Goal: Contribute content: Contribute content

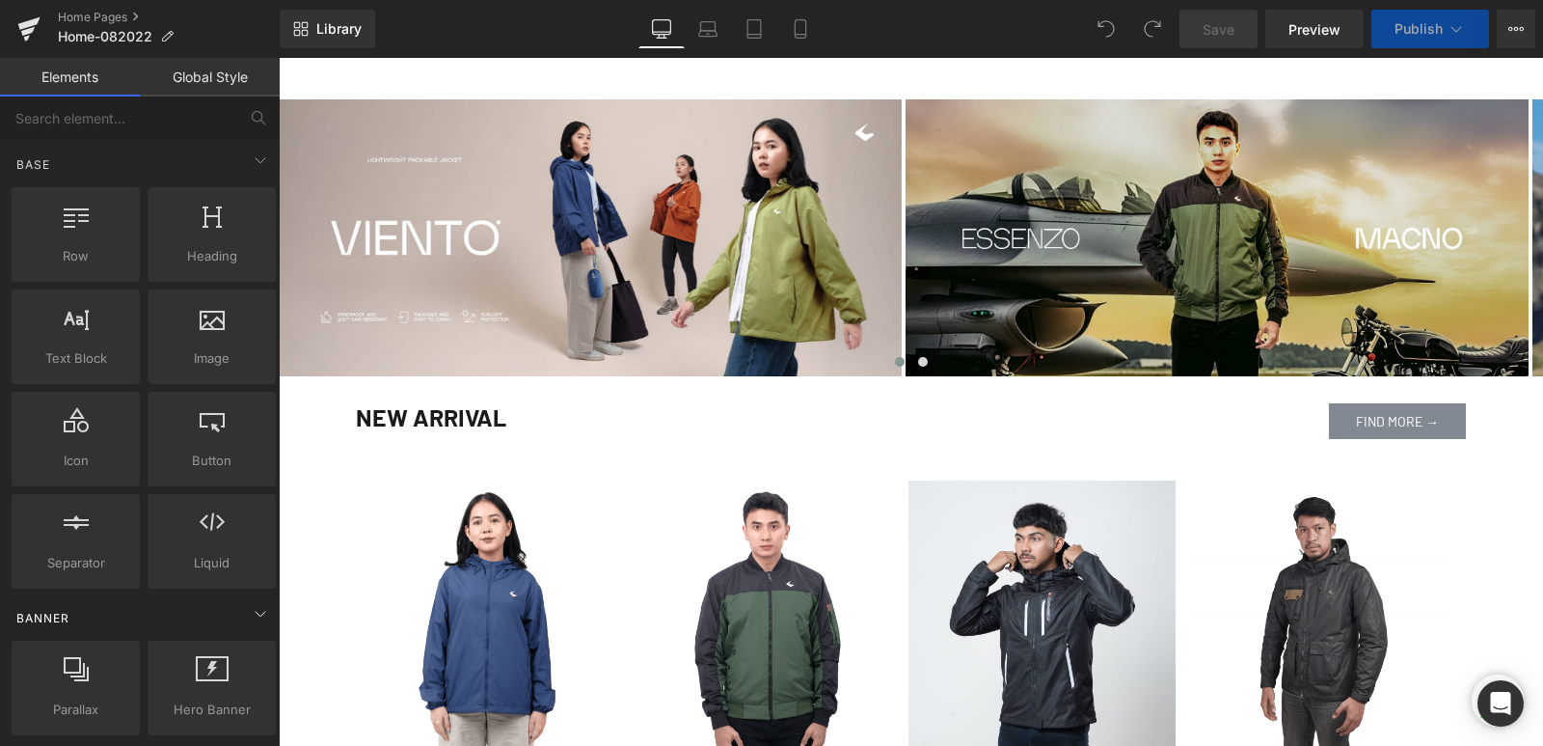
scroll to position [289, 0]
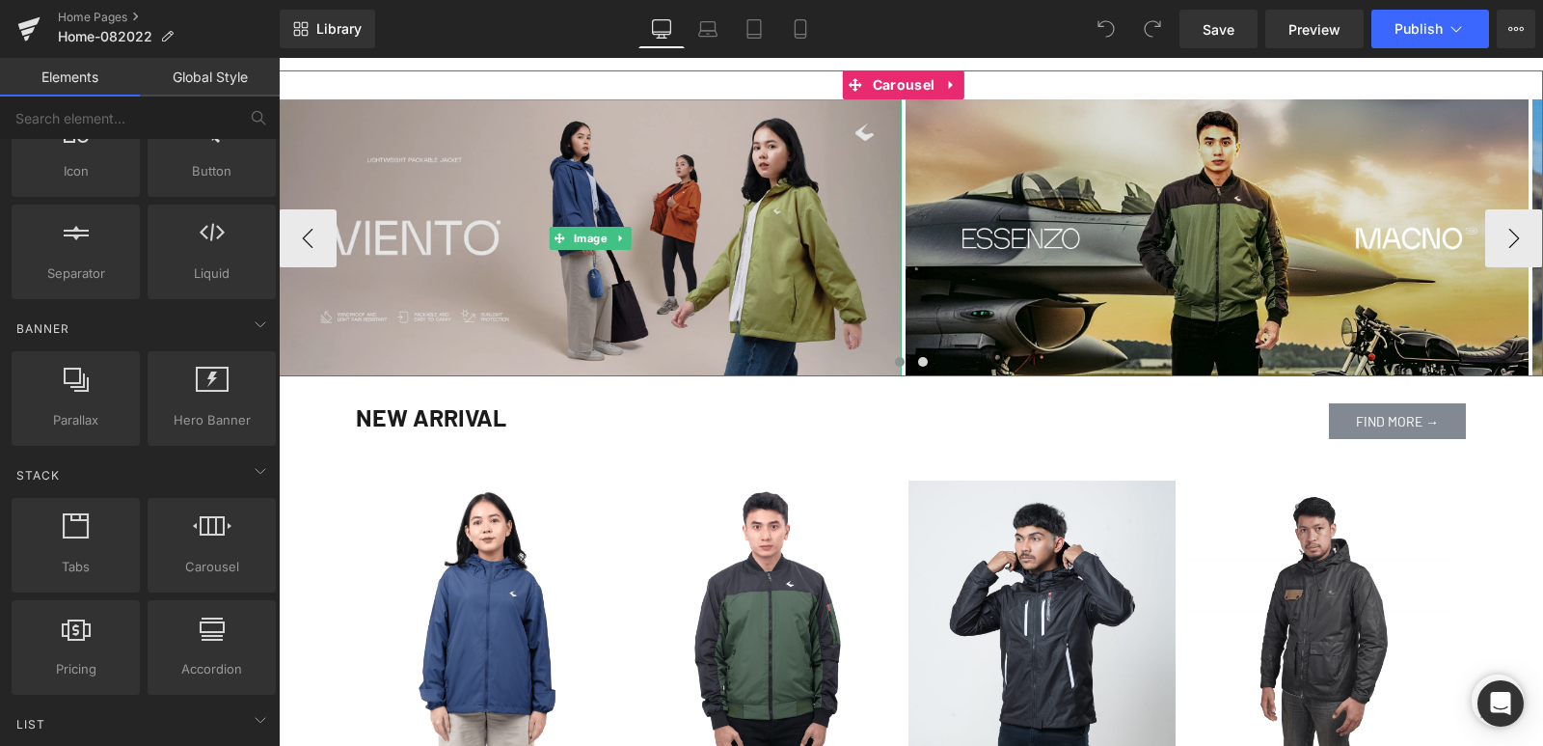
click at [656, 198] on img at bounding box center [590, 237] width 623 height 277
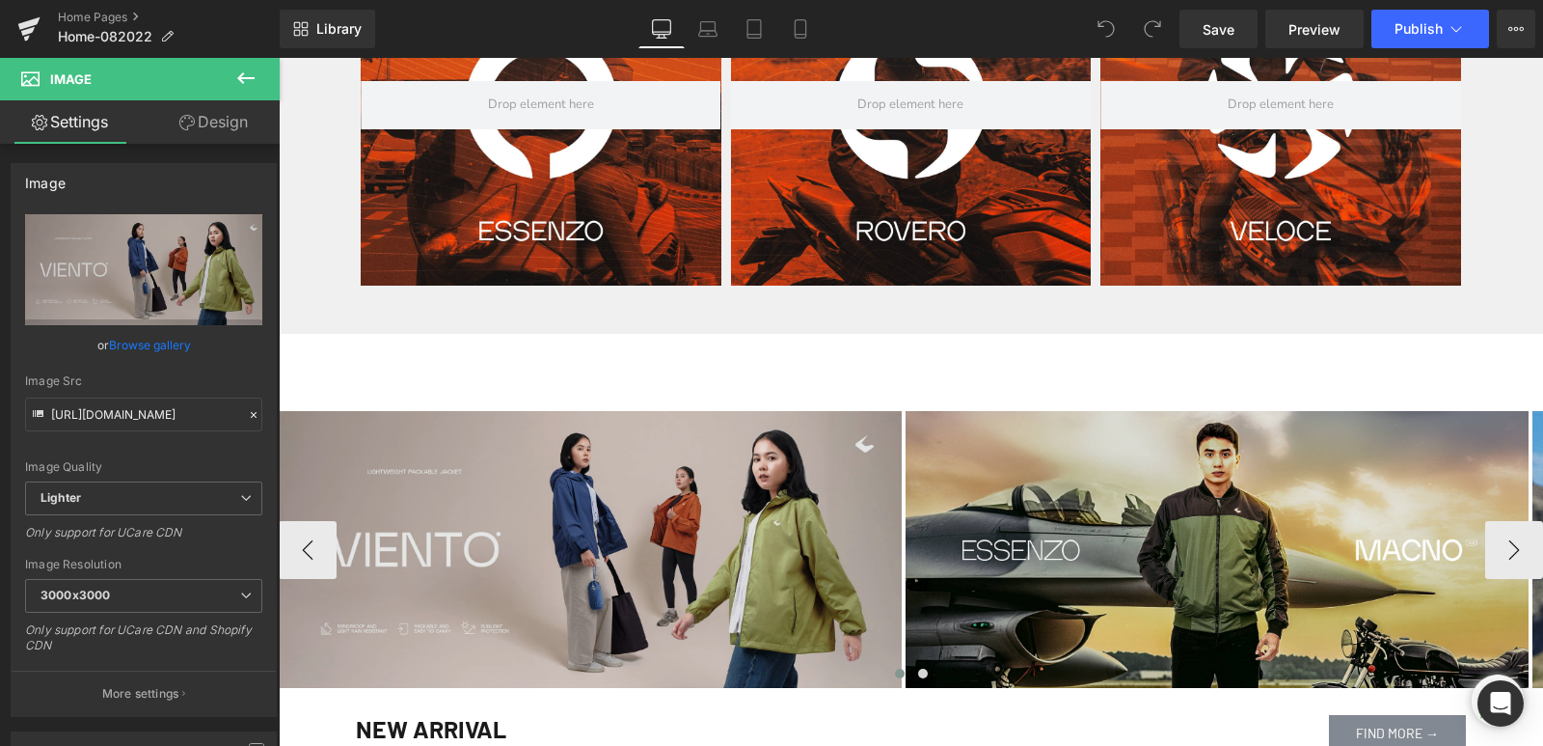
scroll to position [1062, 0]
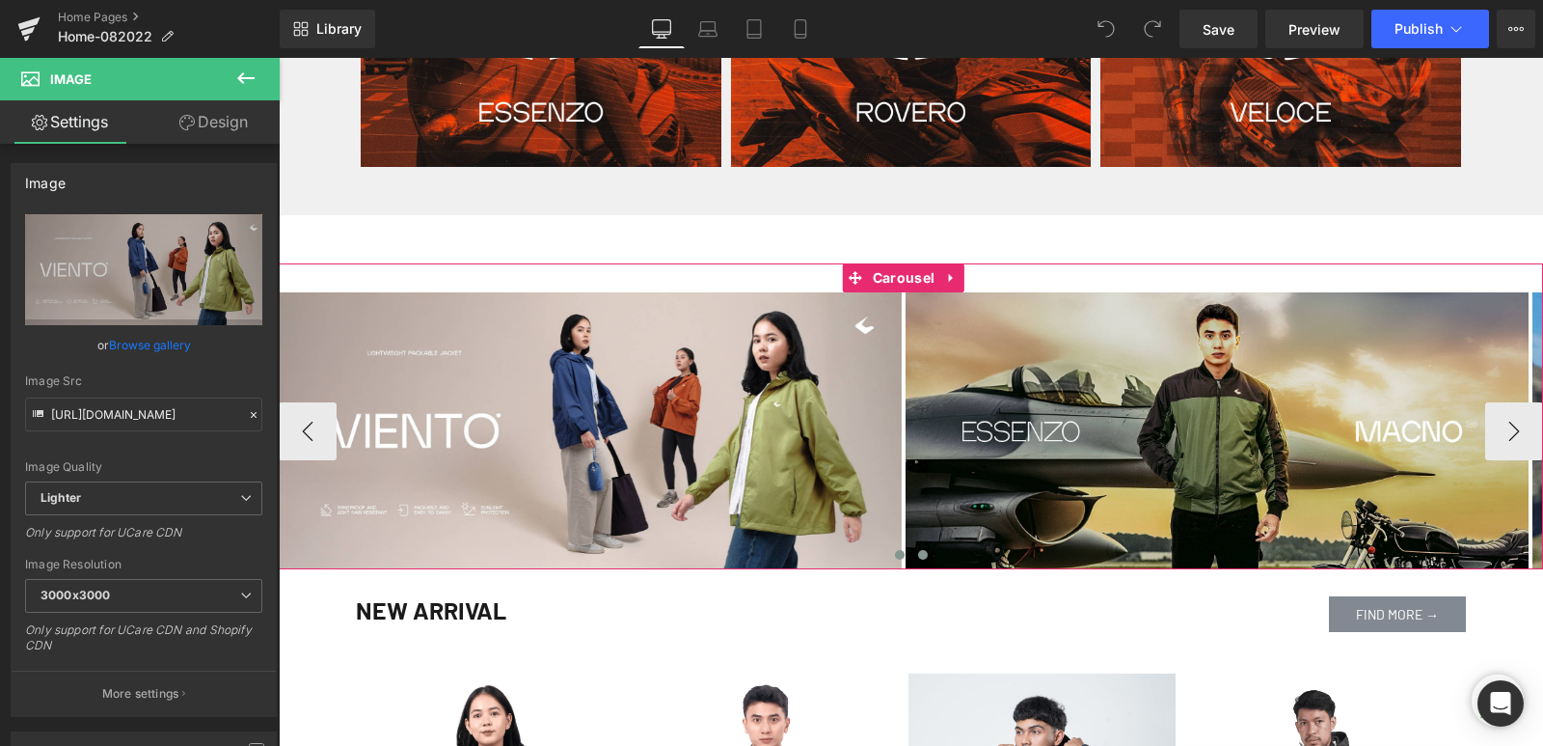
click at [918, 553] on span at bounding box center [923, 555] width 10 height 10
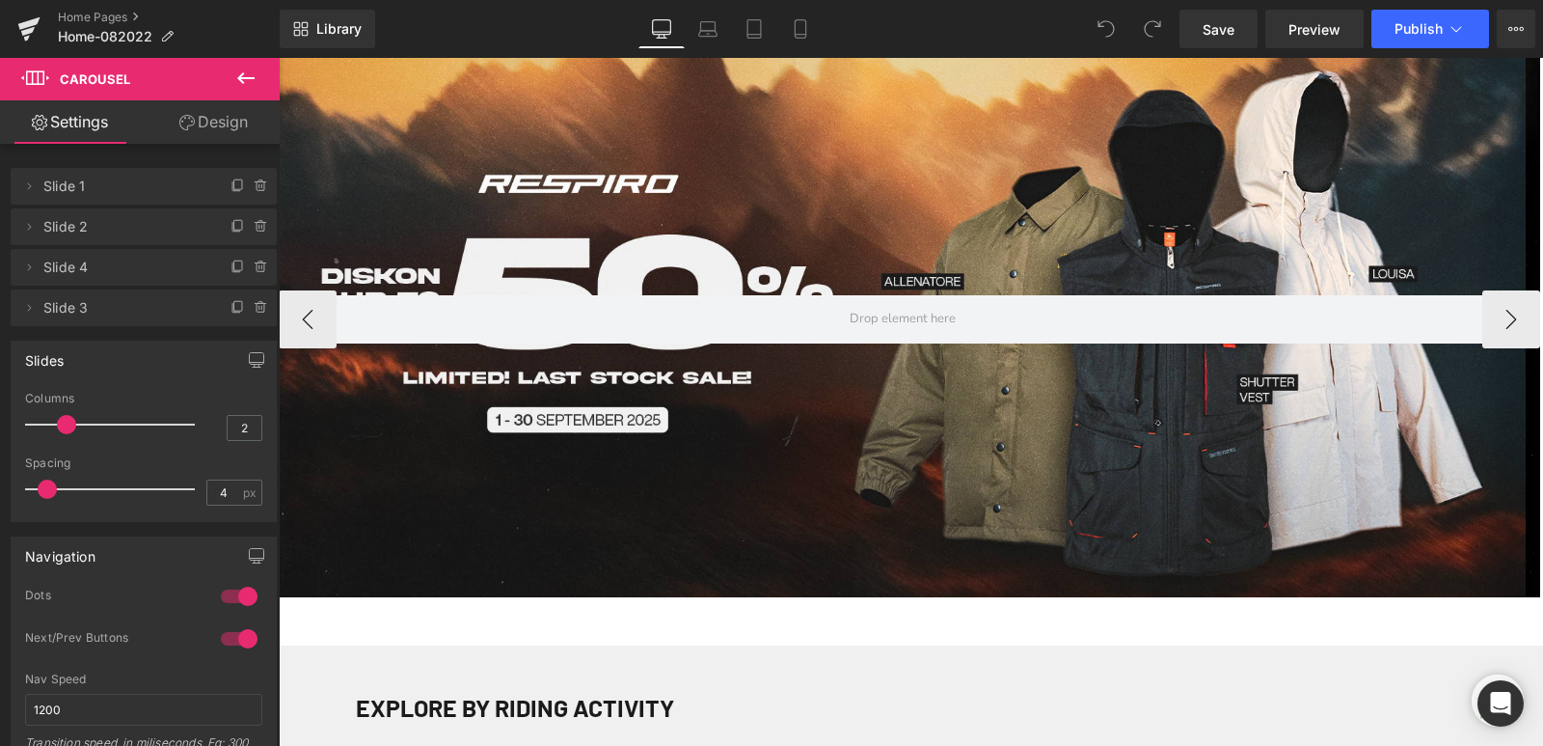
scroll to position [96, 0]
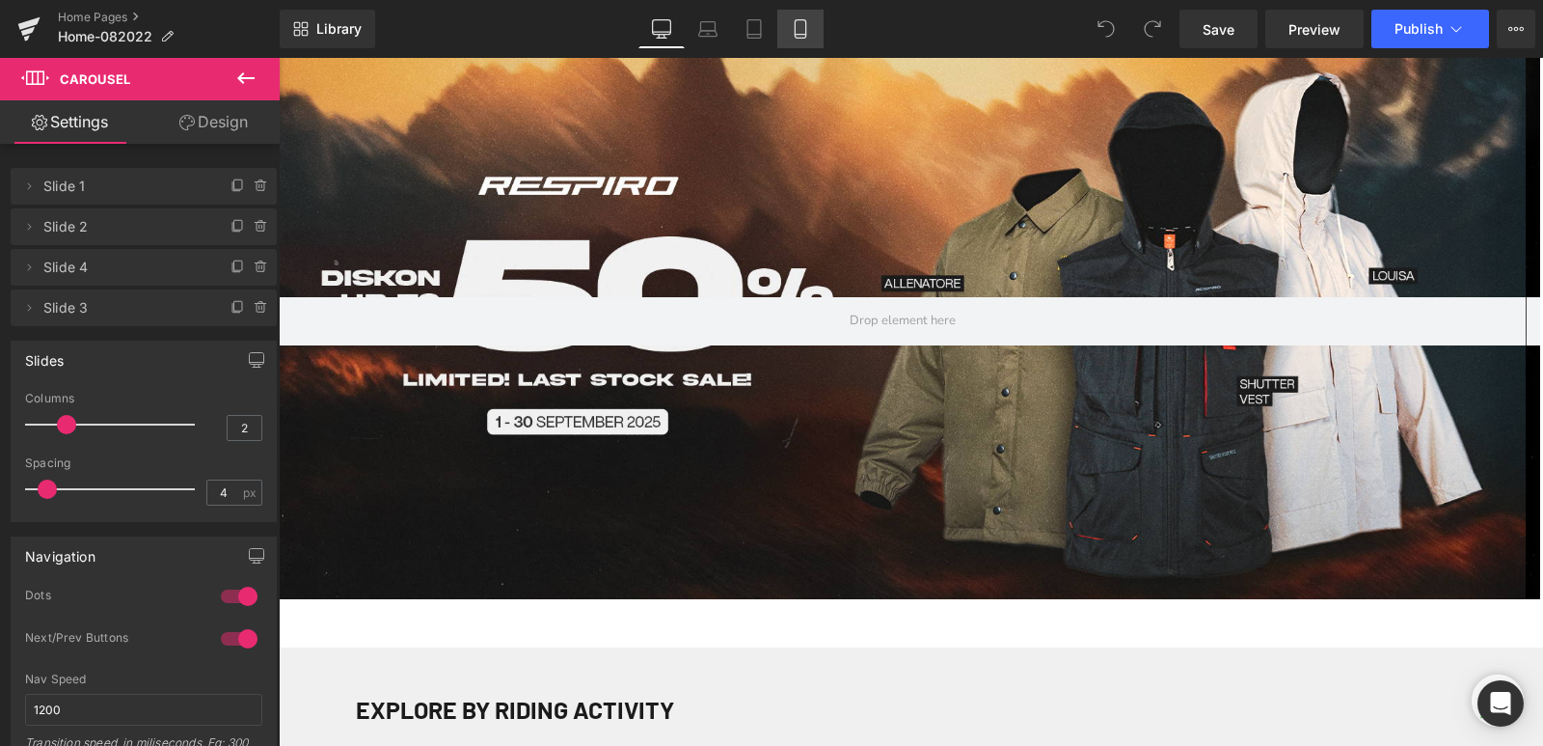
drag, startPoint x: 802, startPoint y: 28, endPoint x: 149, endPoint y: 276, distance: 698.4
click at [802, 28] on icon at bounding box center [800, 28] width 19 height 19
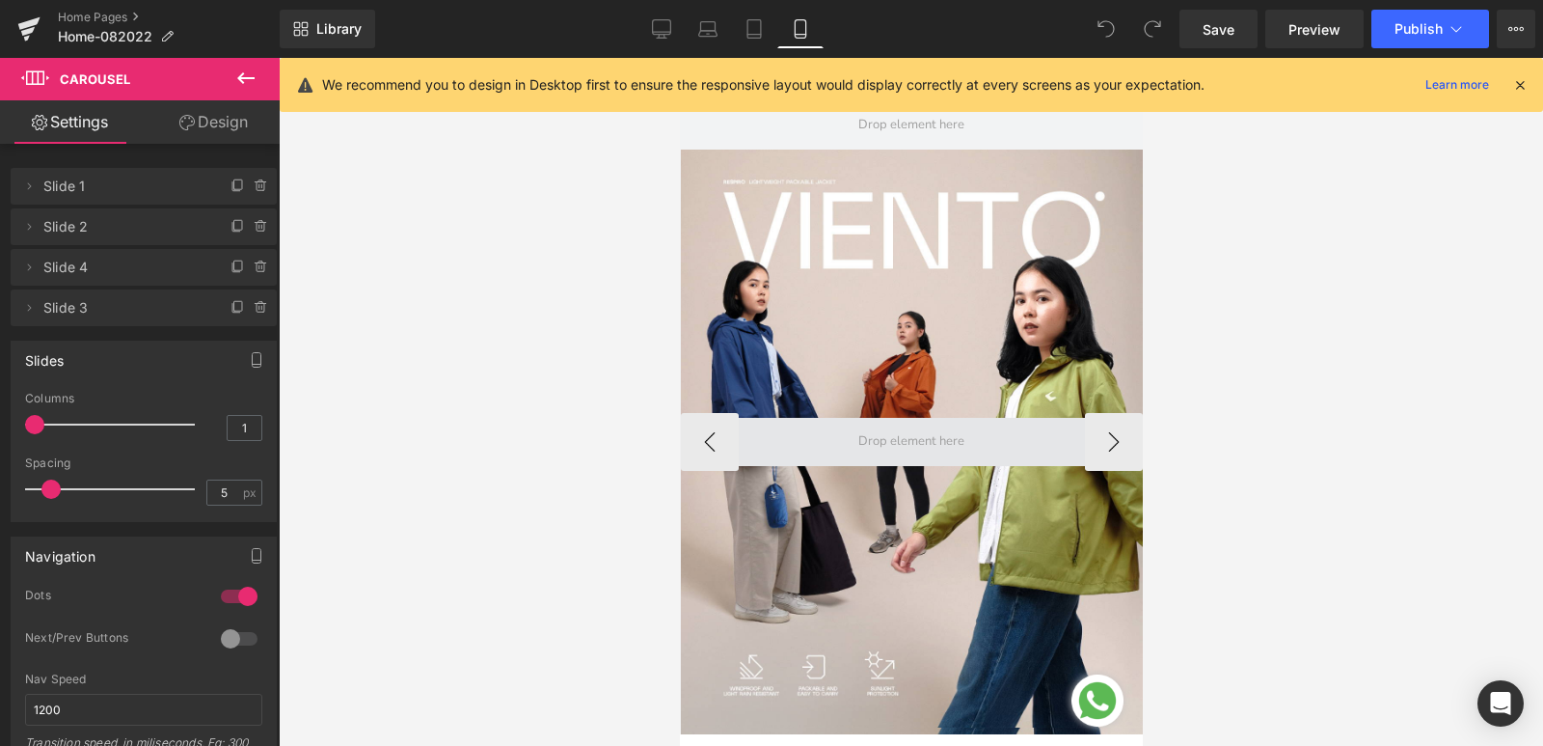
scroll to position [964, 0]
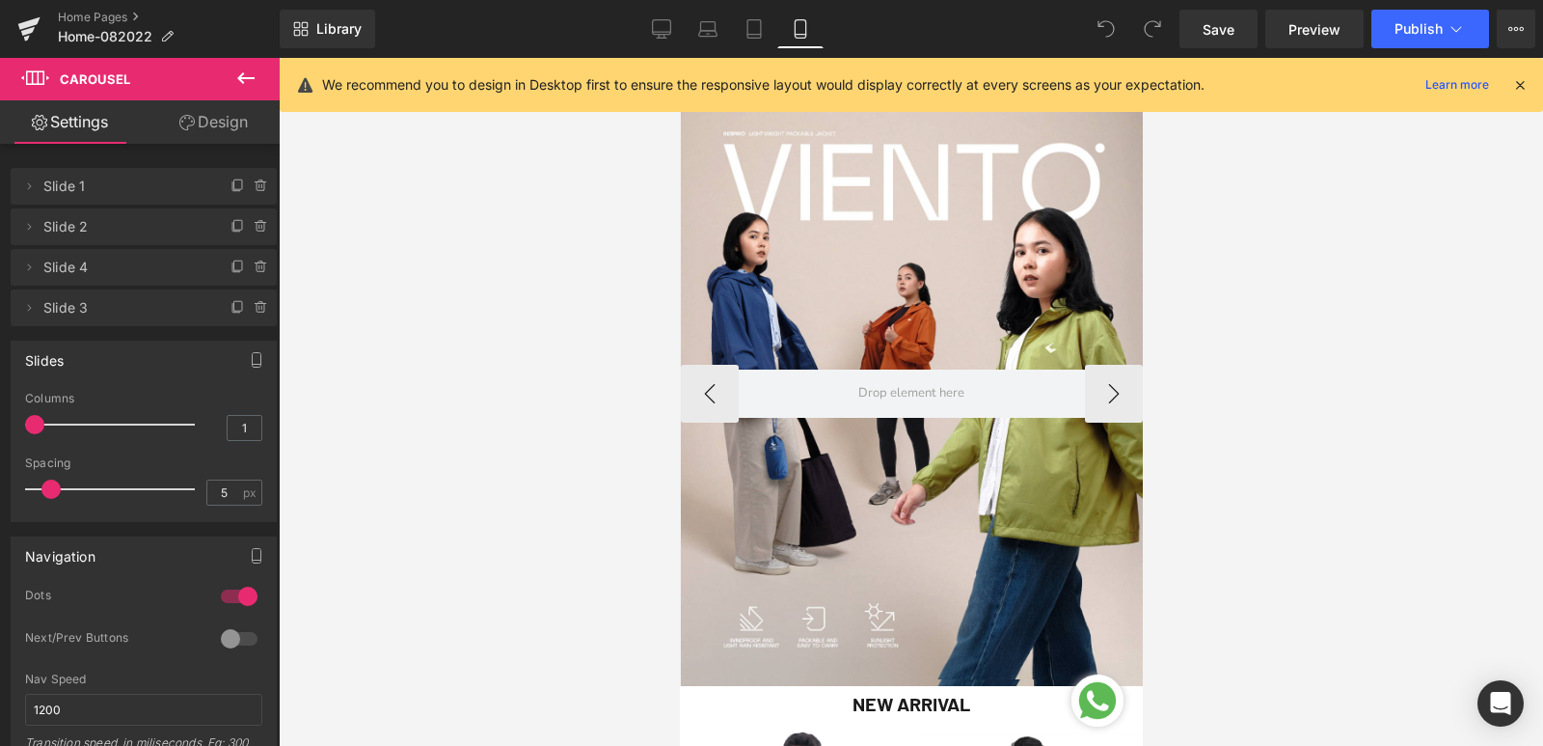
click at [793, 299] on div at bounding box center [911, 393] width 462 height 584
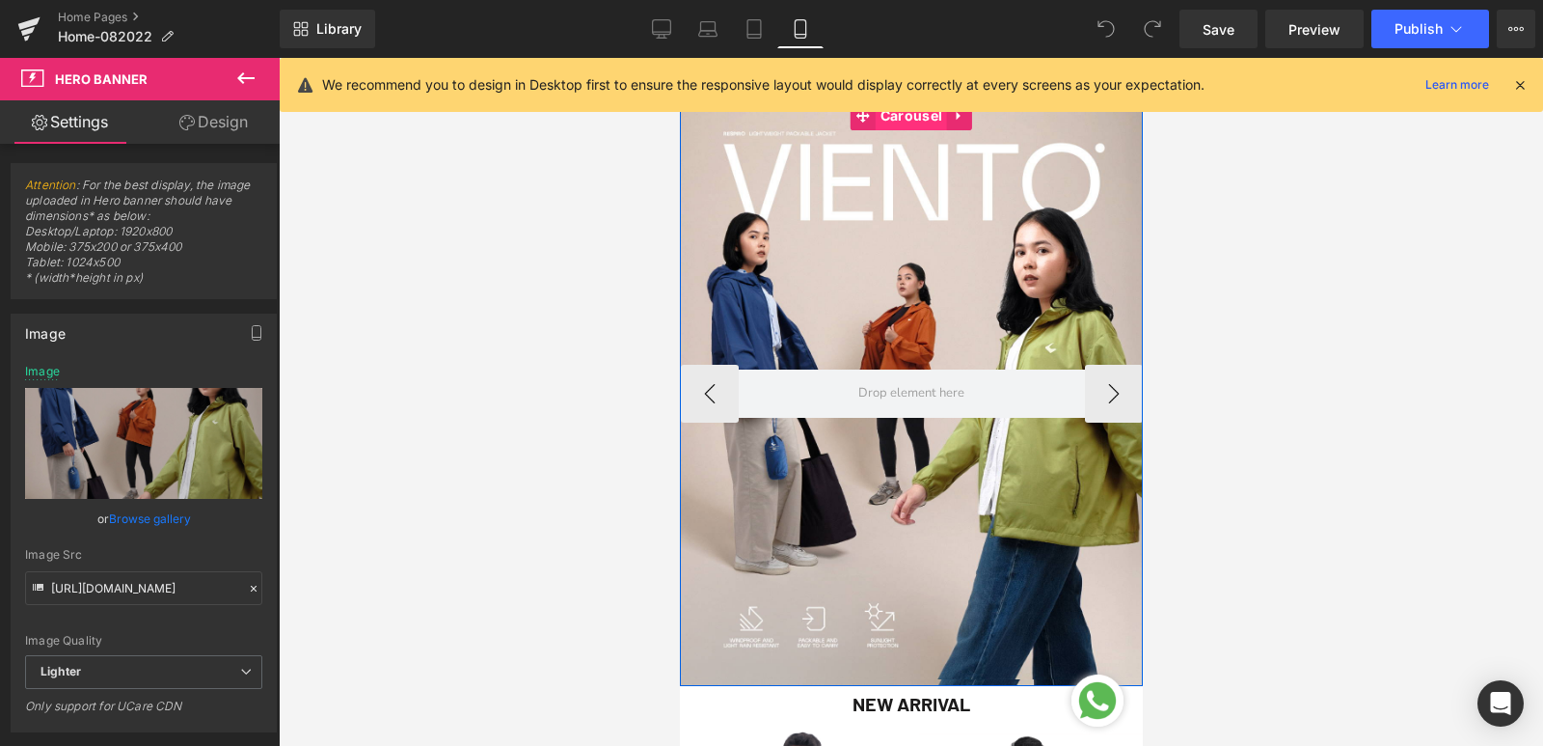
click at [885, 119] on span "Carousel" at bounding box center [910, 115] width 71 height 29
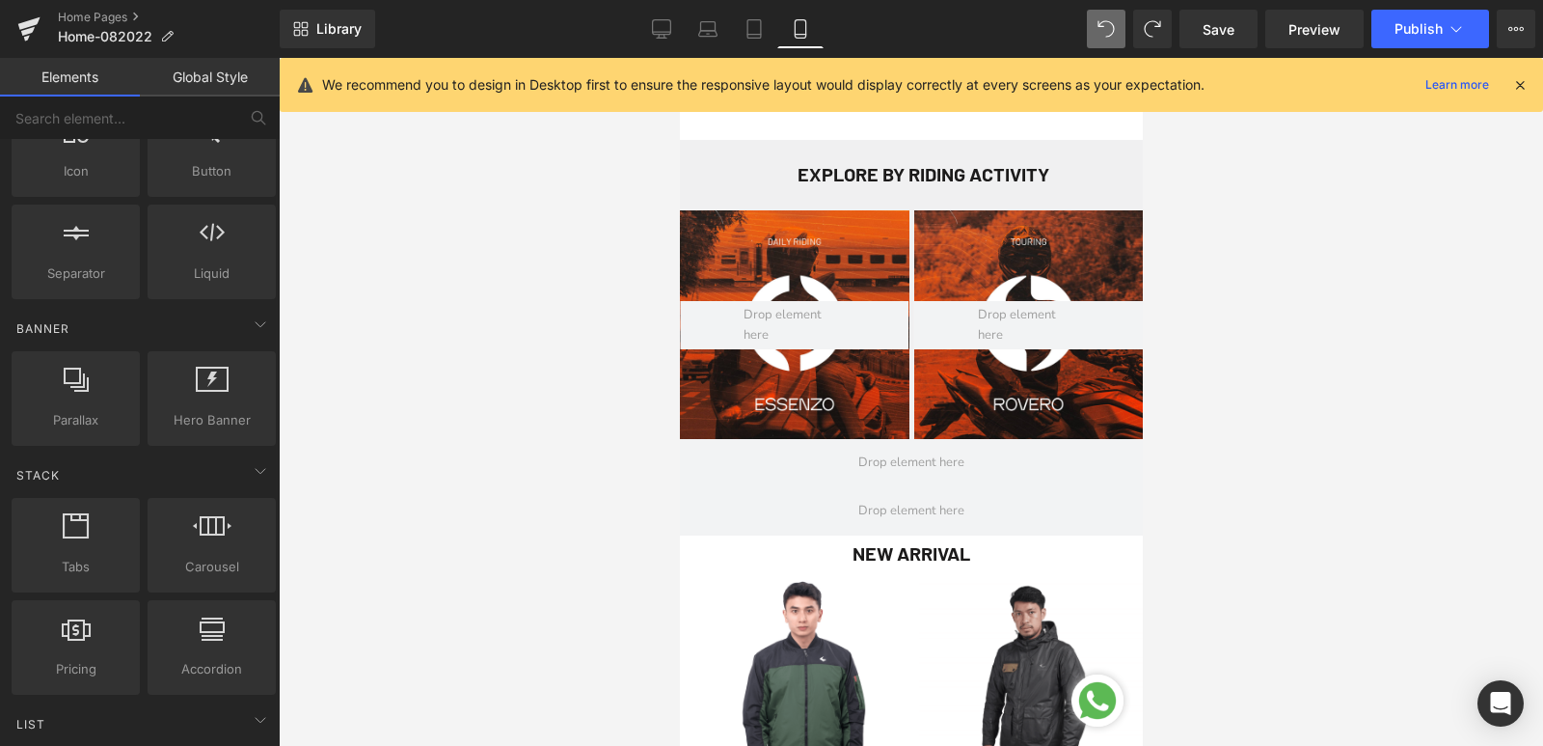
scroll to position [675, 0]
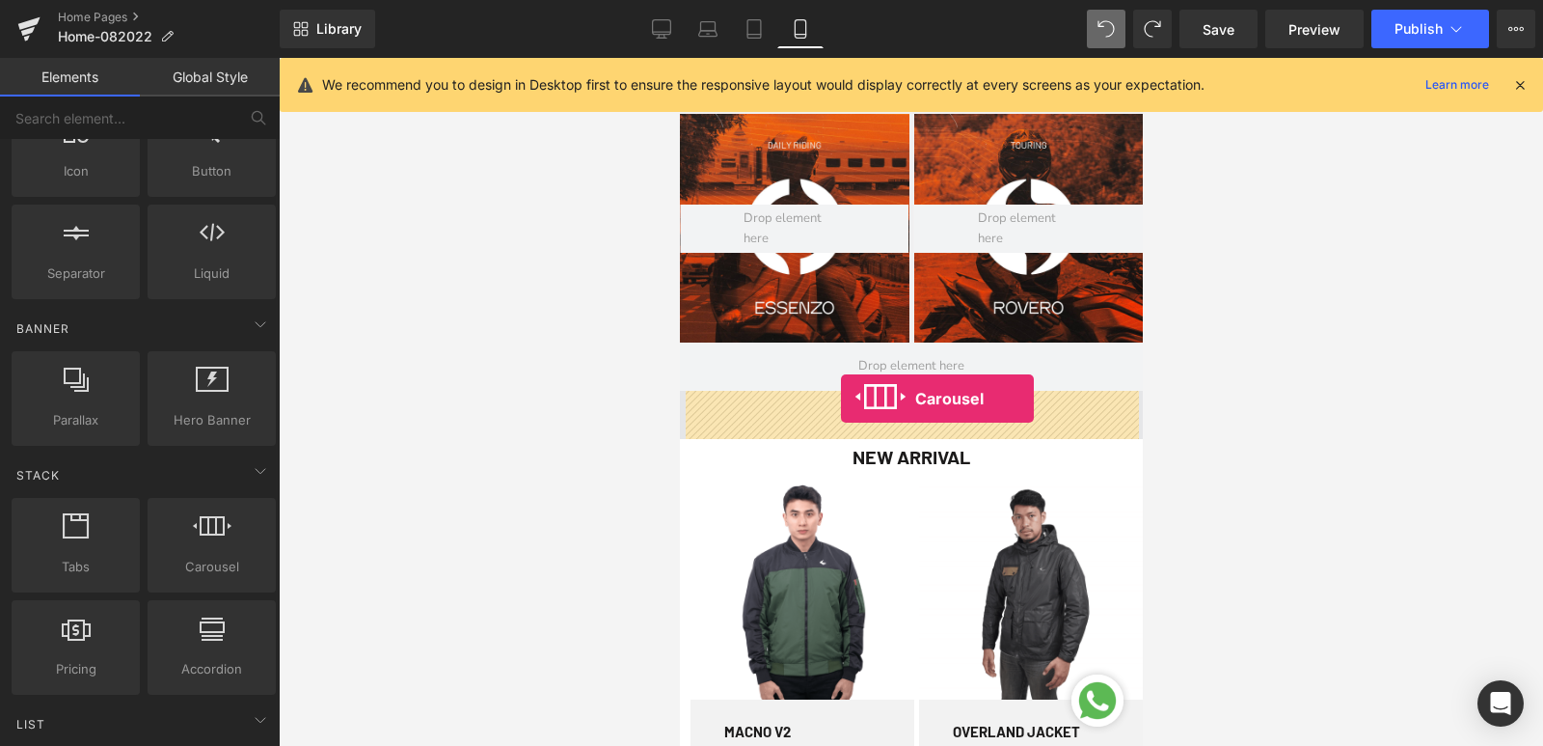
drag, startPoint x: 900, startPoint y: 604, endPoint x: 840, endPoint y: 398, distance: 214.0
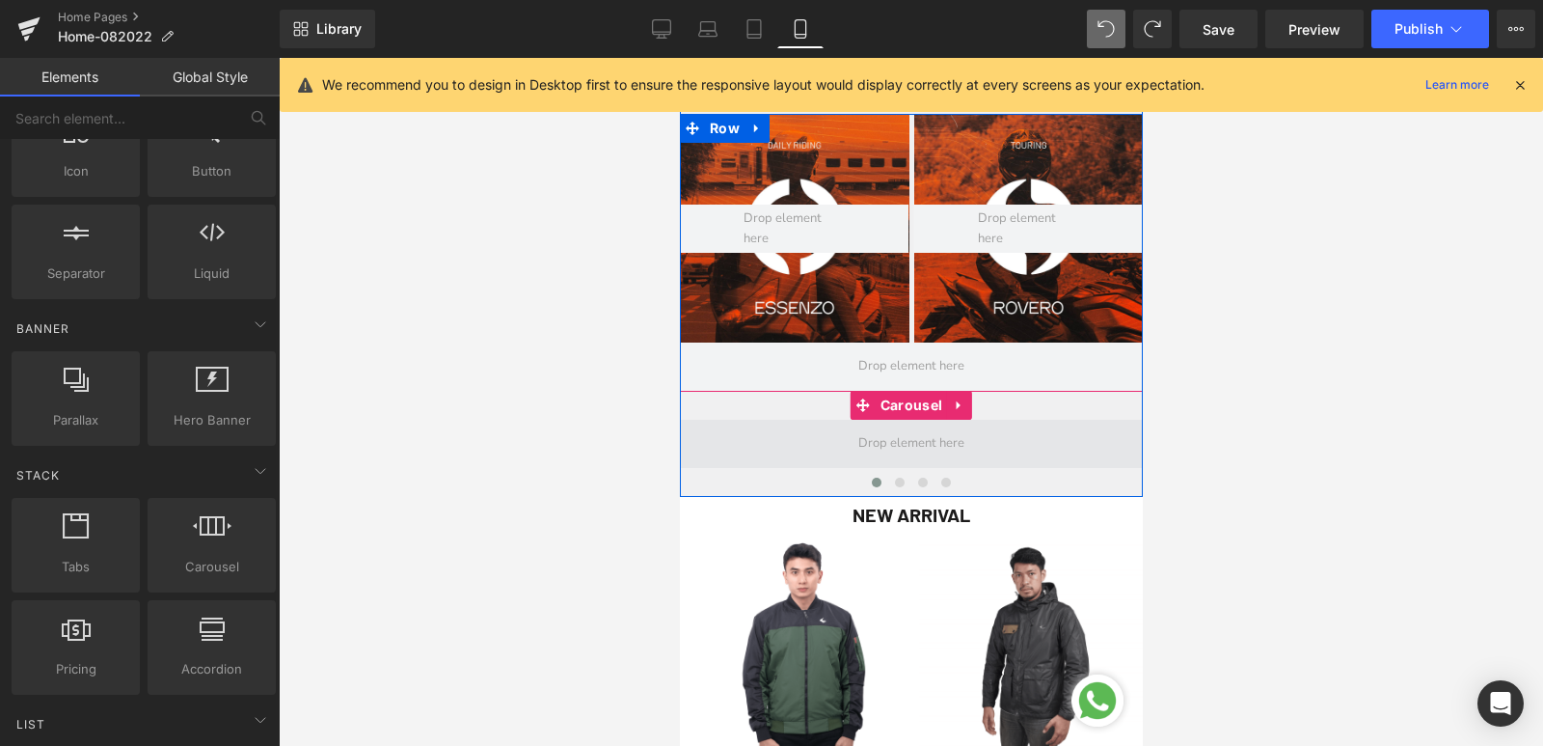
click at [922, 442] on span at bounding box center [911, 444] width 120 height 30
click at [821, 448] on span at bounding box center [910, 444] width 463 height 48
click at [870, 440] on span at bounding box center [911, 444] width 120 height 30
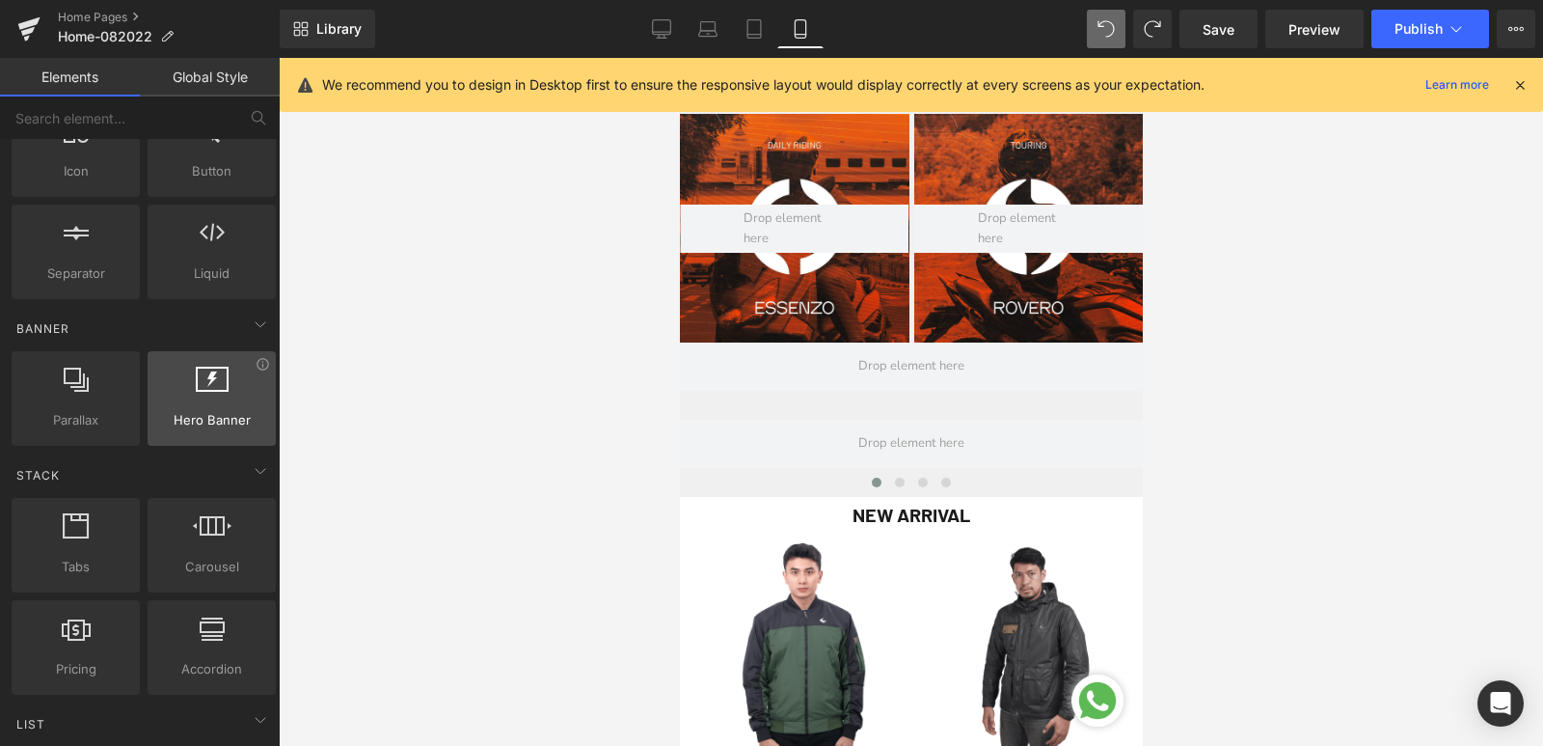
scroll to position [0, 0]
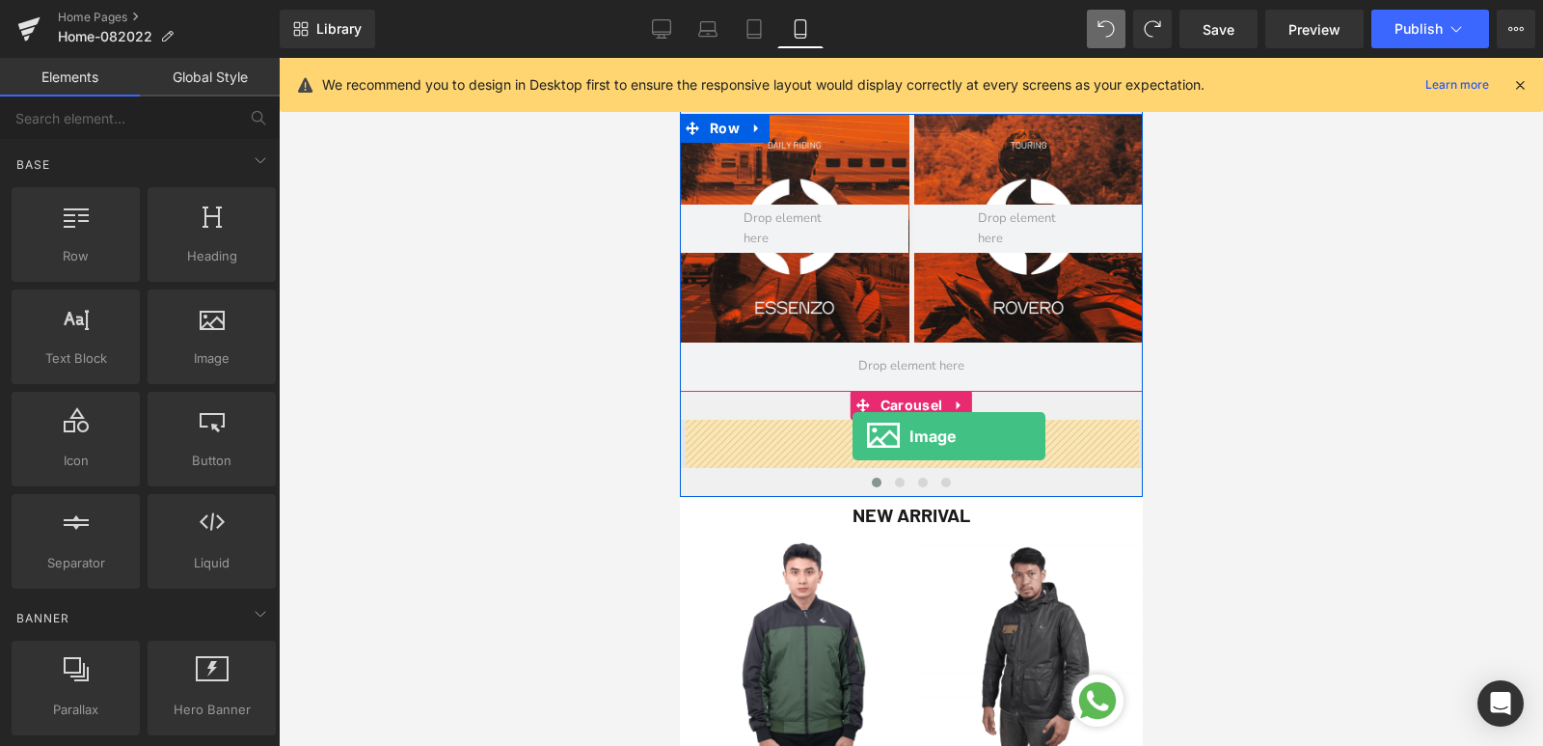
drag, startPoint x: 865, startPoint y: 404, endPoint x: 852, endPoint y: 436, distance: 34.6
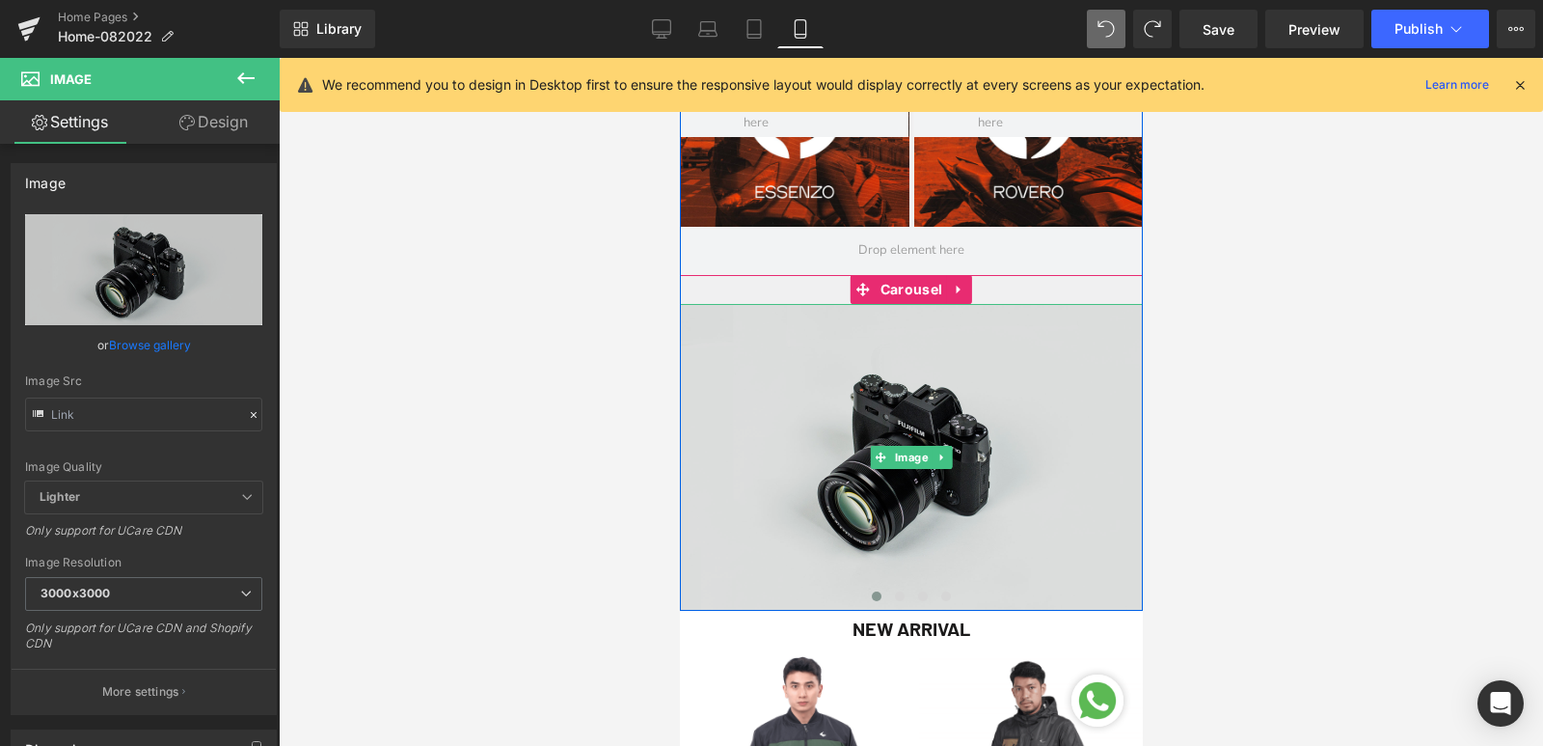
scroll to position [868, 0]
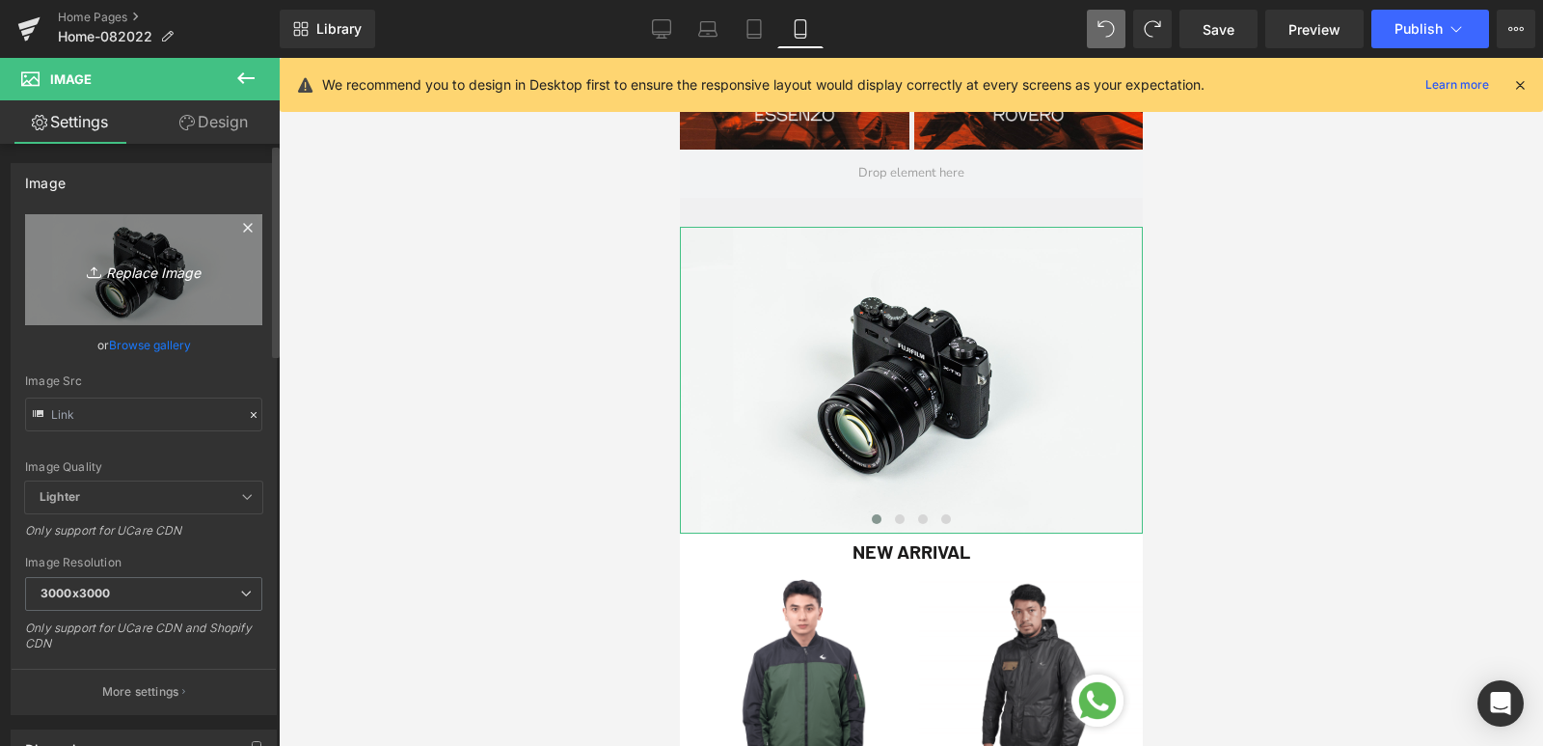
click at [165, 266] on icon "Replace Image" at bounding box center [144, 270] width 154 height 24
type input "C:\fakepath\VIENTO-HORIZONTAL.jpg"
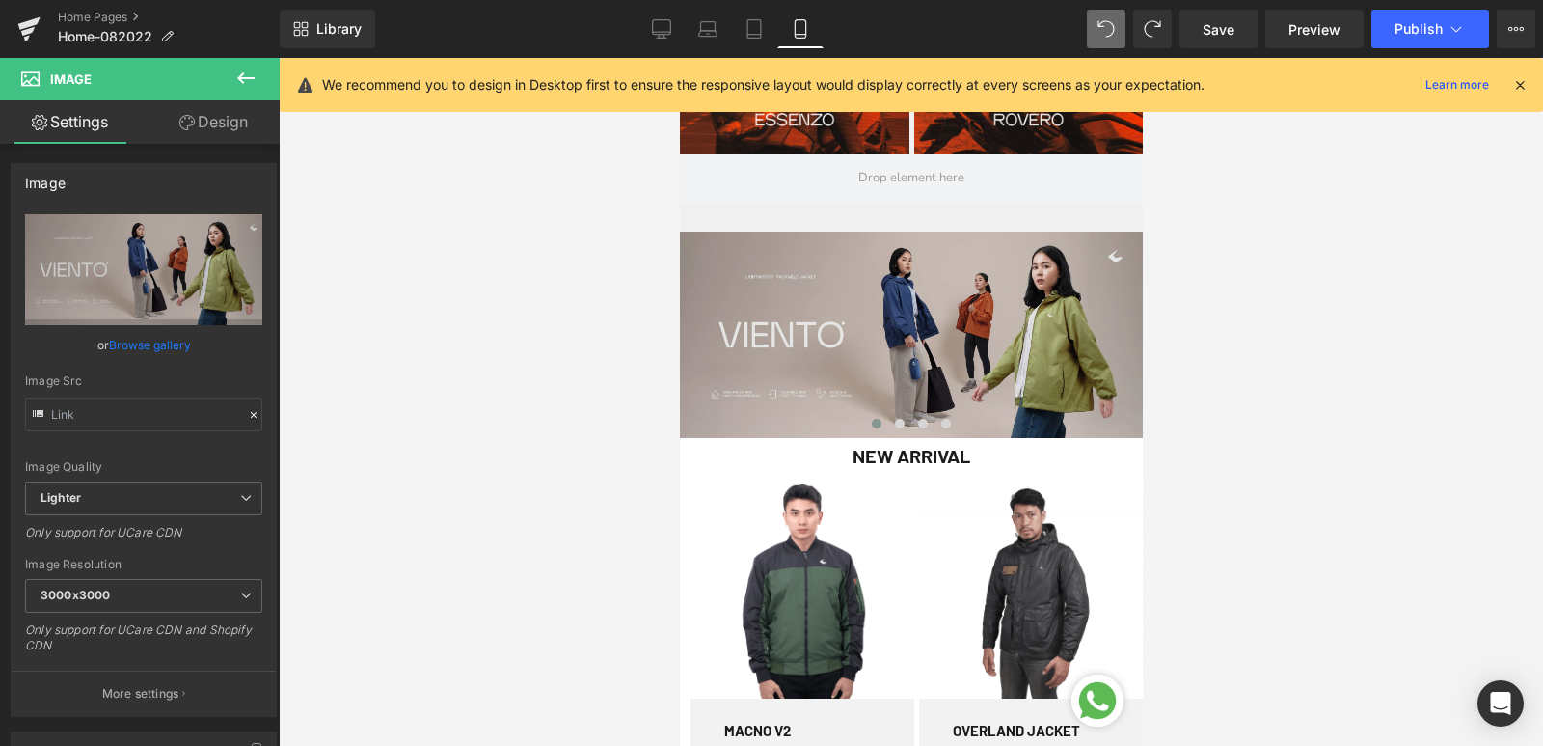
scroll to position [772, 0]
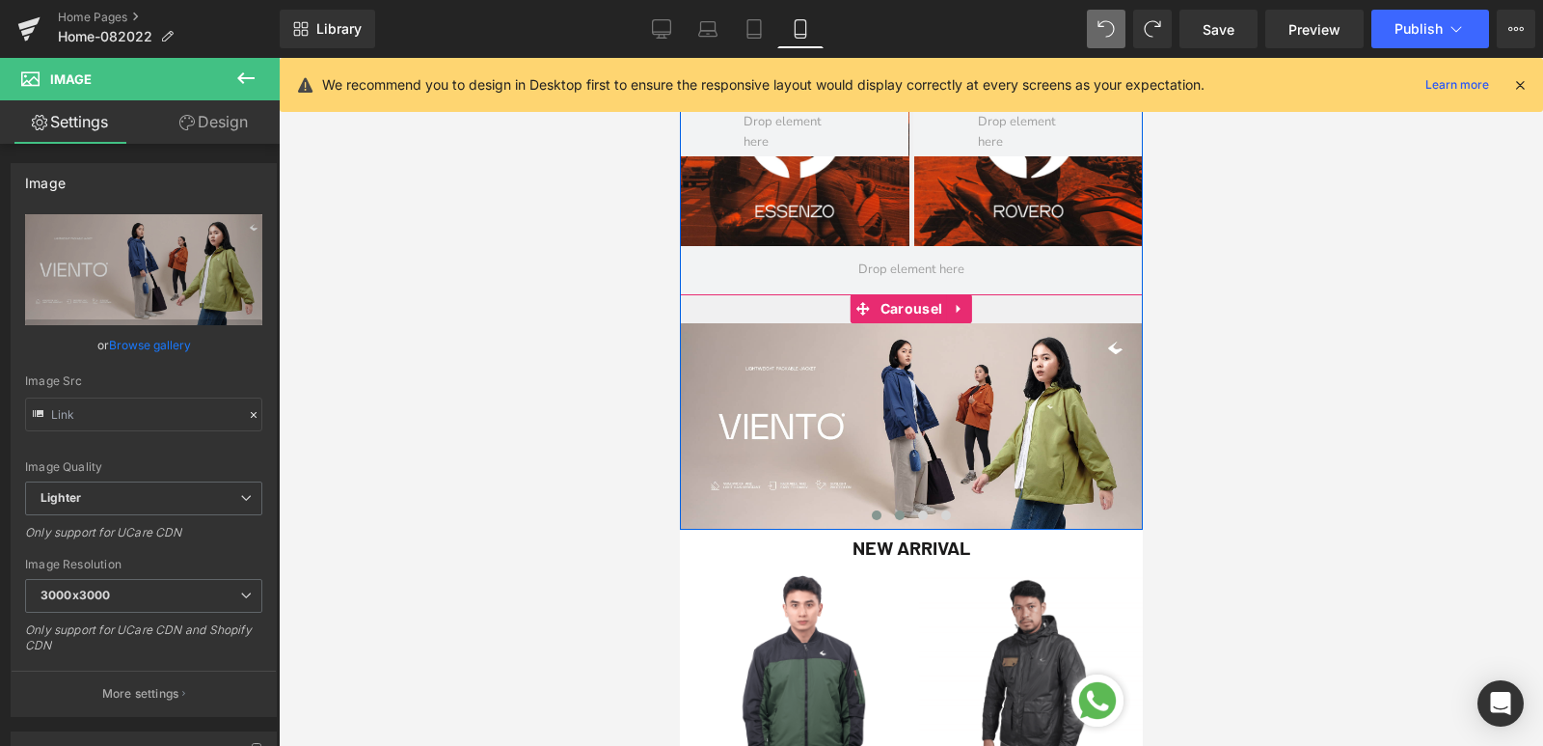
click at [894, 512] on span at bounding box center [899, 515] width 10 height 10
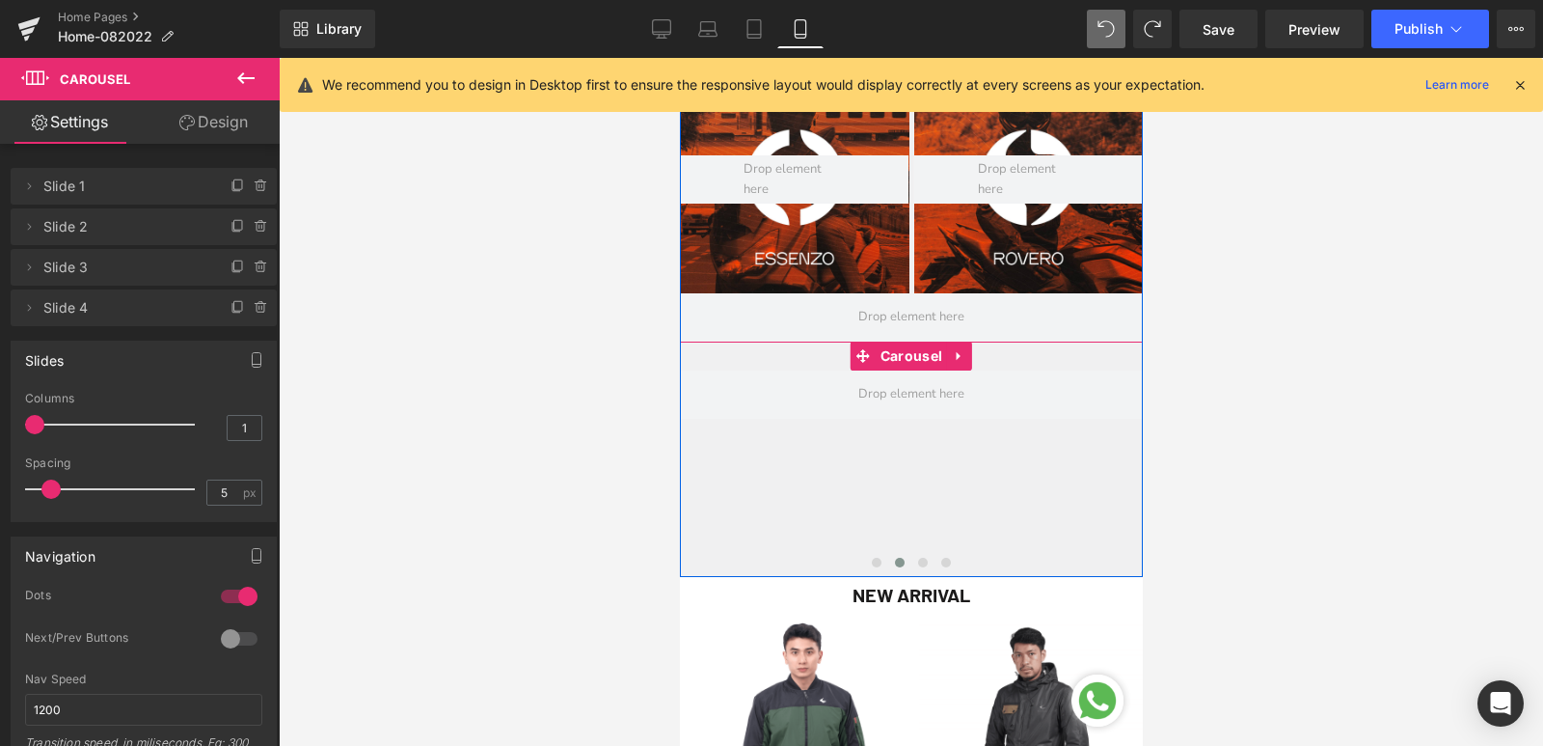
scroll to position [675, 0]
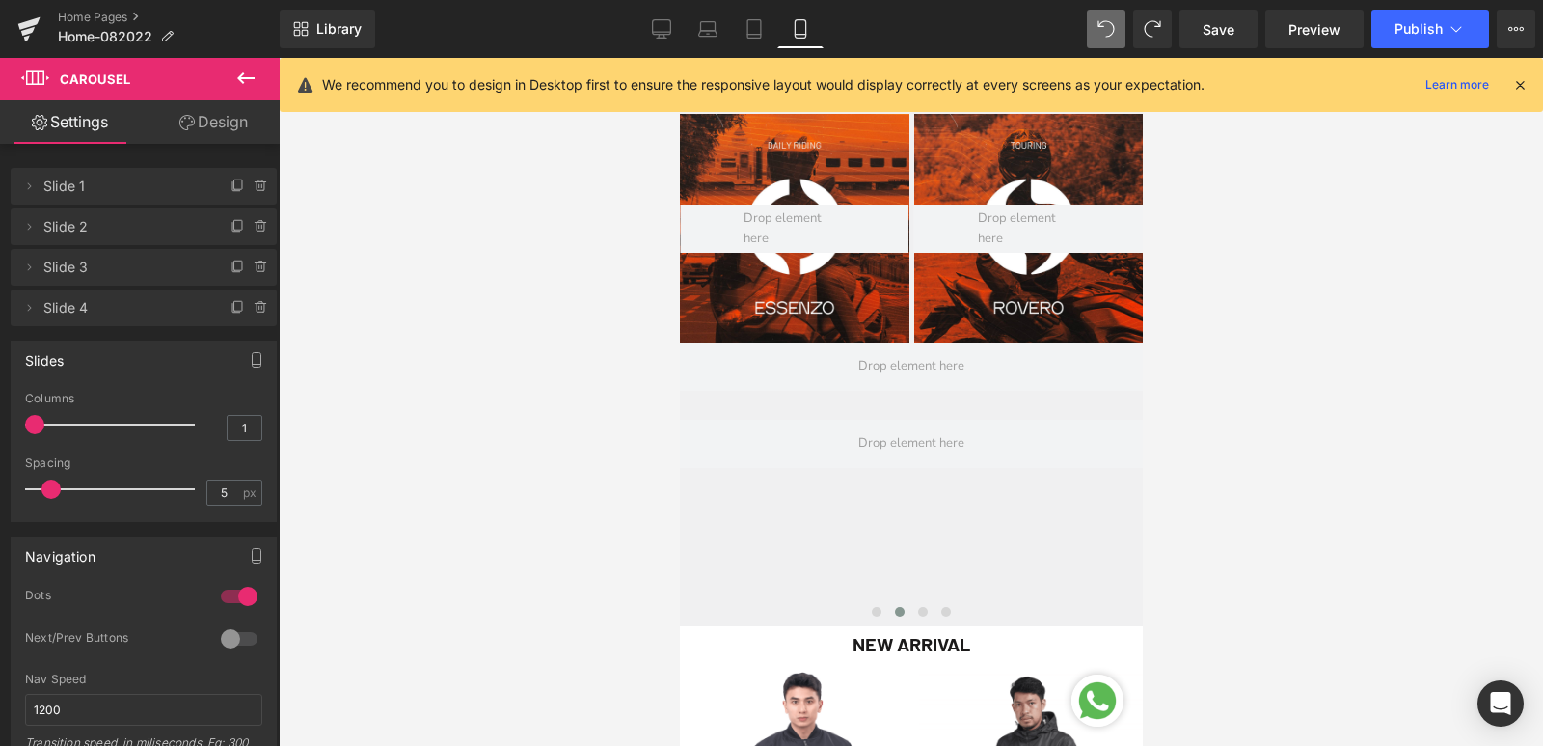
click at [240, 72] on icon at bounding box center [245, 78] width 23 height 23
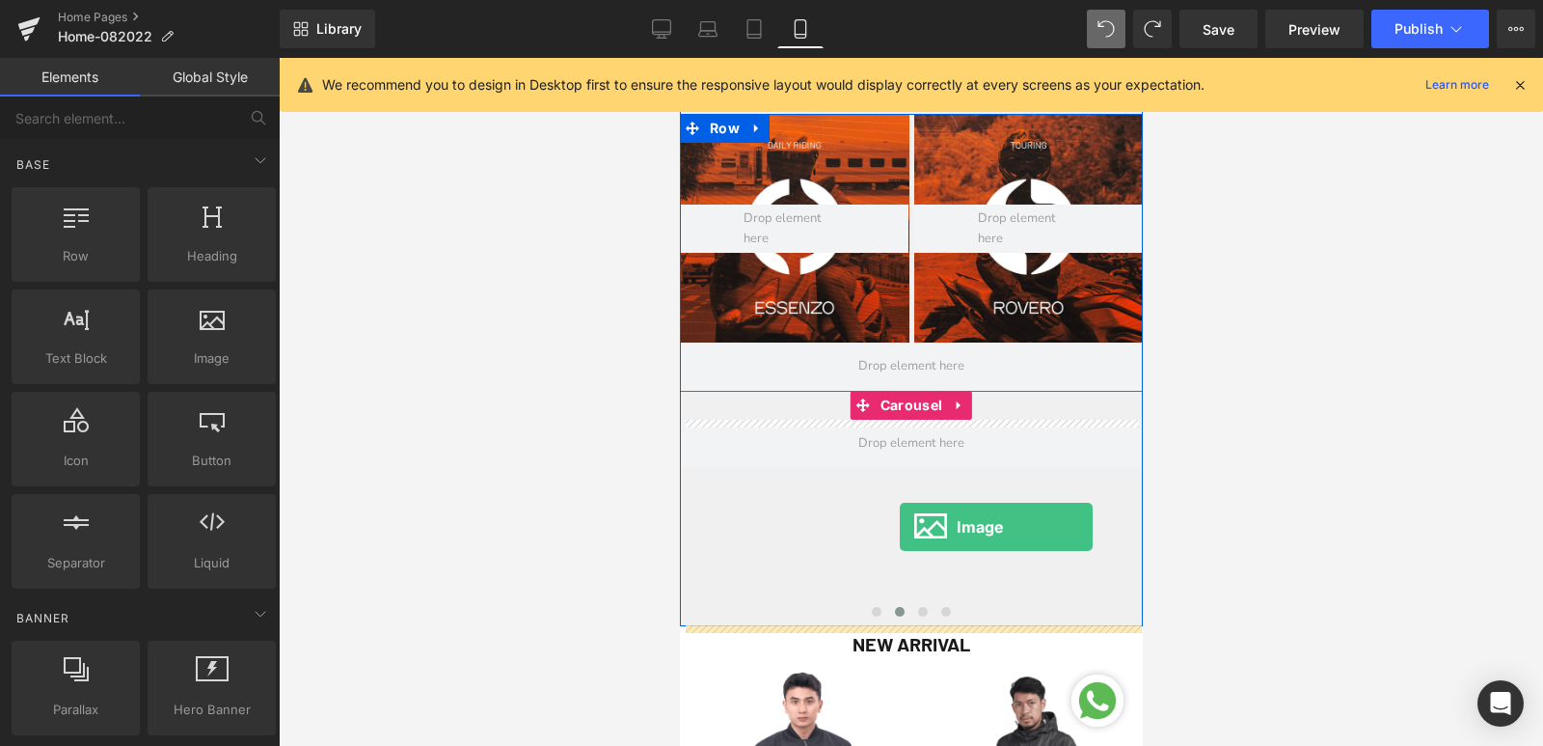
drag, startPoint x: 1056, startPoint y: 434, endPoint x: 897, endPoint y: 527, distance: 184.1
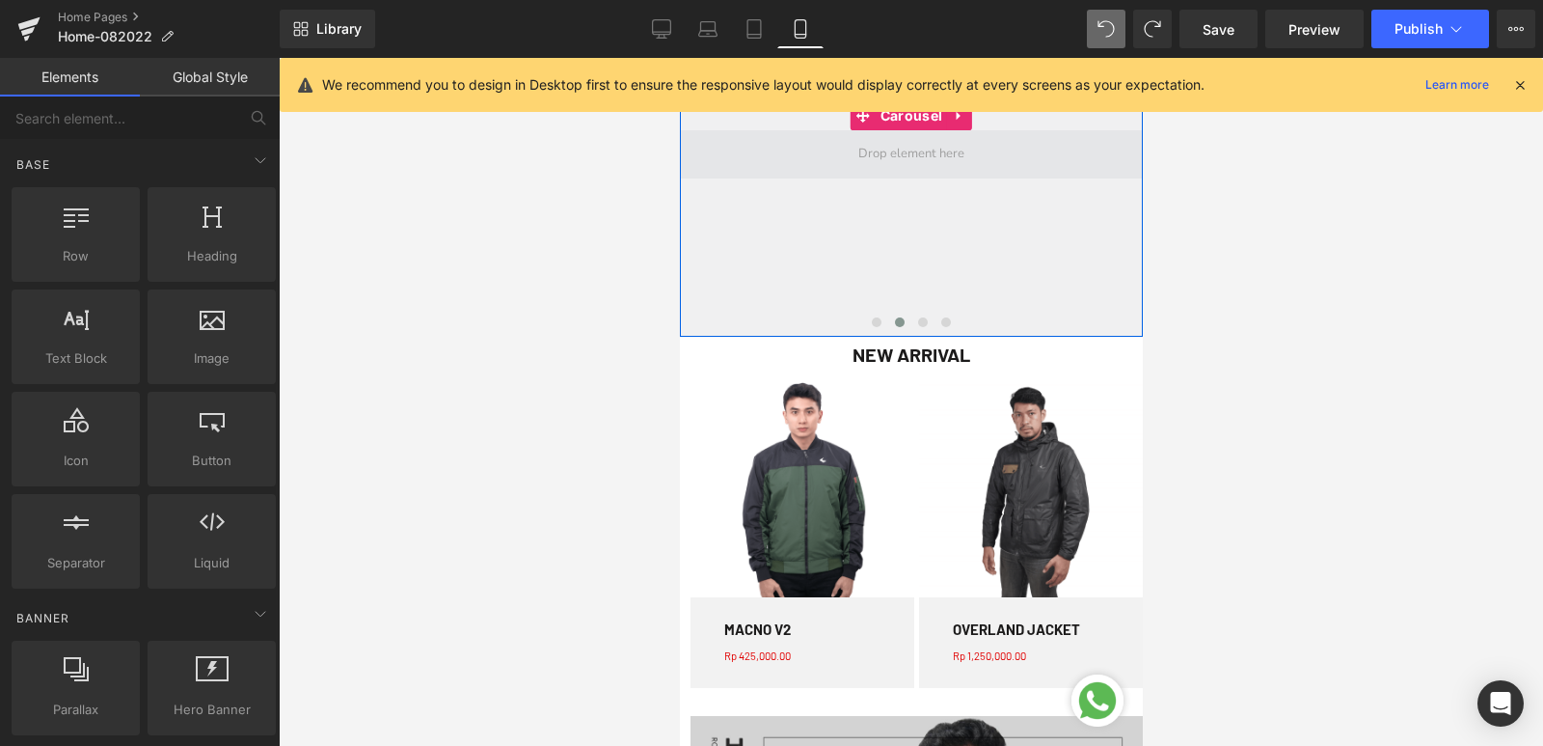
scroll to position [772, 0]
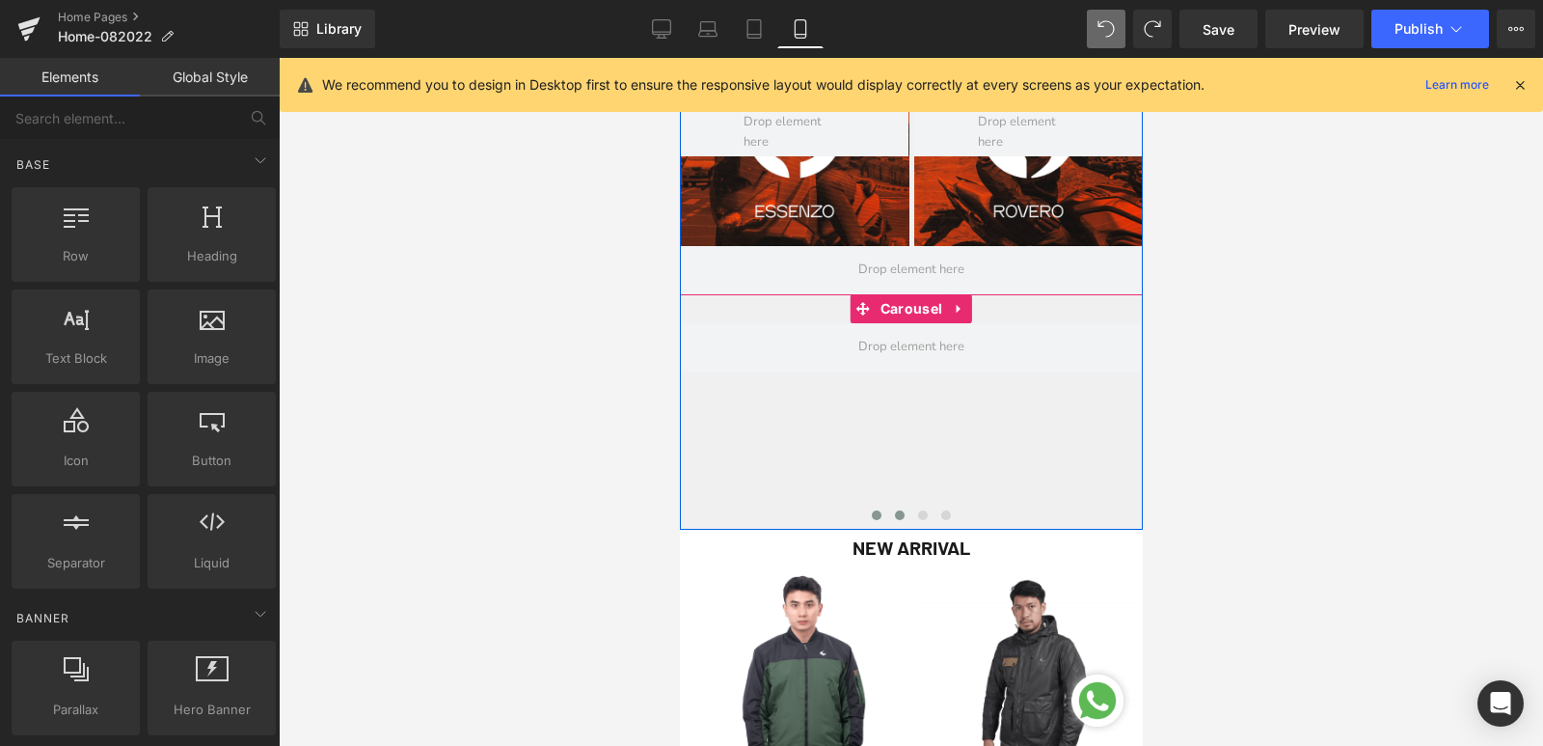
click at [875, 515] on button at bounding box center [875, 514] width 23 height 19
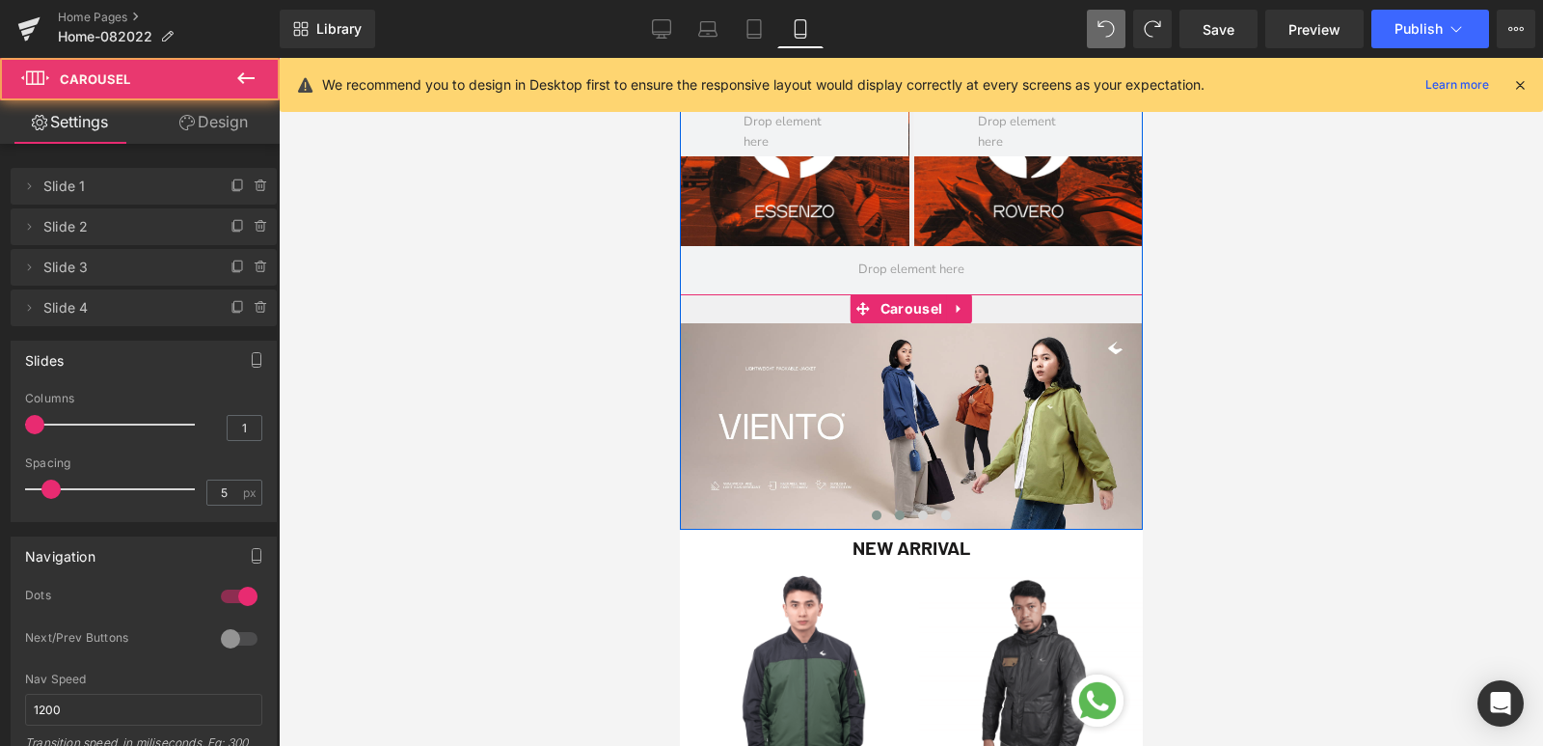
click at [895, 516] on span at bounding box center [899, 515] width 10 height 10
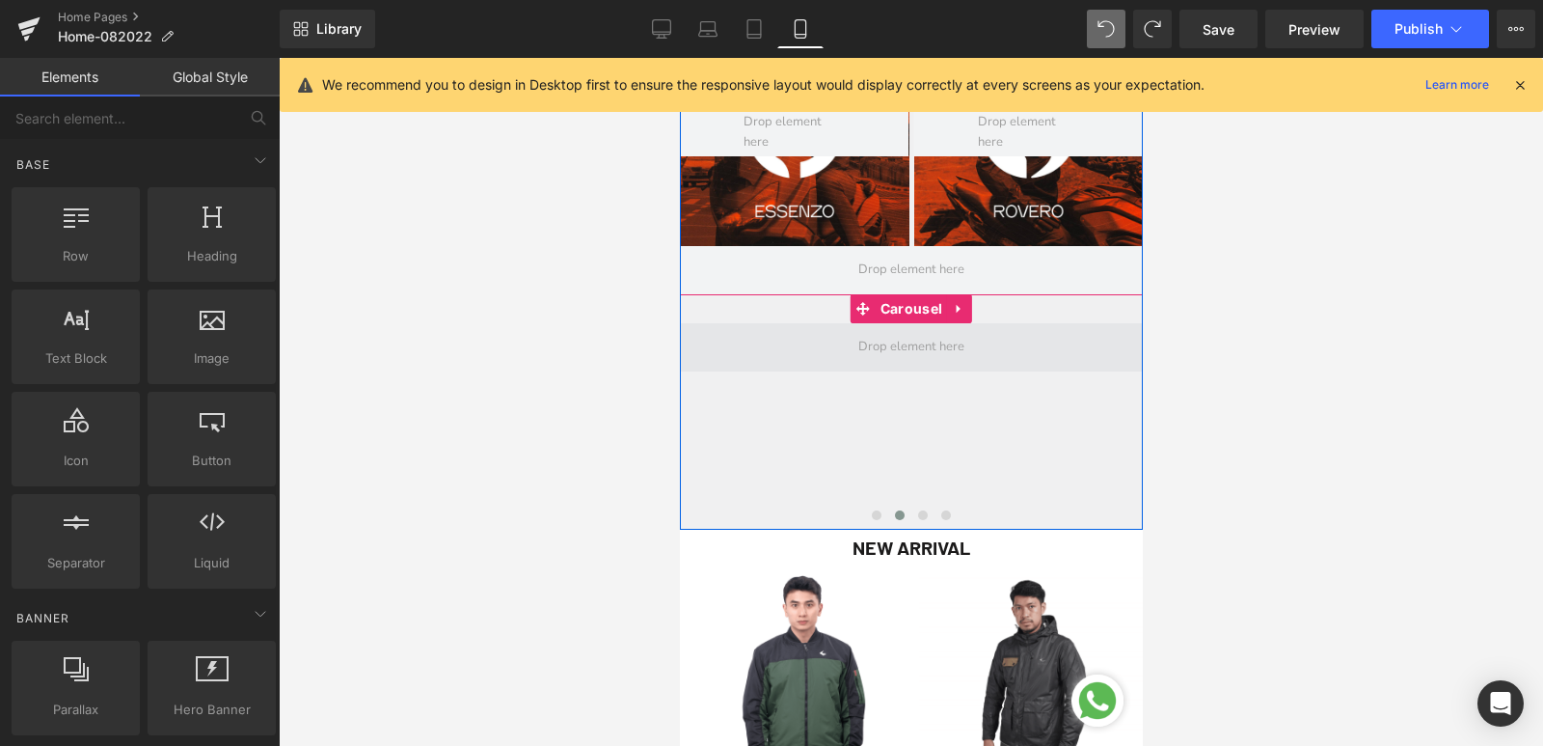
click at [868, 340] on span at bounding box center [911, 348] width 120 height 30
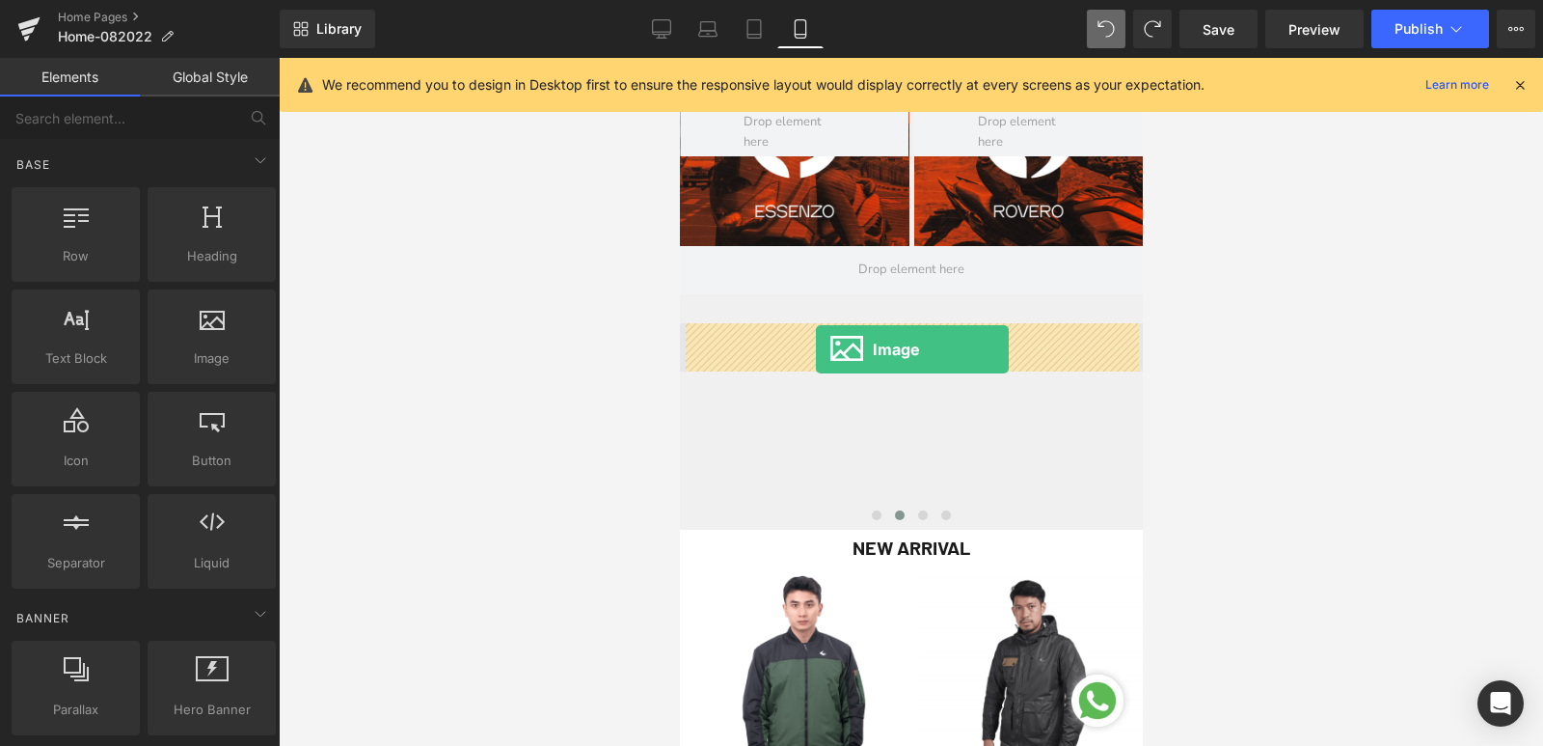
drag, startPoint x: 905, startPoint y: 395, endPoint x: 815, endPoint y: 349, distance: 100.9
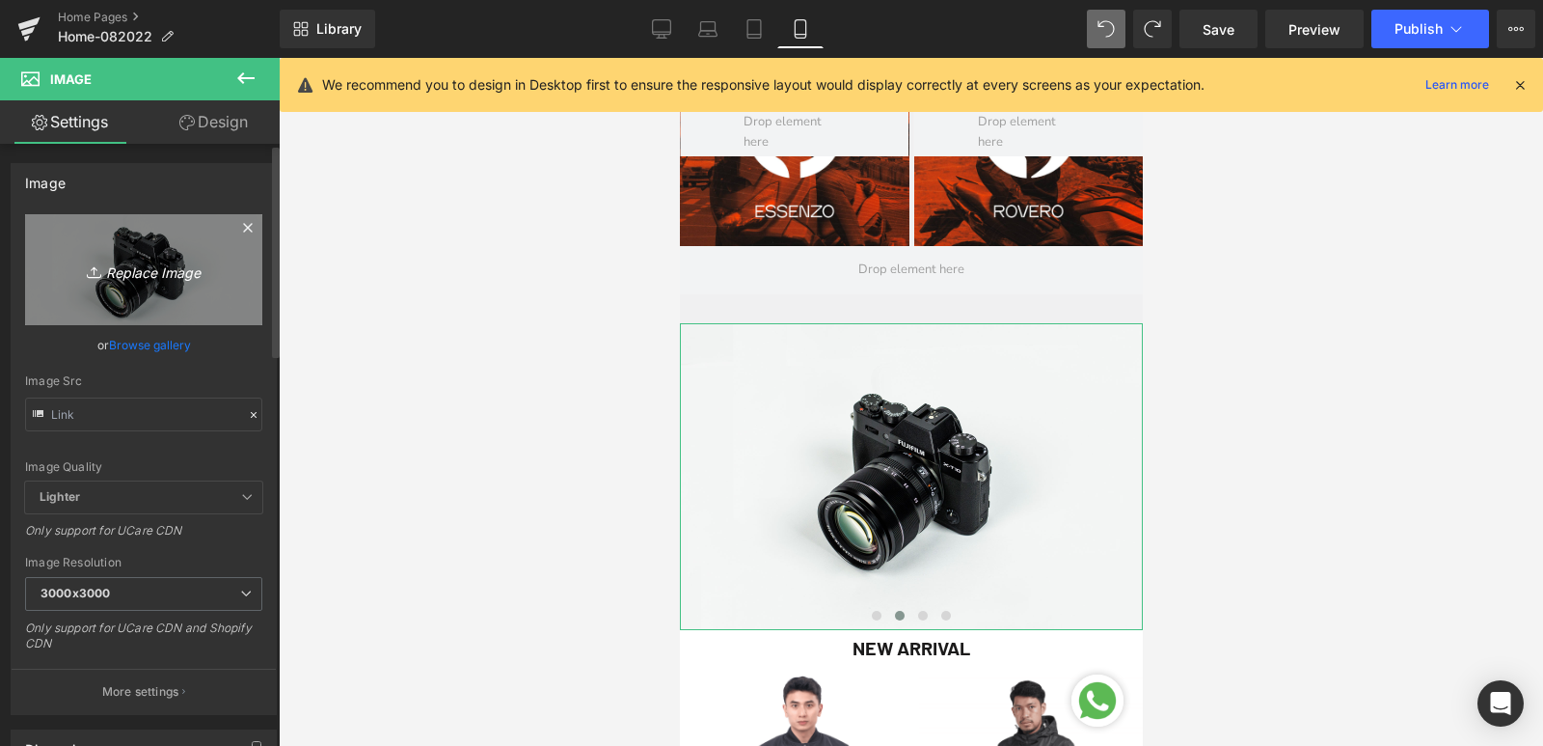
click at [145, 263] on icon "Replace Image" at bounding box center [144, 270] width 154 height 24
type input "C:\fakepath\MACNO-V2-WB-DESK.jpg"
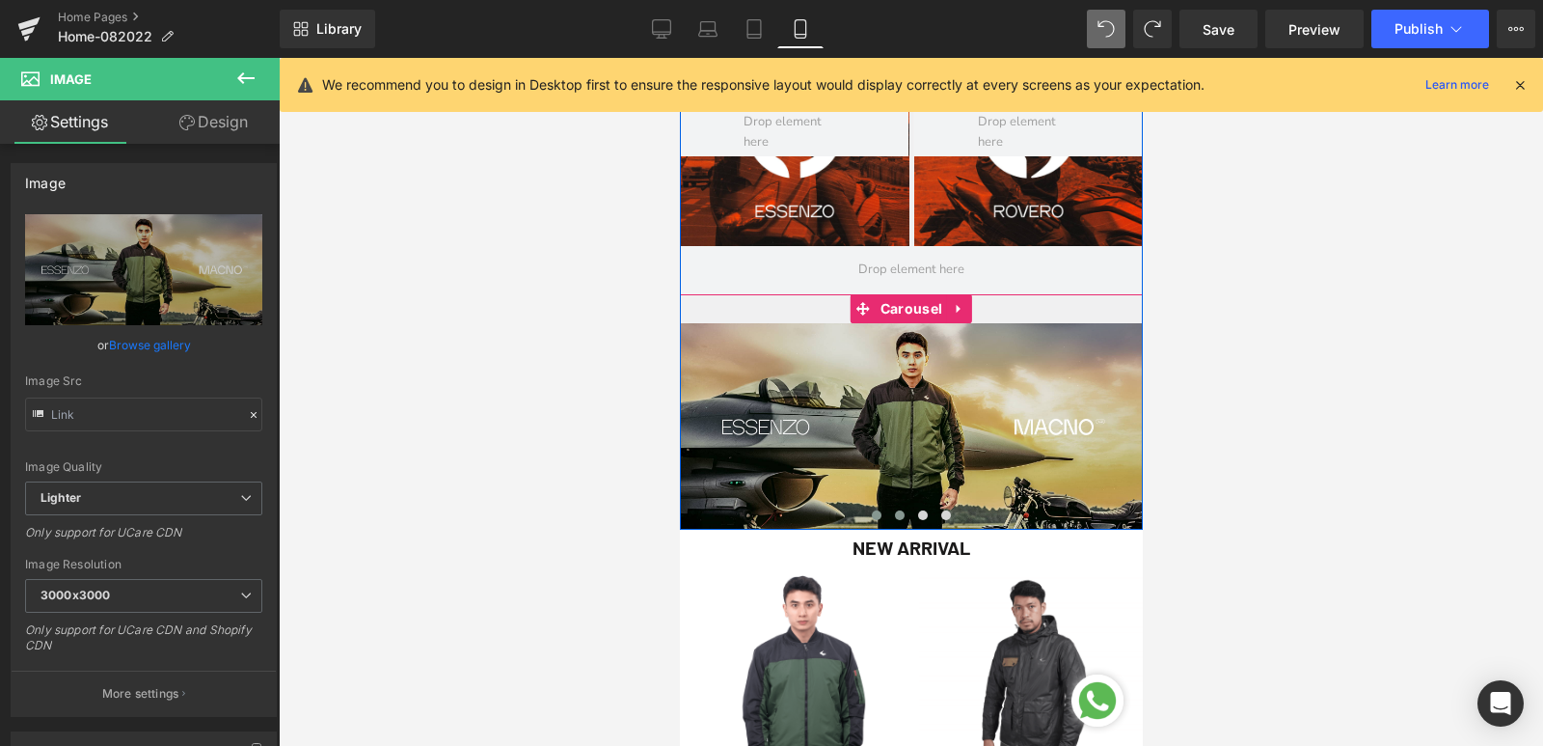
click at [871, 512] on span at bounding box center [876, 515] width 10 height 10
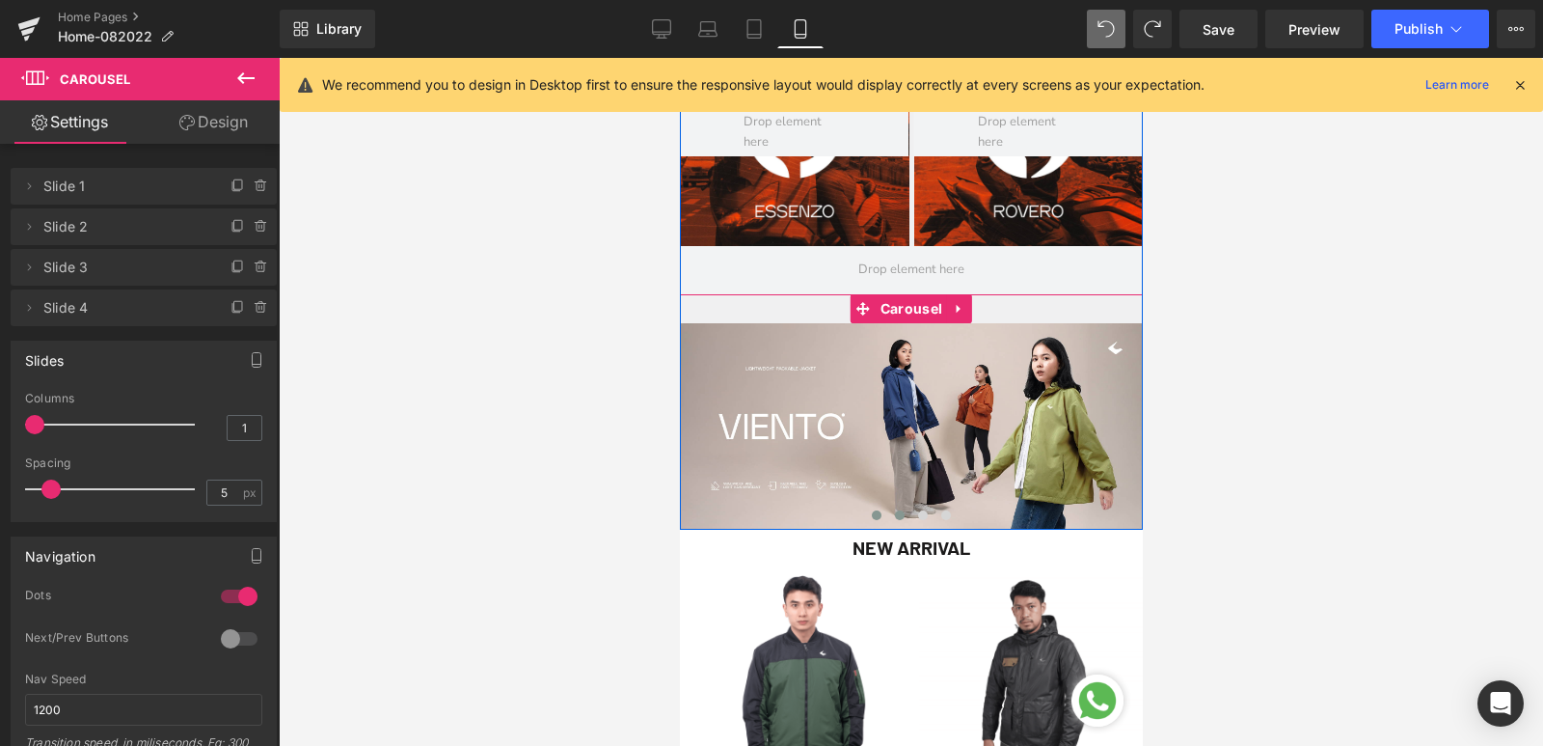
click at [889, 521] on button at bounding box center [898, 514] width 23 height 19
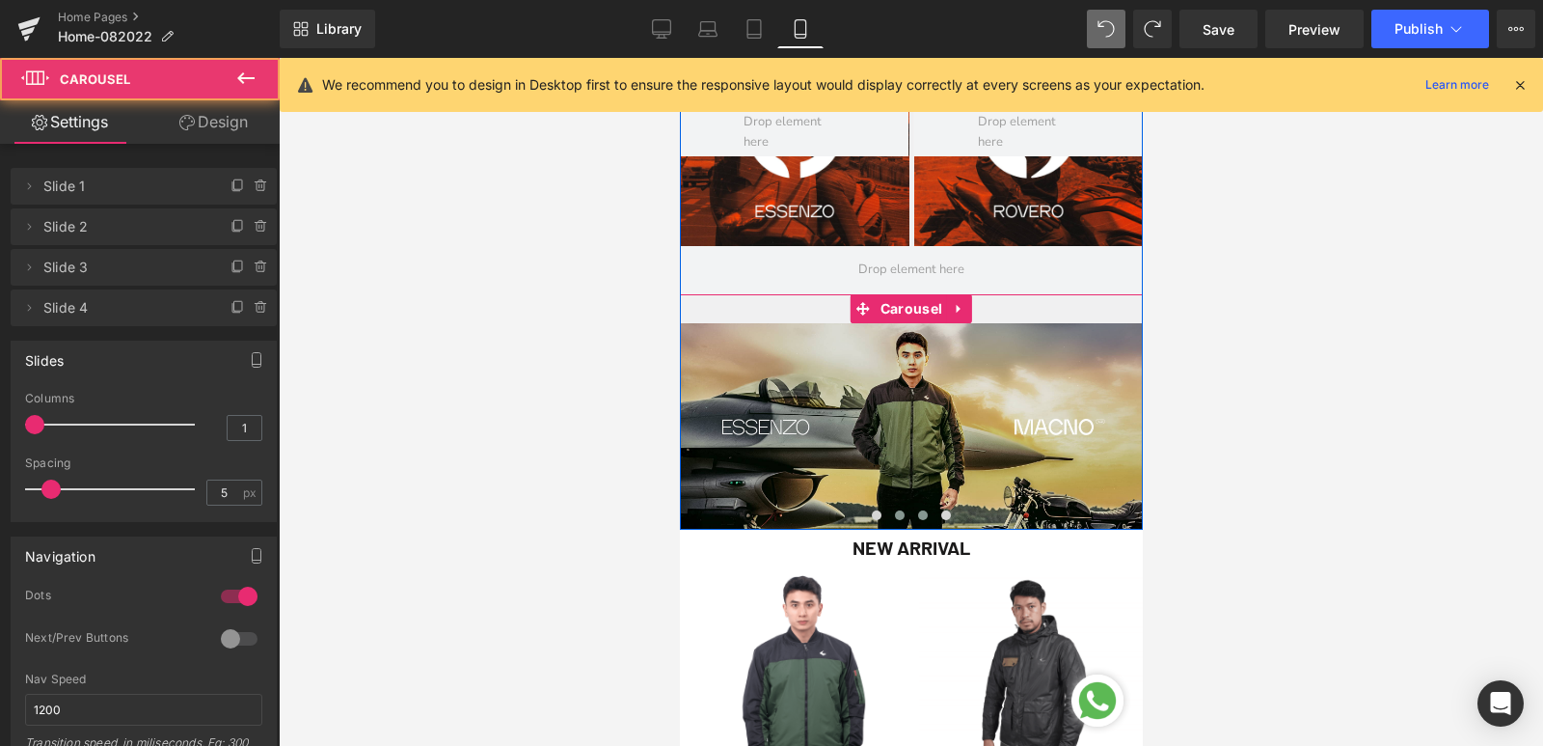
click at [919, 515] on button at bounding box center [921, 514] width 23 height 19
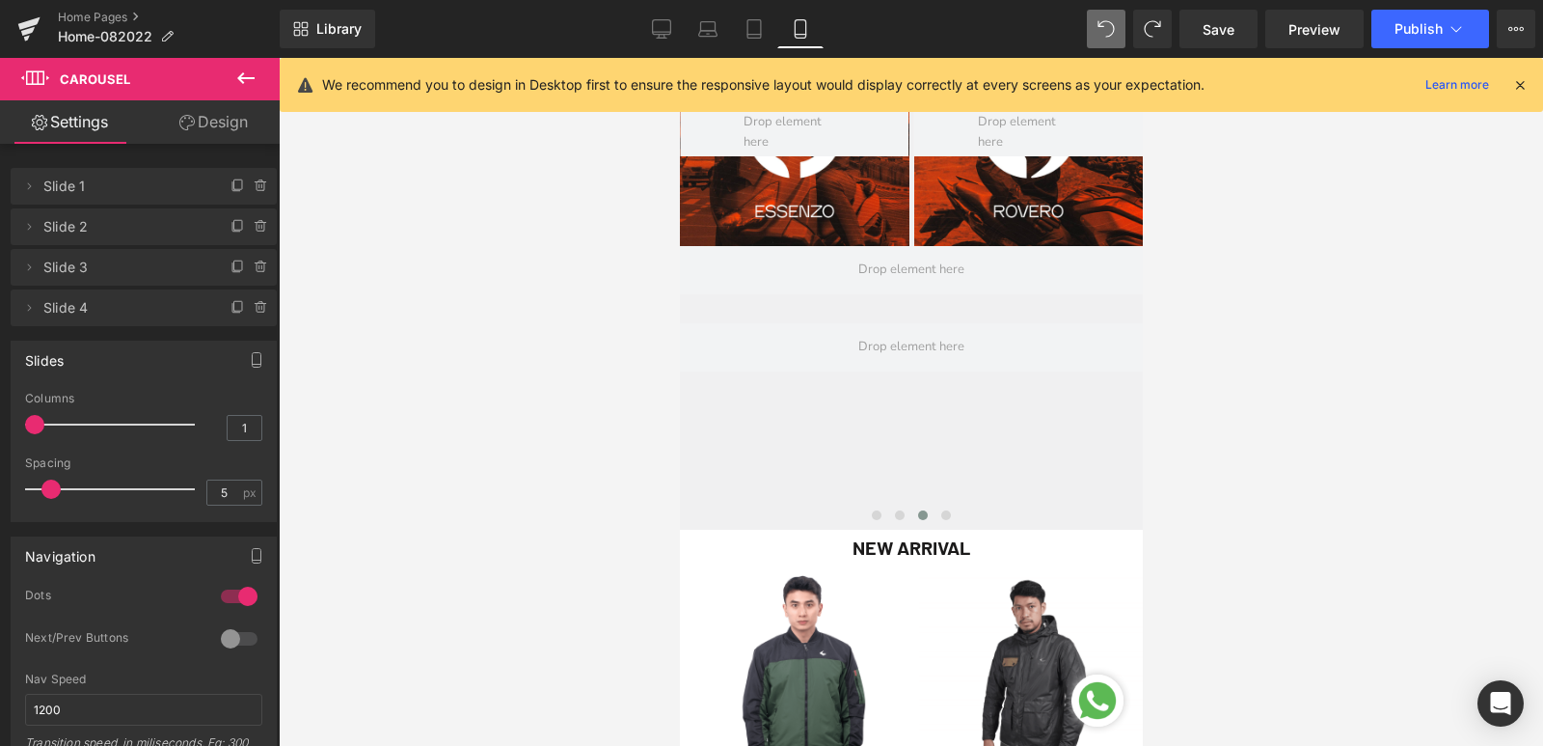
click at [248, 87] on icon at bounding box center [245, 78] width 23 height 23
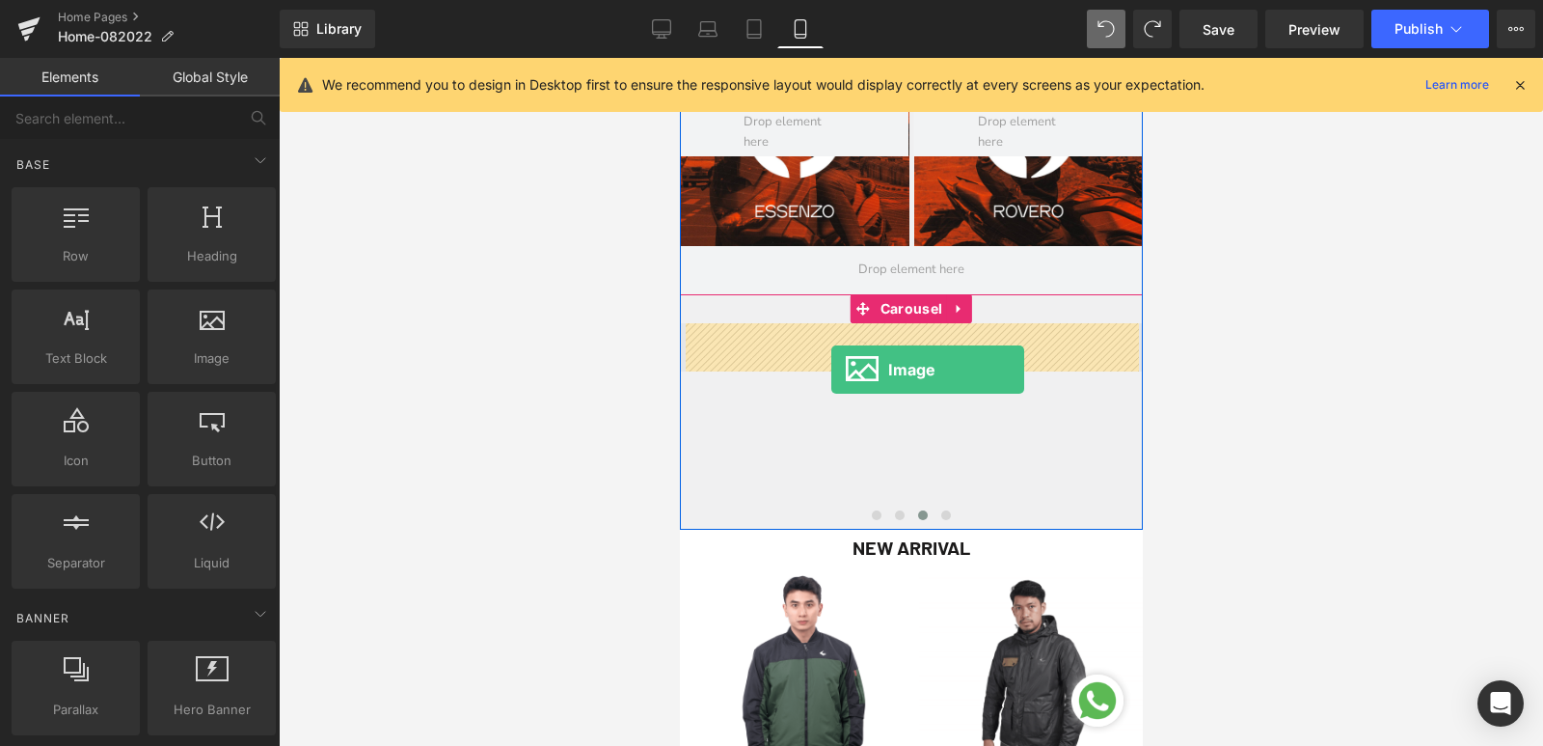
drag, startPoint x: 907, startPoint y: 411, endPoint x: 830, endPoint y: 369, distance: 86.7
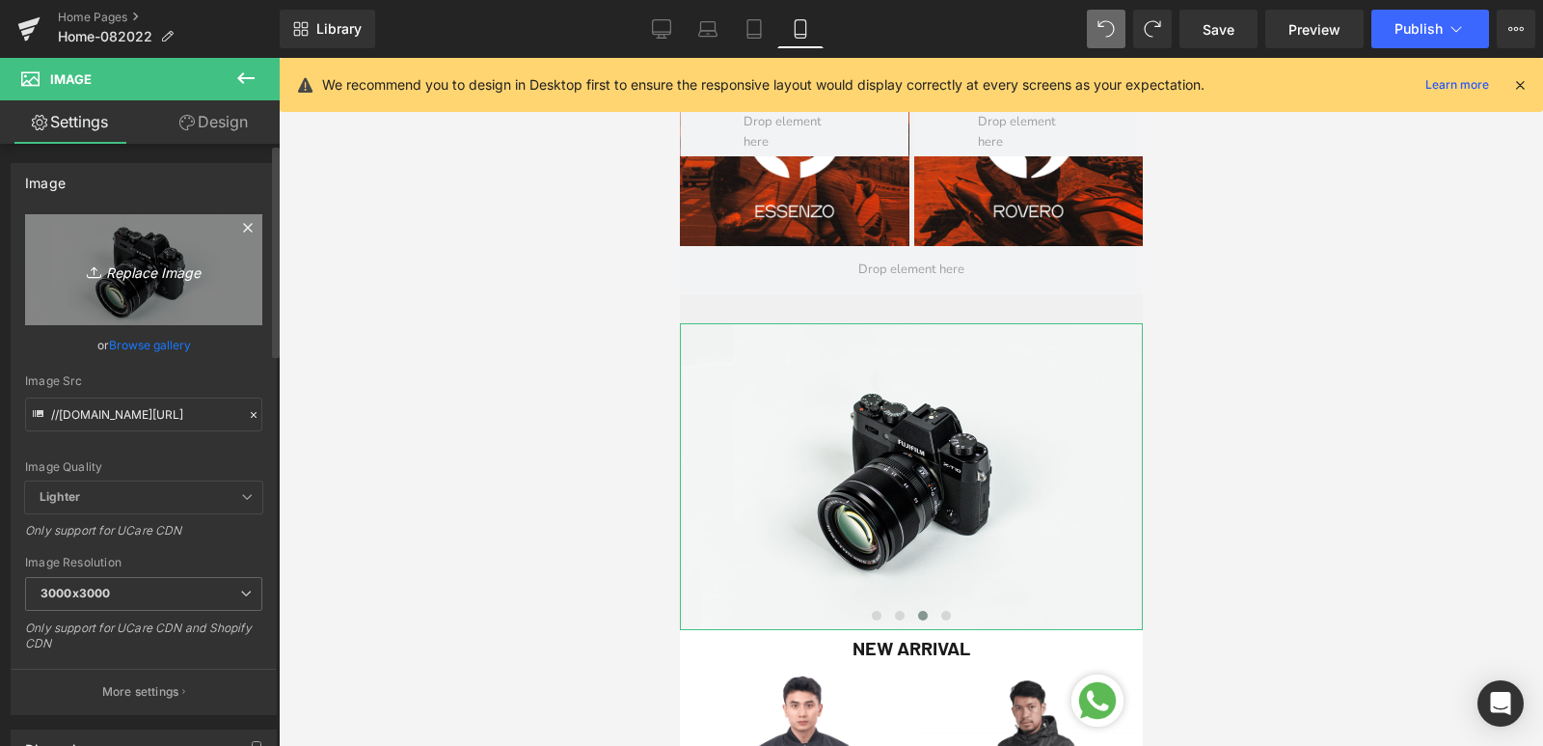
click at [166, 276] on icon "Replace Image" at bounding box center [144, 270] width 154 height 24
type input "C:\fakepath\OVERLAND-WB-DESK.jpg"
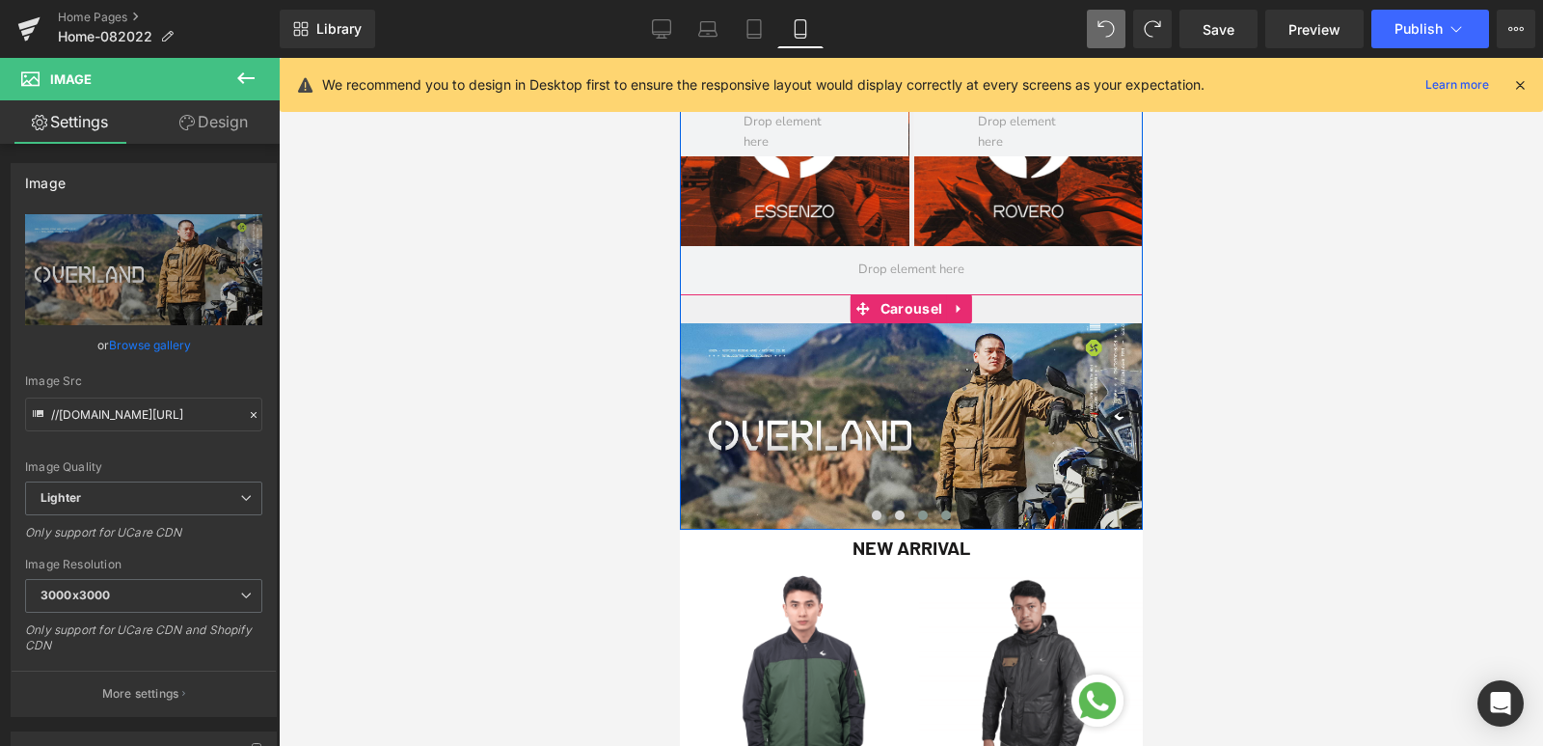
click at [940, 514] on span at bounding box center [945, 515] width 10 height 10
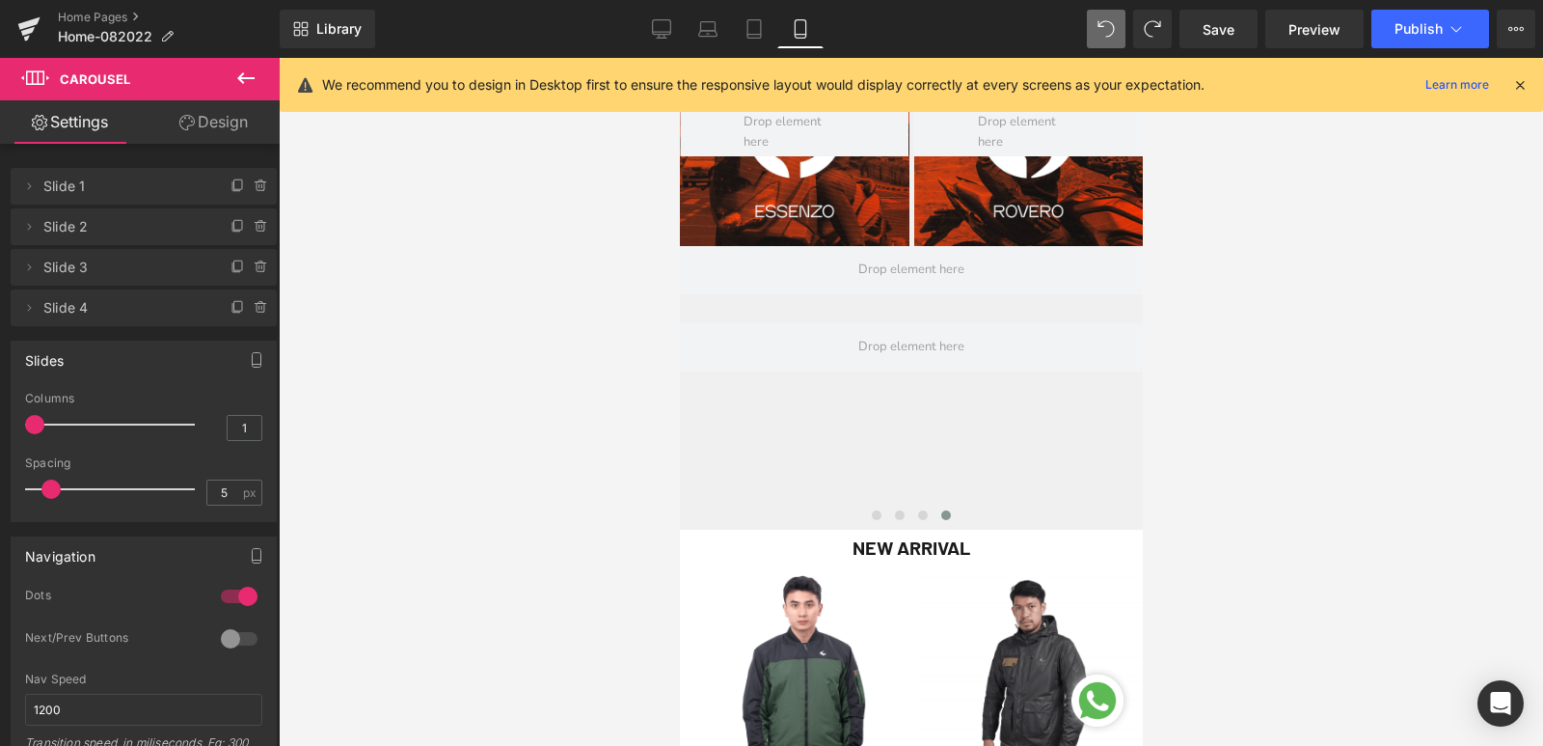
click at [237, 78] on icon at bounding box center [245, 78] width 17 height 12
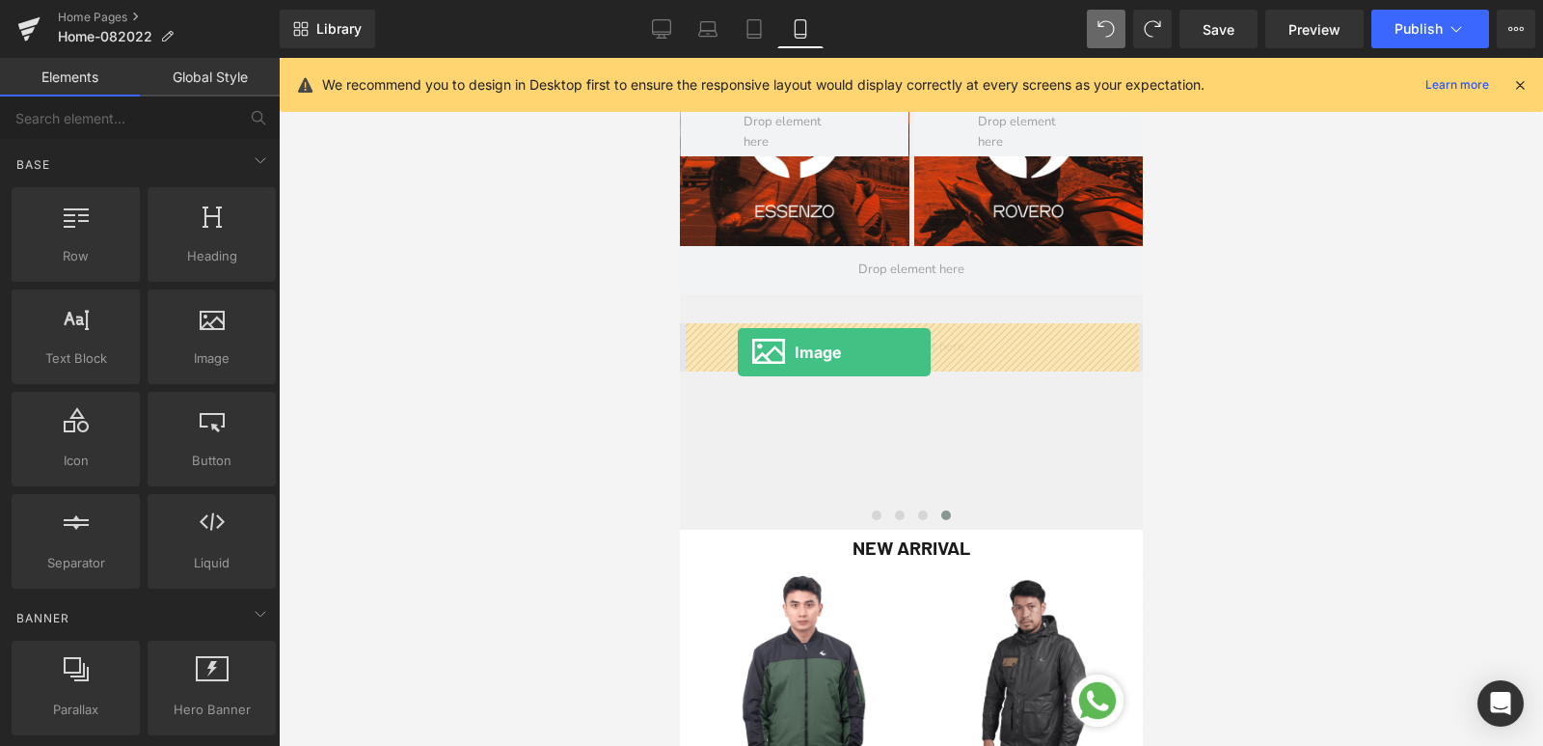
drag, startPoint x: 890, startPoint y: 400, endPoint x: 737, endPoint y: 352, distance: 160.8
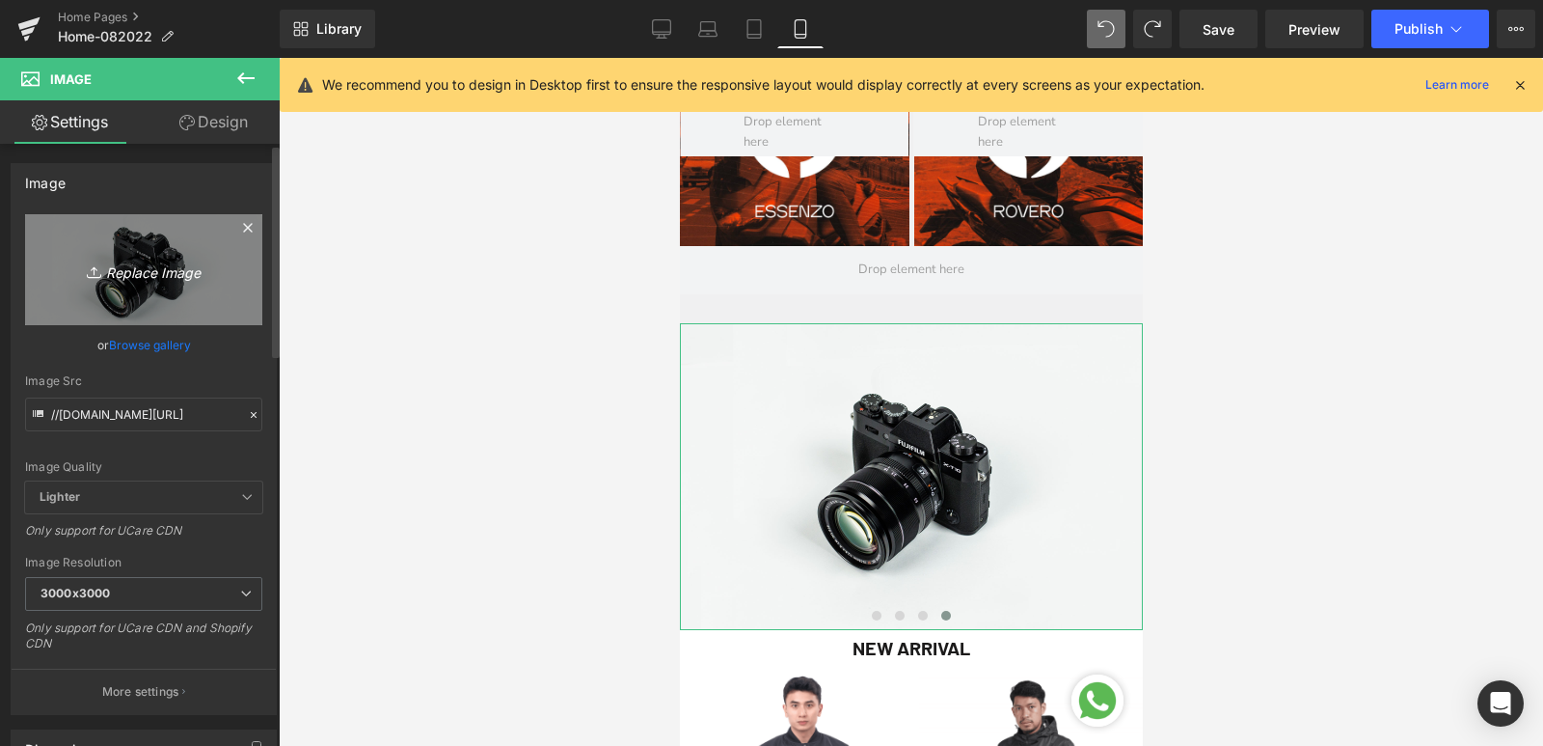
click at [148, 269] on icon "Replace Image" at bounding box center [144, 270] width 154 height 24
type input "C:\fakepath\THRENOX-WB-DESK.jpg"
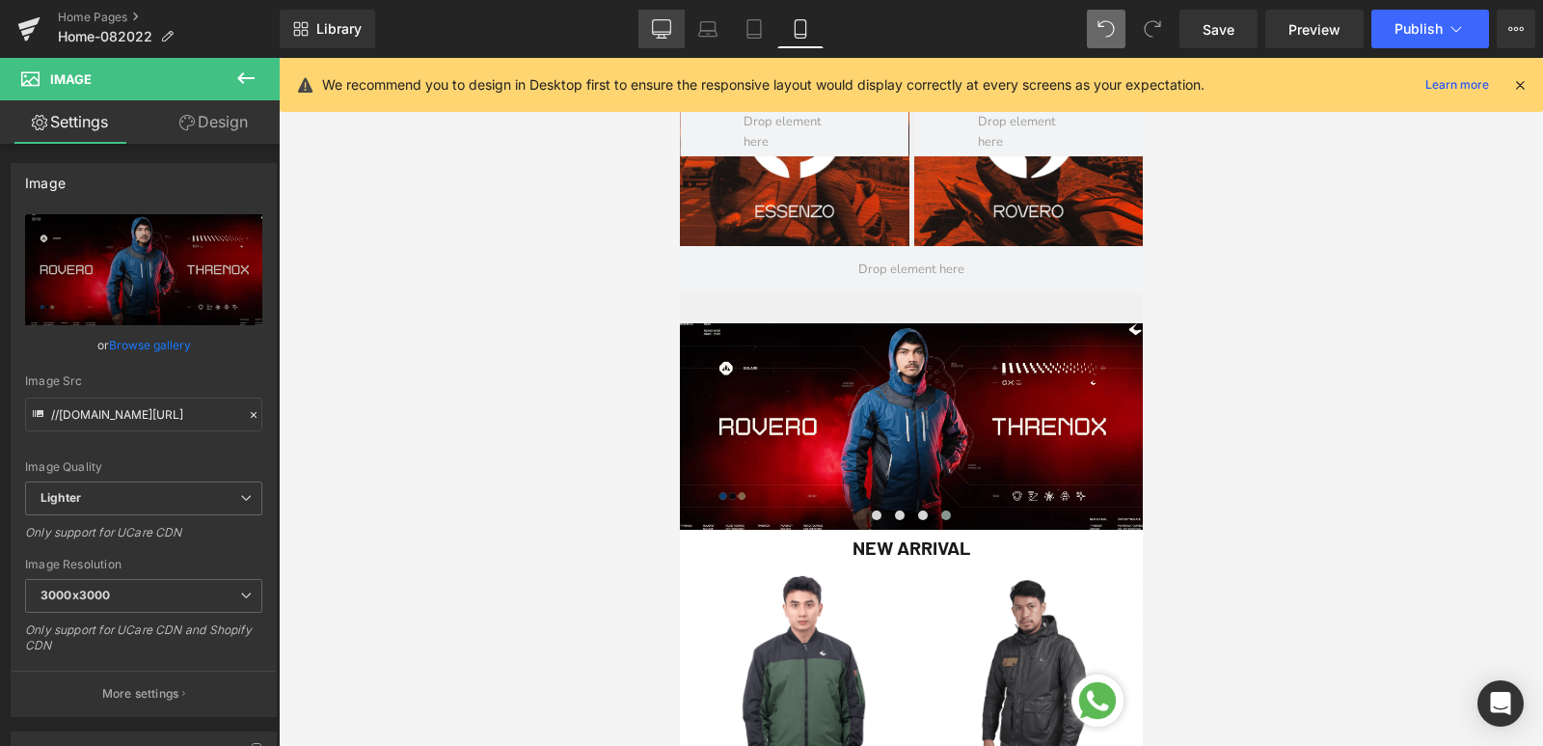
click at [665, 23] on icon at bounding box center [661, 28] width 19 height 19
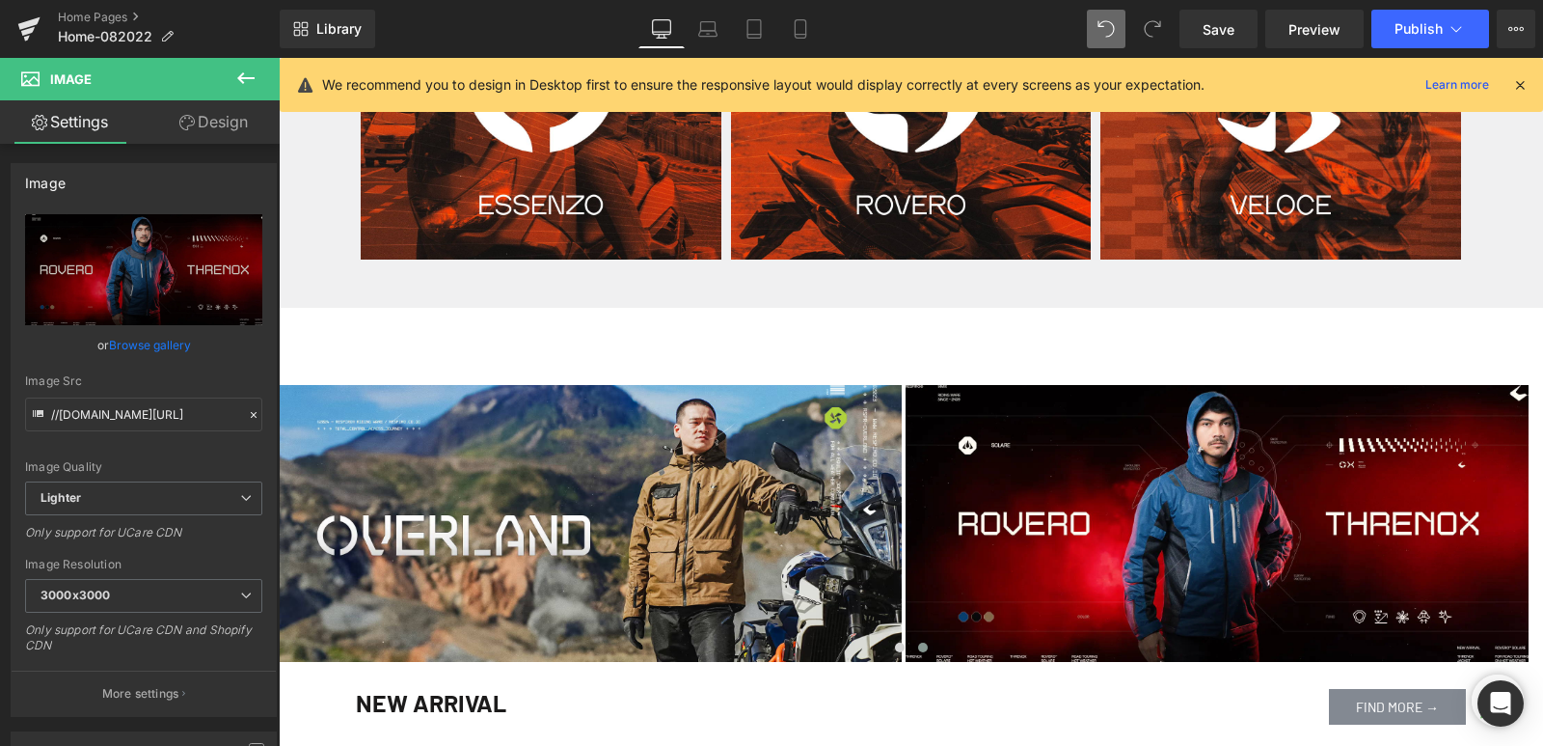
scroll to position [964, 0]
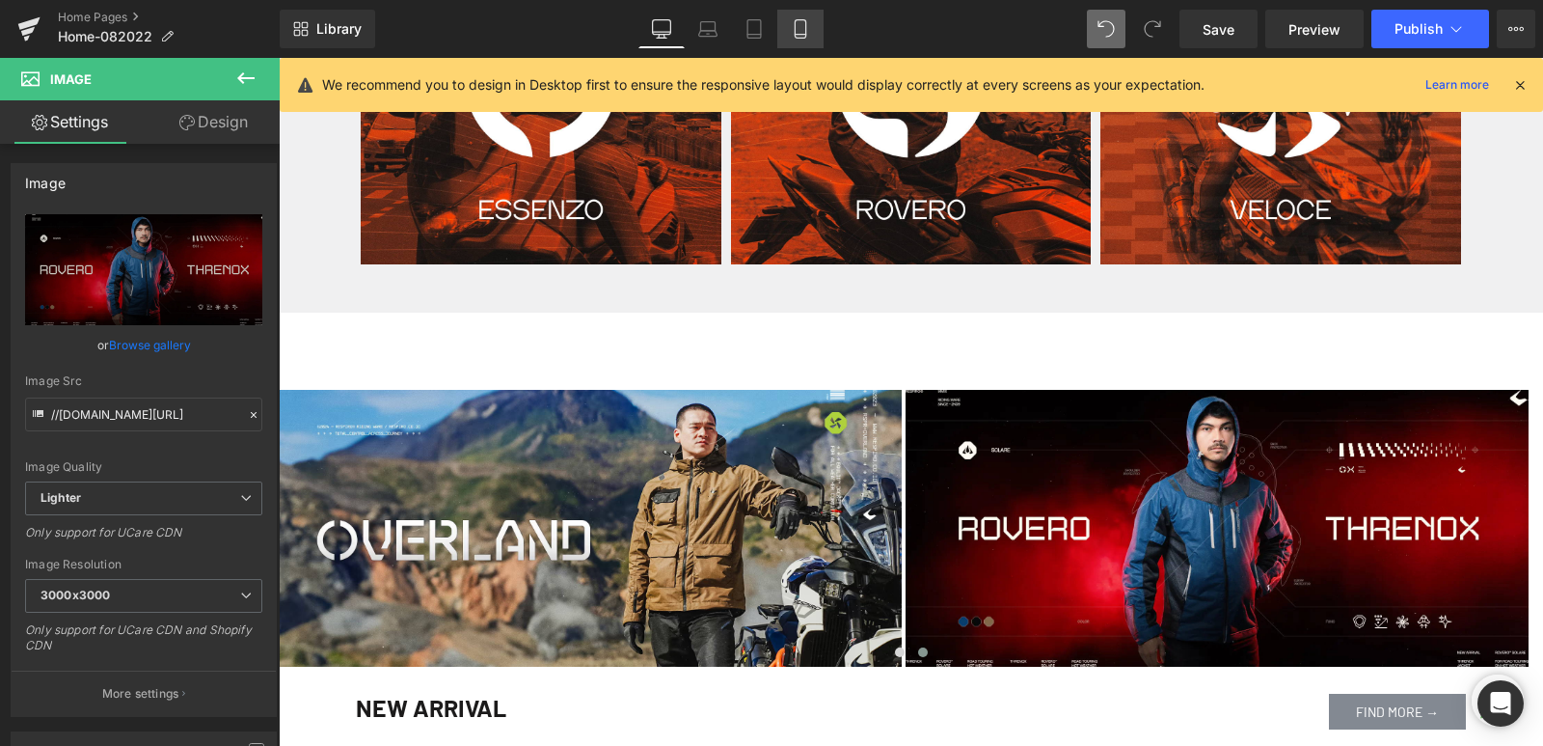
drag, startPoint x: 806, startPoint y: 22, endPoint x: 197, endPoint y: 54, distance: 610.4
click at [805, 22] on icon at bounding box center [800, 29] width 11 height 18
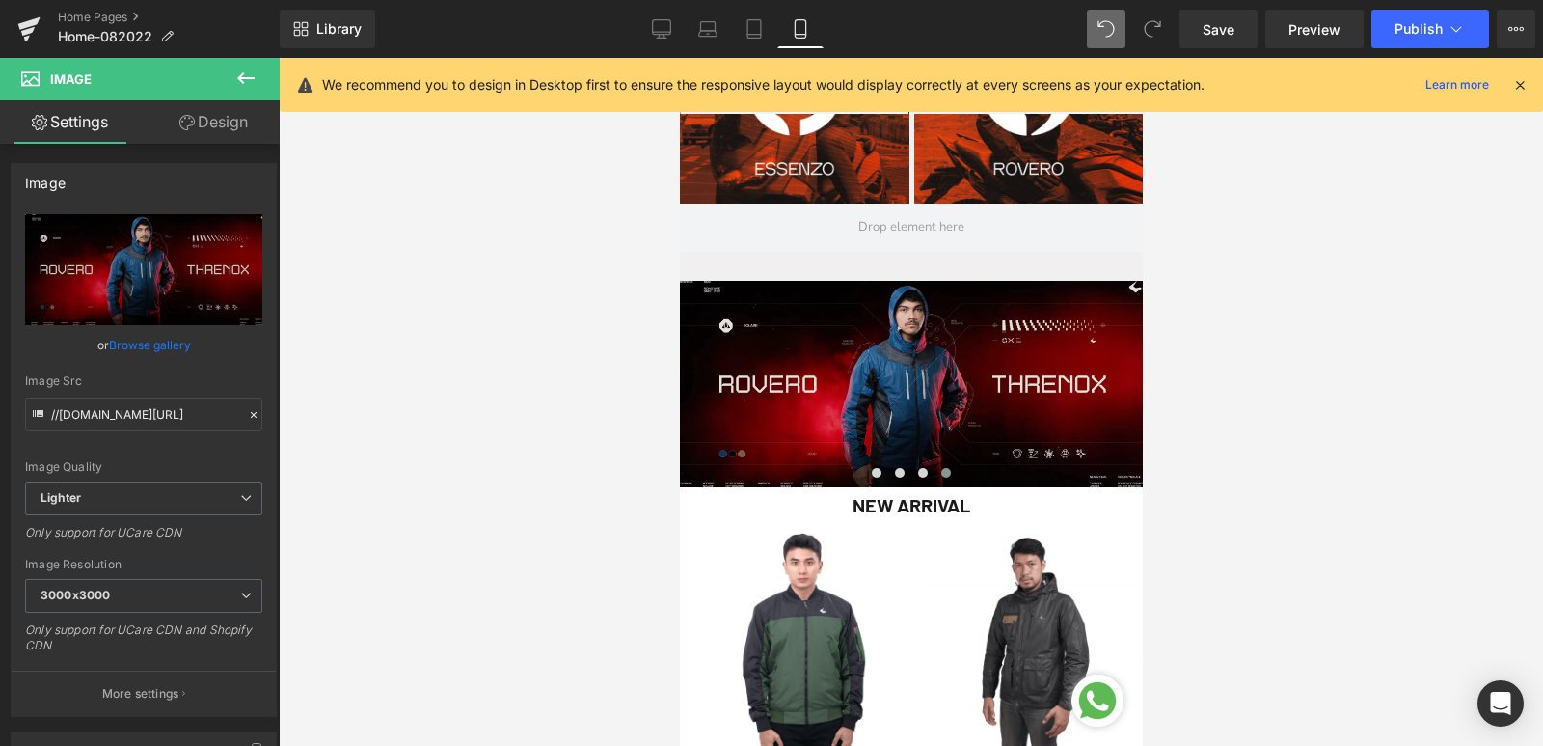
scroll to position [804, 0]
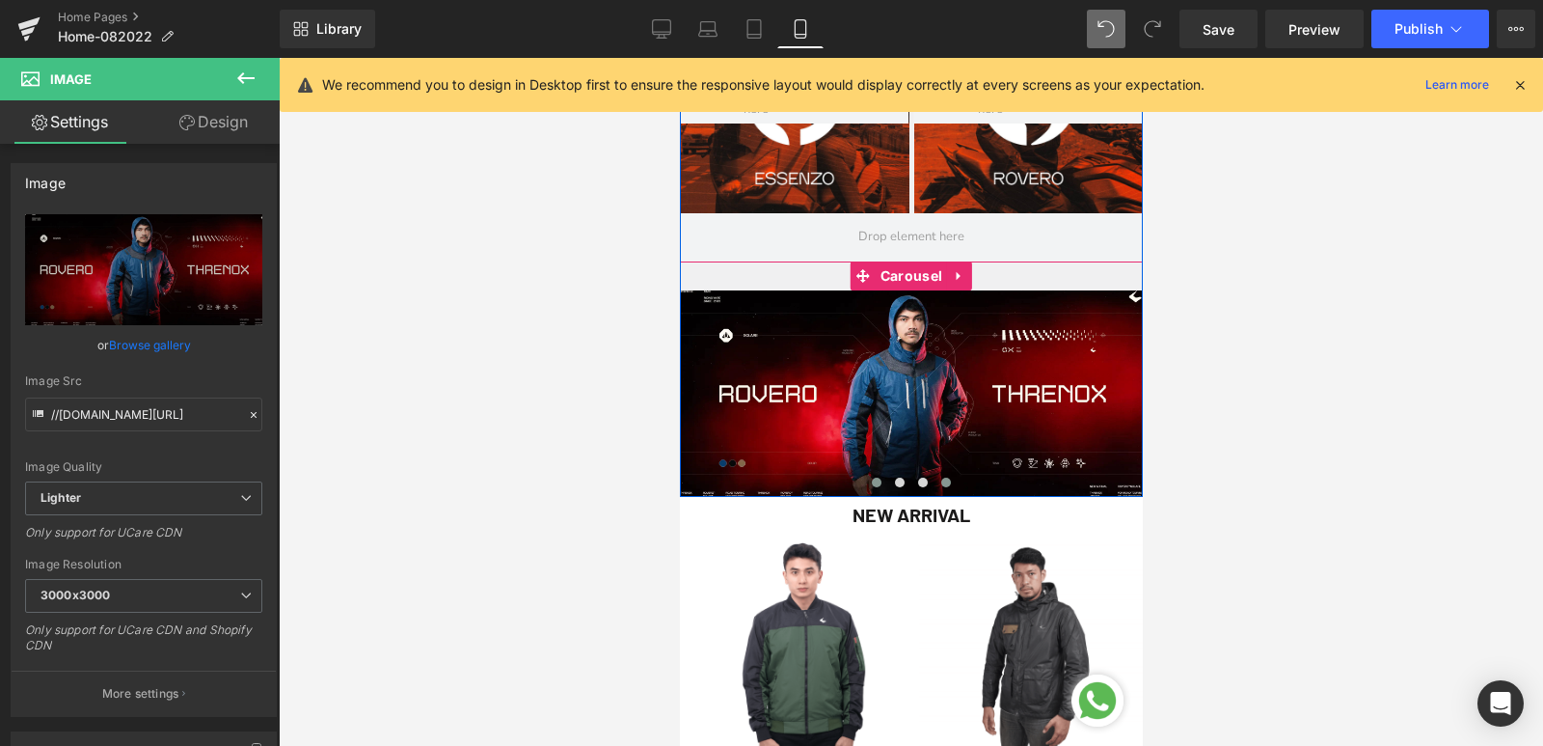
click at [871, 479] on span at bounding box center [876, 482] width 10 height 10
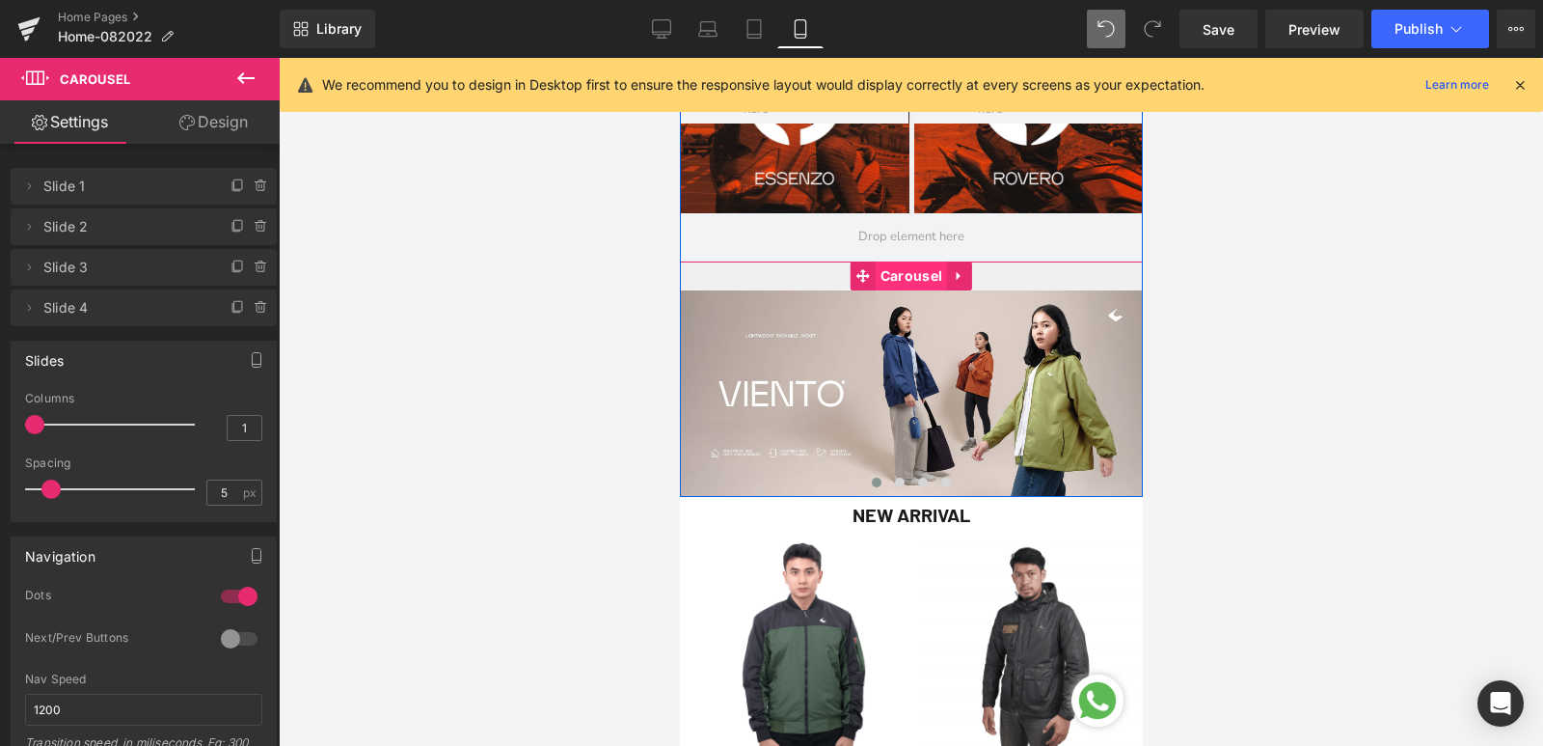
click at [904, 275] on span "Carousel" at bounding box center [910, 275] width 71 height 29
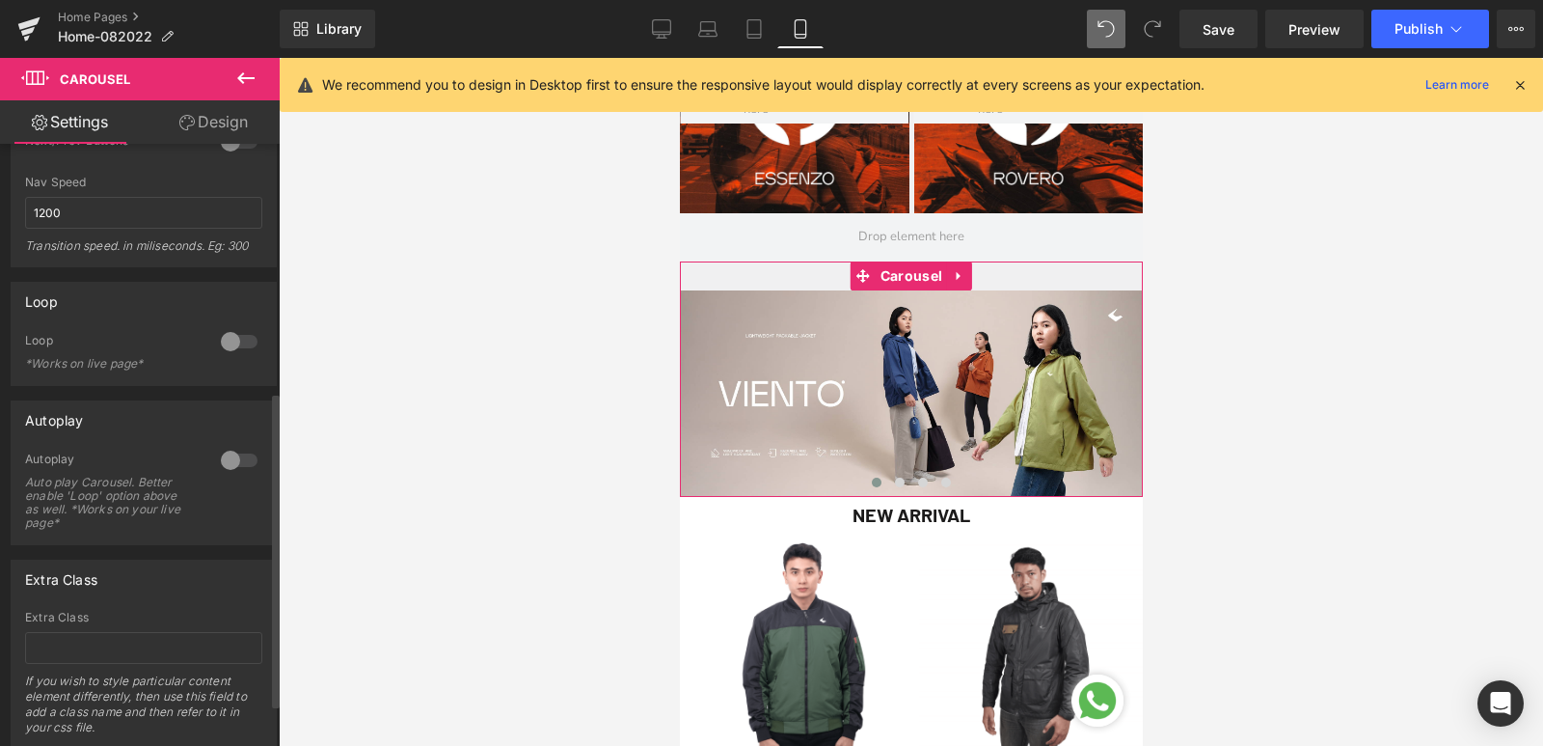
scroll to position [554, 0]
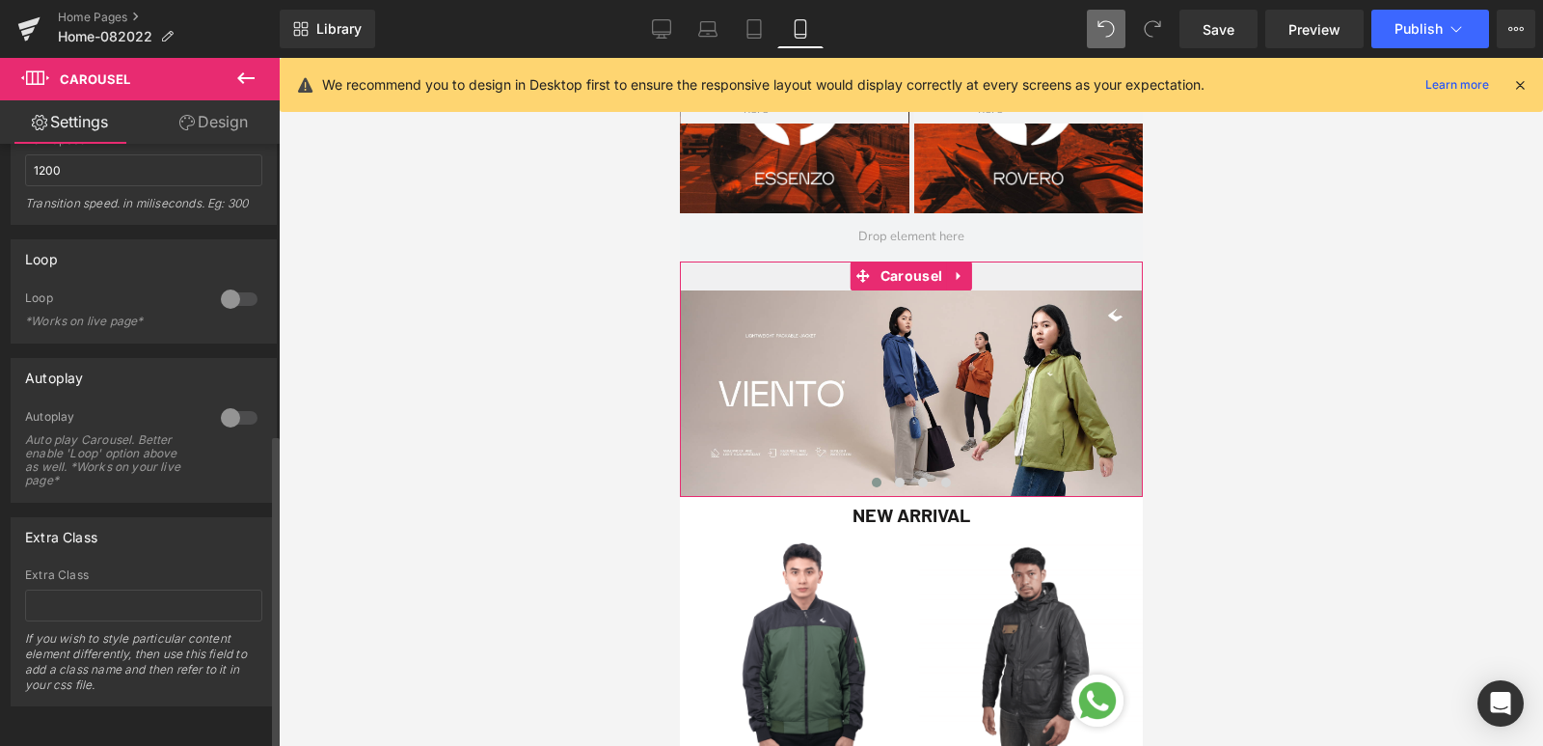
click at [230, 407] on div at bounding box center [239, 417] width 46 height 31
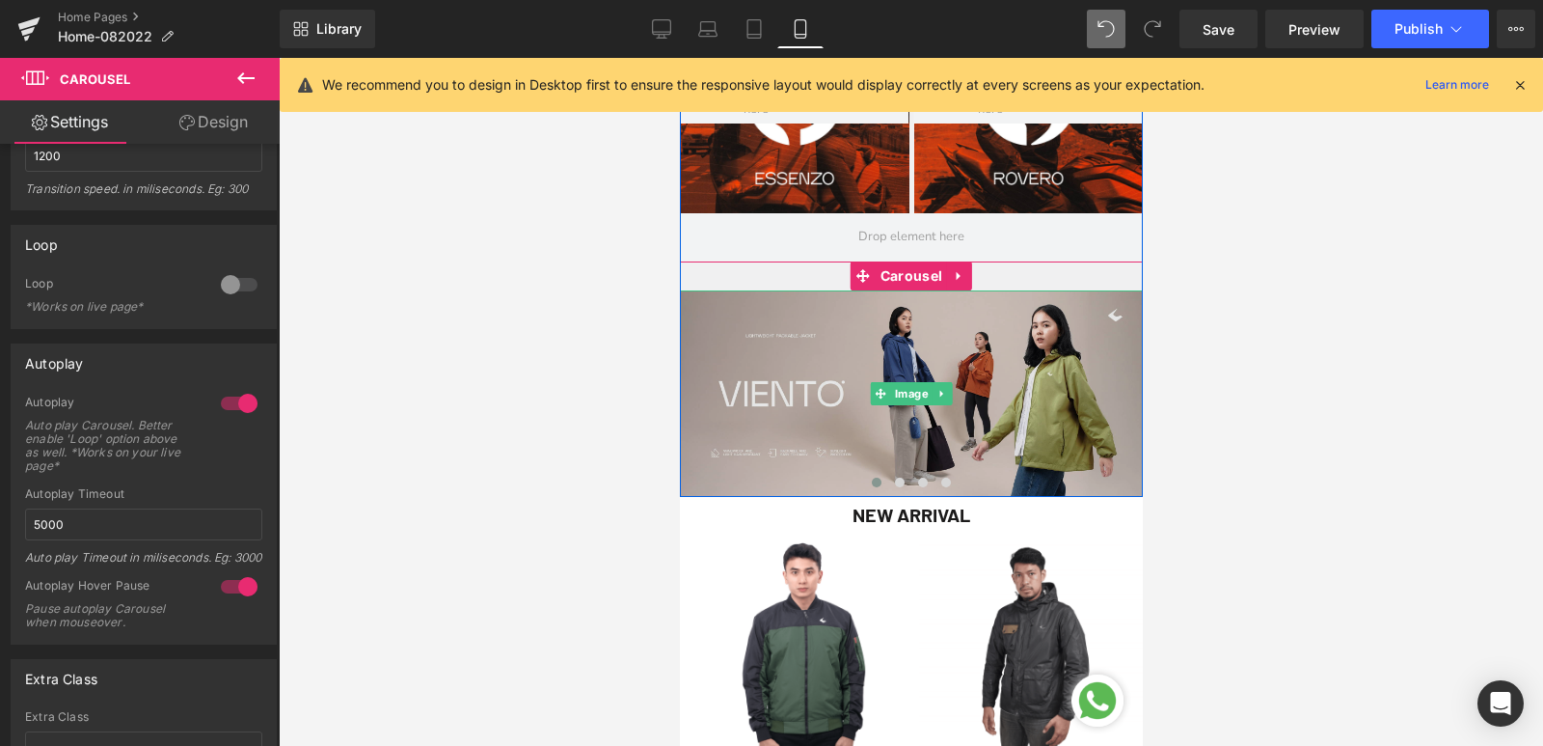
click at [815, 395] on img at bounding box center [910, 392] width 463 height 205
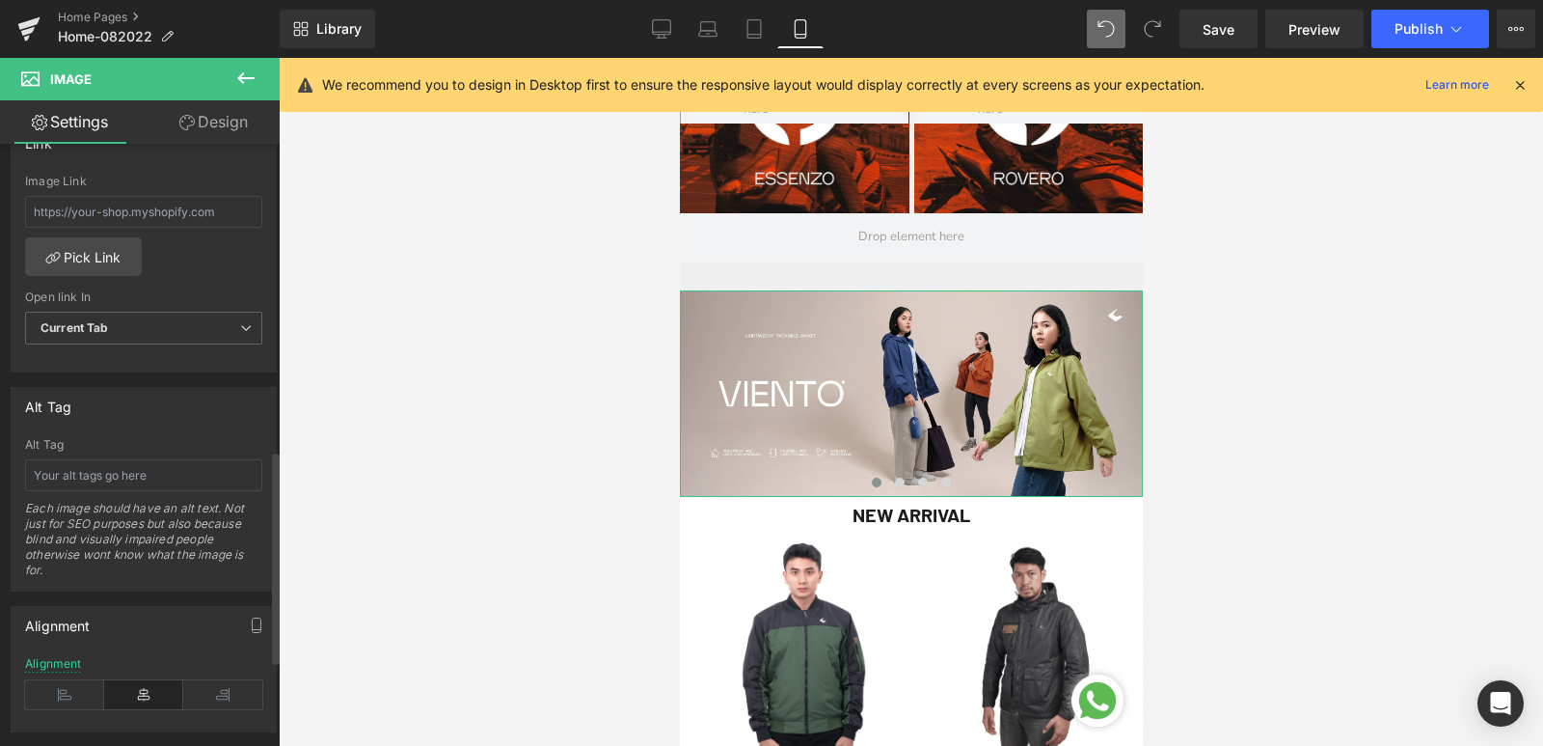
scroll to position [868, 0]
click at [66, 254] on link "Pick Link" at bounding box center [83, 255] width 117 height 39
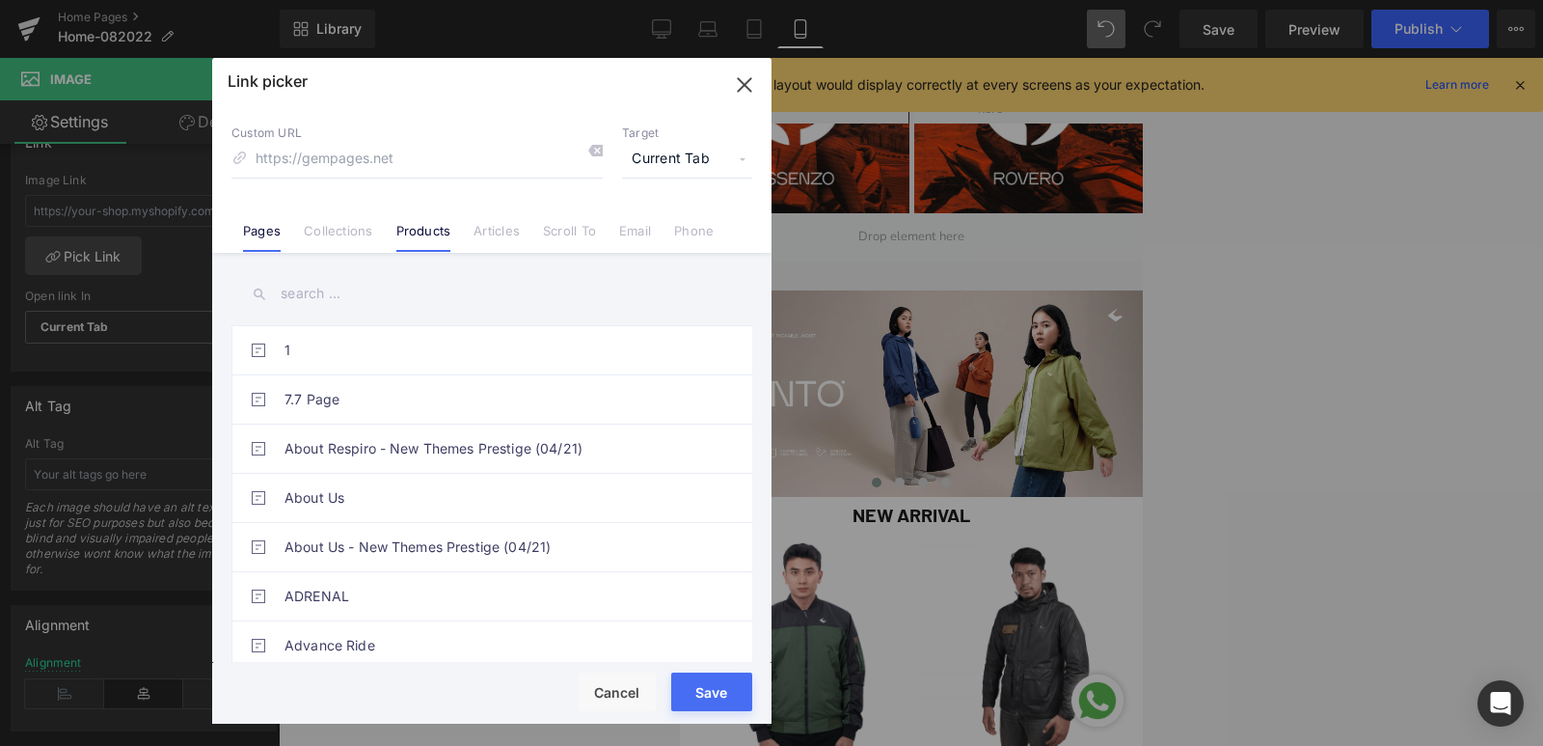
click at [424, 236] on link "Products" at bounding box center [423, 237] width 55 height 29
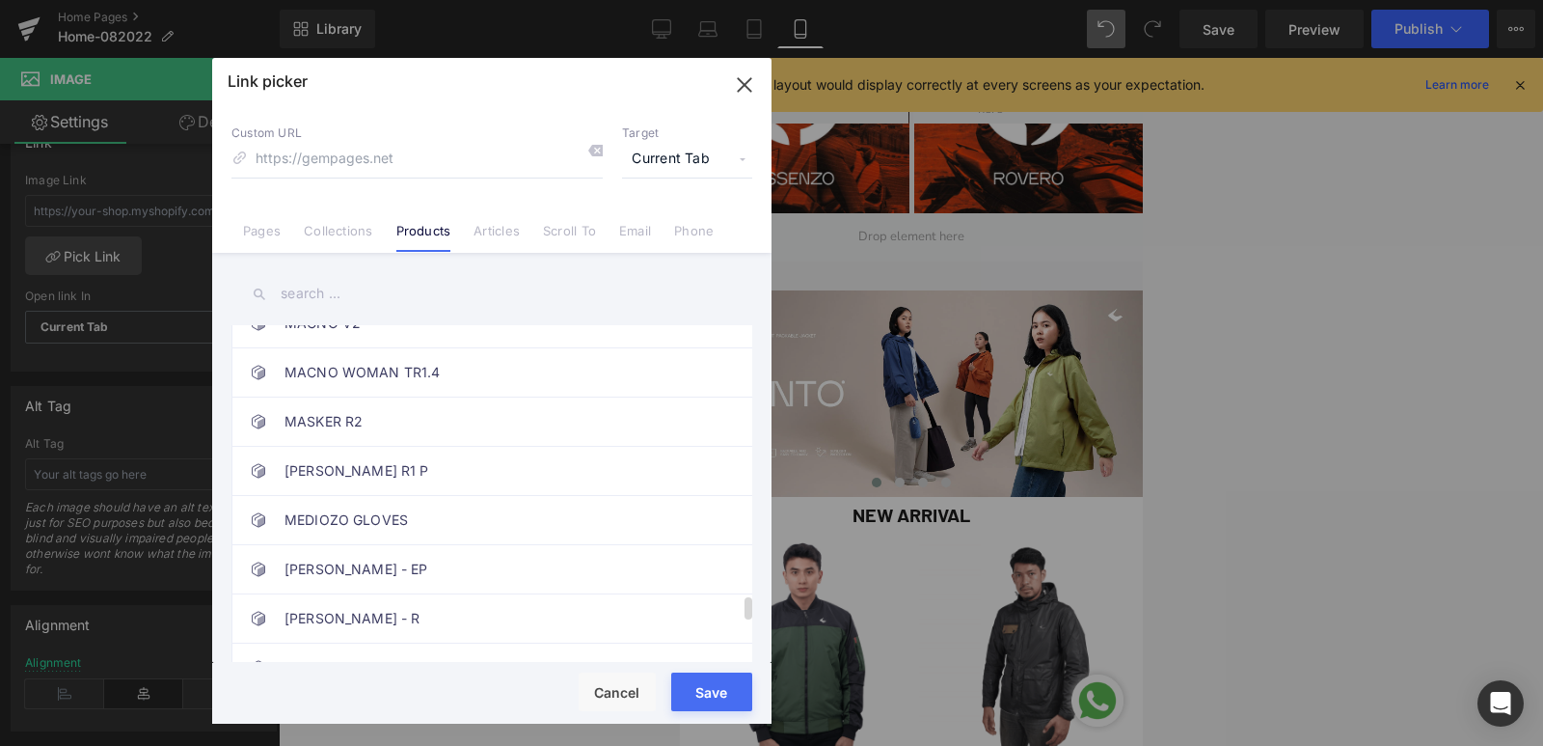
scroll to position [3529, 0]
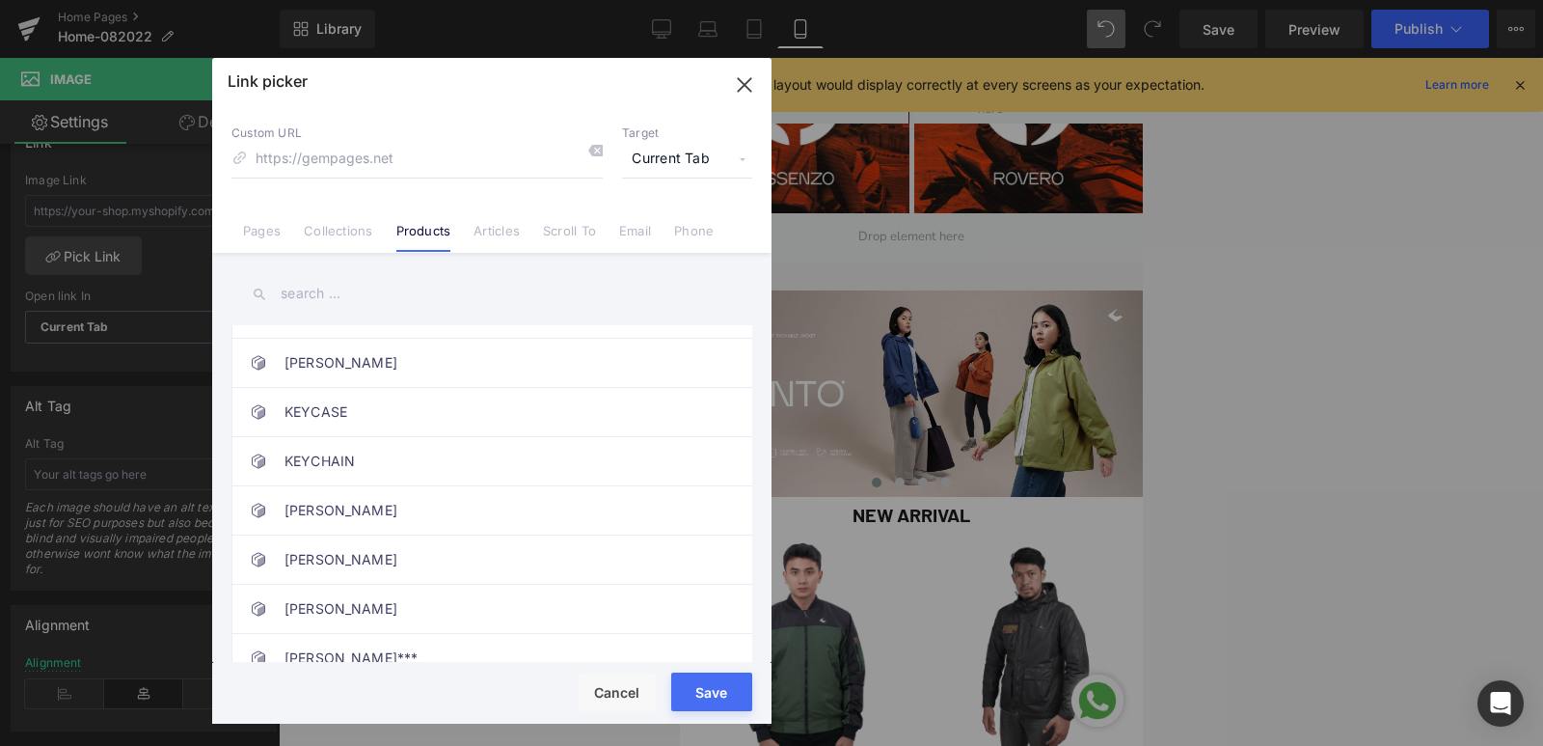
drag, startPoint x: 747, startPoint y: 79, endPoint x: 630, endPoint y: 10, distance: 136.6
click at [745, 78] on icon "button" at bounding box center [744, 84] width 31 height 31
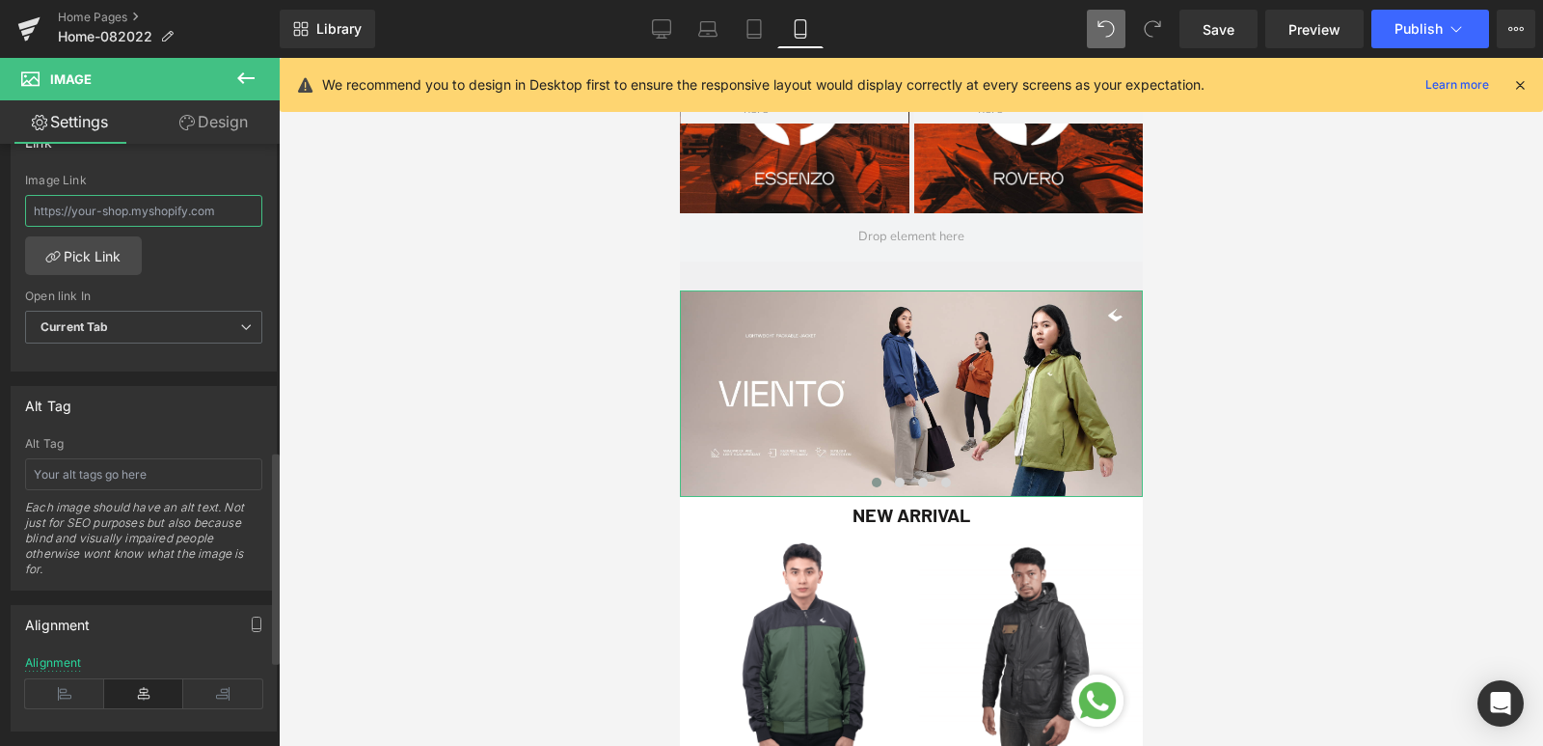
click at [129, 208] on input "text" at bounding box center [143, 211] width 237 height 32
paste input "/products/viento-jacket"
type input "/products/viento-jacket"
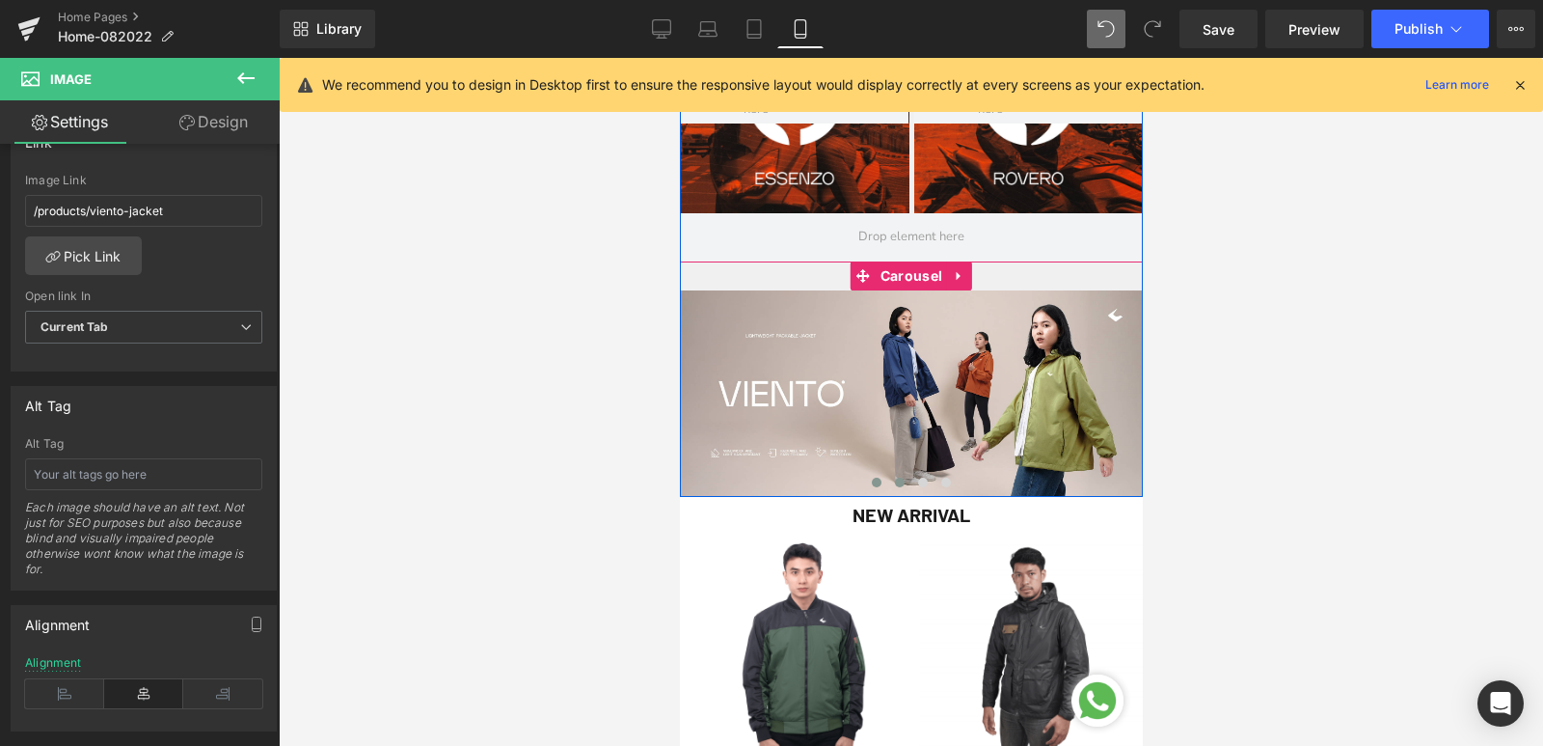
click at [894, 478] on span at bounding box center [899, 482] width 10 height 10
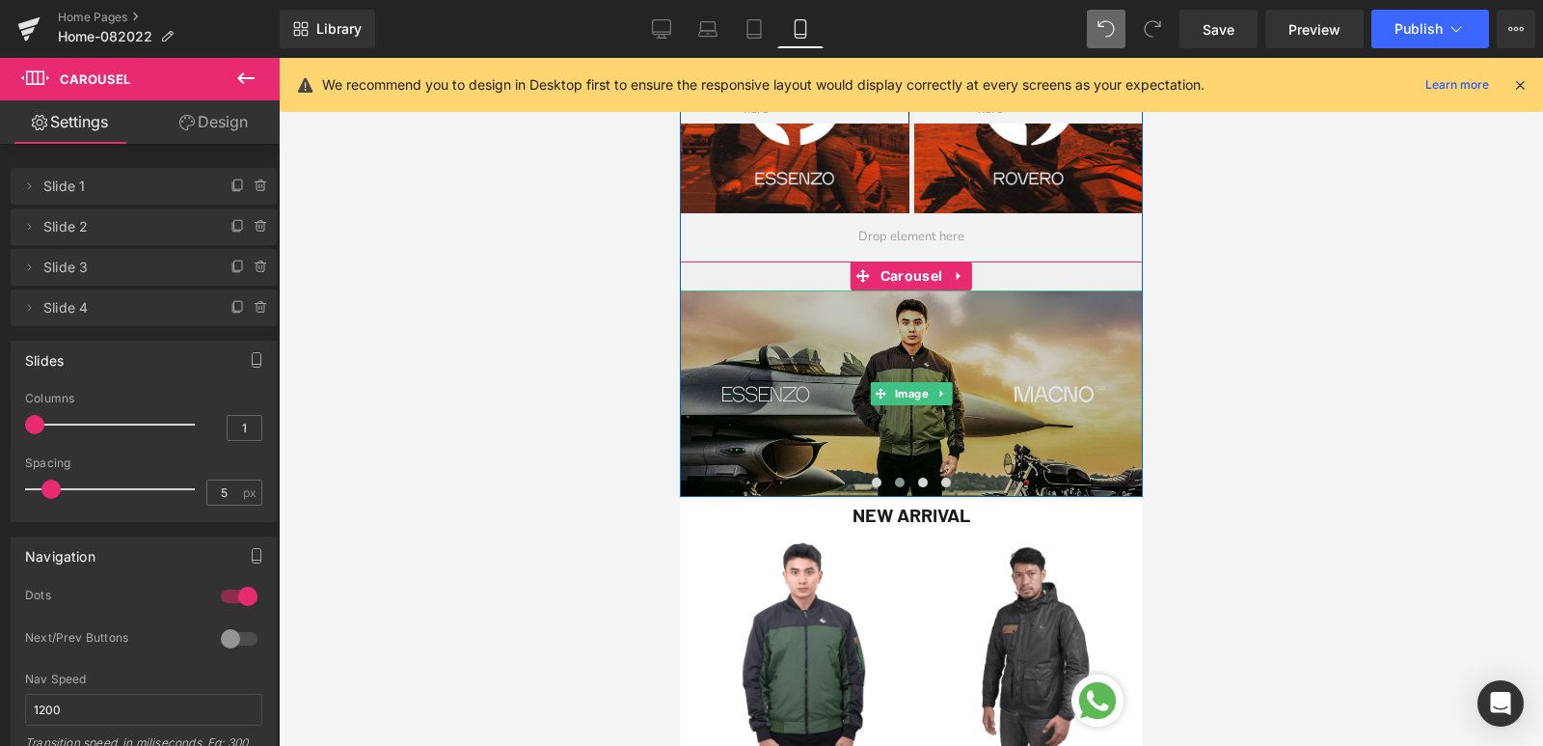
click at [882, 391] on span at bounding box center [880, 393] width 20 height 23
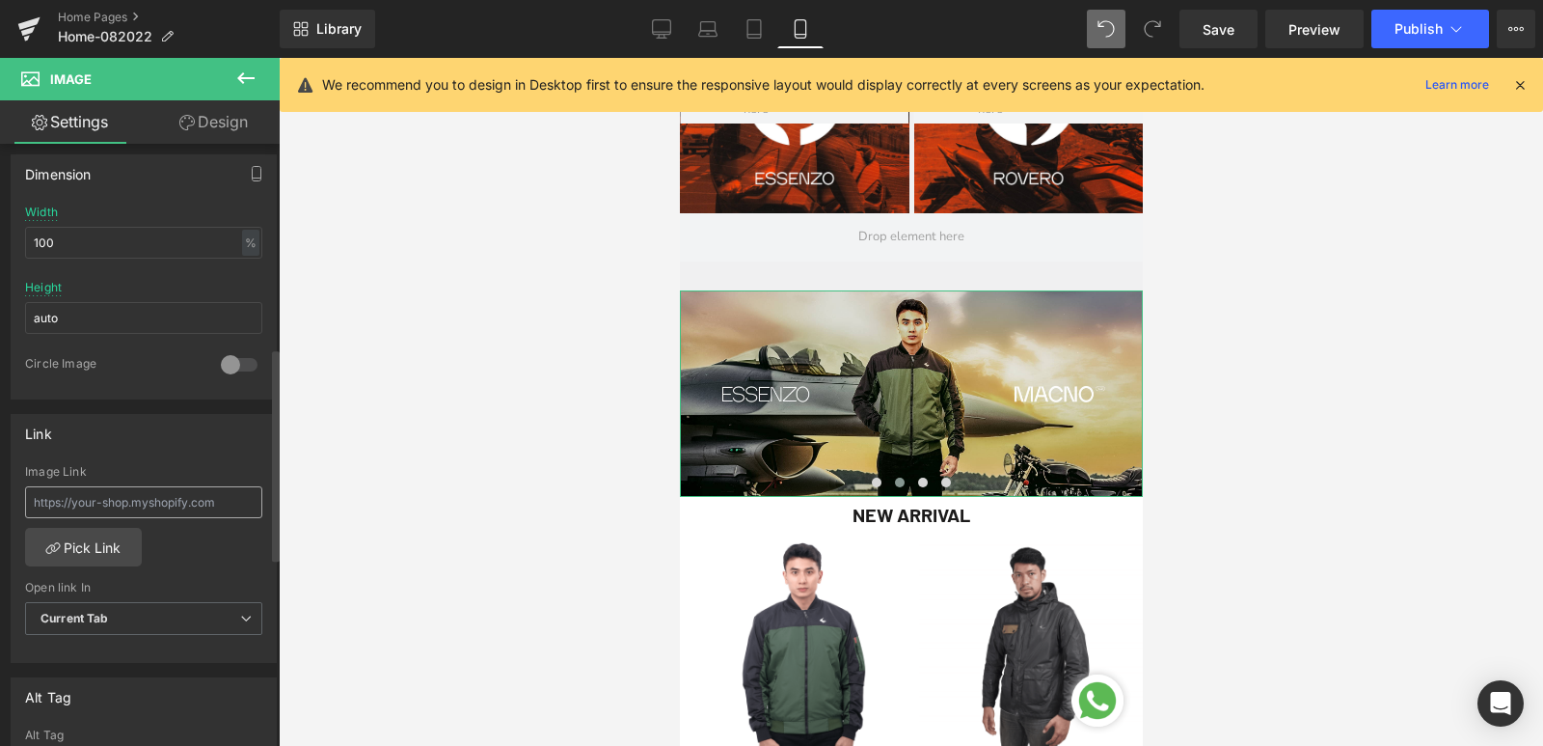
scroll to position [579, 0]
click at [124, 507] on input "text" at bounding box center [143, 500] width 237 height 32
paste input "/products/macno"
type input "/products/macno"
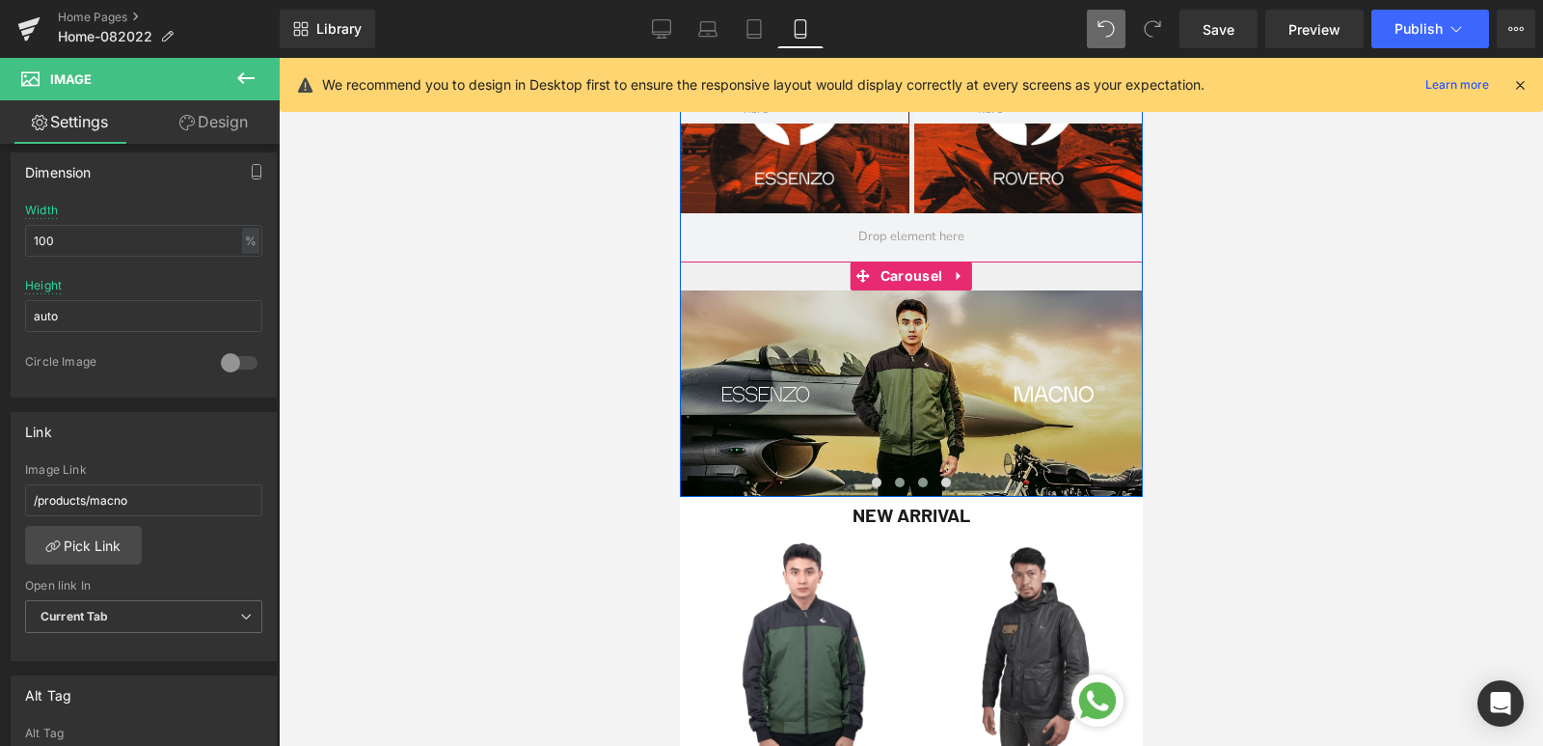
click at [917, 486] on button at bounding box center [921, 482] width 23 height 19
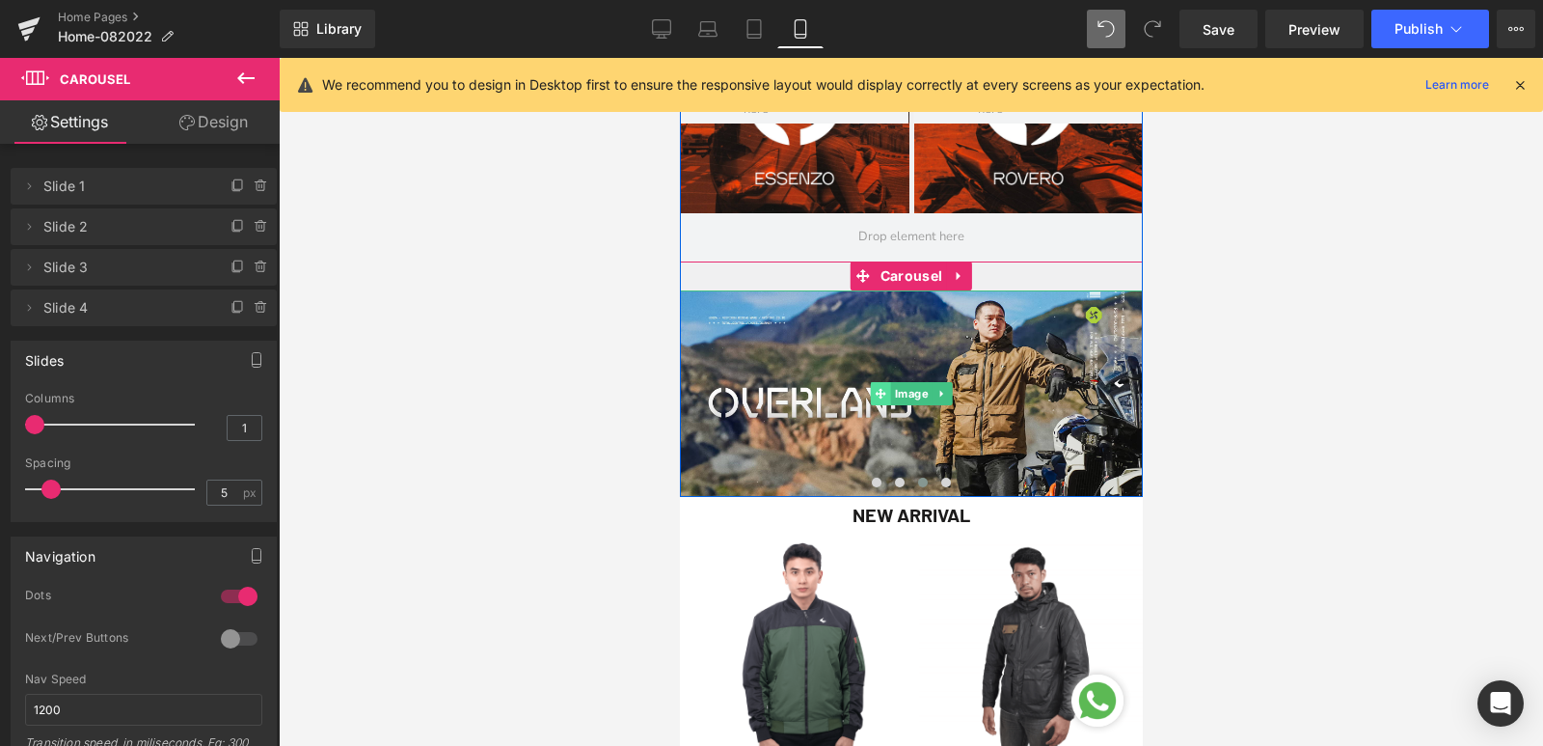
click at [872, 403] on span at bounding box center [880, 393] width 20 height 23
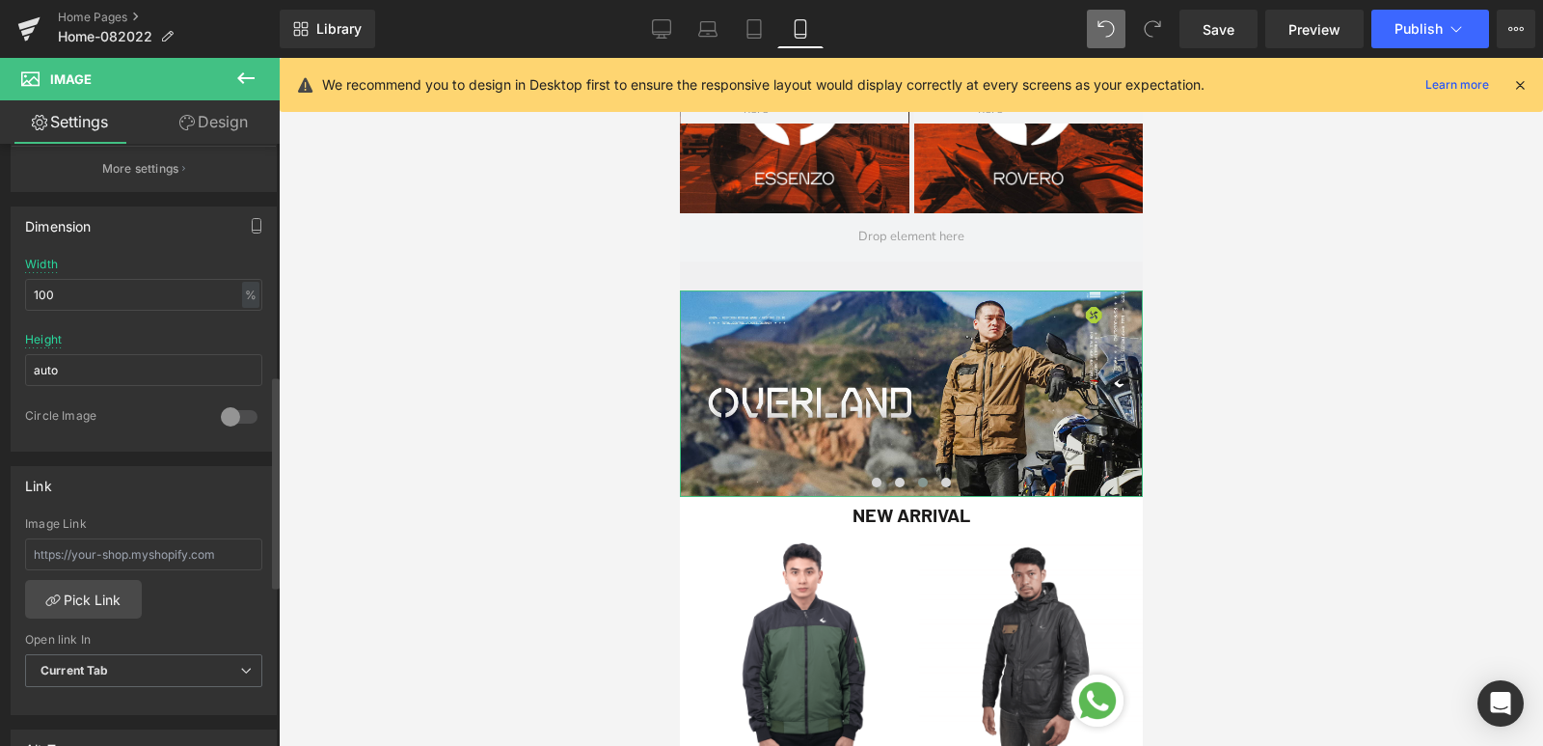
scroll to position [675, 0]
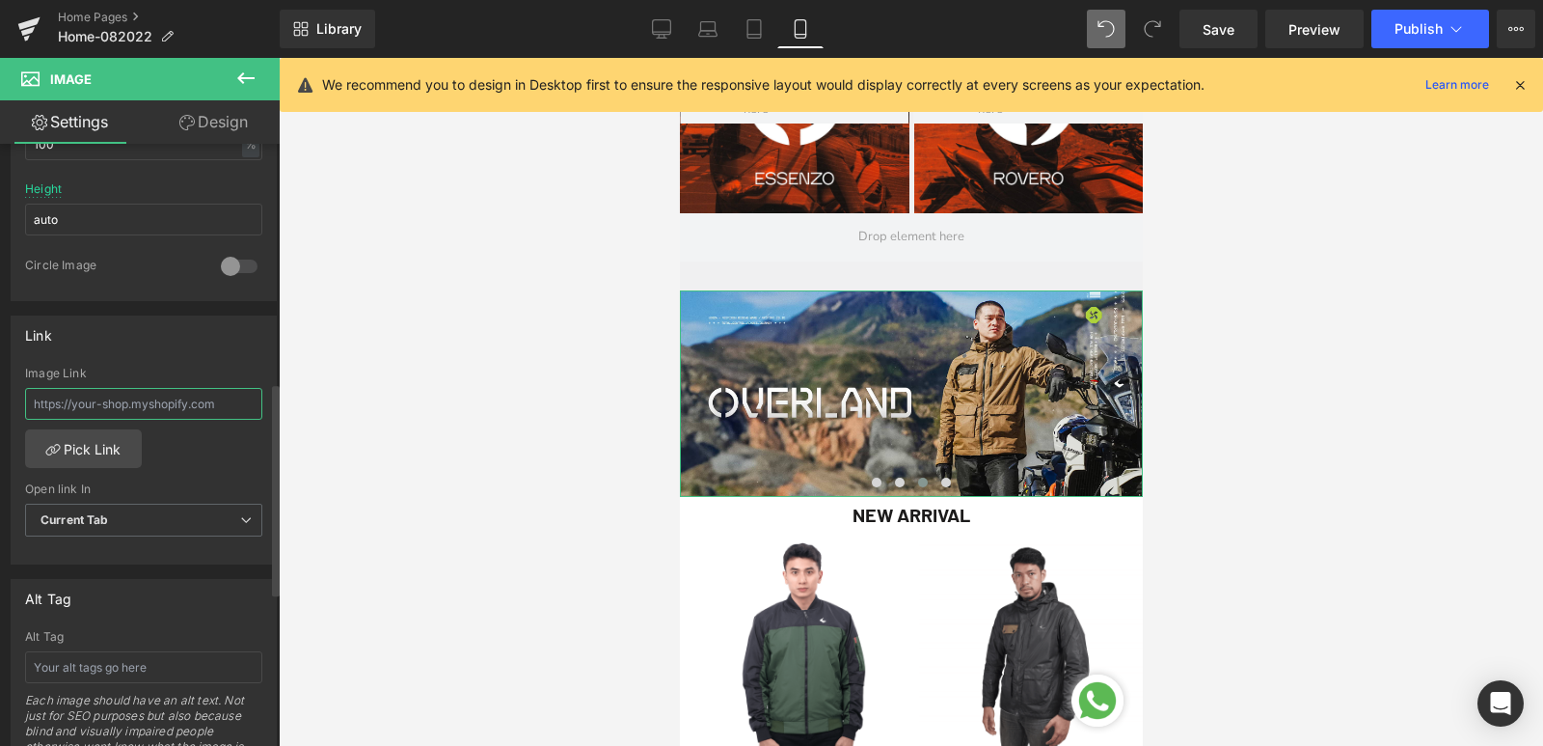
click at [149, 413] on input "text" at bounding box center [143, 404] width 237 height 32
paste input "/products/overland-jacket"
type input "/products/overland-jacket"
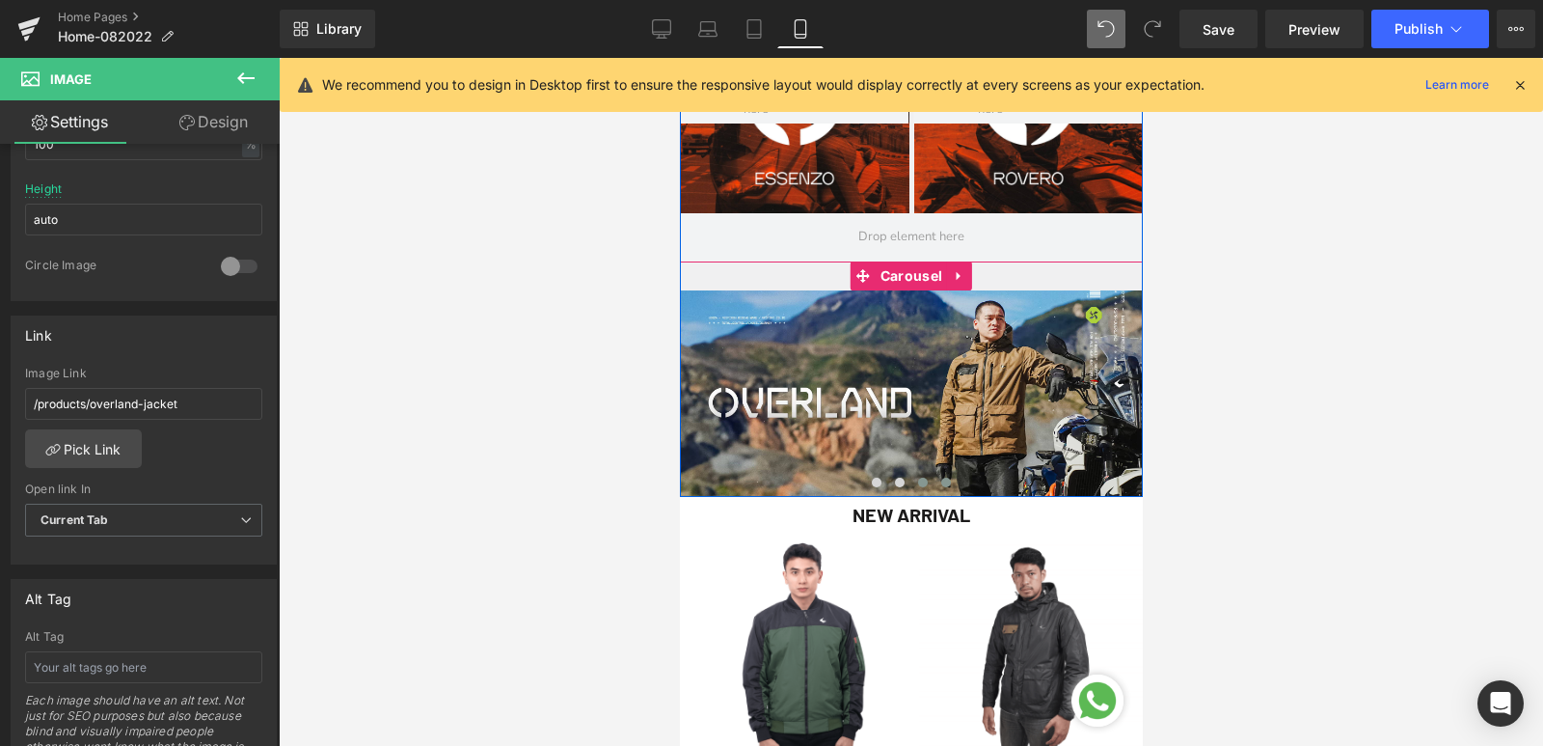
click at [940, 477] on span at bounding box center [945, 482] width 10 height 10
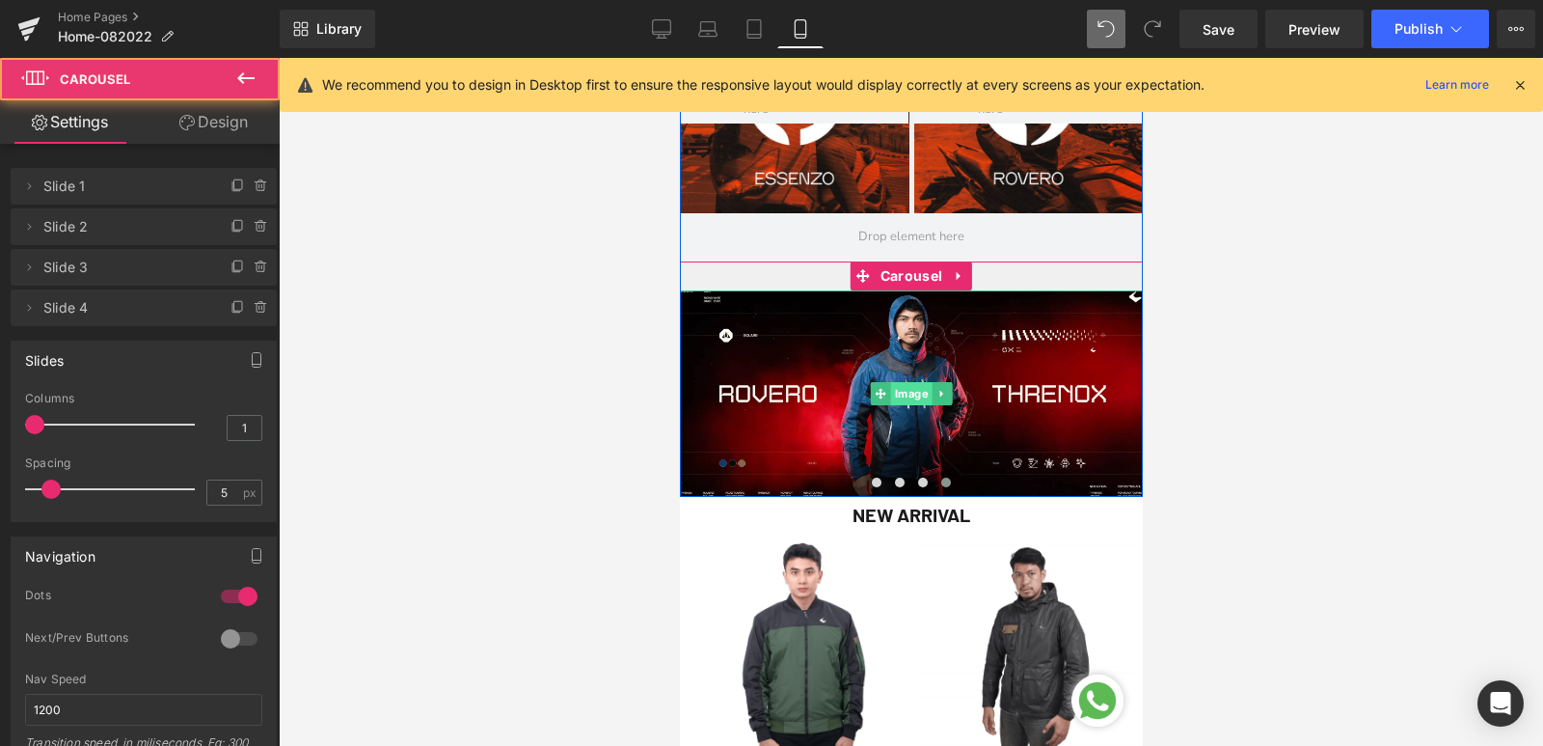
click at [900, 399] on span "Image" at bounding box center [910, 393] width 41 height 23
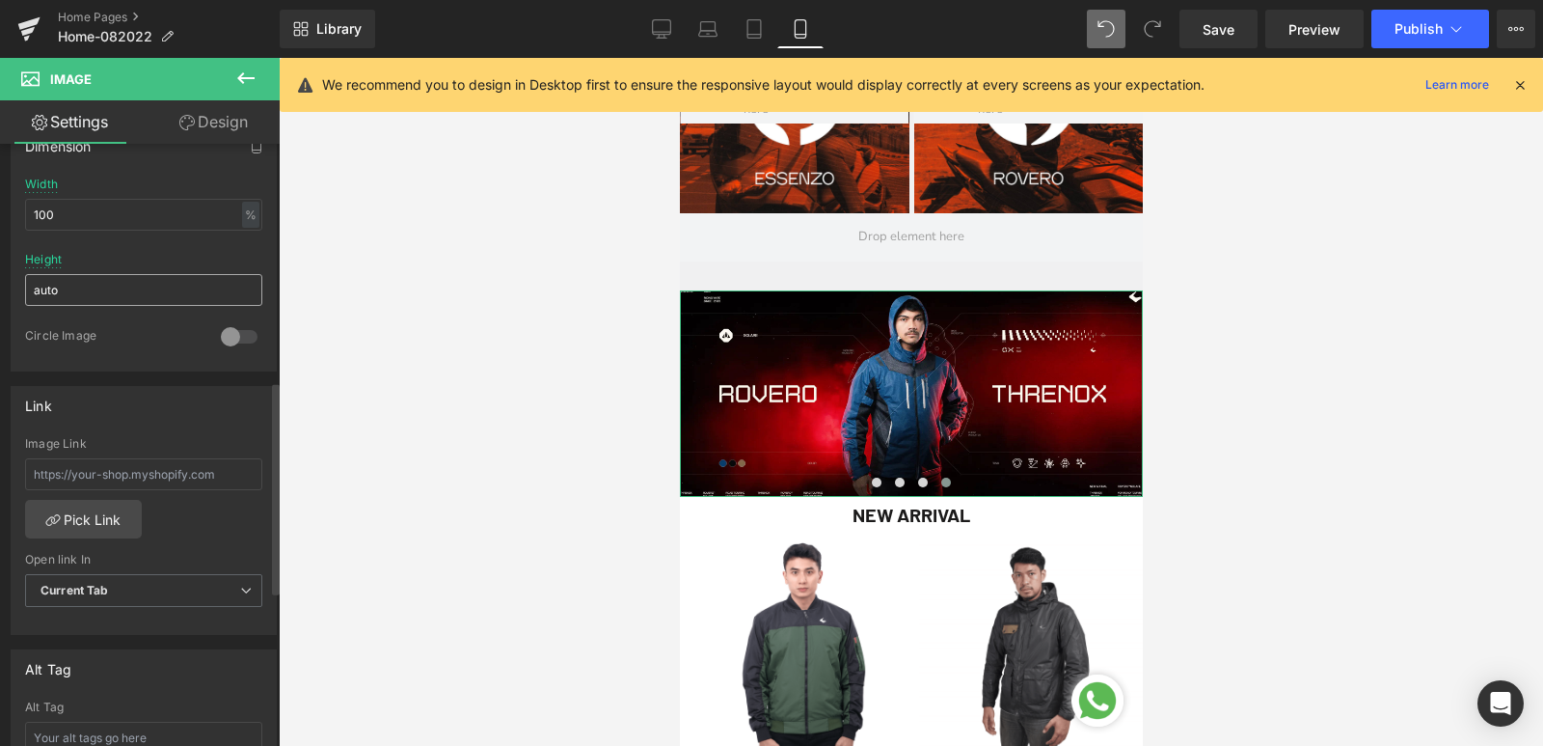
scroll to position [868, 0]
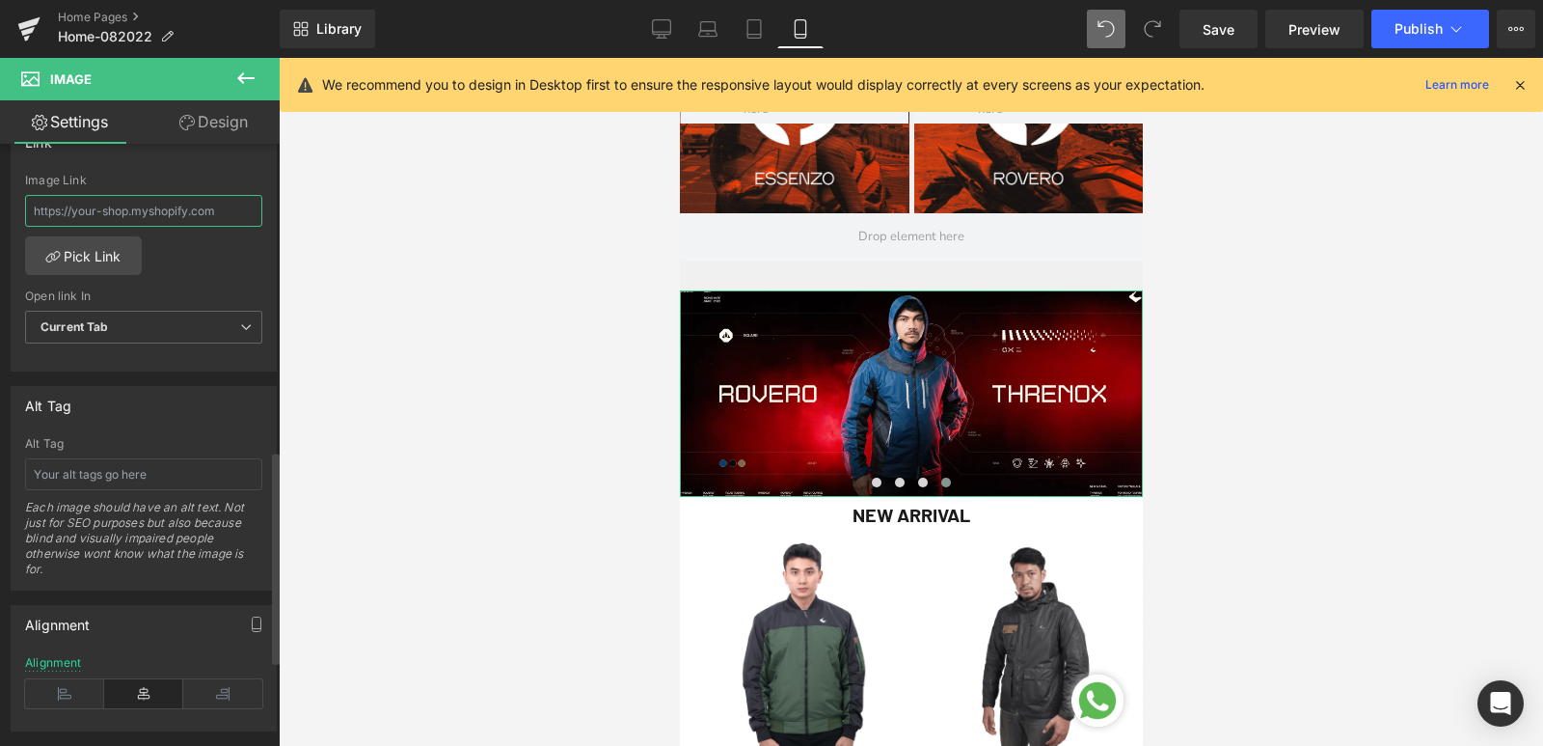
click at [99, 205] on input "text" at bounding box center [143, 211] width 237 height 32
paste input "/products/threnox-jacket"
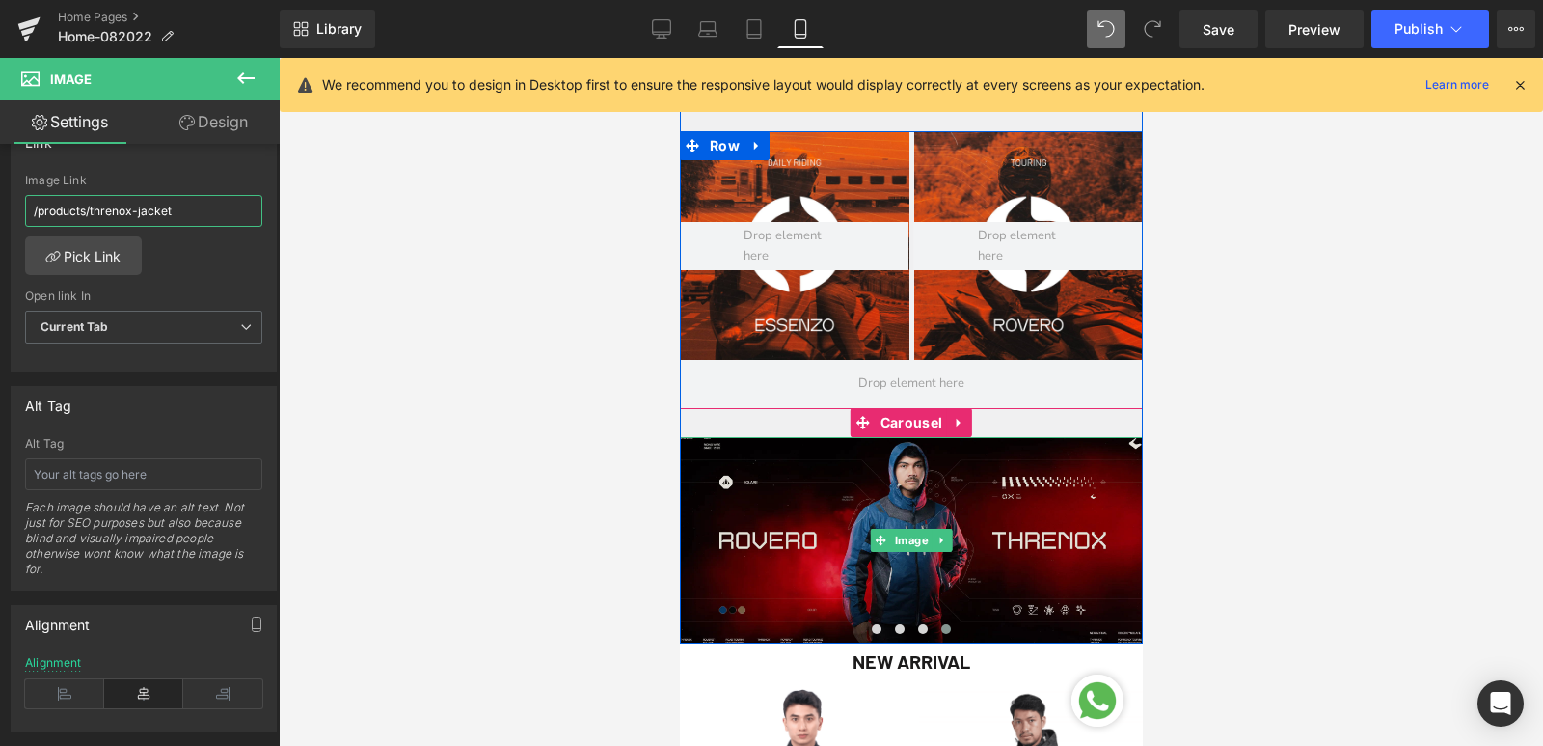
scroll to position [611, 0]
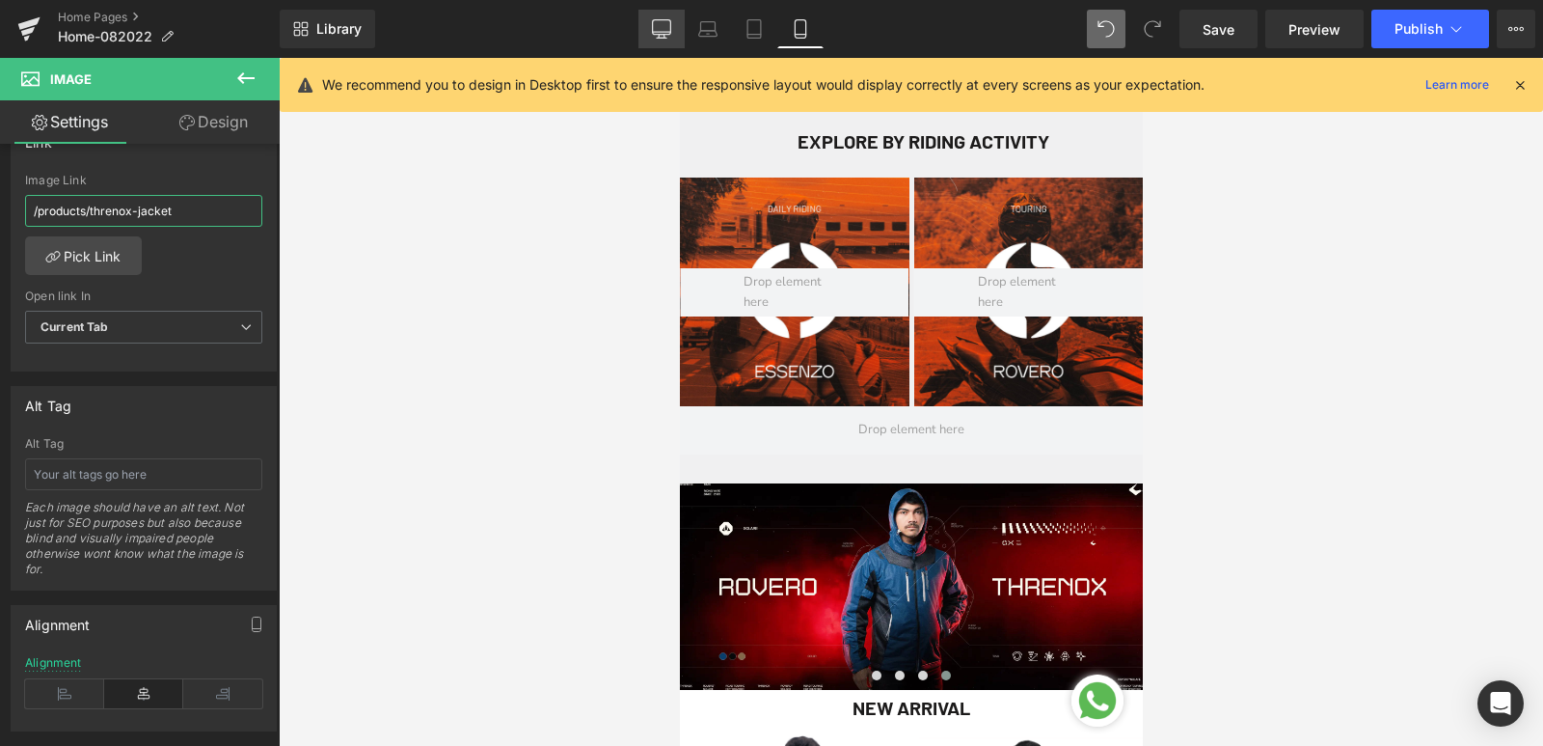
type input "/products/threnox-jacket"
drag, startPoint x: 1225, startPoint y: 25, endPoint x: 9, endPoint y: 60, distance: 1216.7
click at [1225, 25] on span "Save" at bounding box center [1219, 29] width 32 height 20
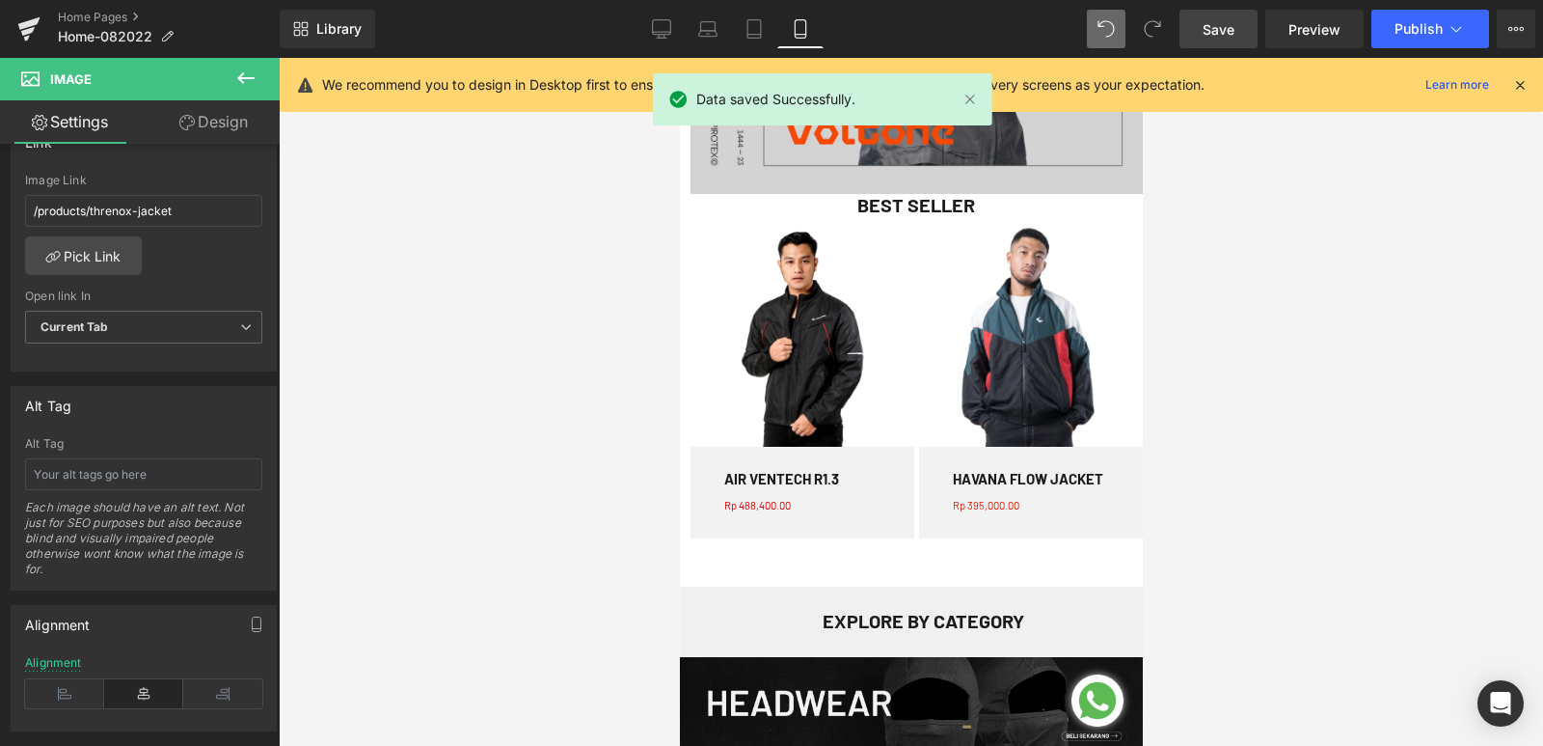
scroll to position [1736, 0]
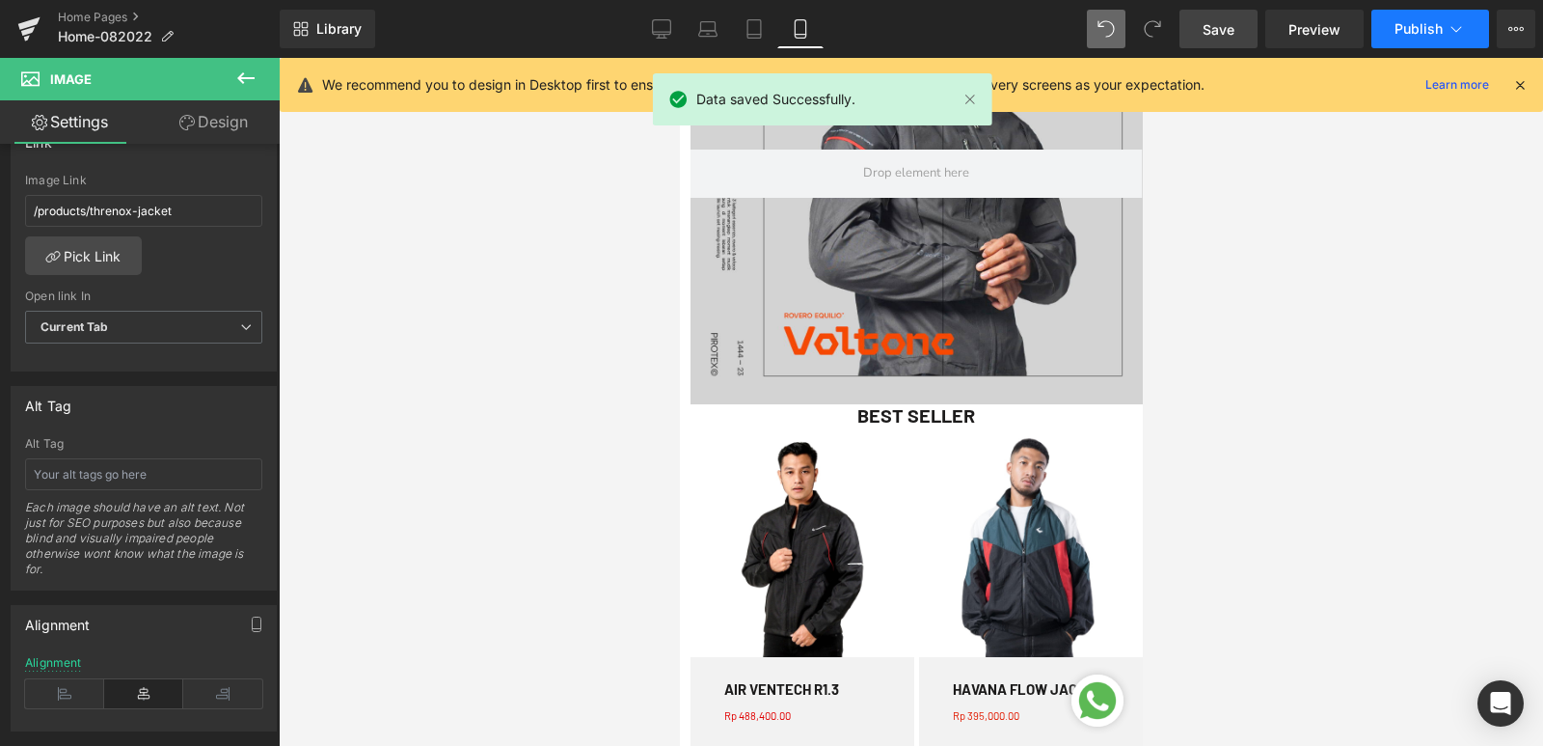
click at [1411, 27] on span "Publish" at bounding box center [1419, 28] width 48 height 15
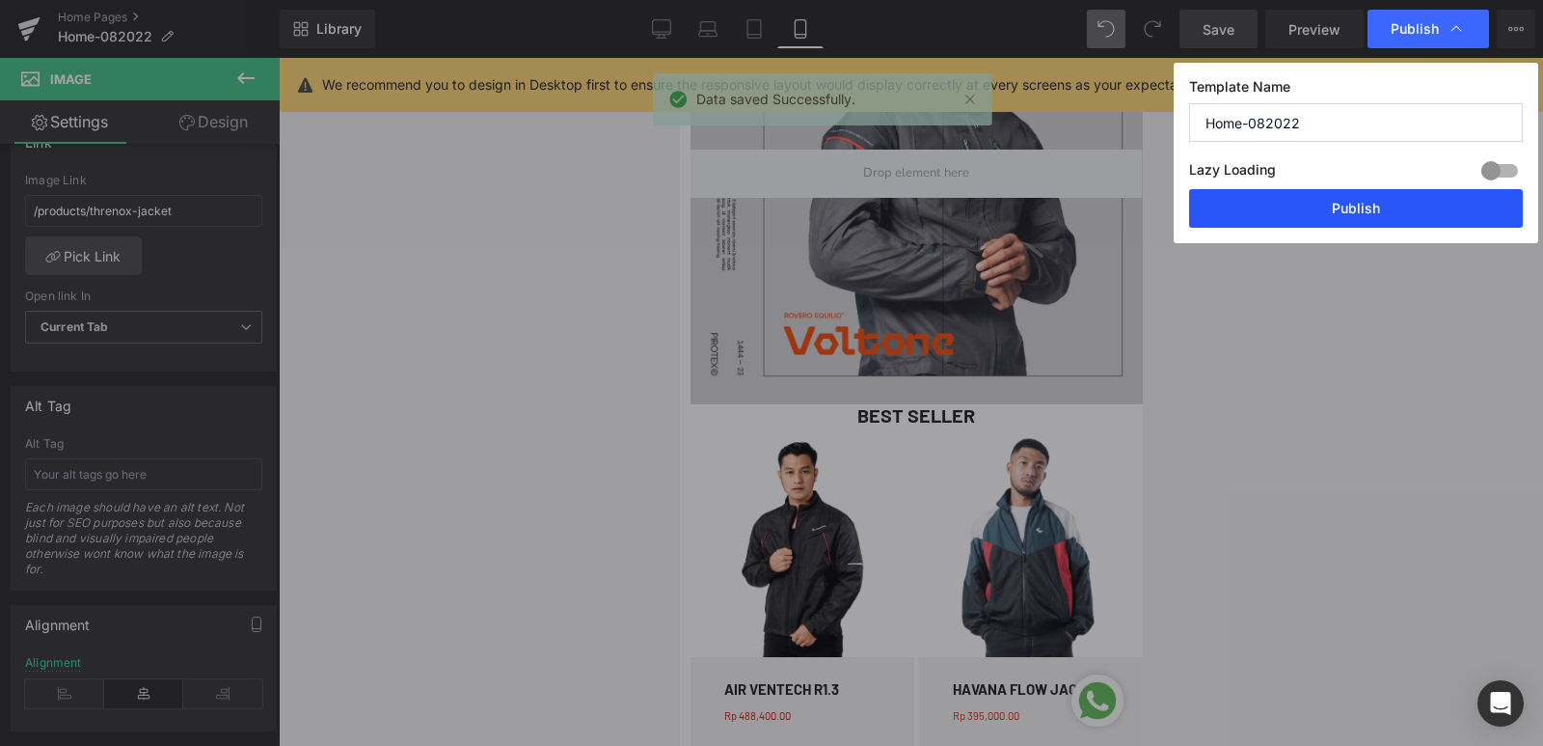
click at [1338, 214] on button "Publish" at bounding box center [1356, 208] width 334 height 39
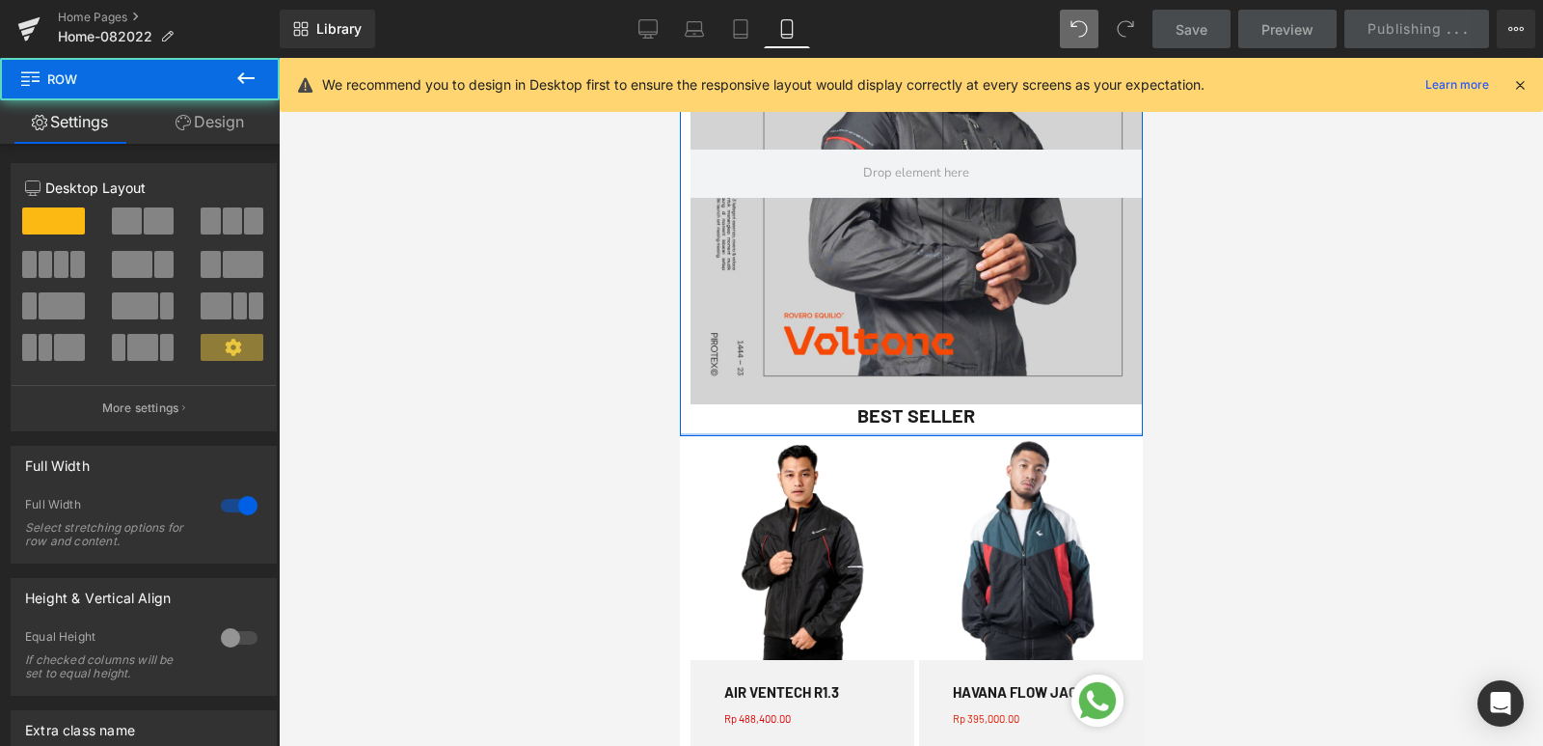
click at [979, 432] on div "Sale (P) Image MACNO V2 (P) Title Rp 0 Rp 425,000.00 (P) Price Row Product" at bounding box center [910, 19] width 463 height 835
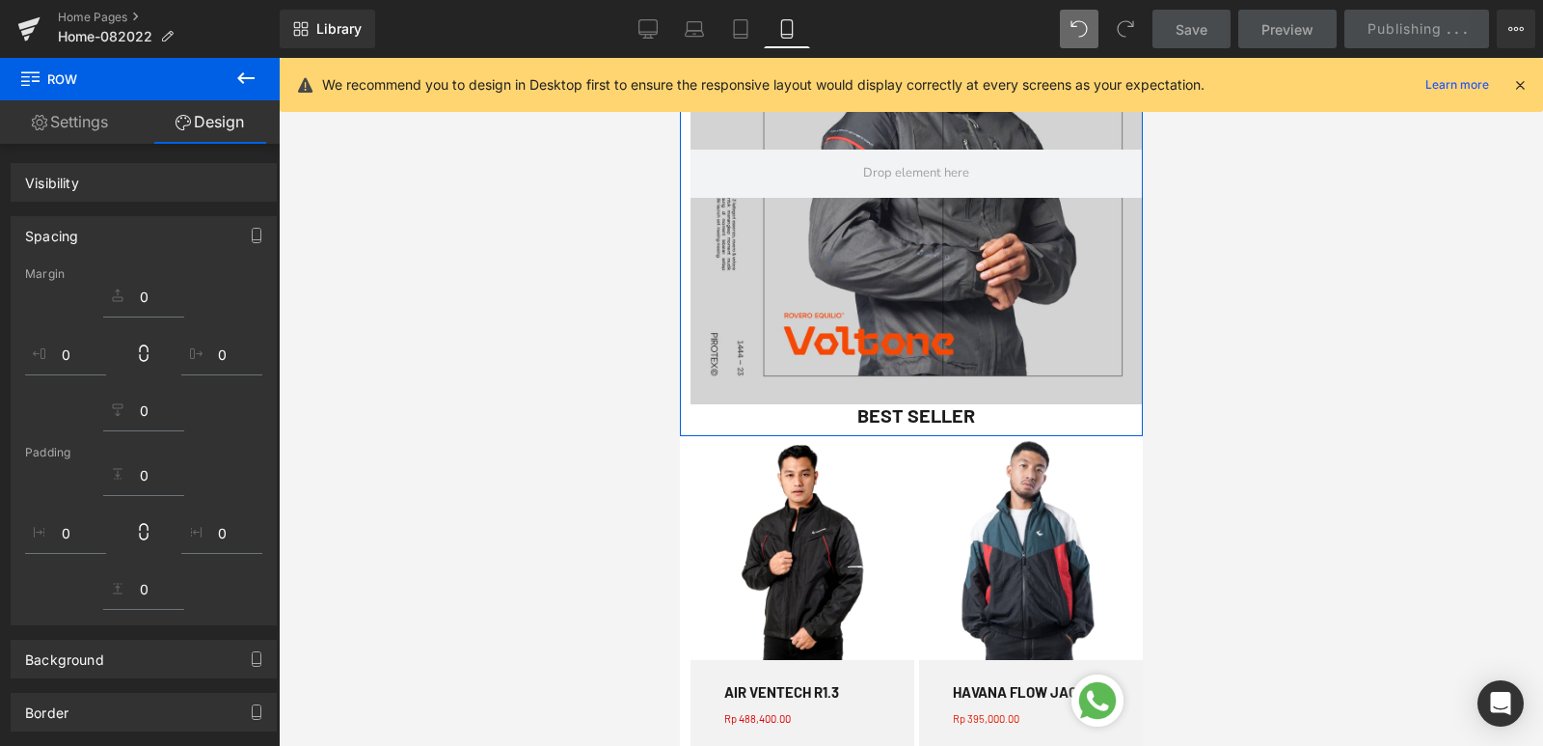
click at [967, 407] on div "BEST SELLER Heading" at bounding box center [915, 419] width 453 height 30
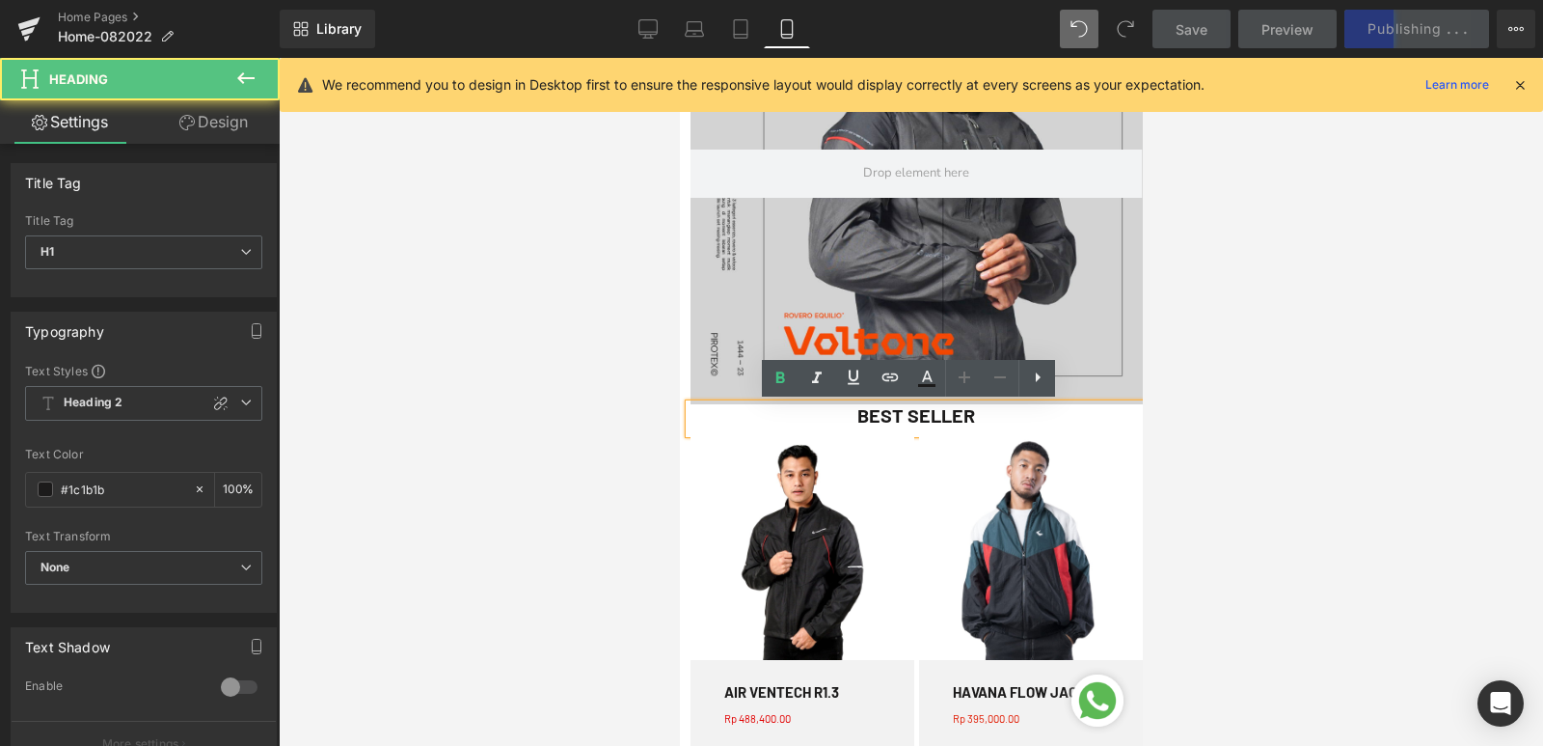
click at [845, 417] on h1 "BEST SELLER" at bounding box center [915, 415] width 453 height 23
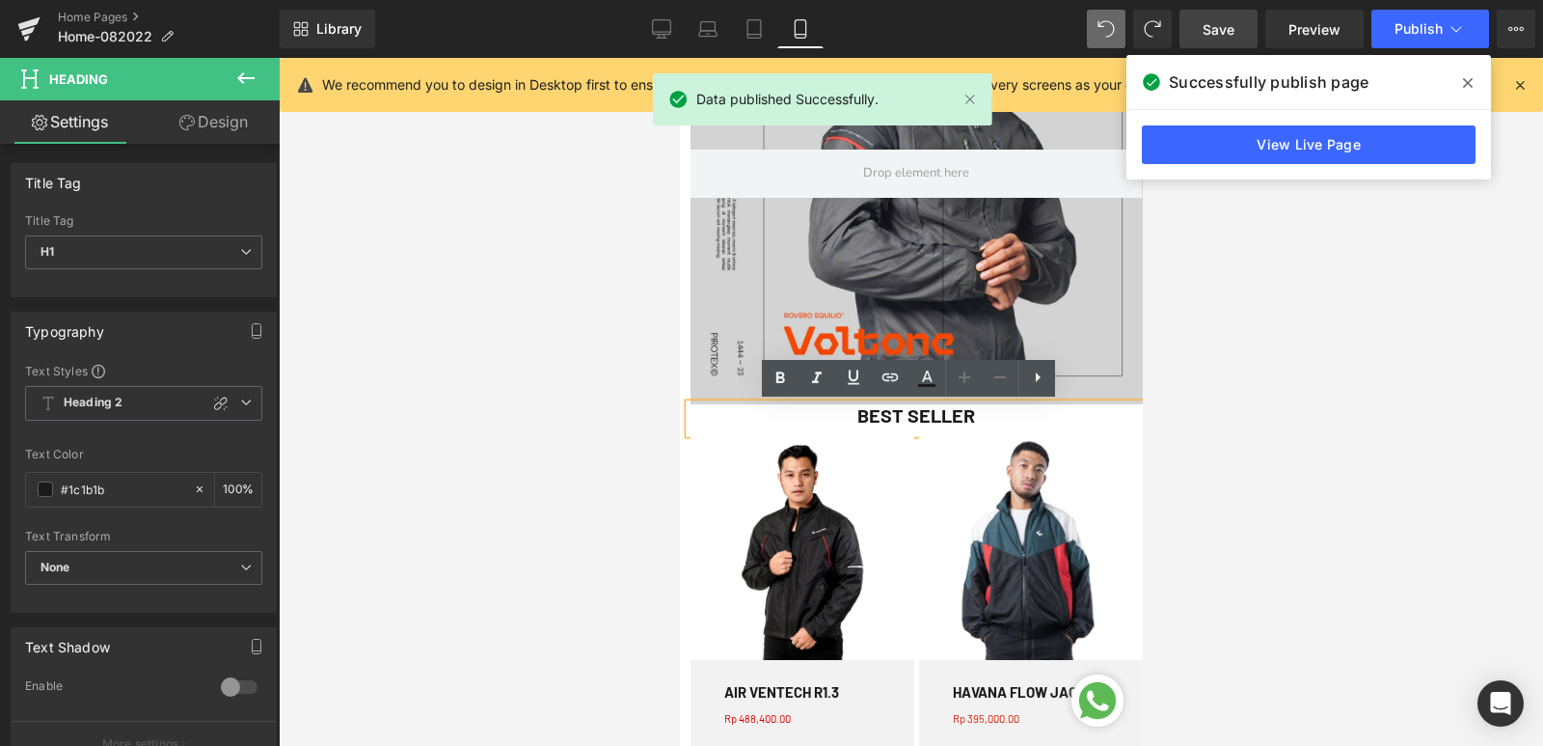
drag, startPoint x: 1346, startPoint y: 332, endPoint x: 1236, endPoint y: 230, distance: 150.1
click at [1346, 331] on div at bounding box center [911, 402] width 1264 height 688
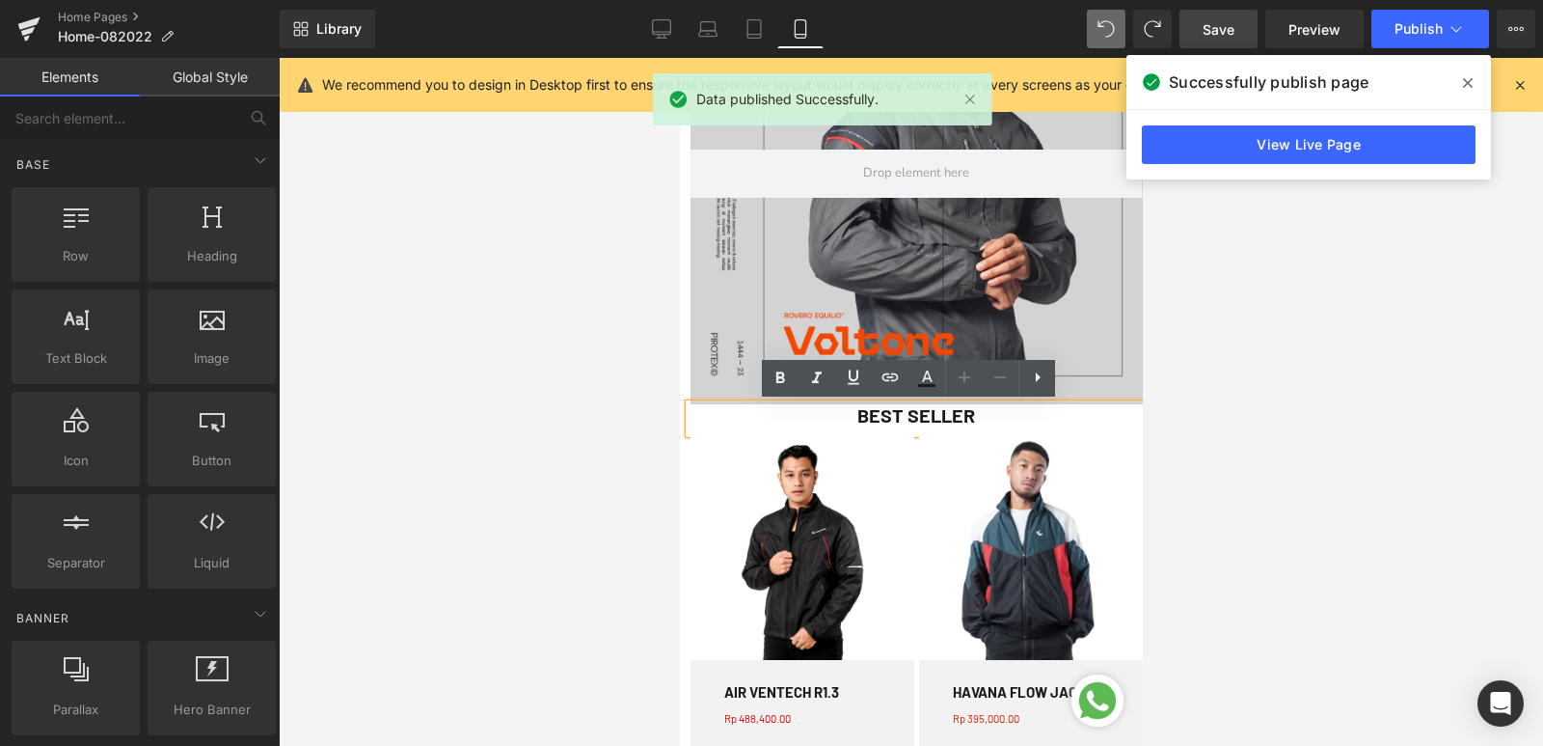
click at [862, 416] on h1 "BEST SELLER" at bounding box center [915, 415] width 453 height 23
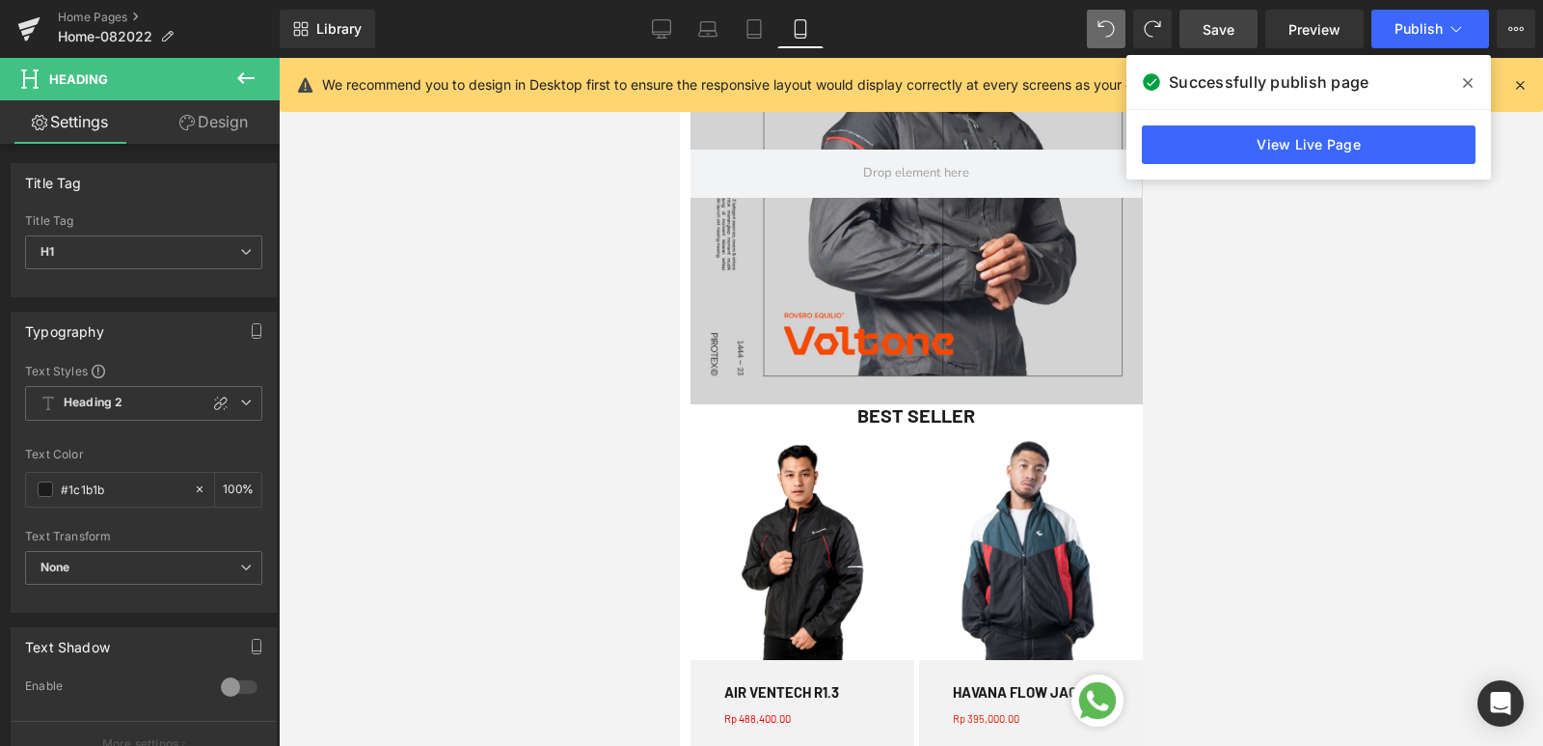
click at [259, 70] on button at bounding box center [246, 79] width 68 height 42
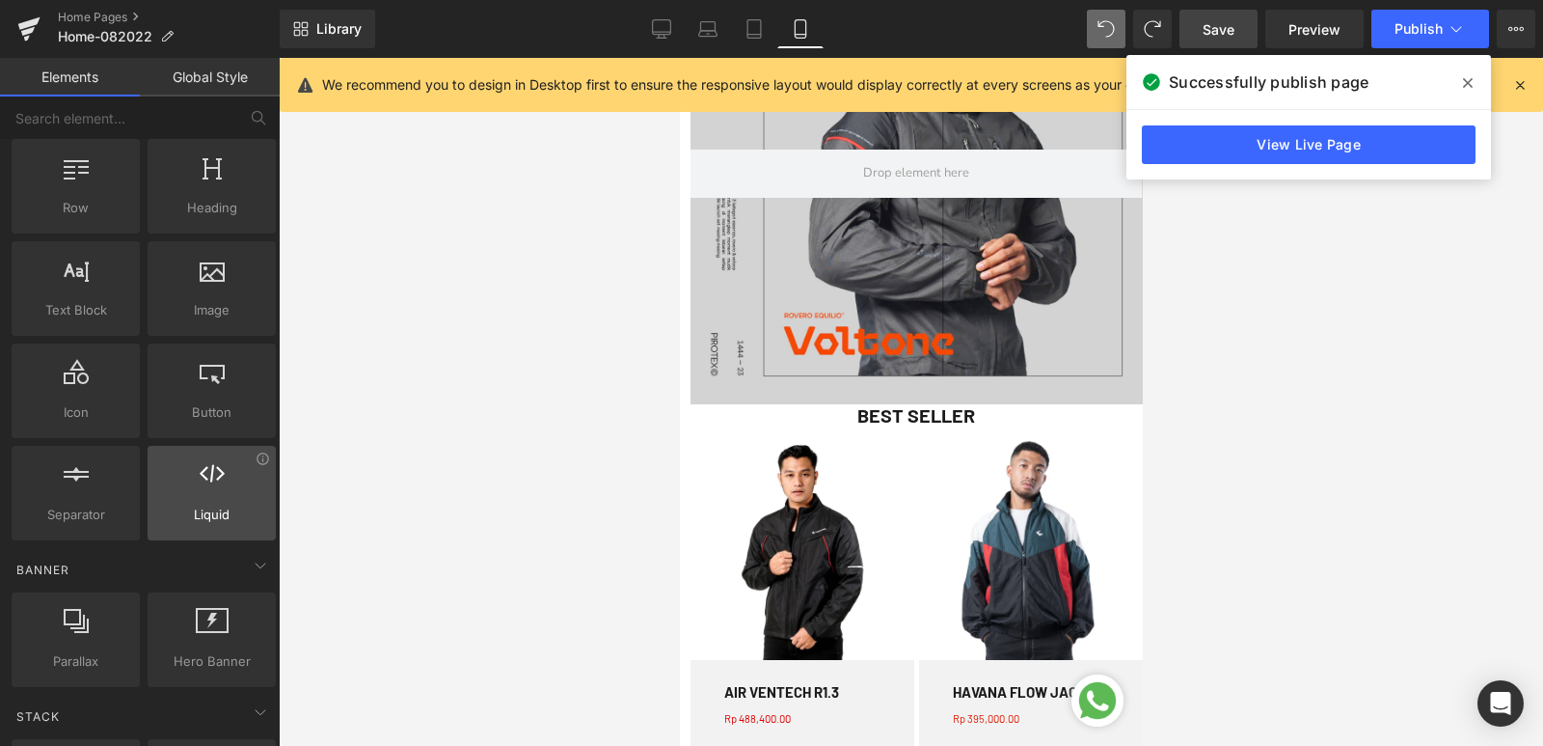
scroll to position [96, 0]
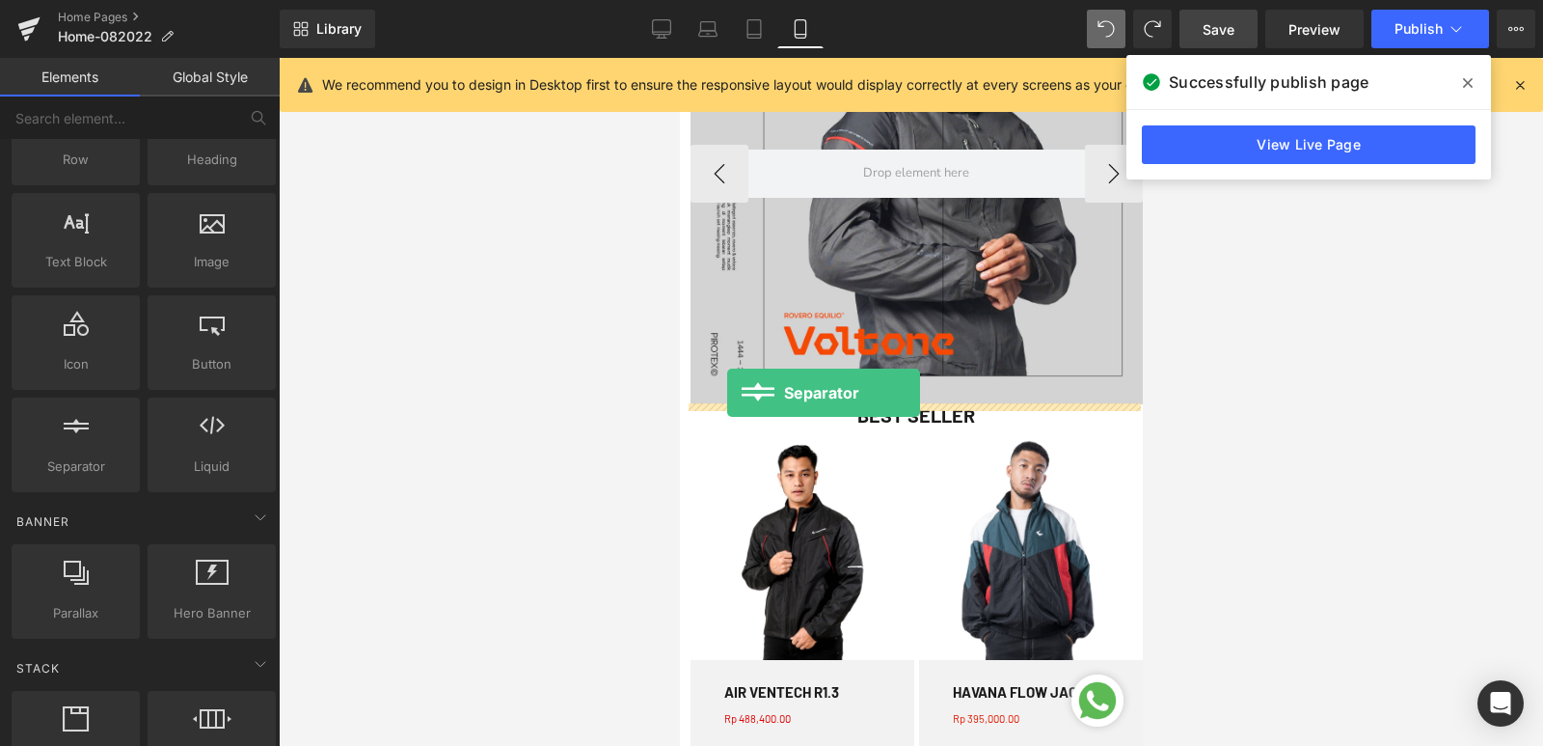
drag, startPoint x: 795, startPoint y: 527, endPoint x: 720, endPoint y: 390, distance: 155.8
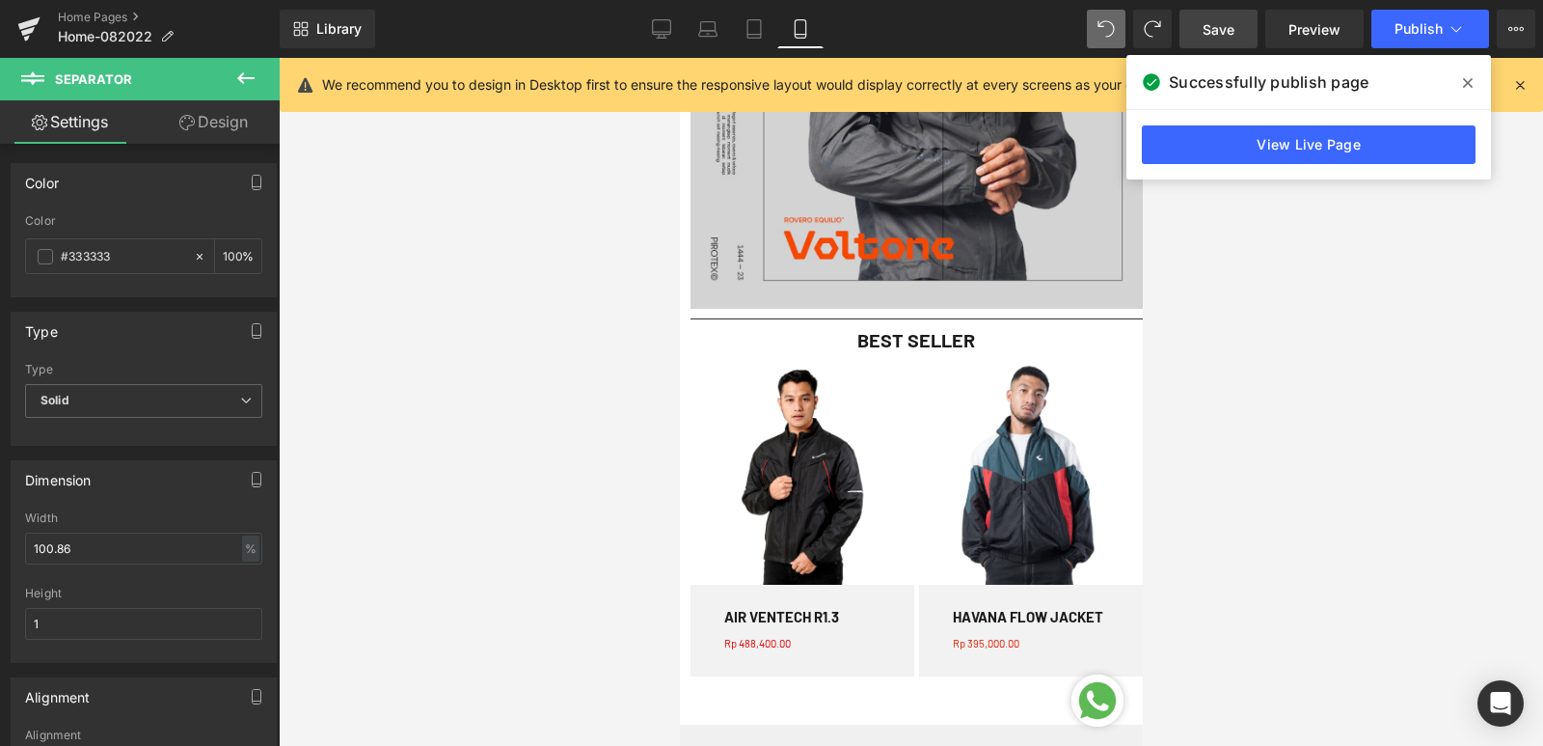
scroll to position [1832, 0]
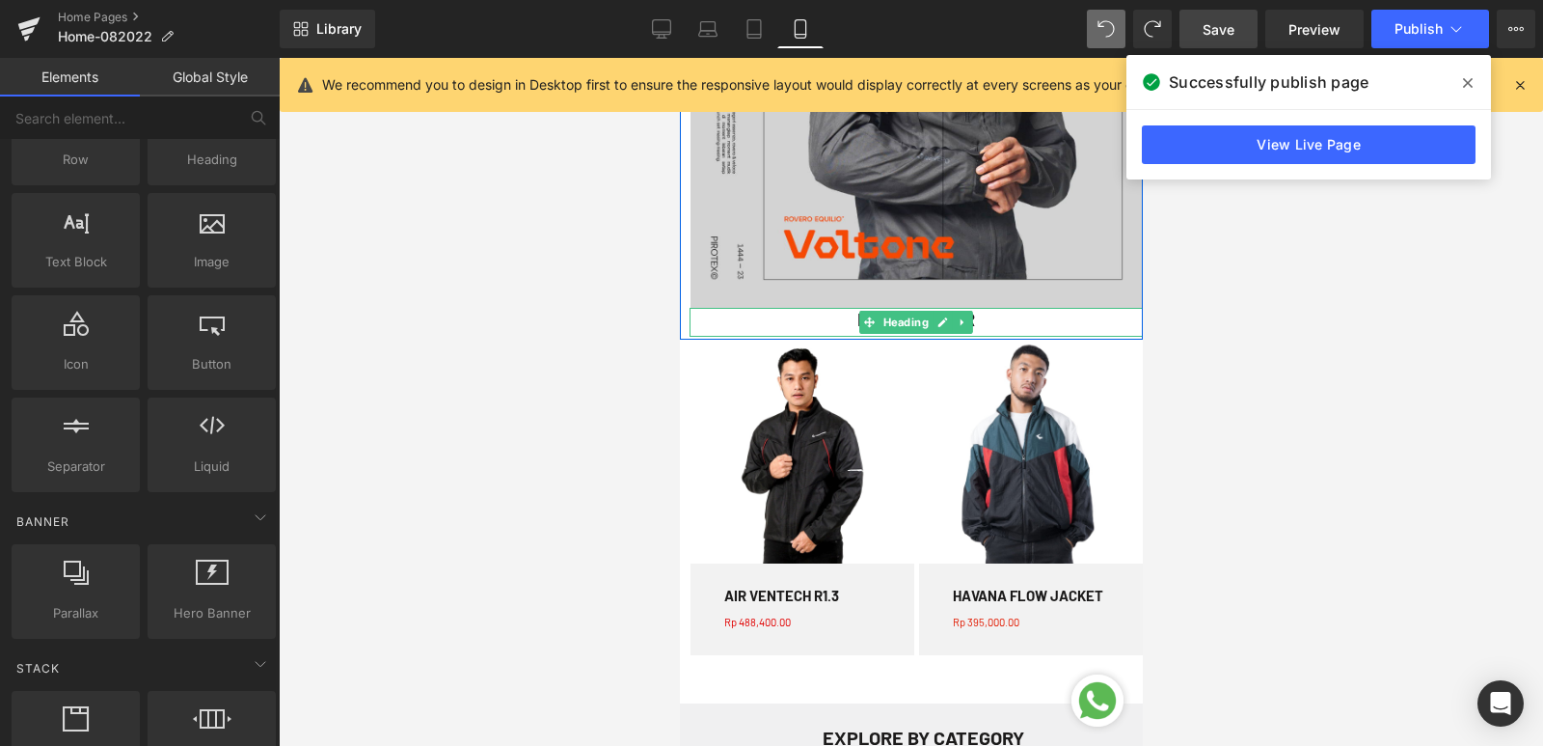
click at [841, 317] on h1 "BEST SELLER" at bounding box center [915, 319] width 453 height 23
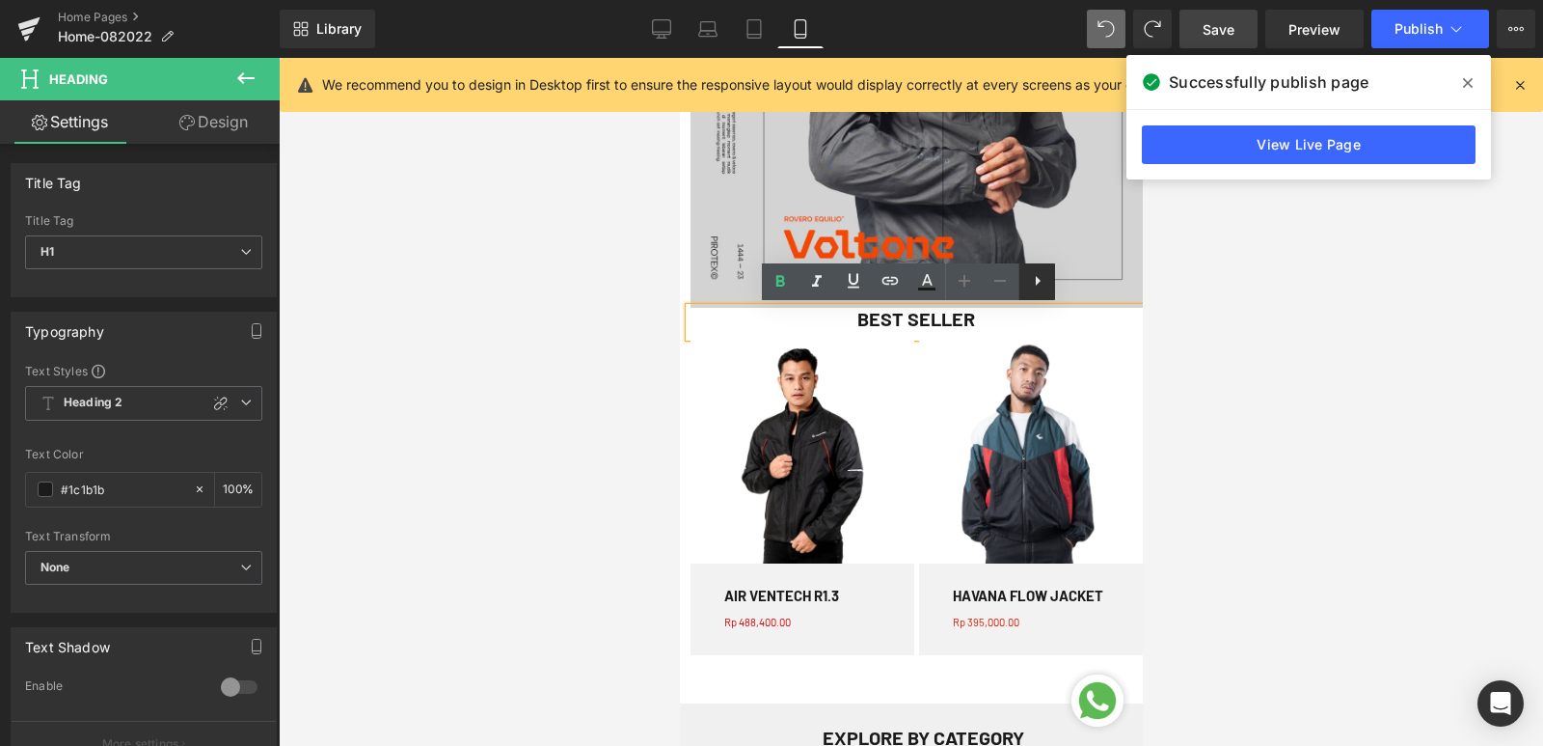
click at [1041, 285] on icon at bounding box center [1037, 280] width 23 height 23
click at [1076, 277] on icon at bounding box center [1074, 280] width 23 height 23
click at [1046, 287] on icon at bounding box center [1037, 280] width 23 height 23
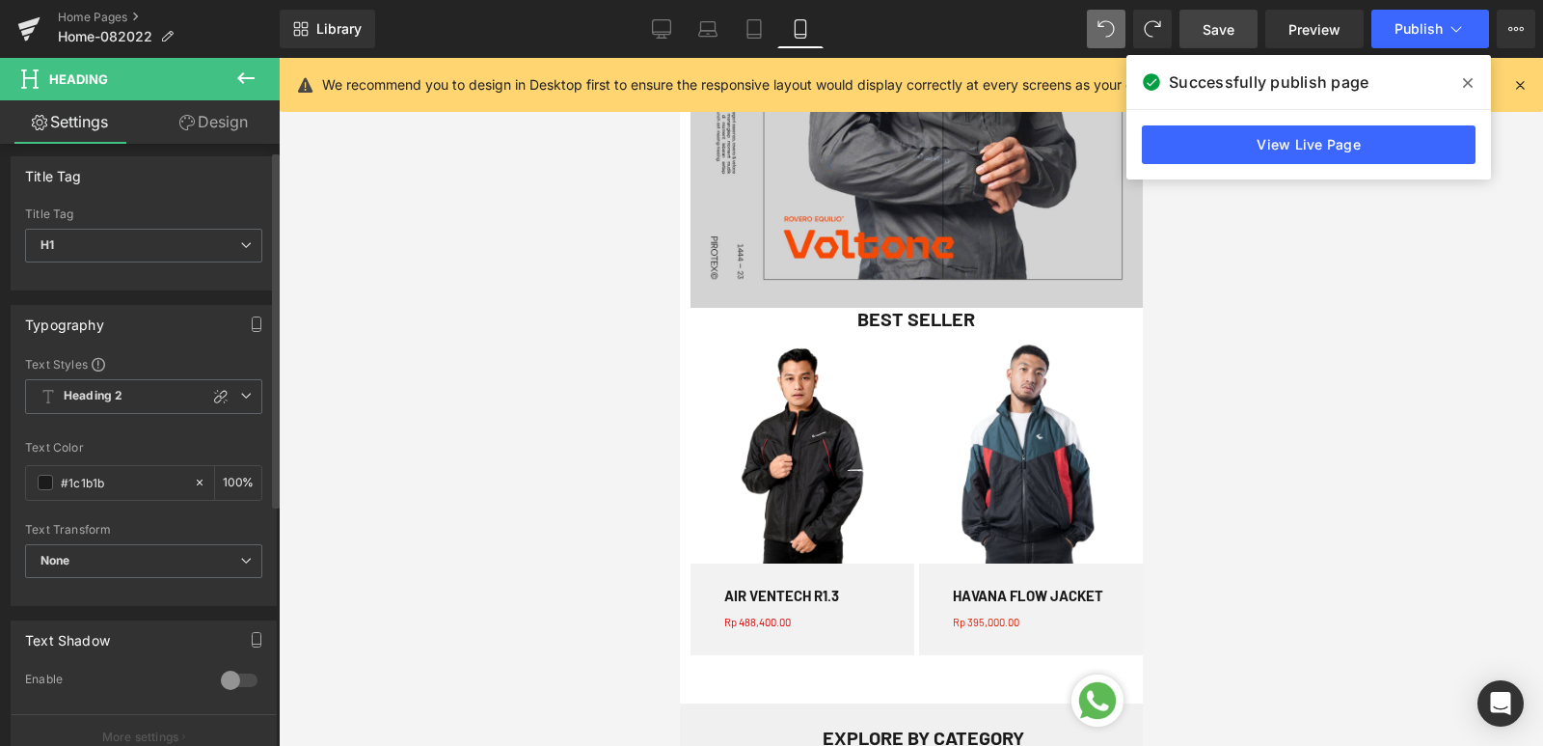
scroll to position [0, 0]
click at [205, 126] on link "Design" at bounding box center [214, 121] width 140 height 43
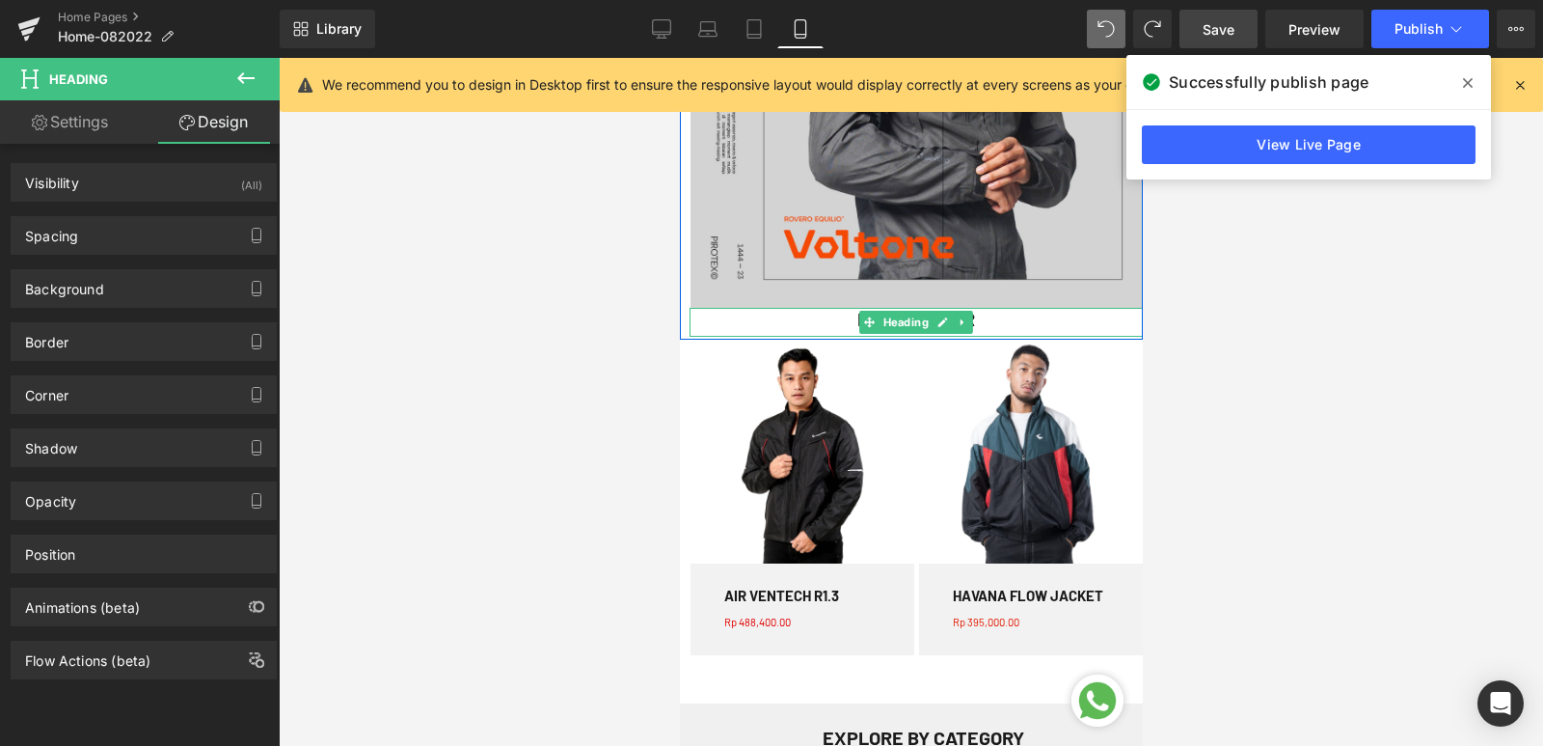
click at [827, 318] on h1 "BEST SELLER" at bounding box center [915, 319] width 453 height 23
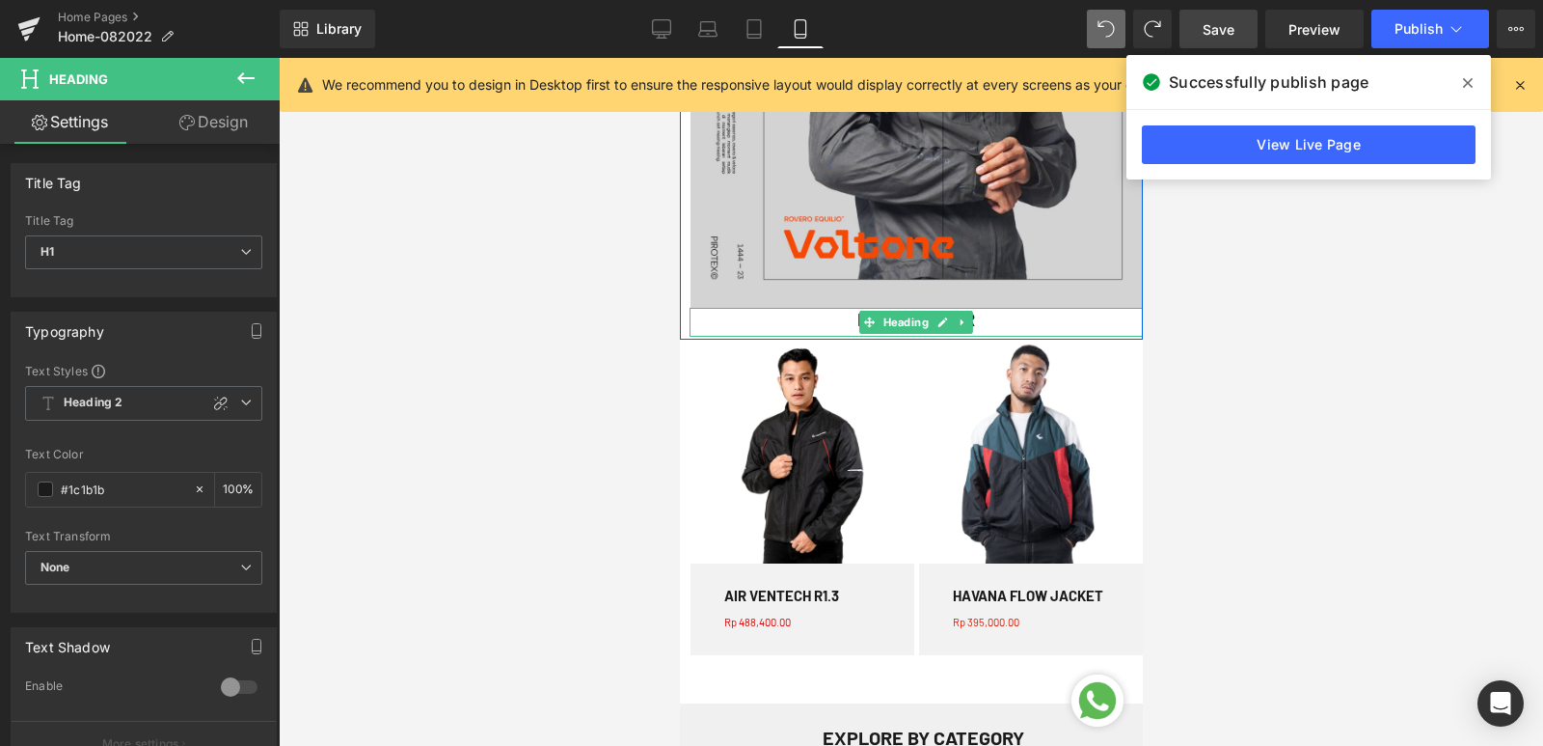
click at [831, 327] on h1 "BEST SELLER" at bounding box center [915, 319] width 453 height 23
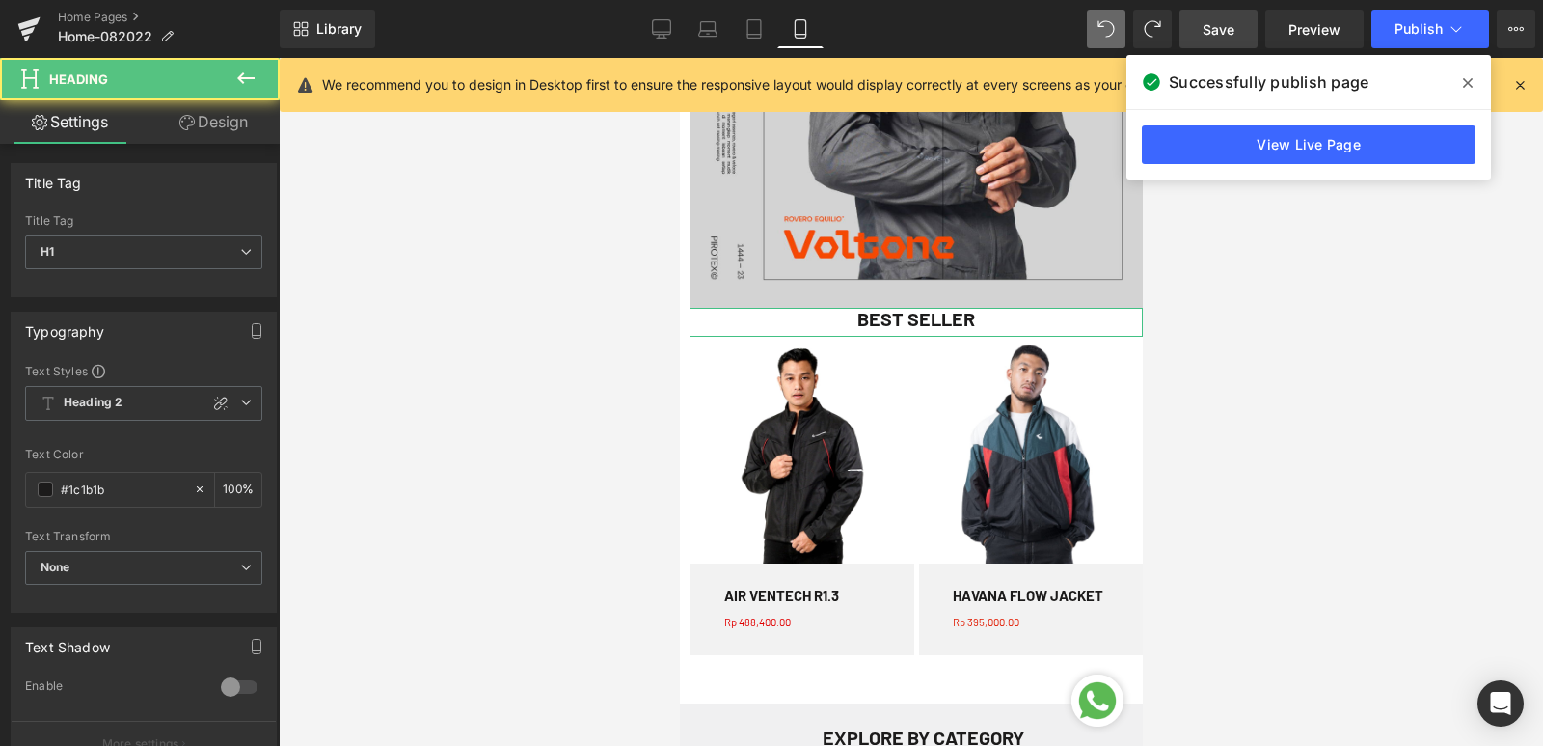
click at [179, 123] on icon at bounding box center [186, 122] width 15 height 15
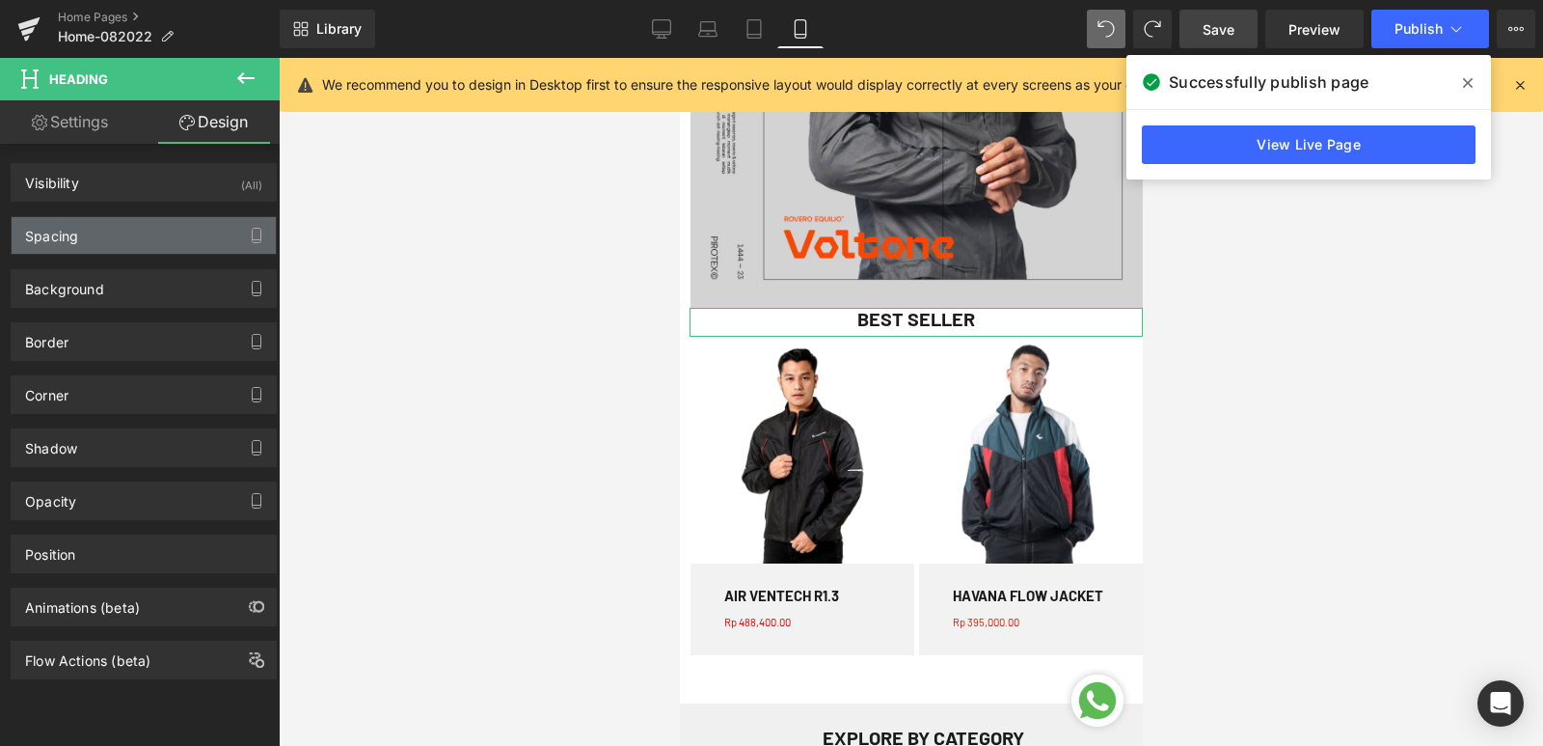
click at [168, 245] on div "Spacing" at bounding box center [144, 235] width 264 height 37
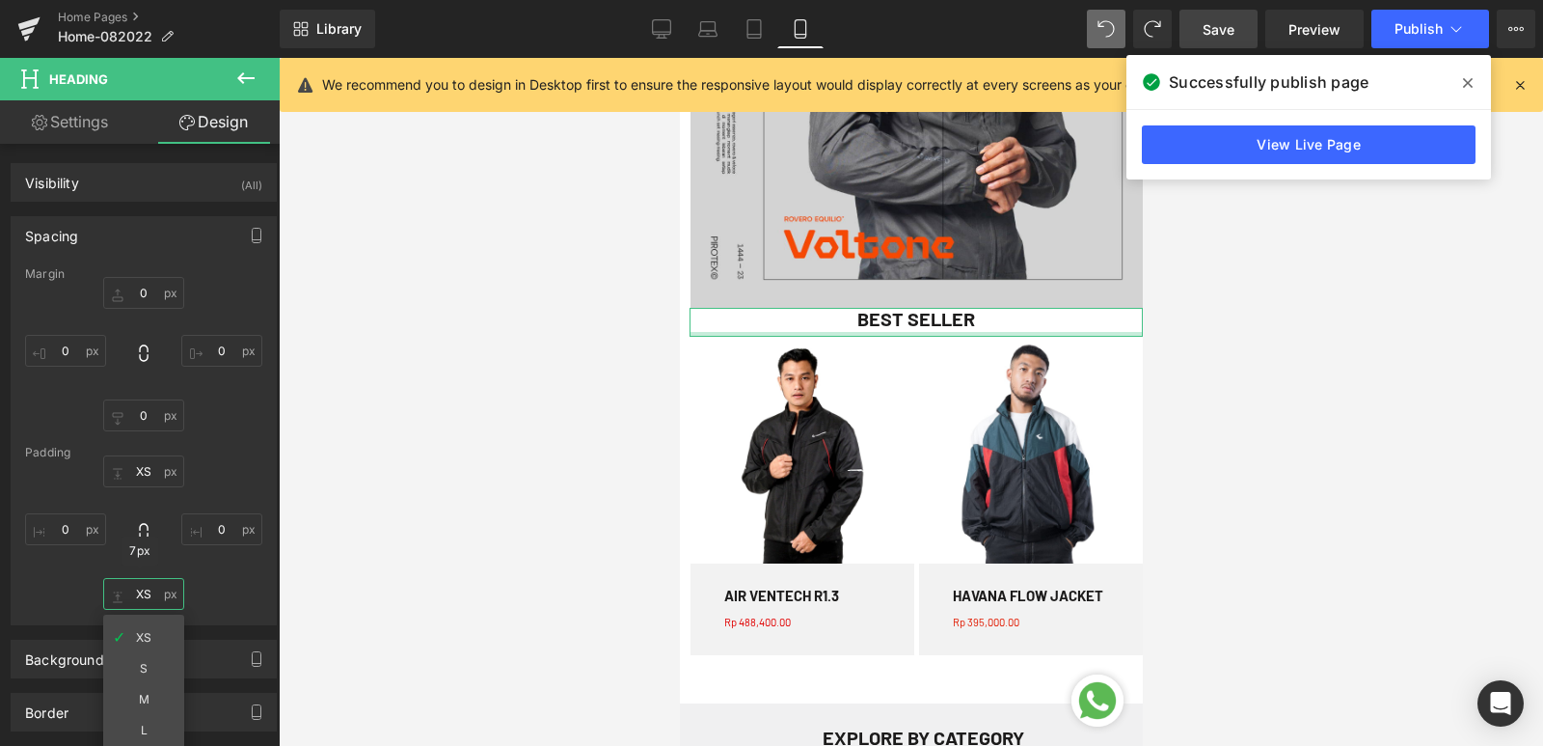
click at [157, 600] on input "text" at bounding box center [143, 594] width 81 height 32
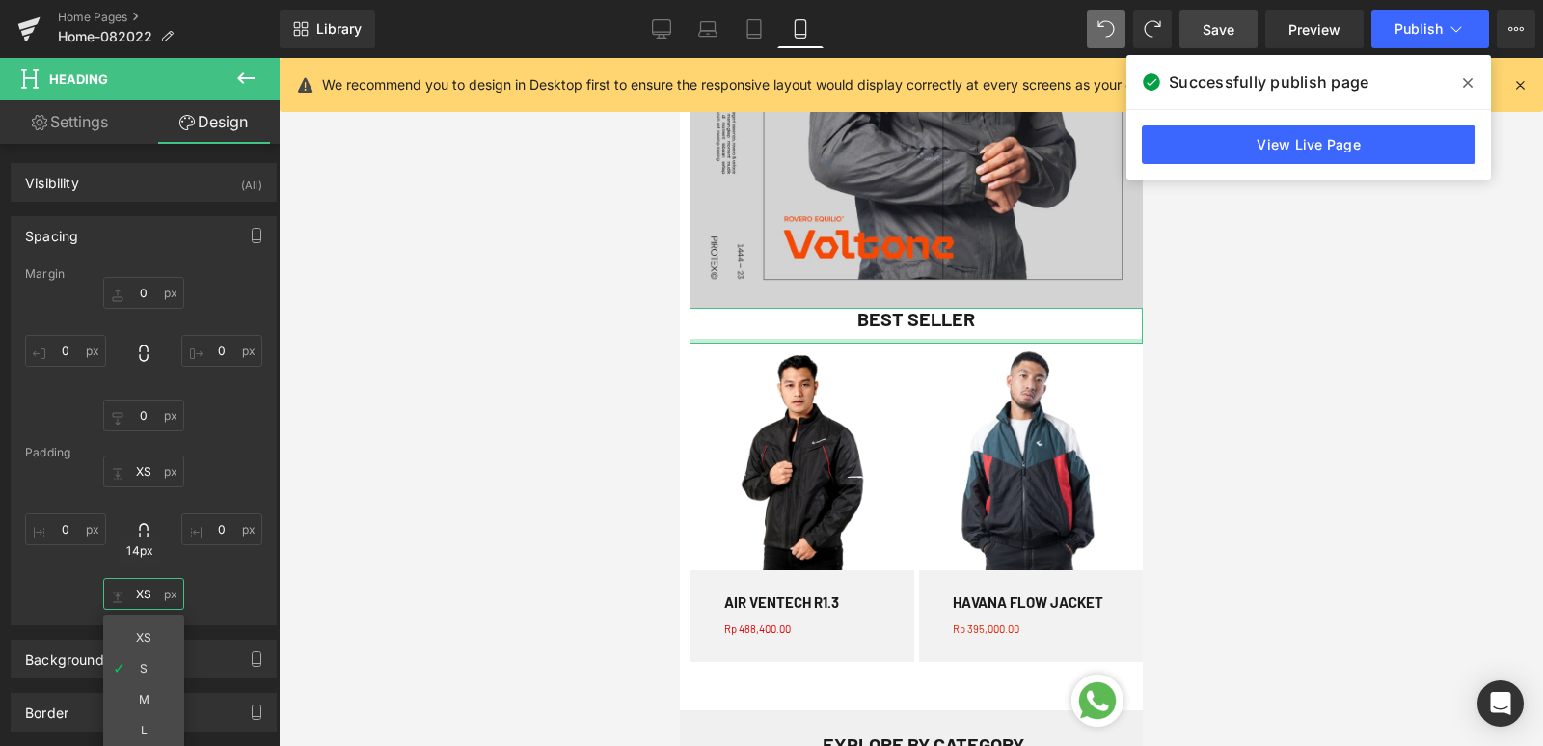
click at [147, 588] on input "text" at bounding box center [143, 594] width 81 height 32
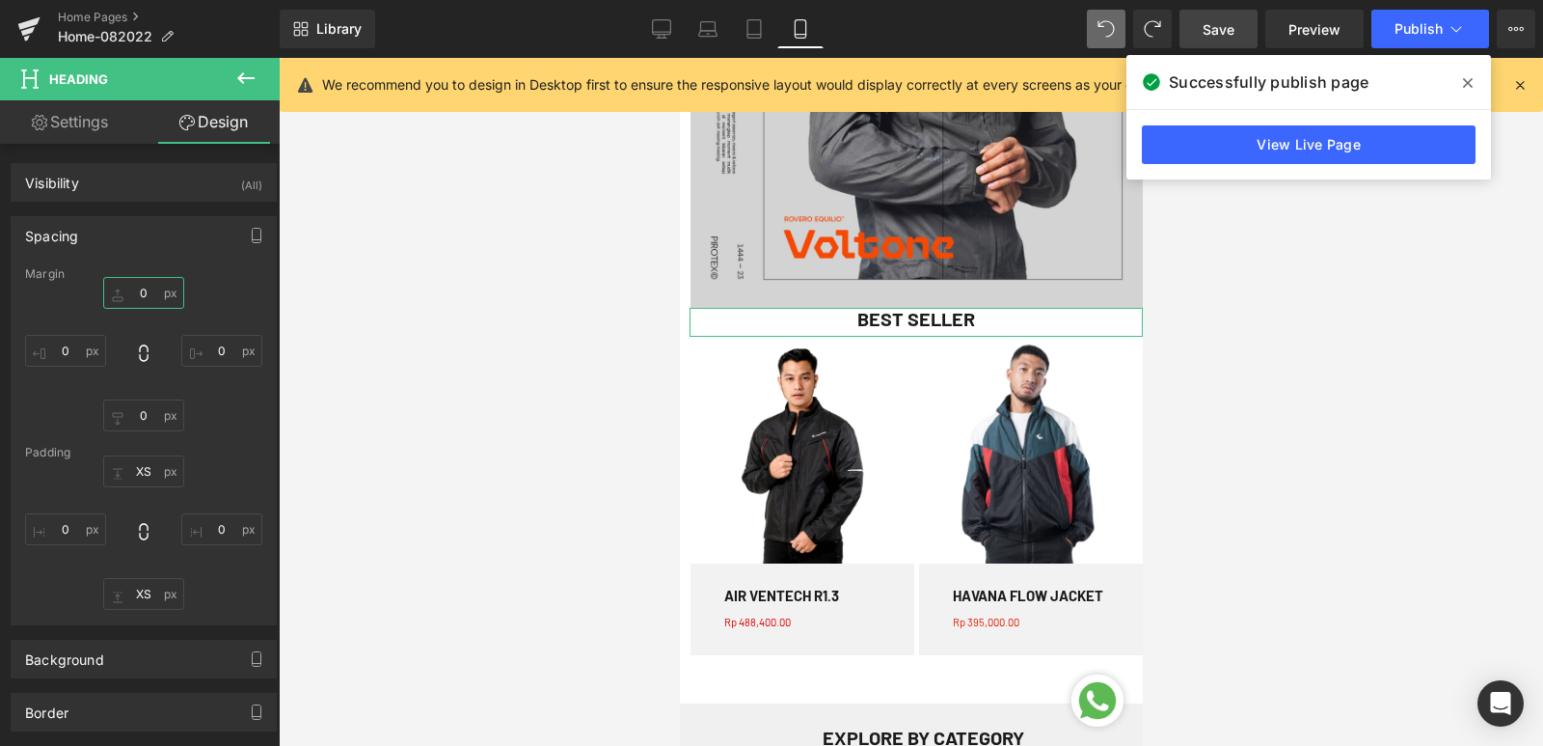
click at [146, 299] on input "text" at bounding box center [143, 293] width 81 height 32
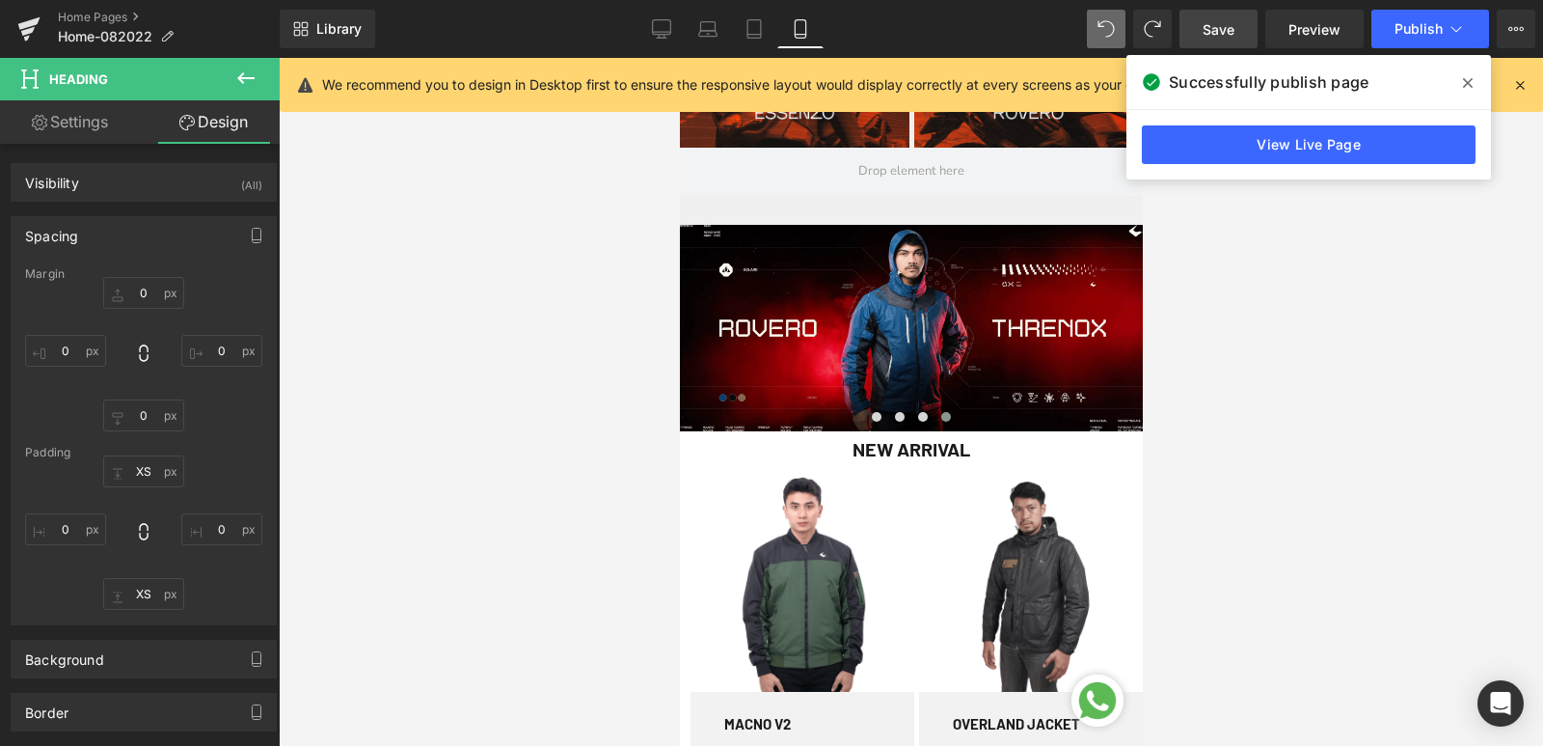
scroll to position [868, 0]
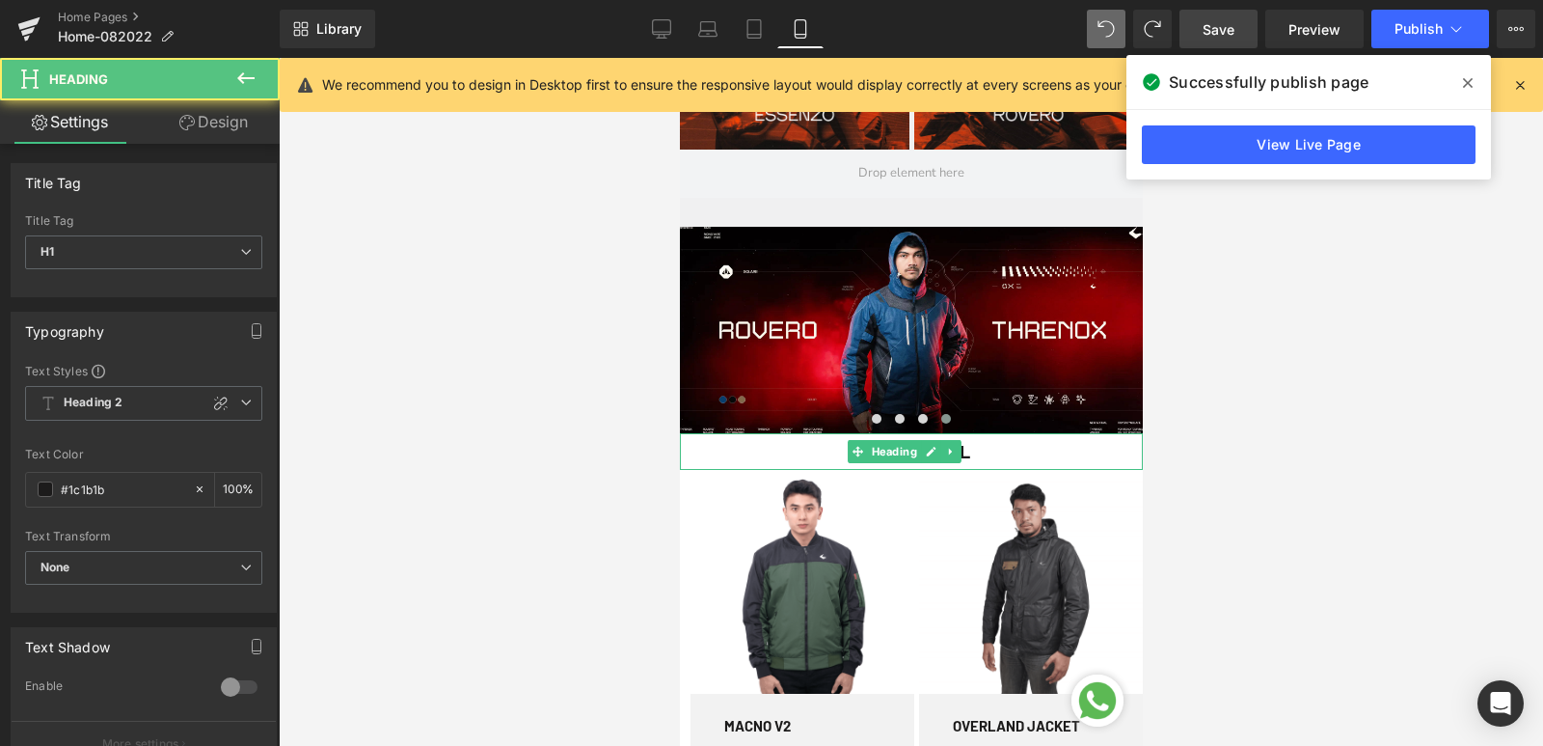
click at [987, 450] on h1 "NEW ARRIVAL" at bounding box center [910, 451] width 463 height 23
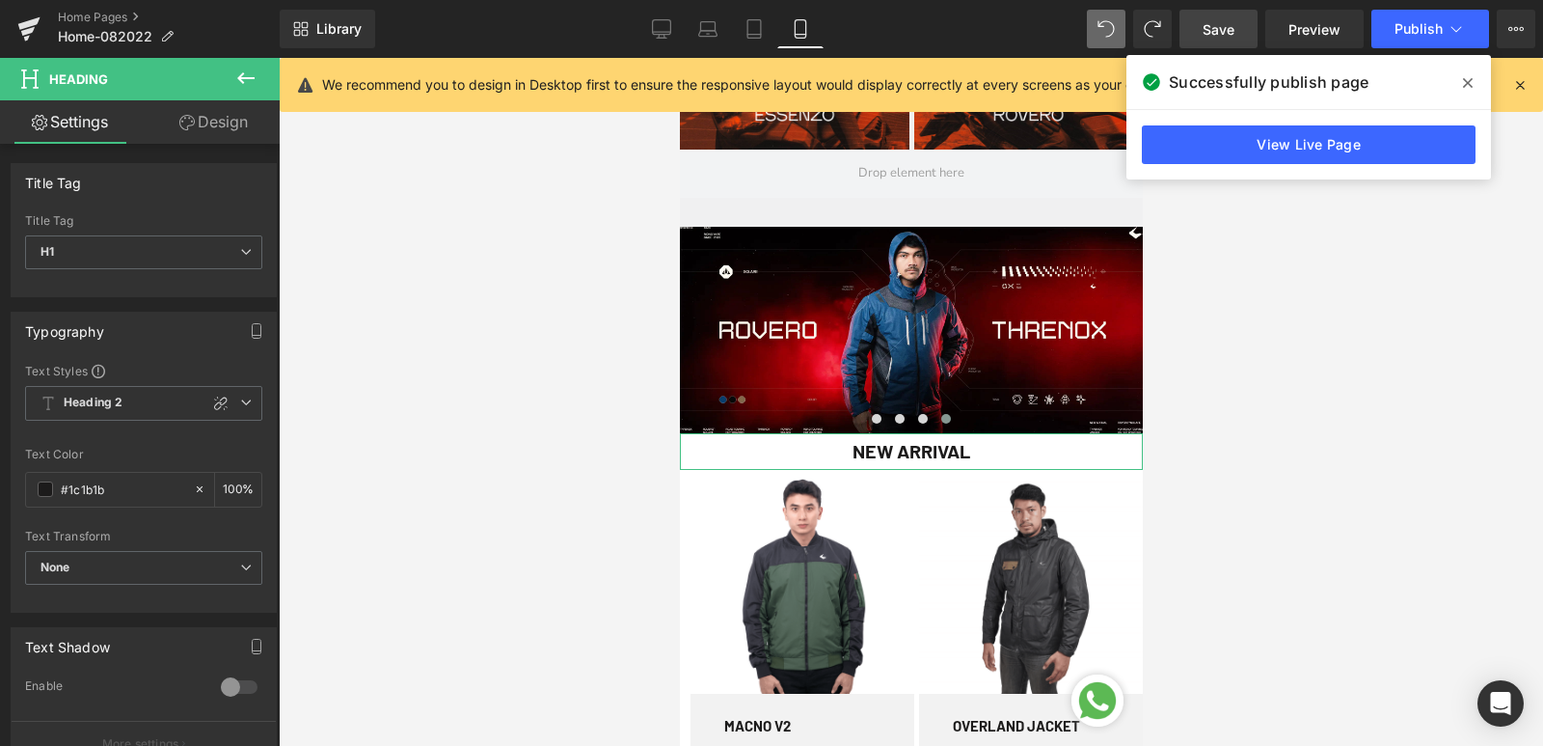
click at [212, 125] on link "Design" at bounding box center [214, 121] width 140 height 43
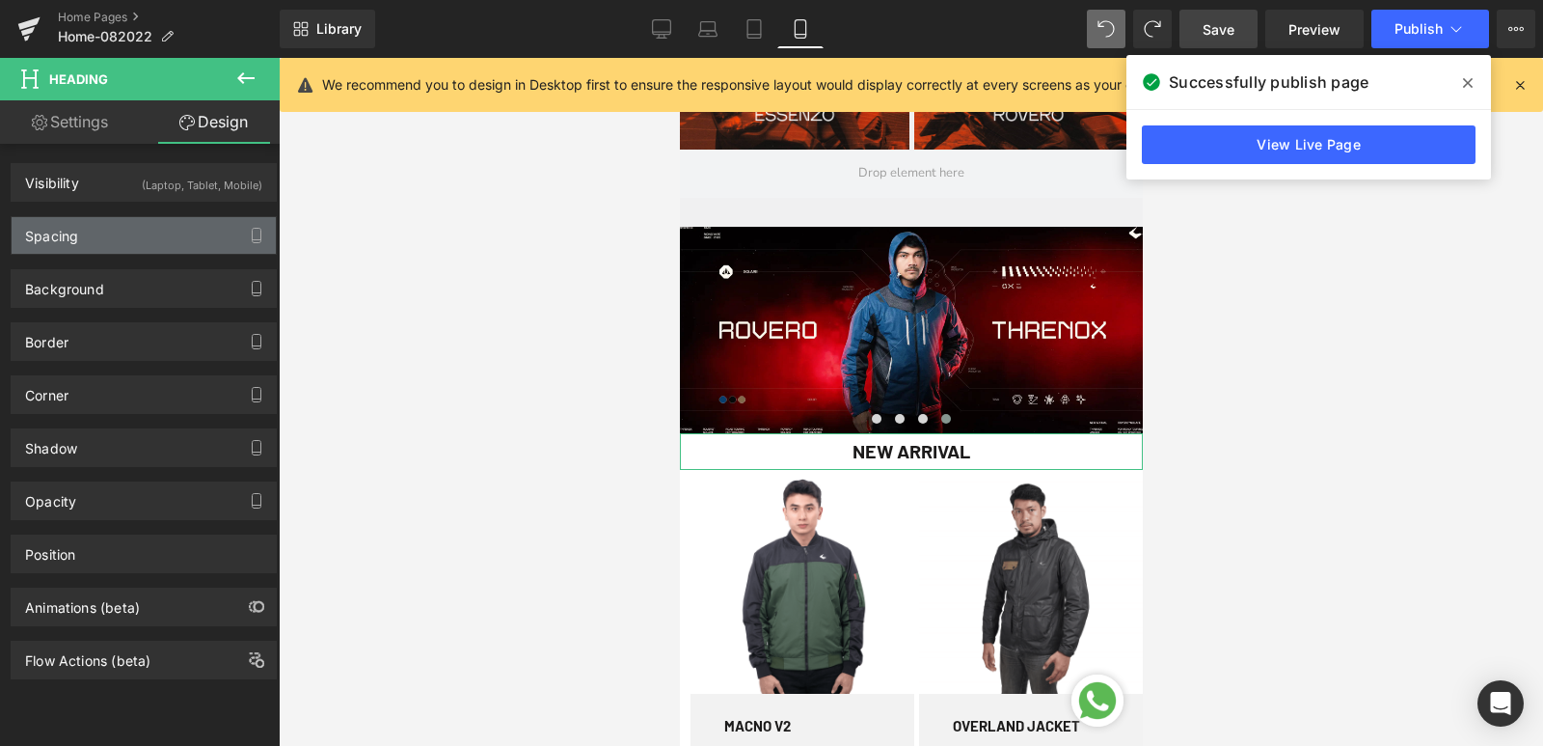
click at [137, 232] on div "Spacing" at bounding box center [144, 235] width 264 height 37
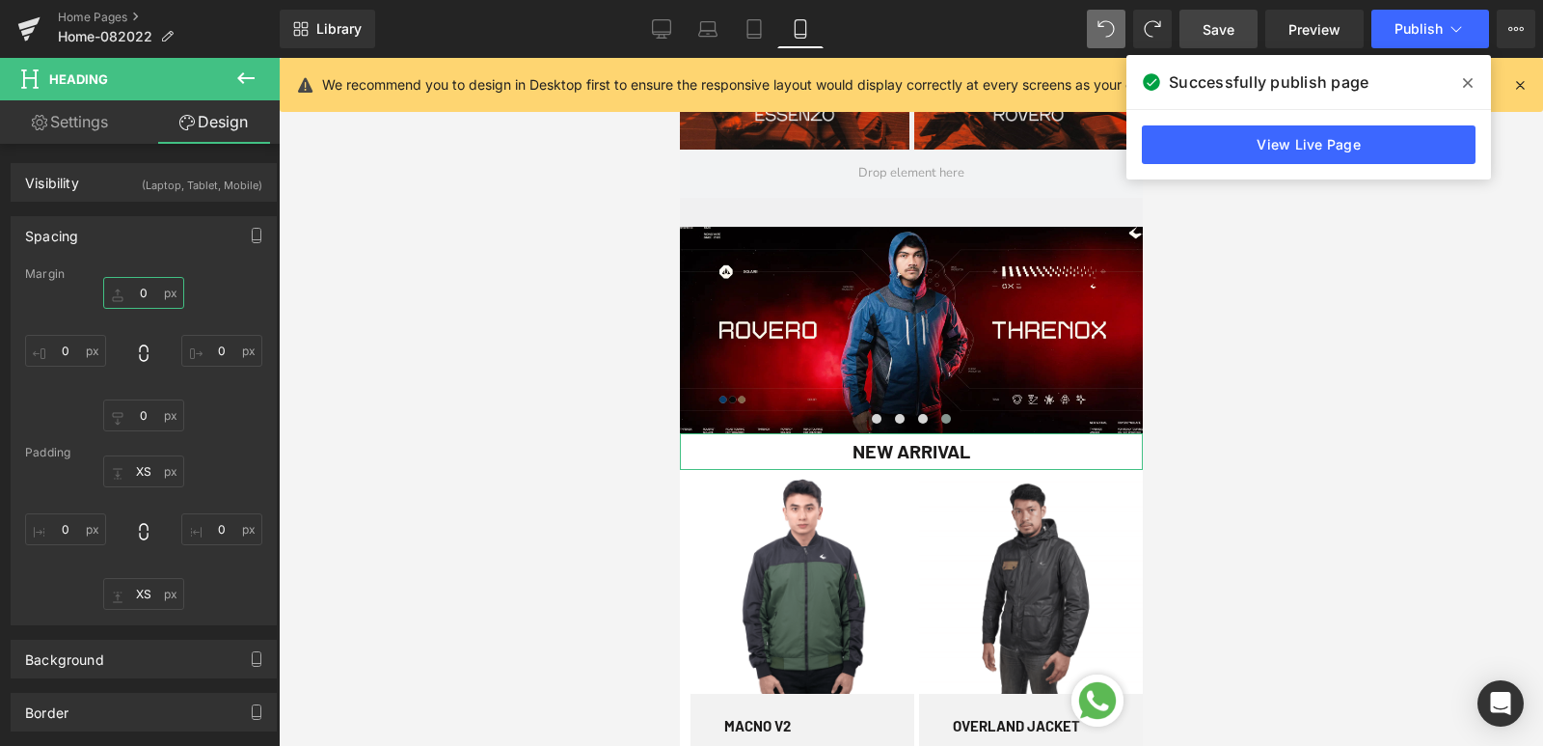
click at [144, 301] on input "text" at bounding box center [143, 293] width 81 height 32
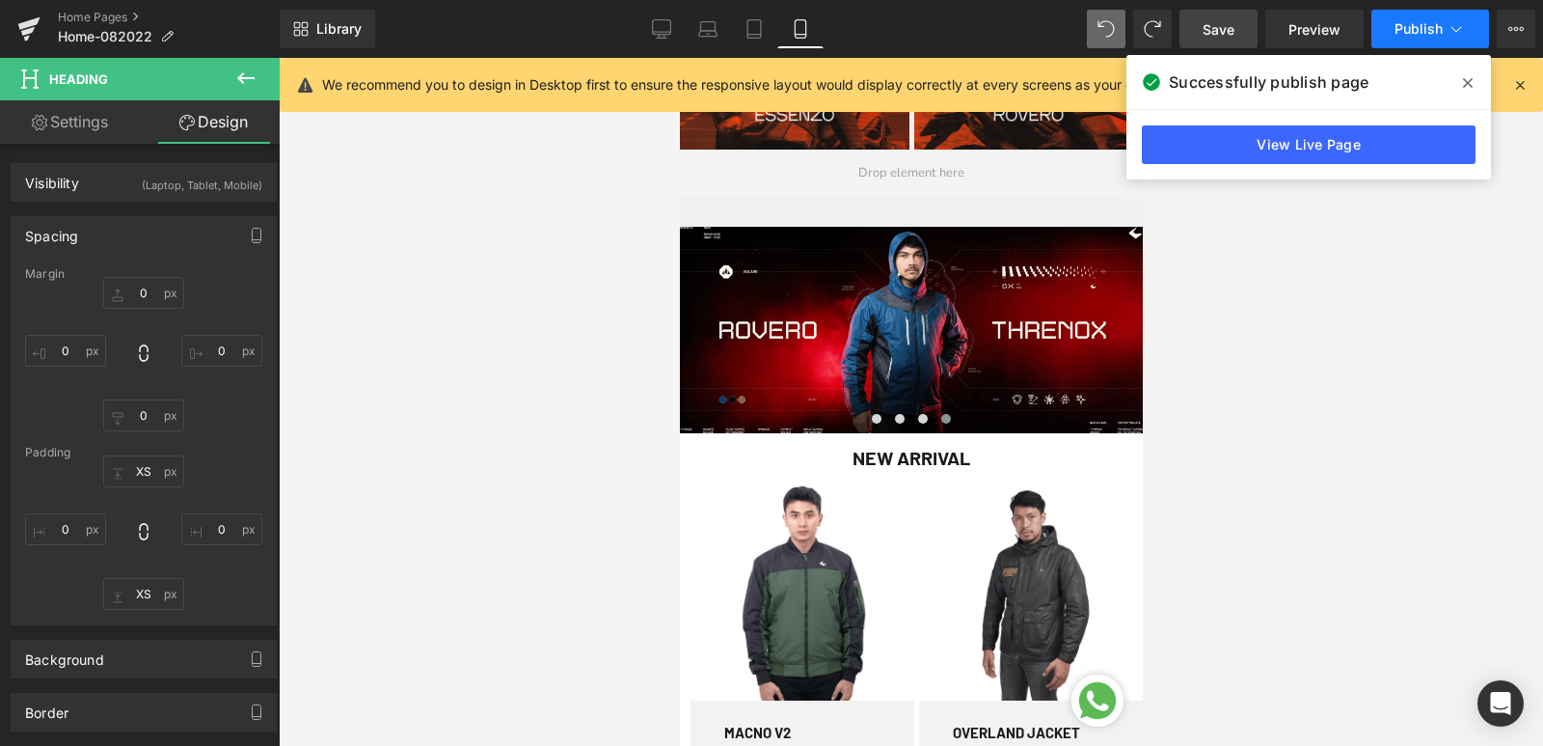
click at [1426, 30] on span "Publish" at bounding box center [1419, 28] width 48 height 15
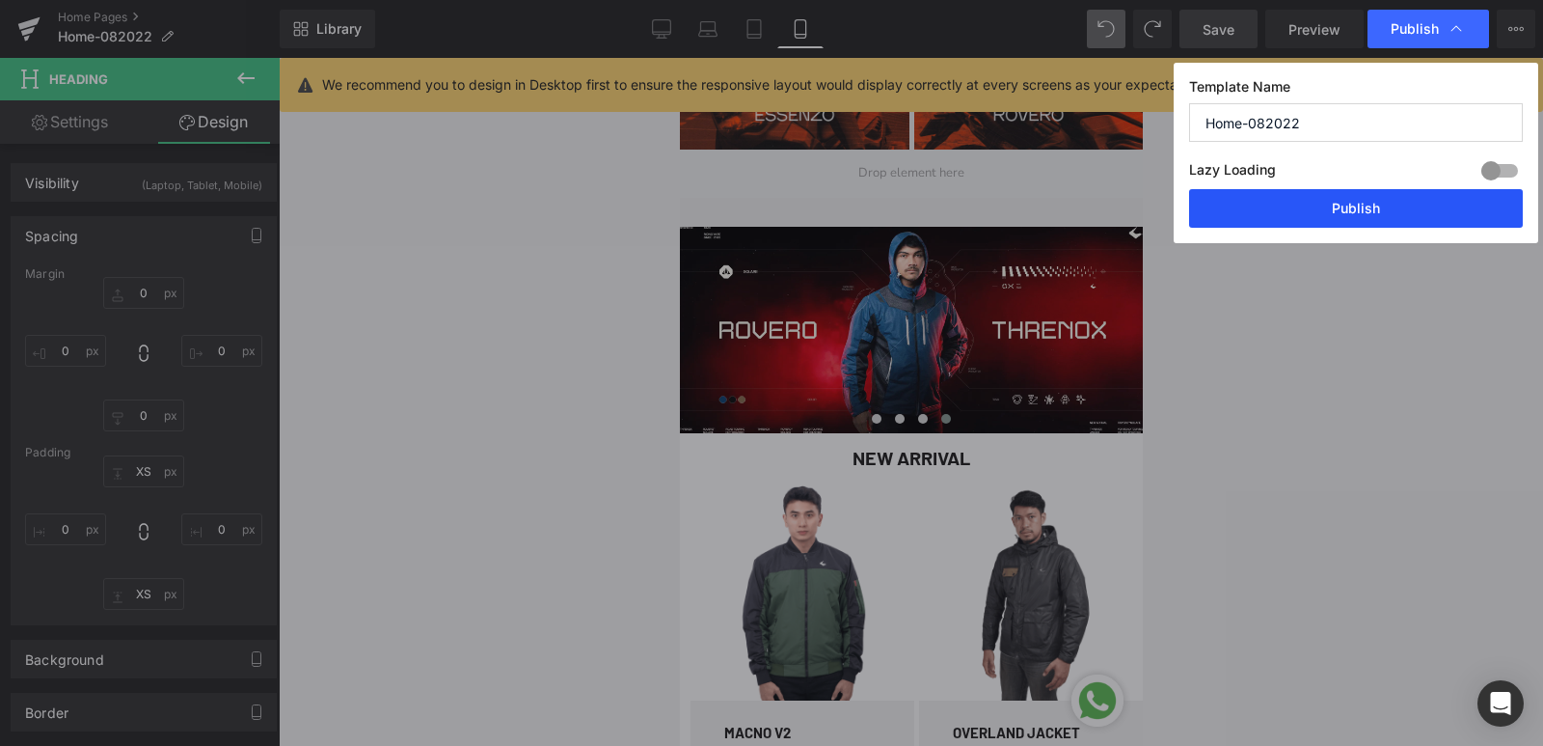
click at [1371, 199] on button "Publish" at bounding box center [1356, 208] width 334 height 39
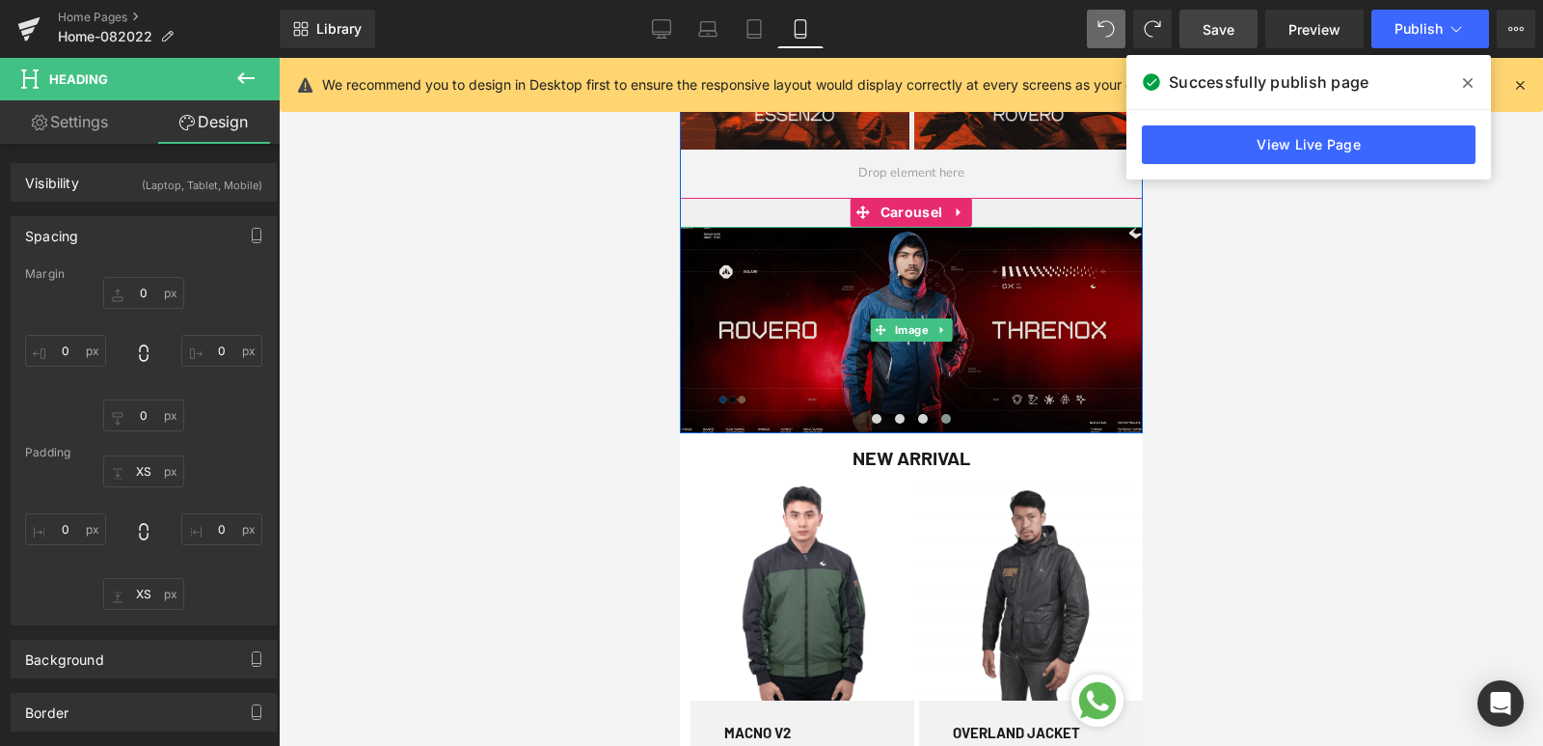
click at [784, 317] on img at bounding box center [910, 329] width 463 height 205
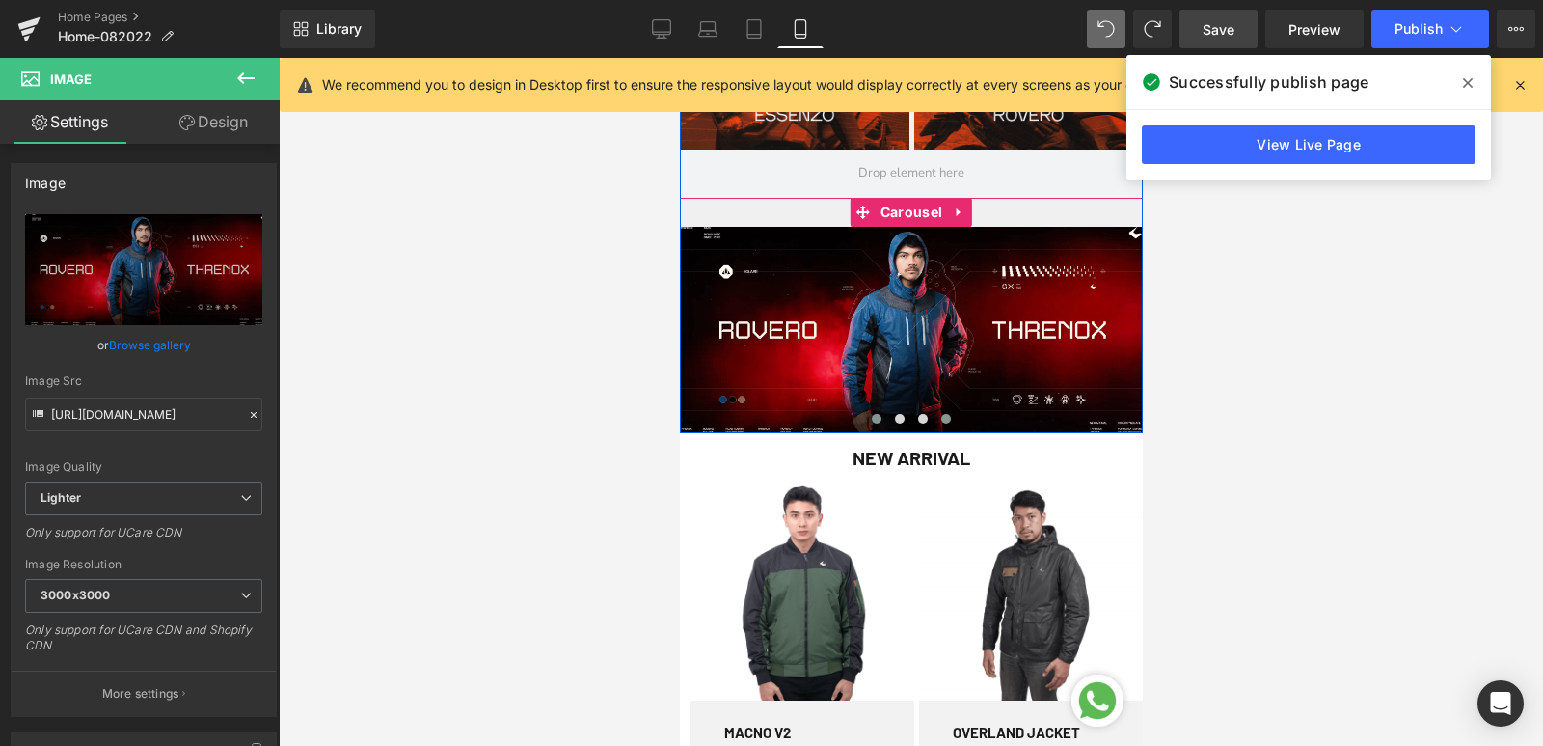
click at [871, 419] on span at bounding box center [876, 419] width 10 height 10
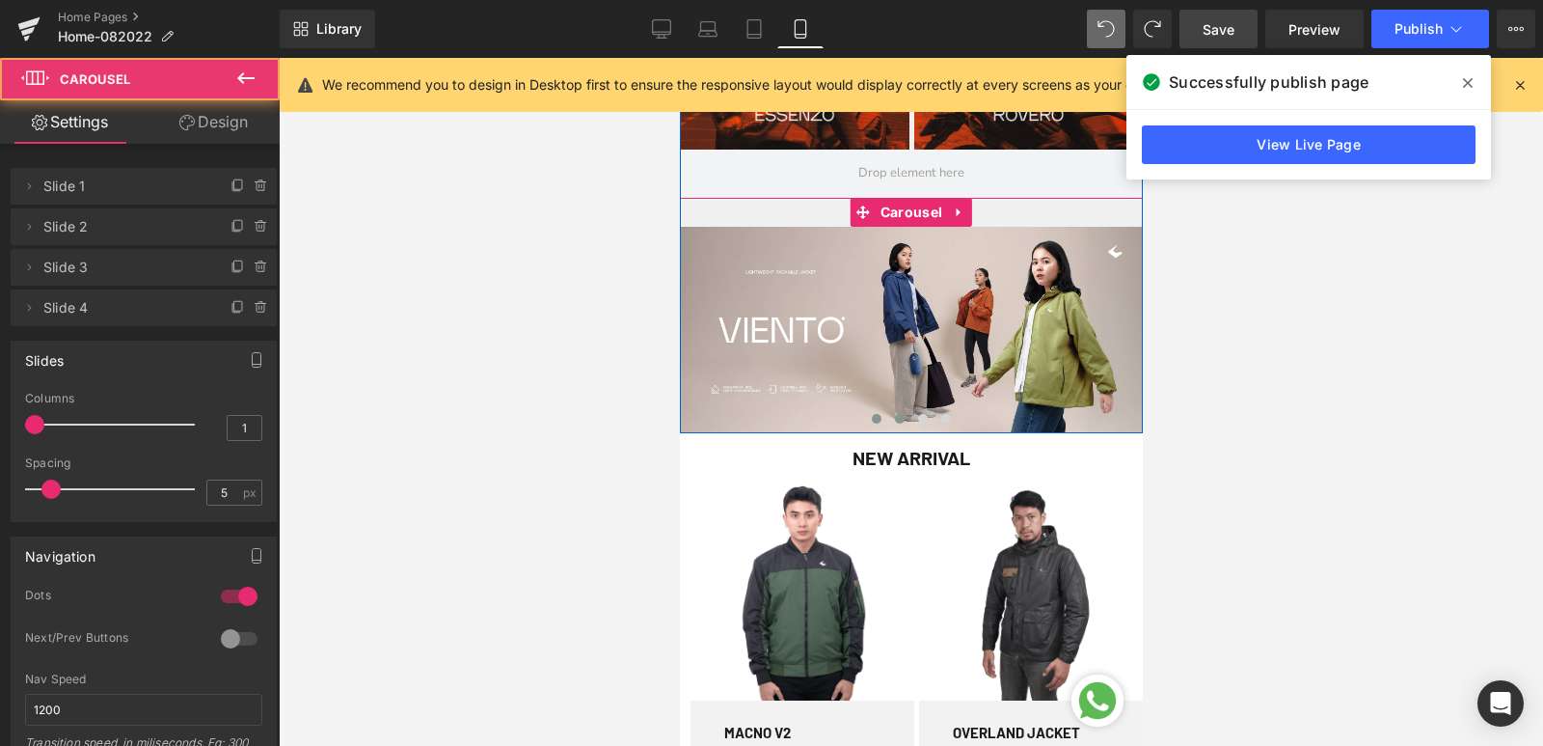
click at [894, 419] on span at bounding box center [899, 419] width 10 height 10
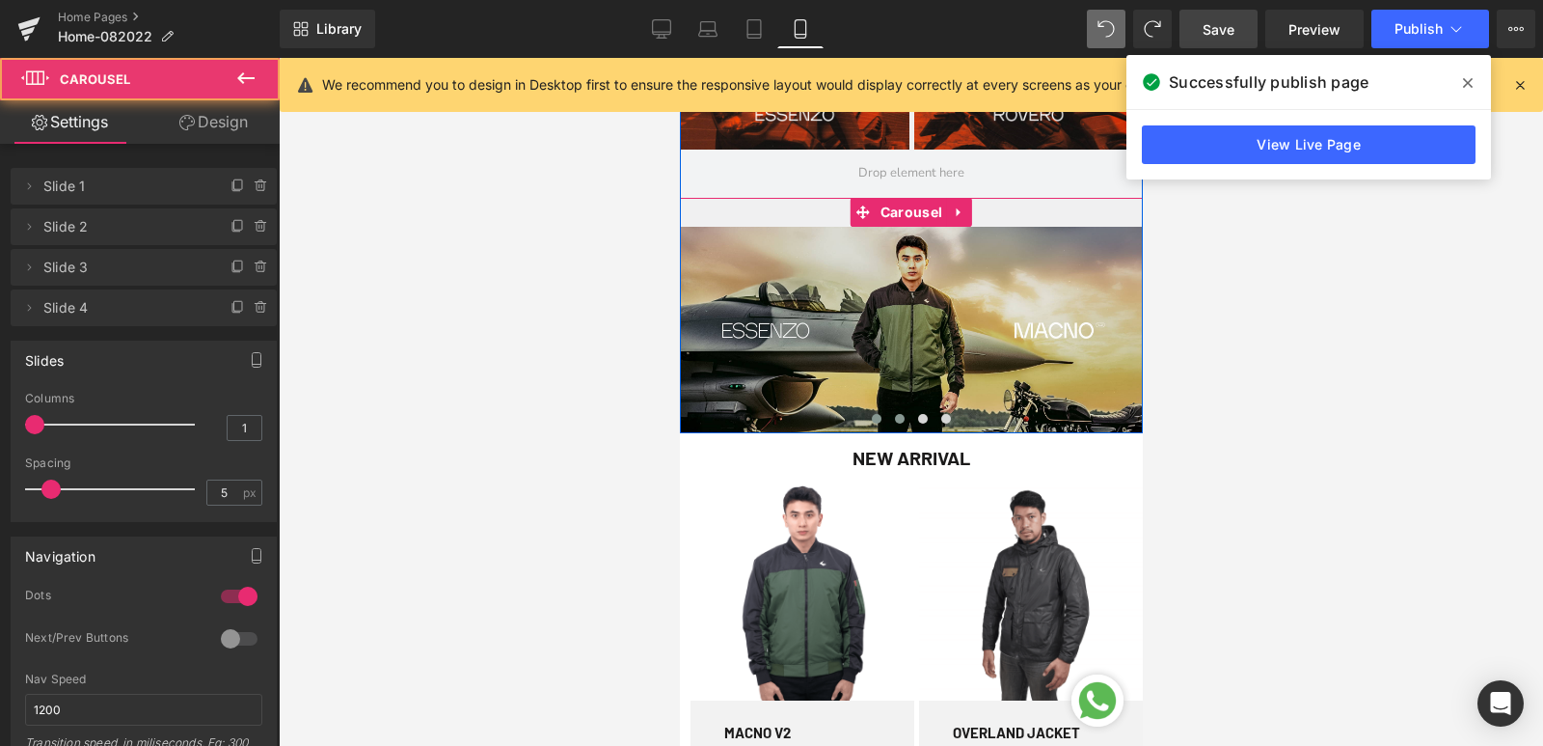
click at [871, 422] on button at bounding box center [875, 418] width 23 height 19
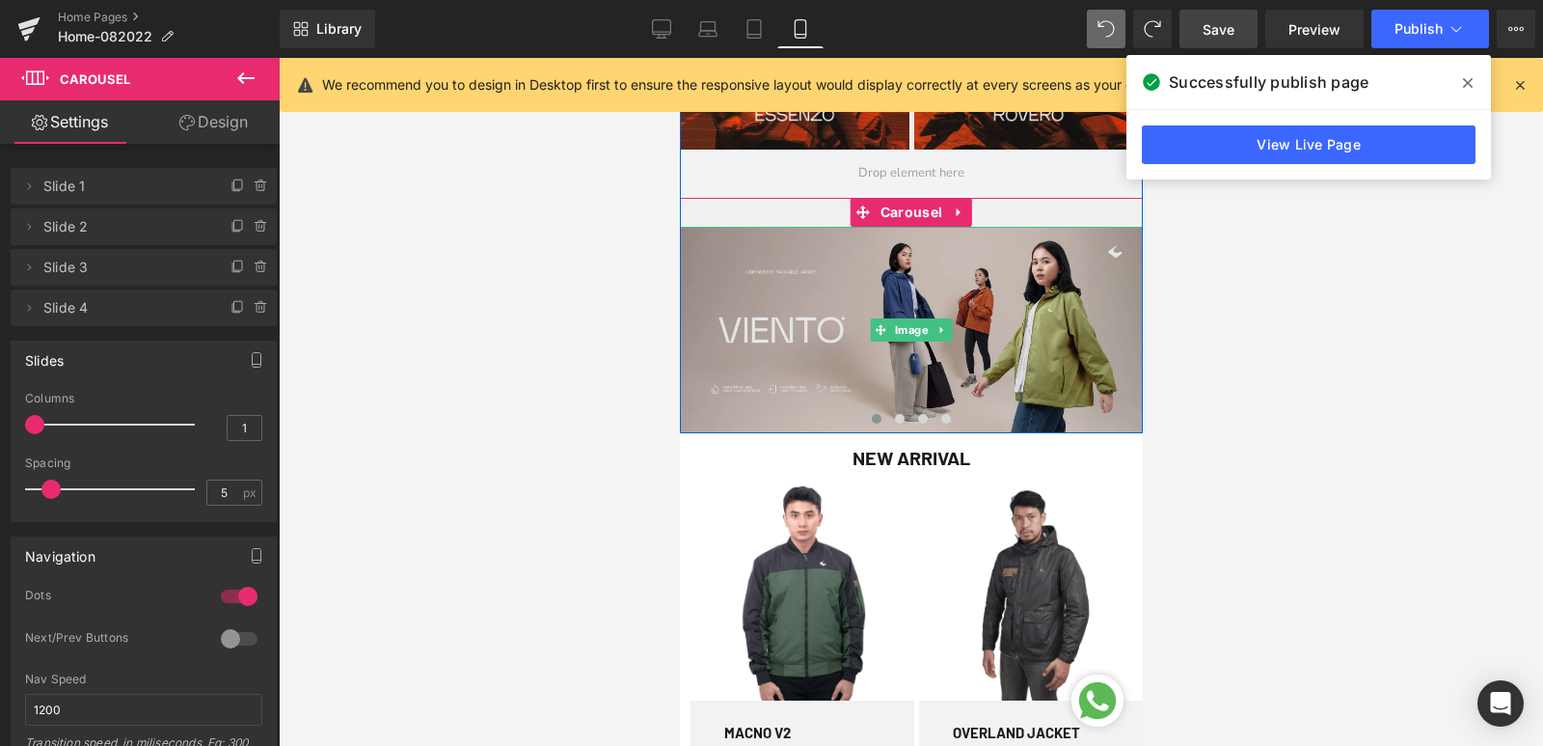
click at [765, 342] on img at bounding box center [910, 329] width 463 height 205
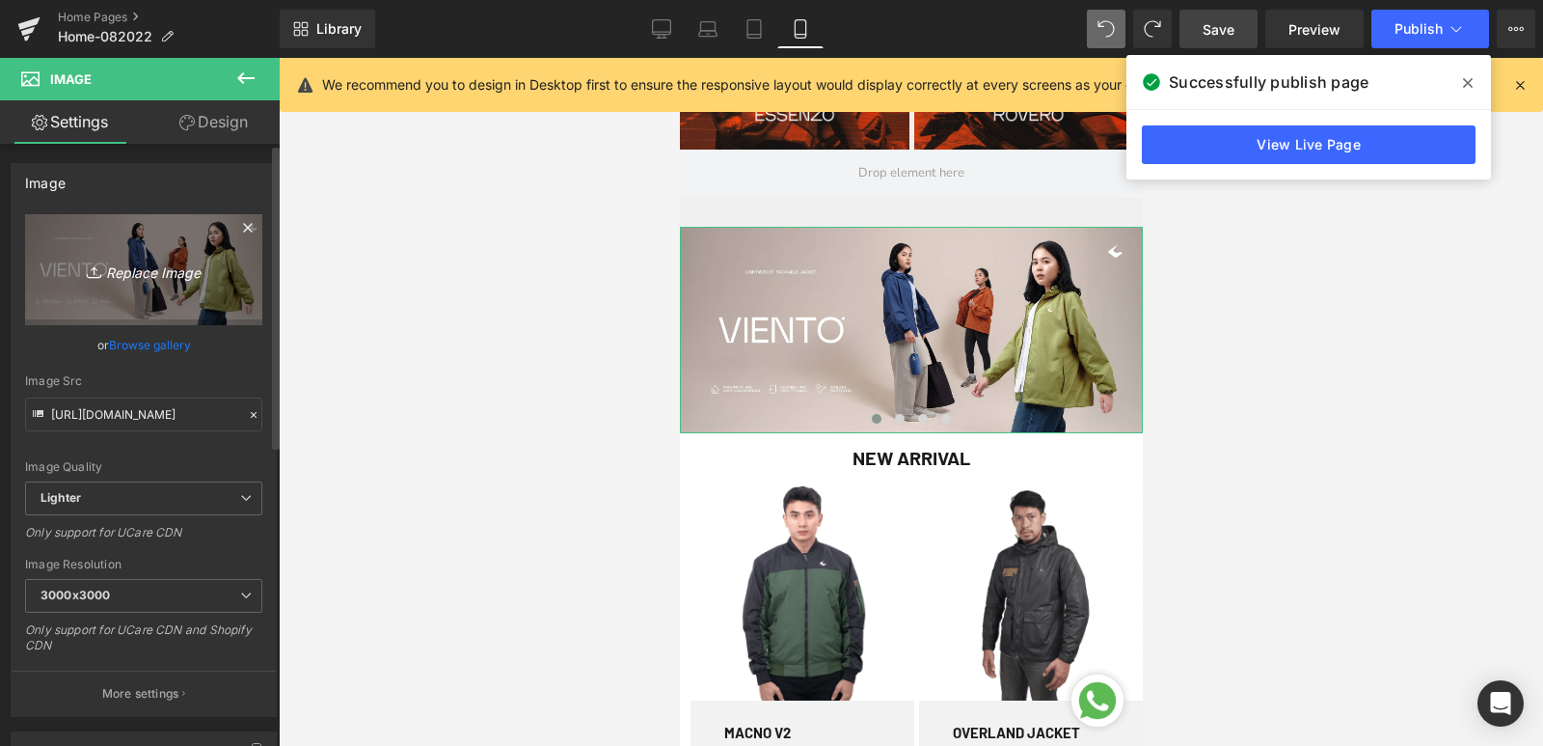
click at [130, 272] on icon "Replace Image" at bounding box center [144, 270] width 154 height 24
type input "C:\fakepath\VIENTO-MIDVER-01.jpg"
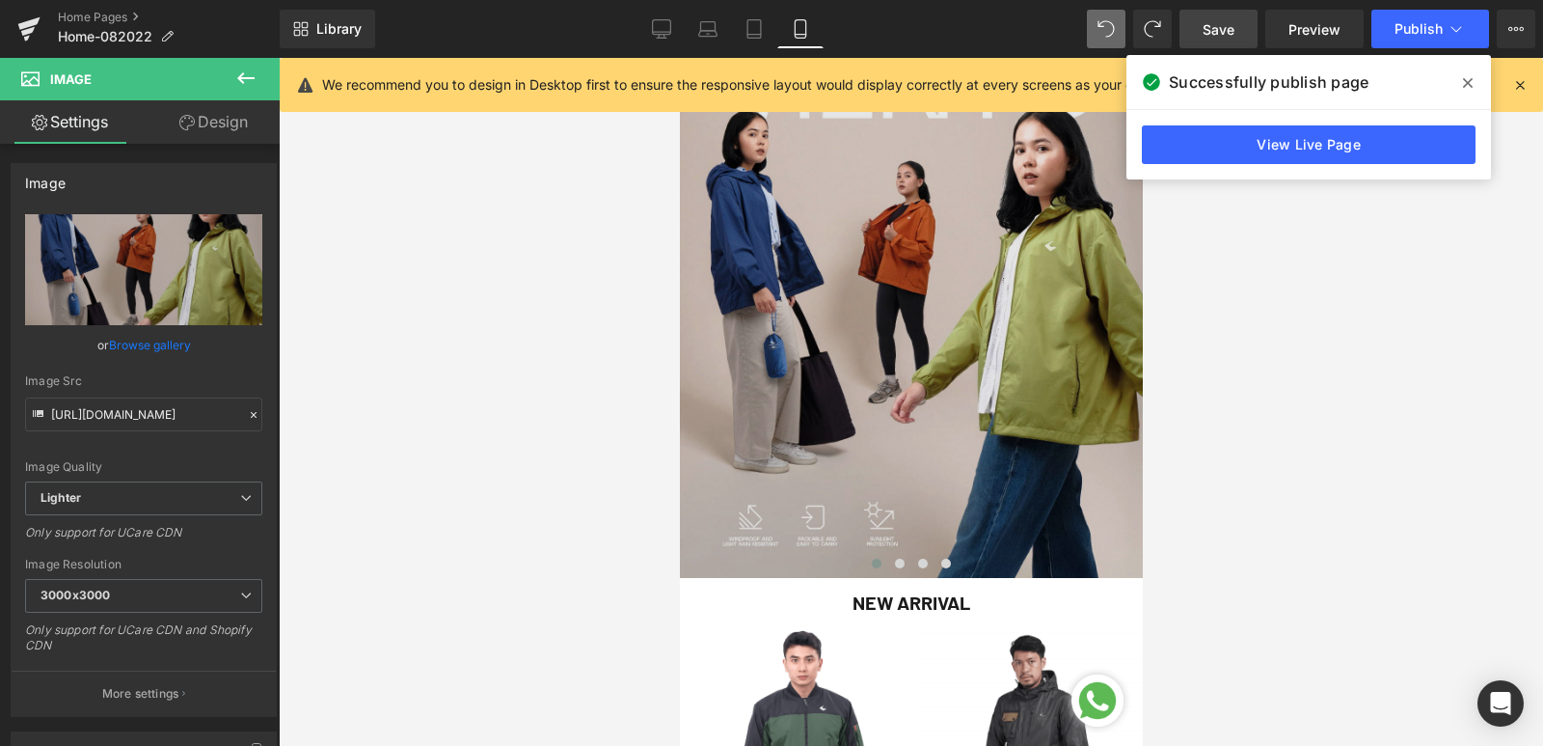
scroll to position [1254, 0]
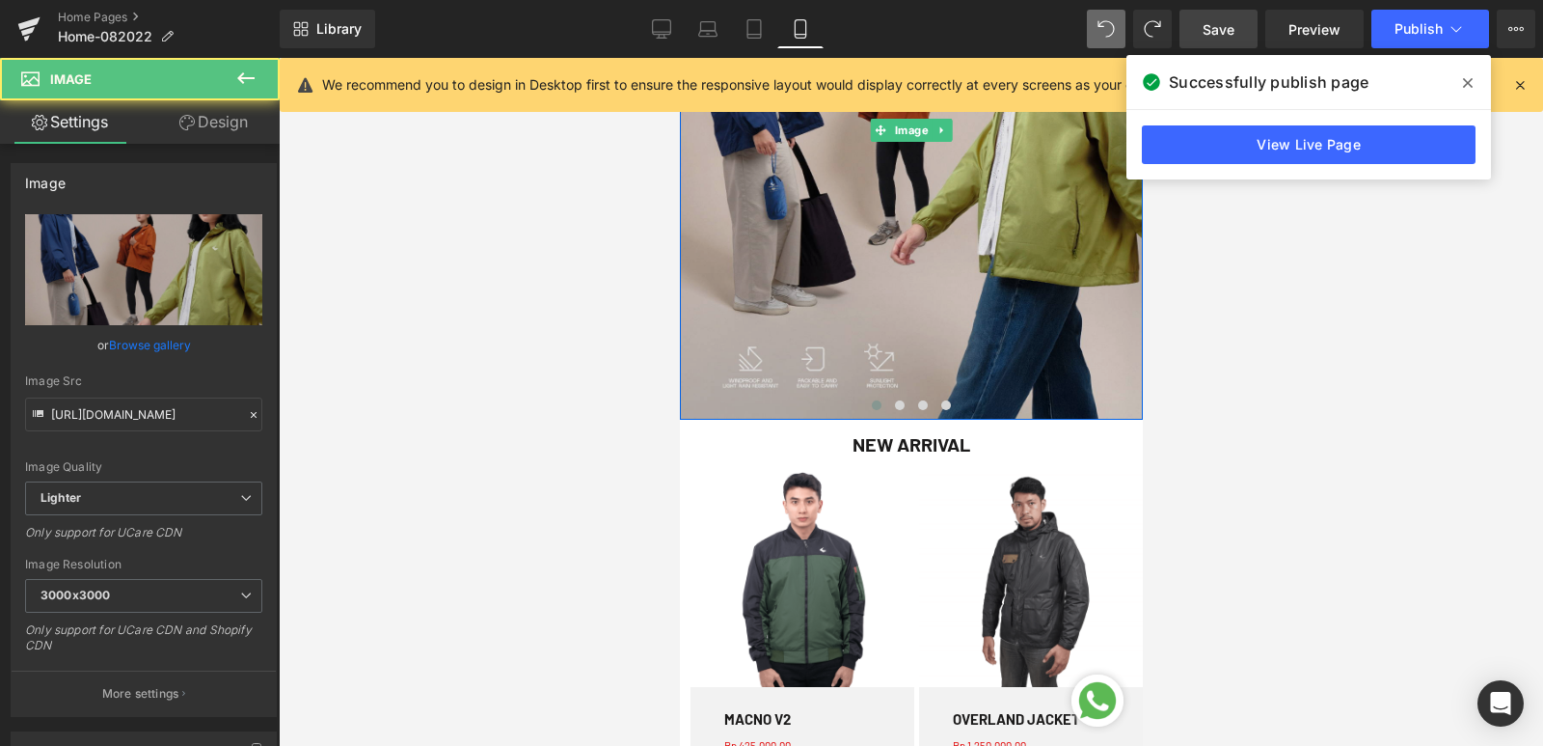
click at [916, 330] on img at bounding box center [910, 130] width 463 height 579
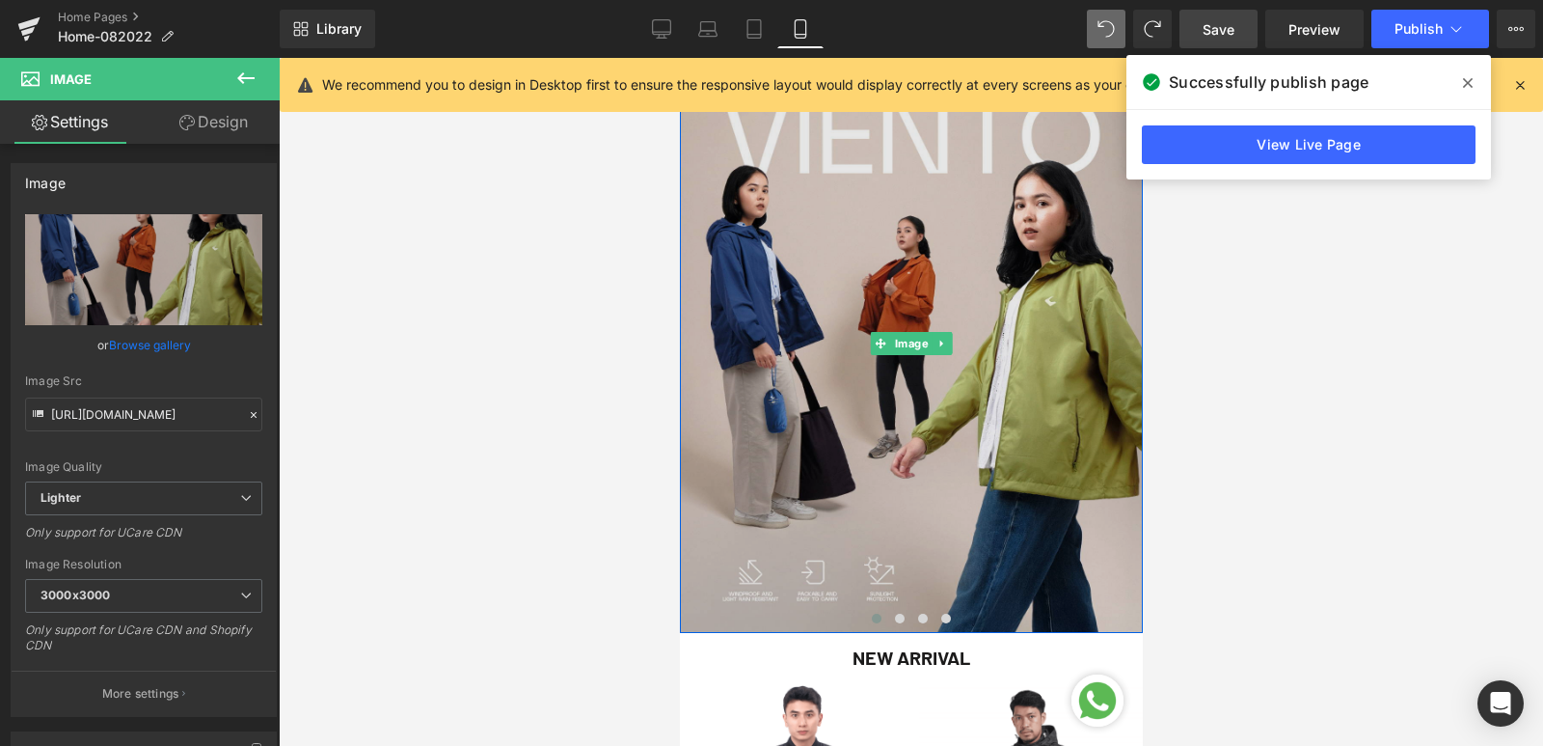
scroll to position [1061, 0]
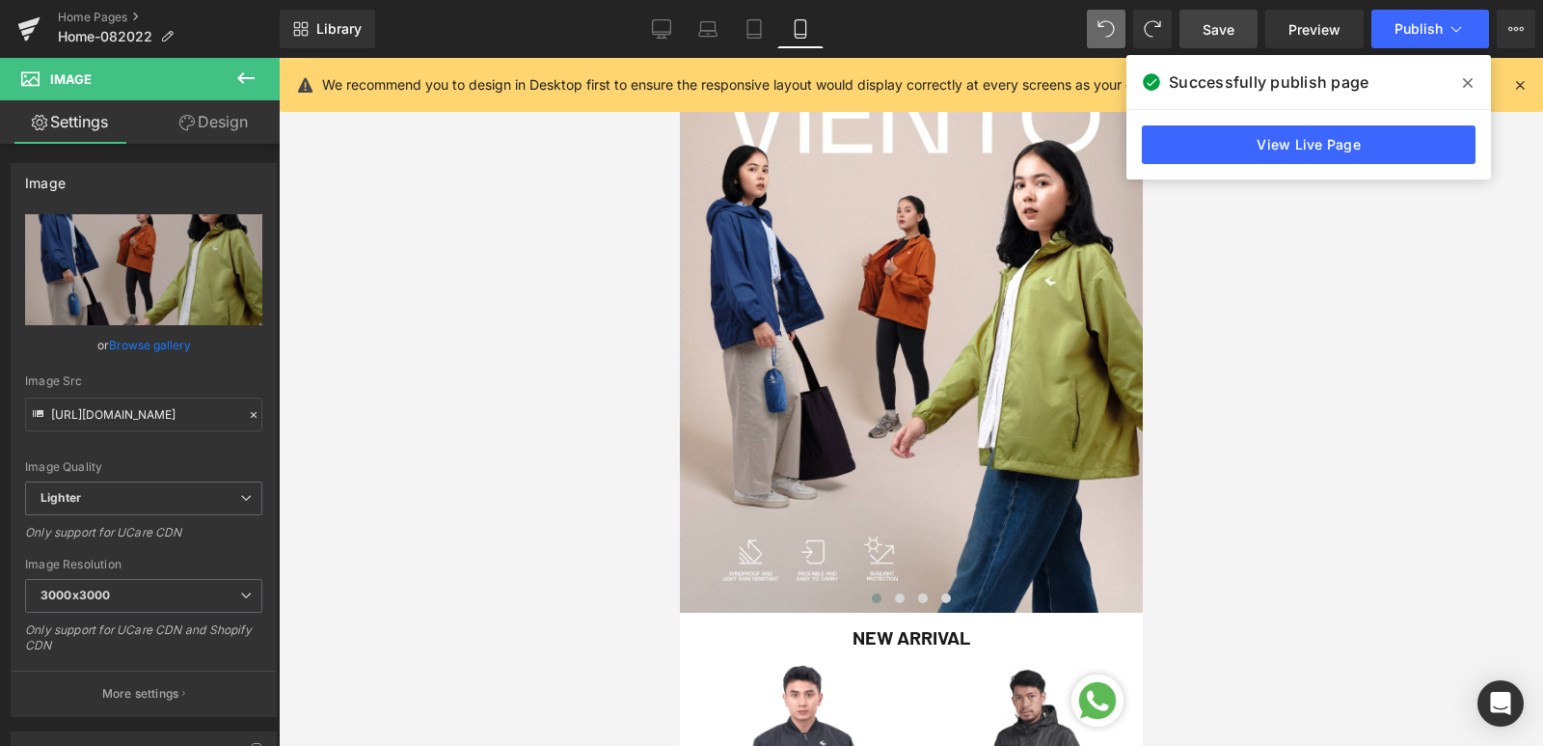
click at [250, 70] on icon at bounding box center [245, 78] width 23 height 23
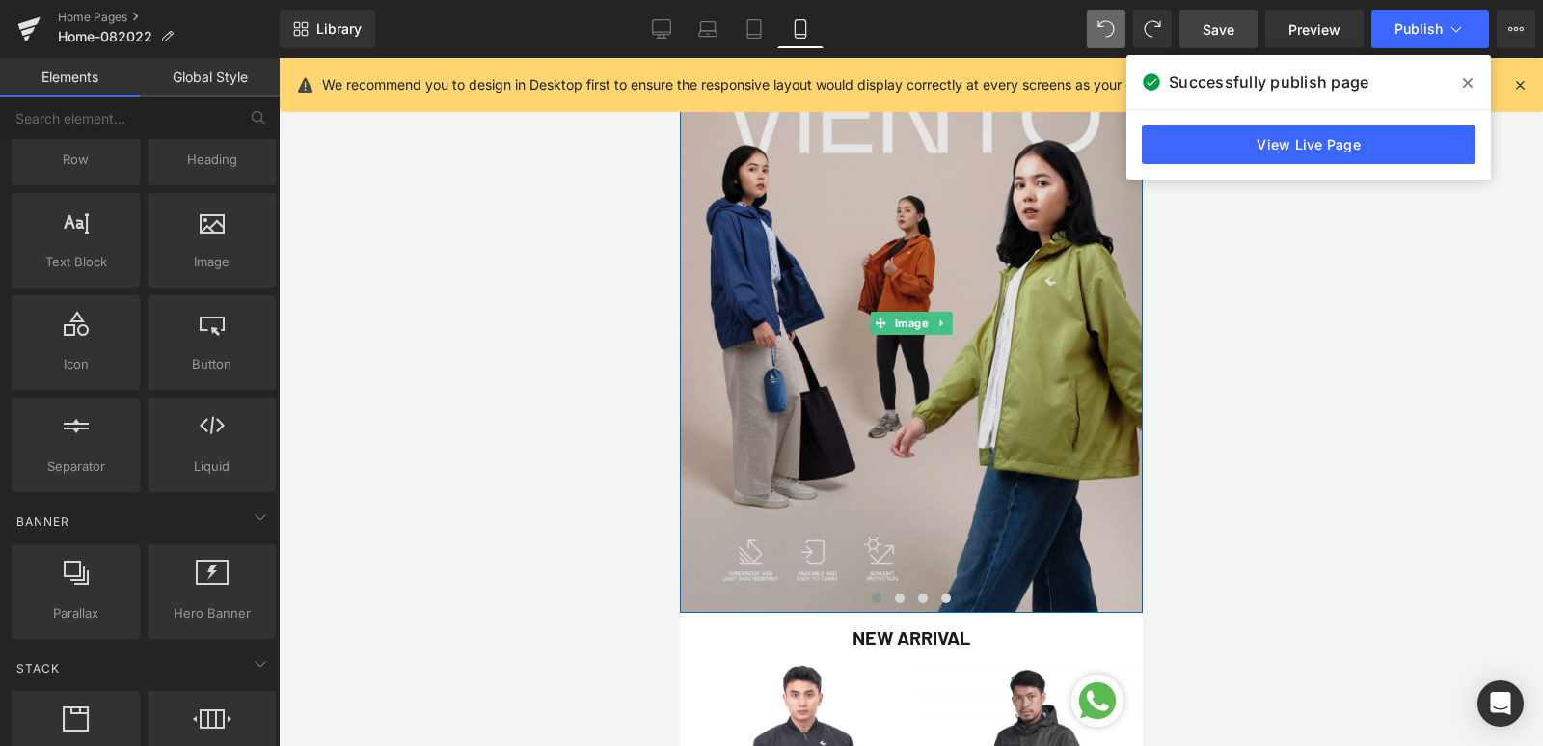
click at [885, 369] on img at bounding box center [910, 323] width 463 height 579
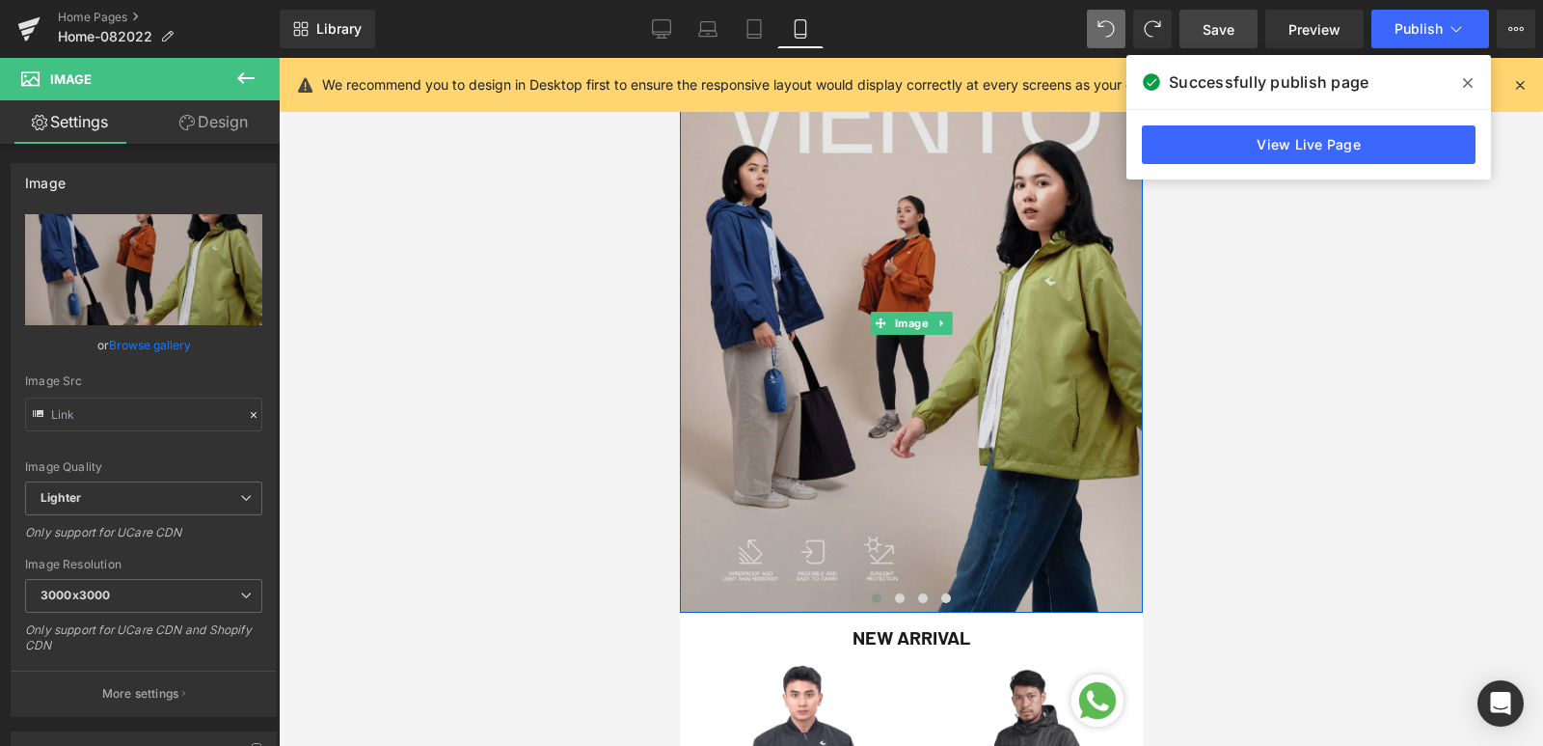
click at [927, 367] on img at bounding box center [910, 323] width 463 height 579
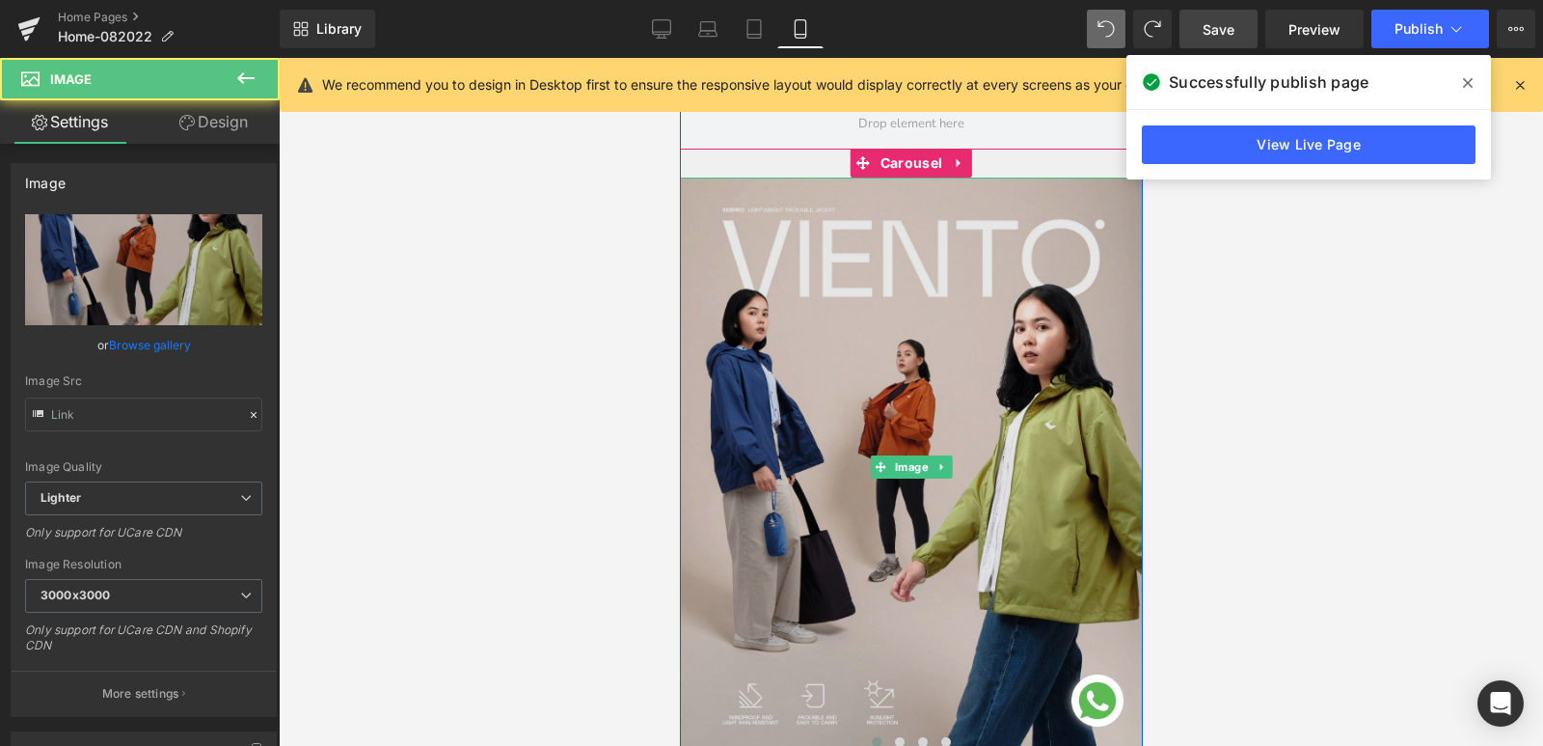
scroll to position [675, 0]
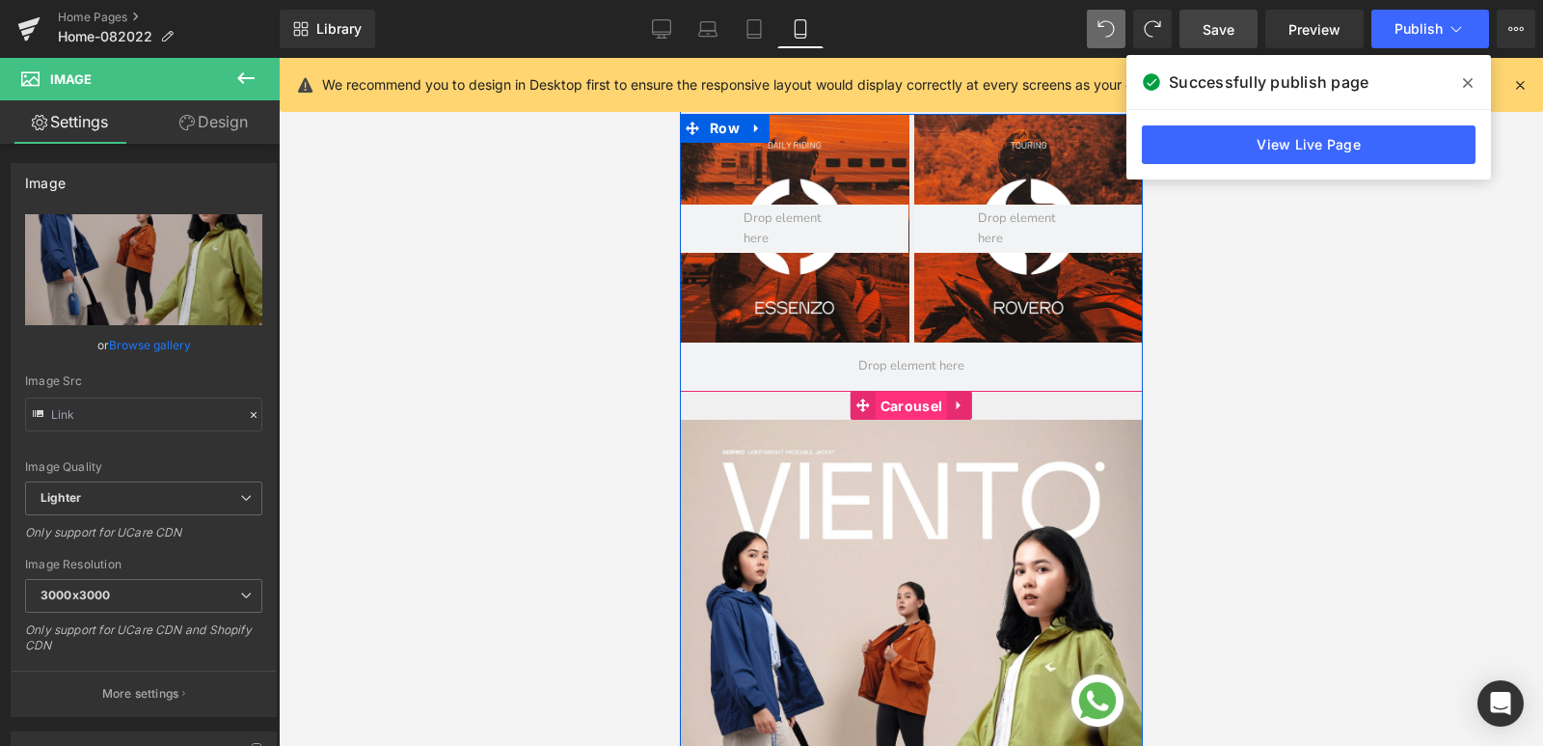
click at [890, 399] on span "Carousel" at bounding box center [910, 406] width 71 height 29
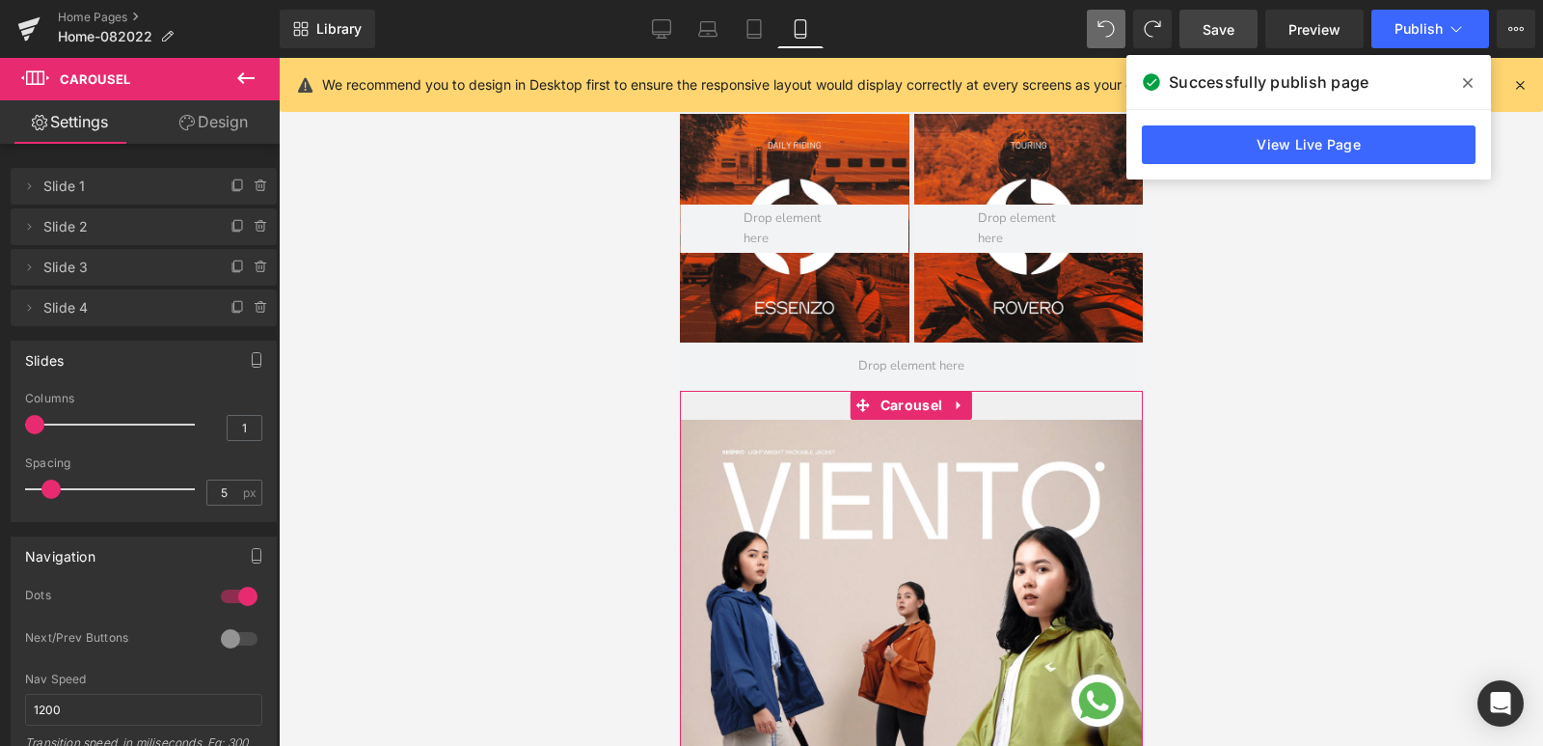
click at [44, 421] on div at bounding box center [115, 424] width 160 height 39
click at [51, 421] on div at bounding box center [115, 424] width 160 height 39
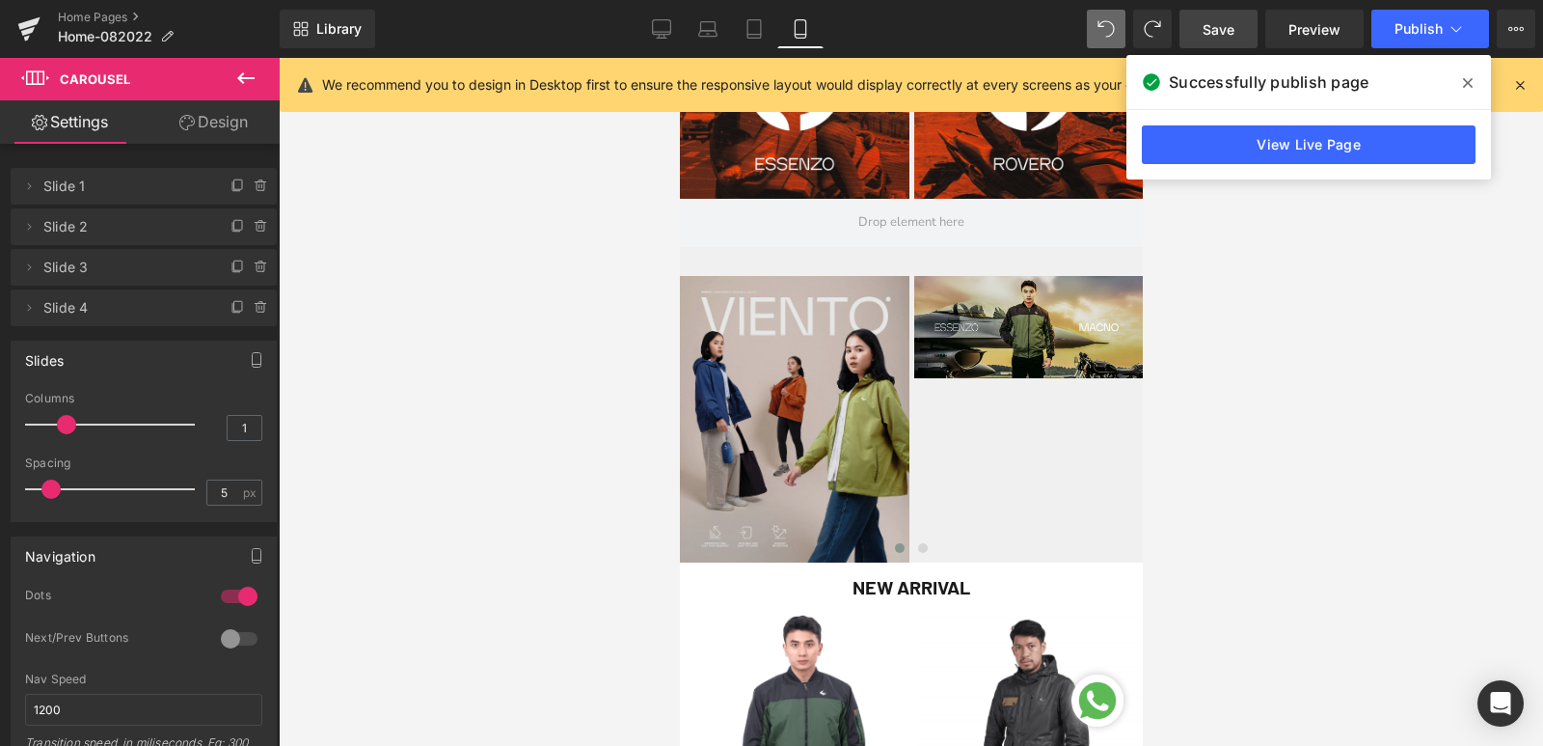
scroll to position [772, 0]
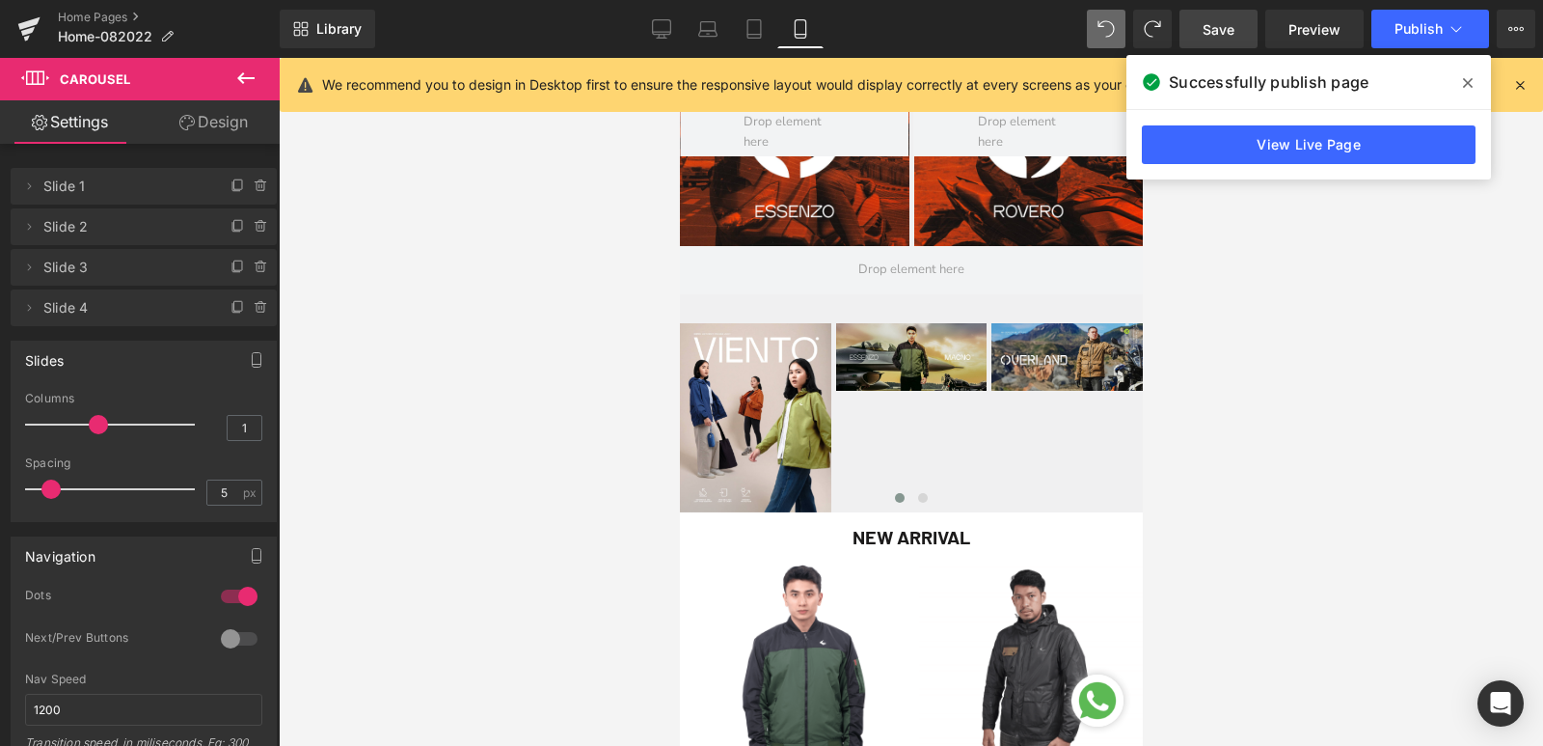
drag, startPoint x: 67, startPoint y: 425, endPoint x: 84, endPoint y: 425, distance: 17.4
click at [84, 425] on div at bounding box center [115, 424] width 160 height 39
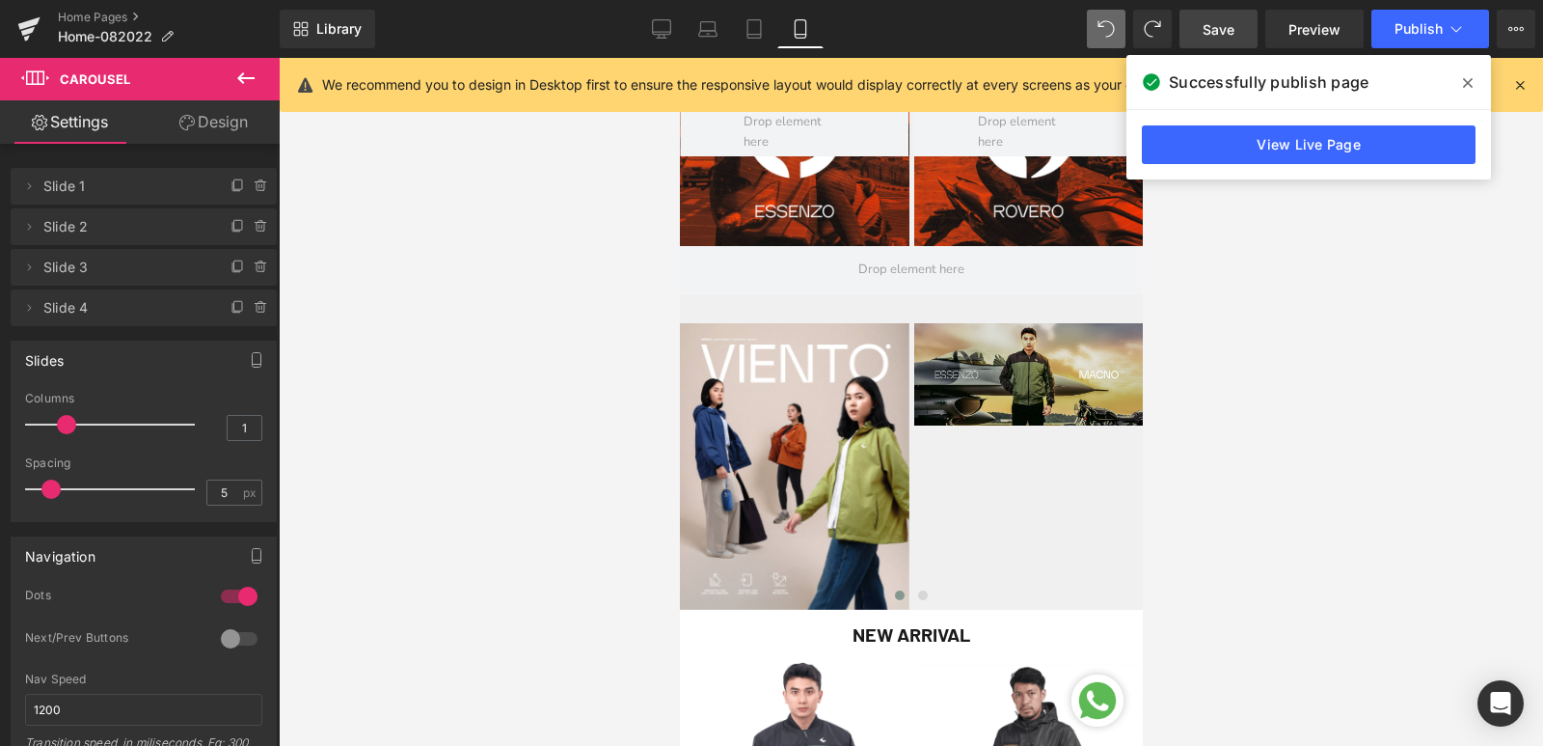
drag, startPoint x: 91, startPoint y: 421, endPoint x: 73, endPoint y: 421, distance: 17.4
click at [73, 421] on span at bounding box center [66, 424] width 19 height 19
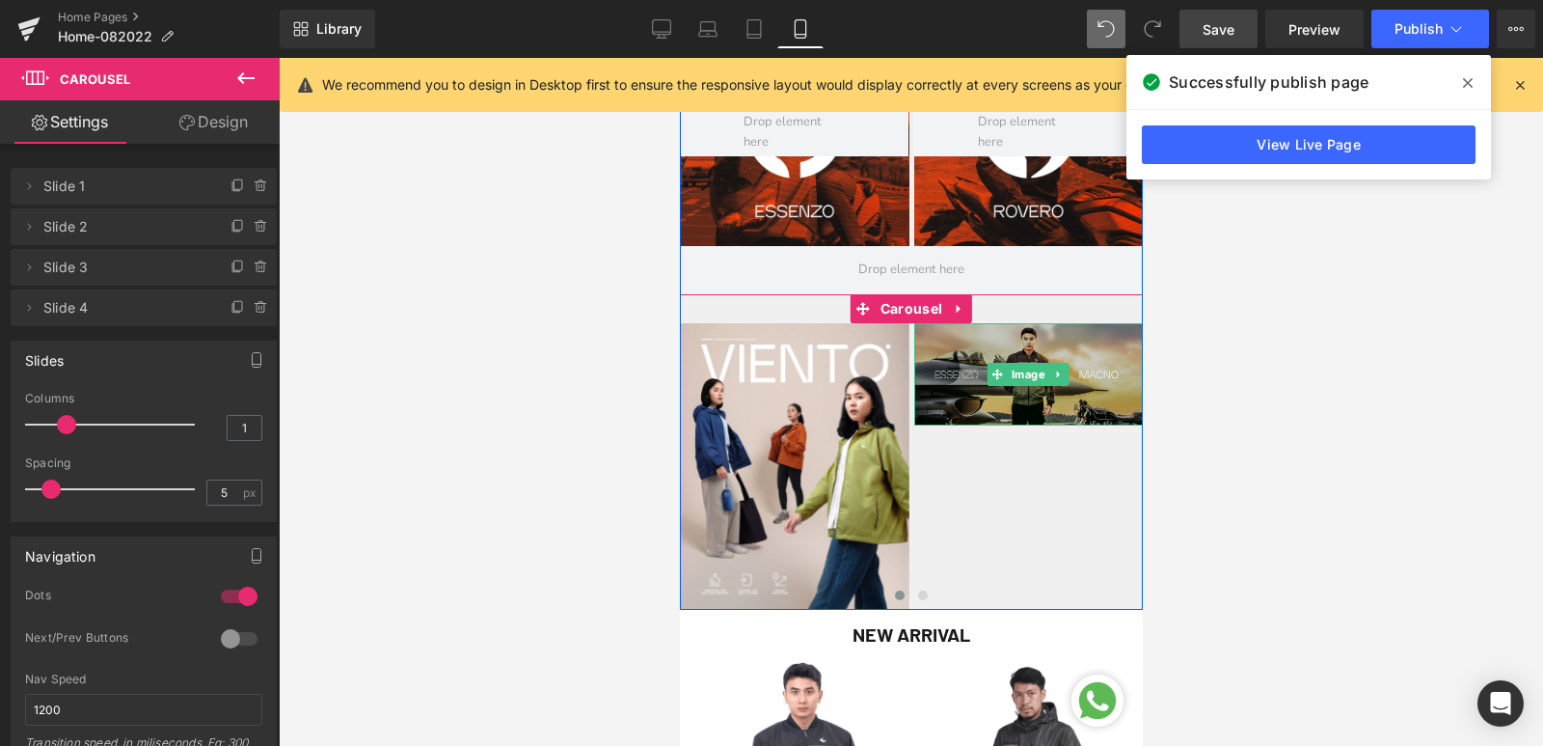
click at [1016, 408] on img at bounding box center [1028, 374] width 230 height 102
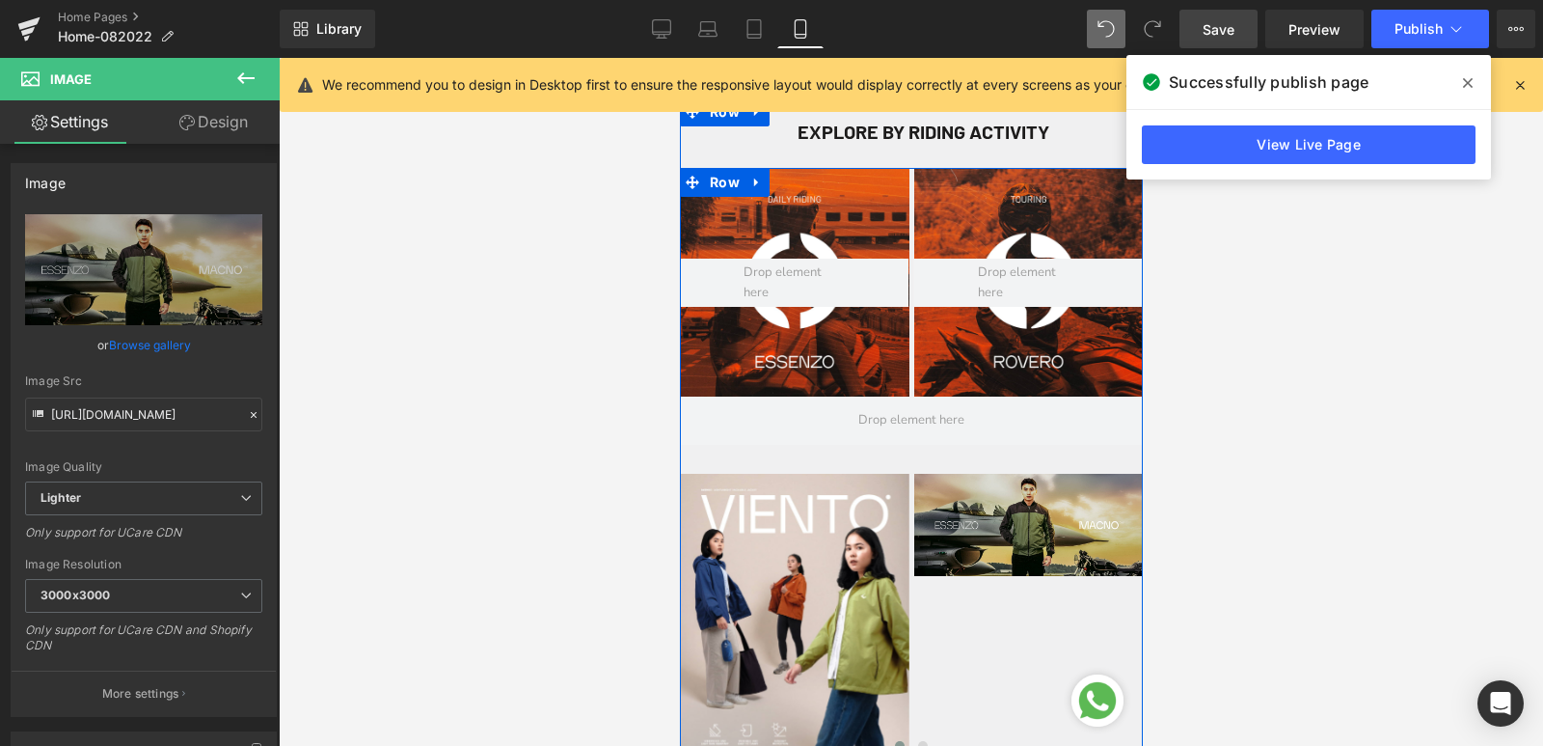
scroll to position [675, 0]
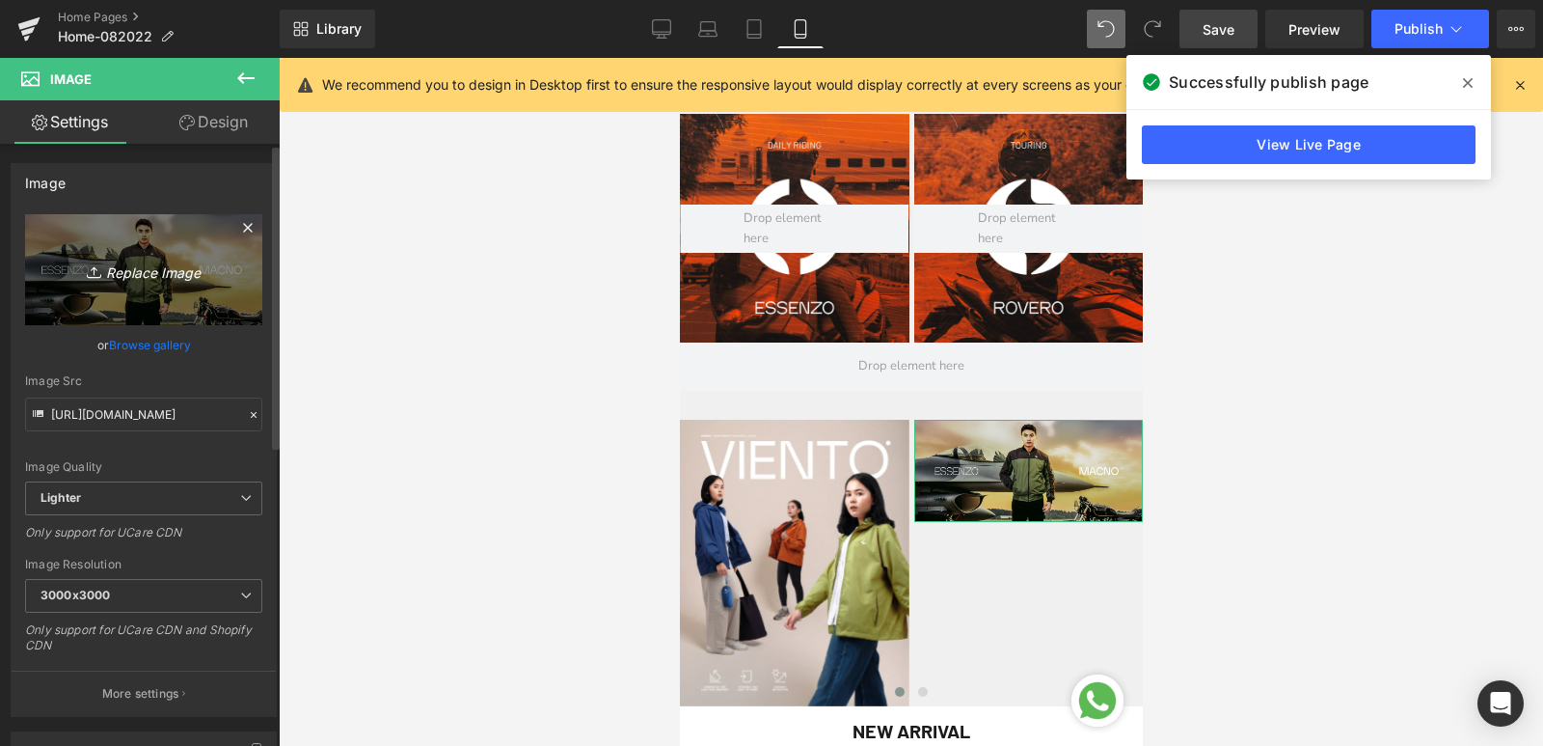
click at [98, 266] on icon at bounding box center [96, 271] width 19 height 19
type input "C:\fakepath\MACNO-V2-WB-MOB.jpg"
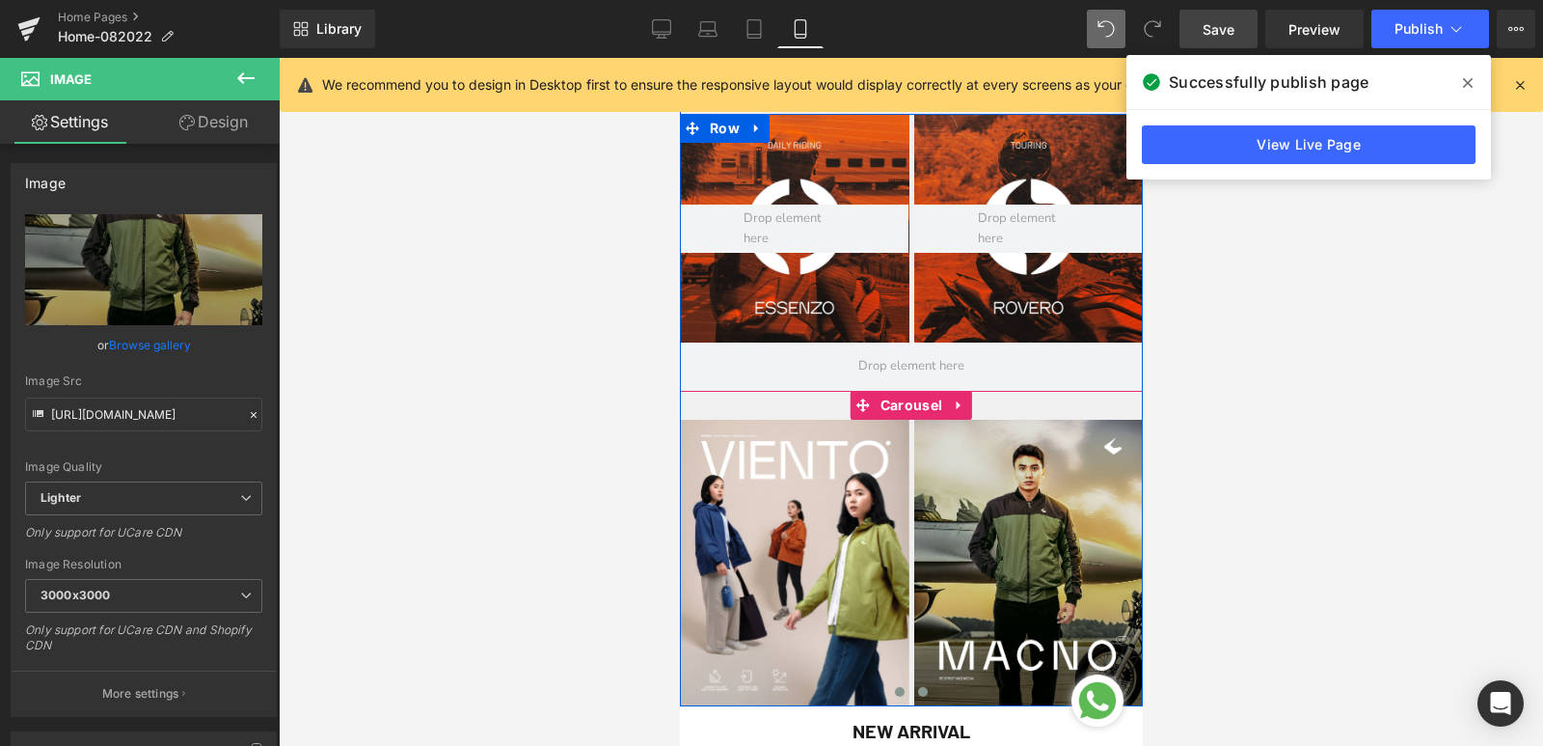
click at [917, 690] on span at bounding box center [922, 692] width 10 height 10
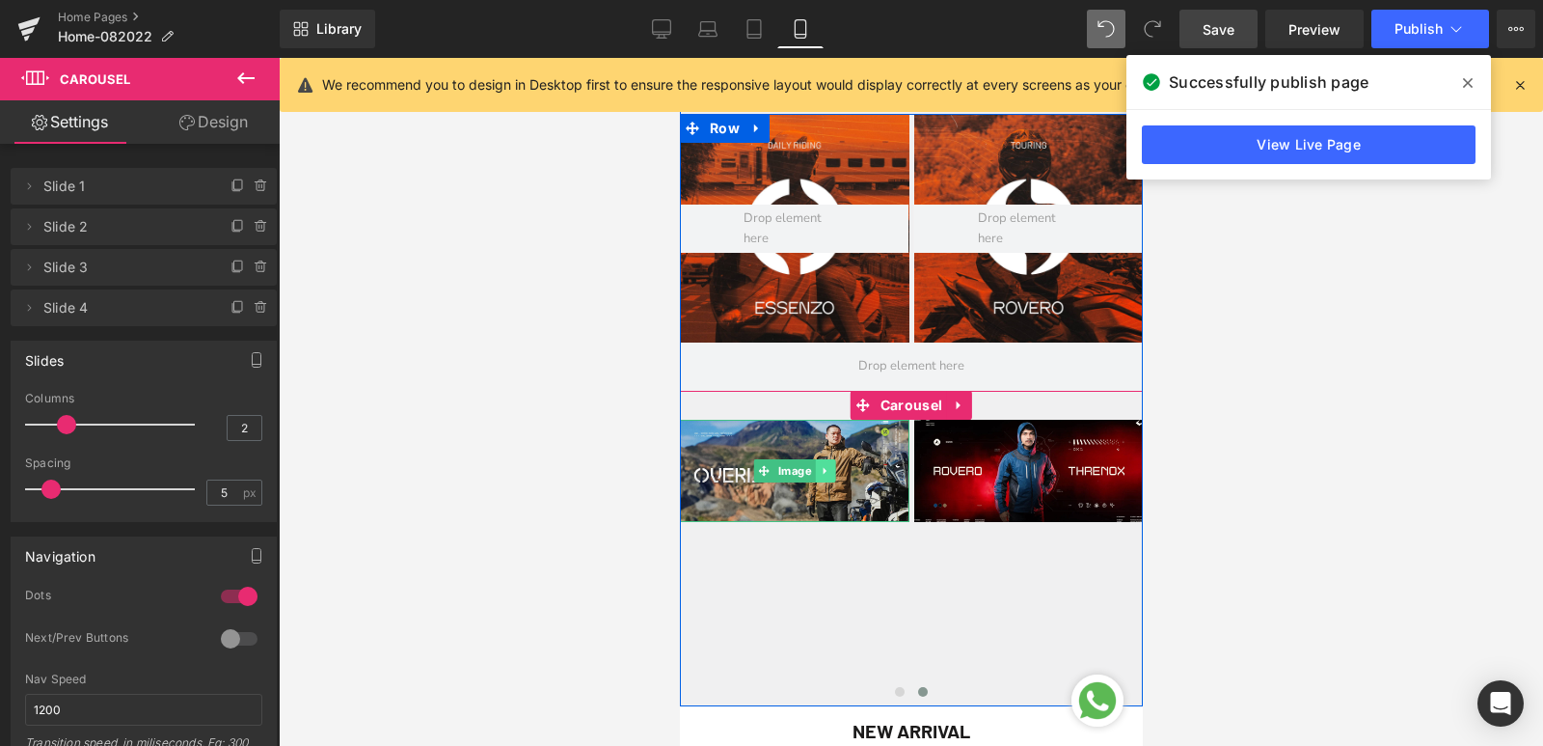
click at [815, 479] on link at bounding box center [824, 470] width 20 height 23
click at [704, 439] on img at bounding box center [794, 471] width 230 height 102
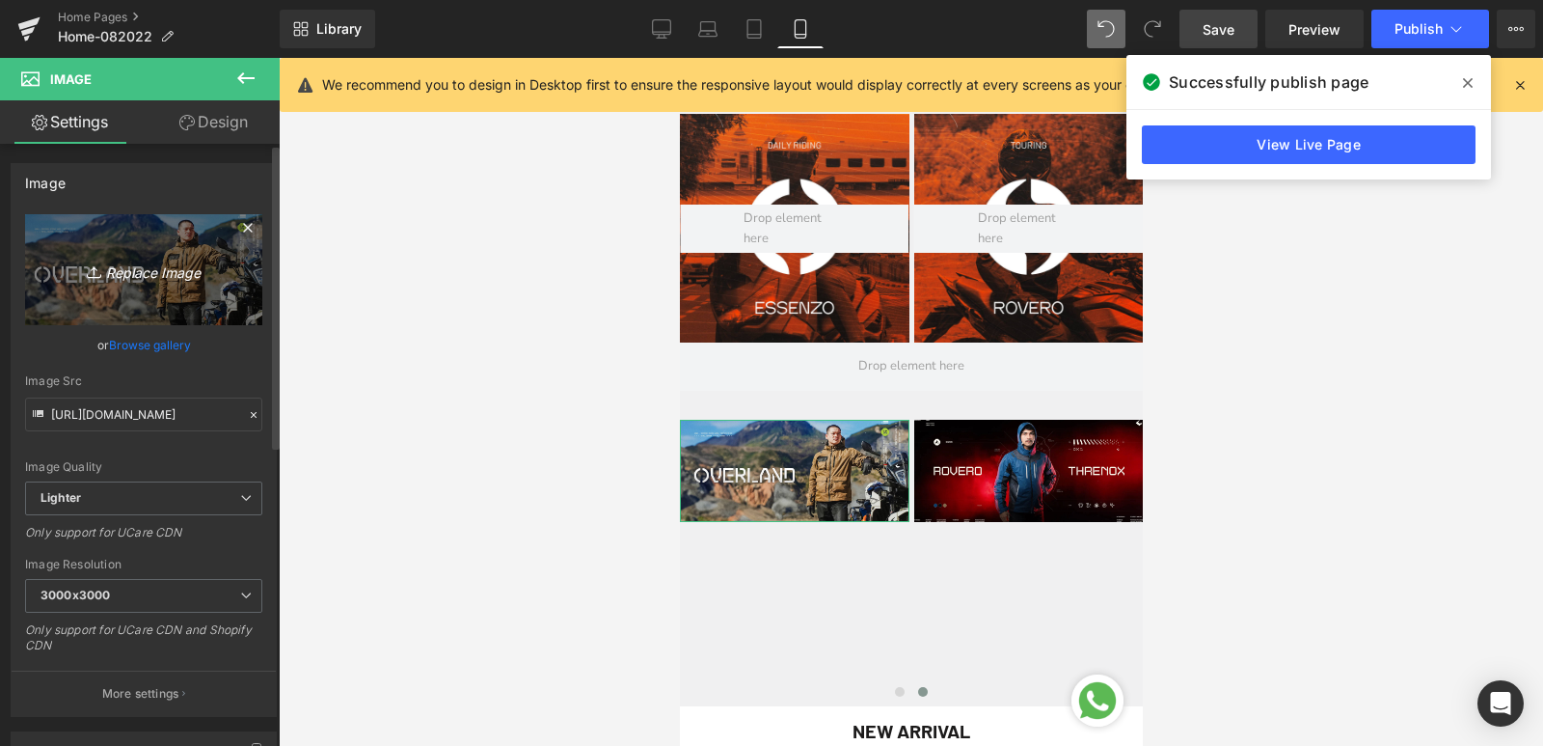
click at [176, 265] on icon "Replace Image" at bounding box center [144, 270] width 154 height 24
type input "C:\fakepath\WhatsApp Image [DATE] 10.16.01 AM (1).jpeg"
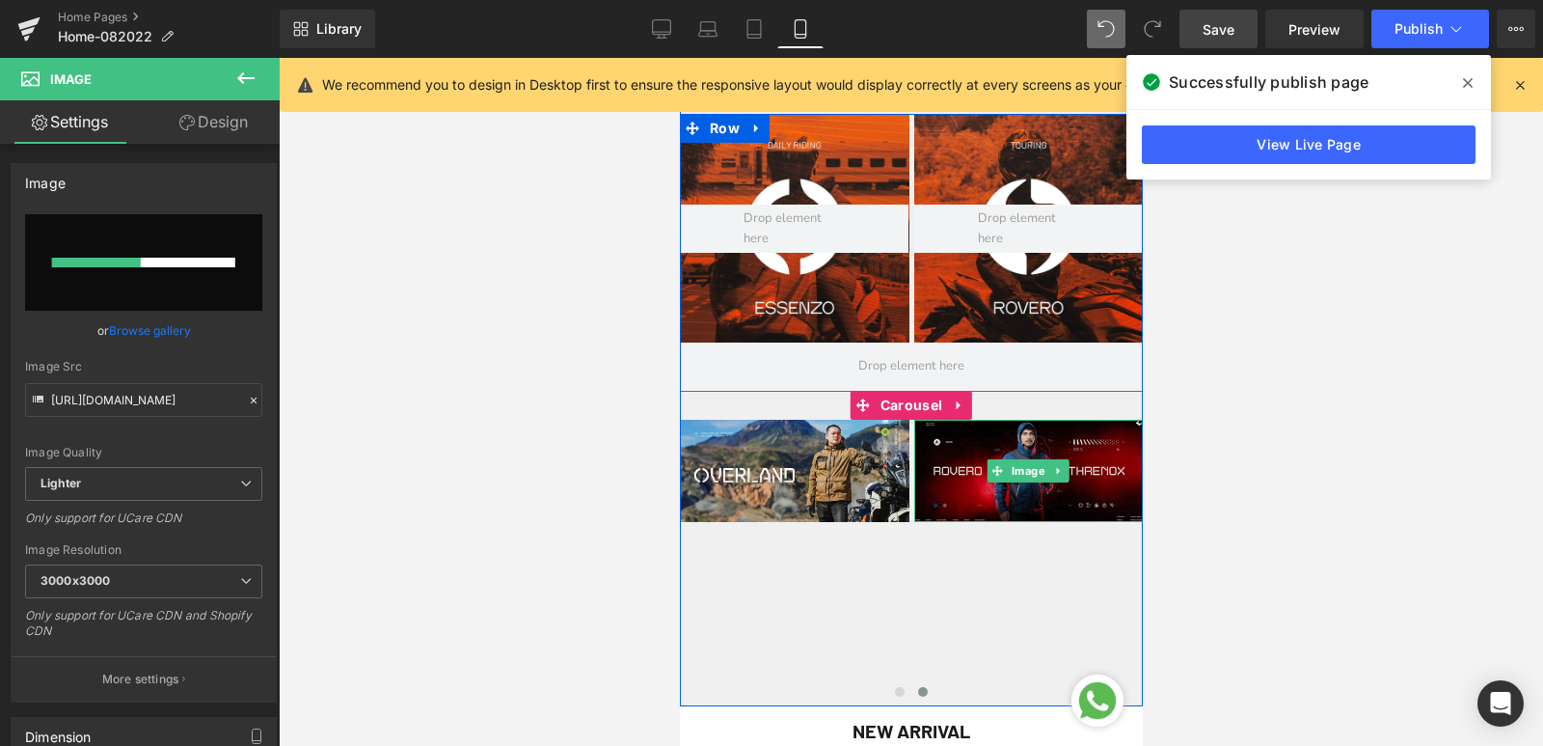
click at [968, 502] on img at bounding box center [1028, 471] width 230 height 102
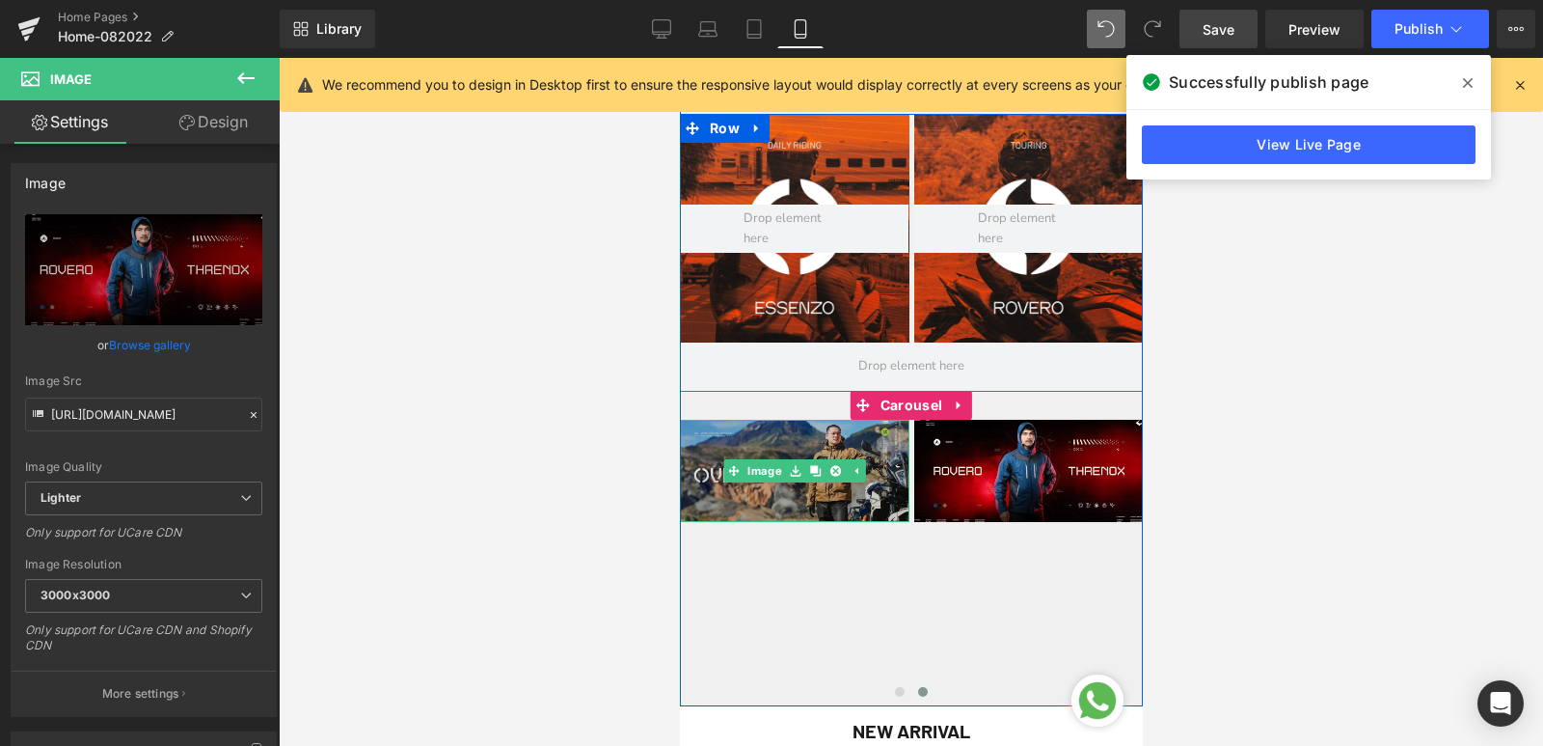
click at [710, 499] on img at bounding box center [794, 471] width 230 height 102
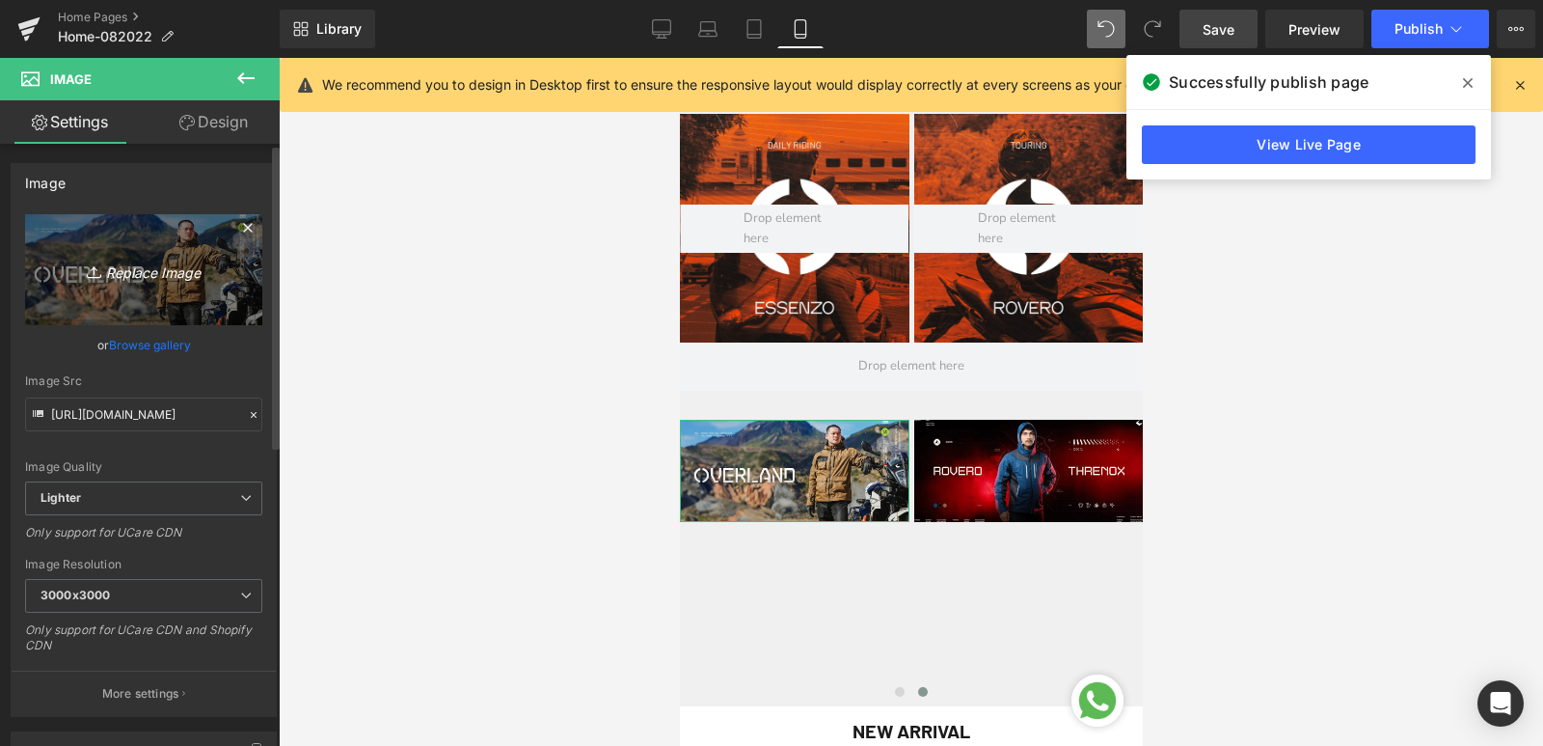
click at [177, 275] on icon "Replace Image" at bounding box center [144, 270] width 154 height 24
type input "C:\fakepath\WhatsApp Image [DATE] 10.16.01 AM (1).jpeg"
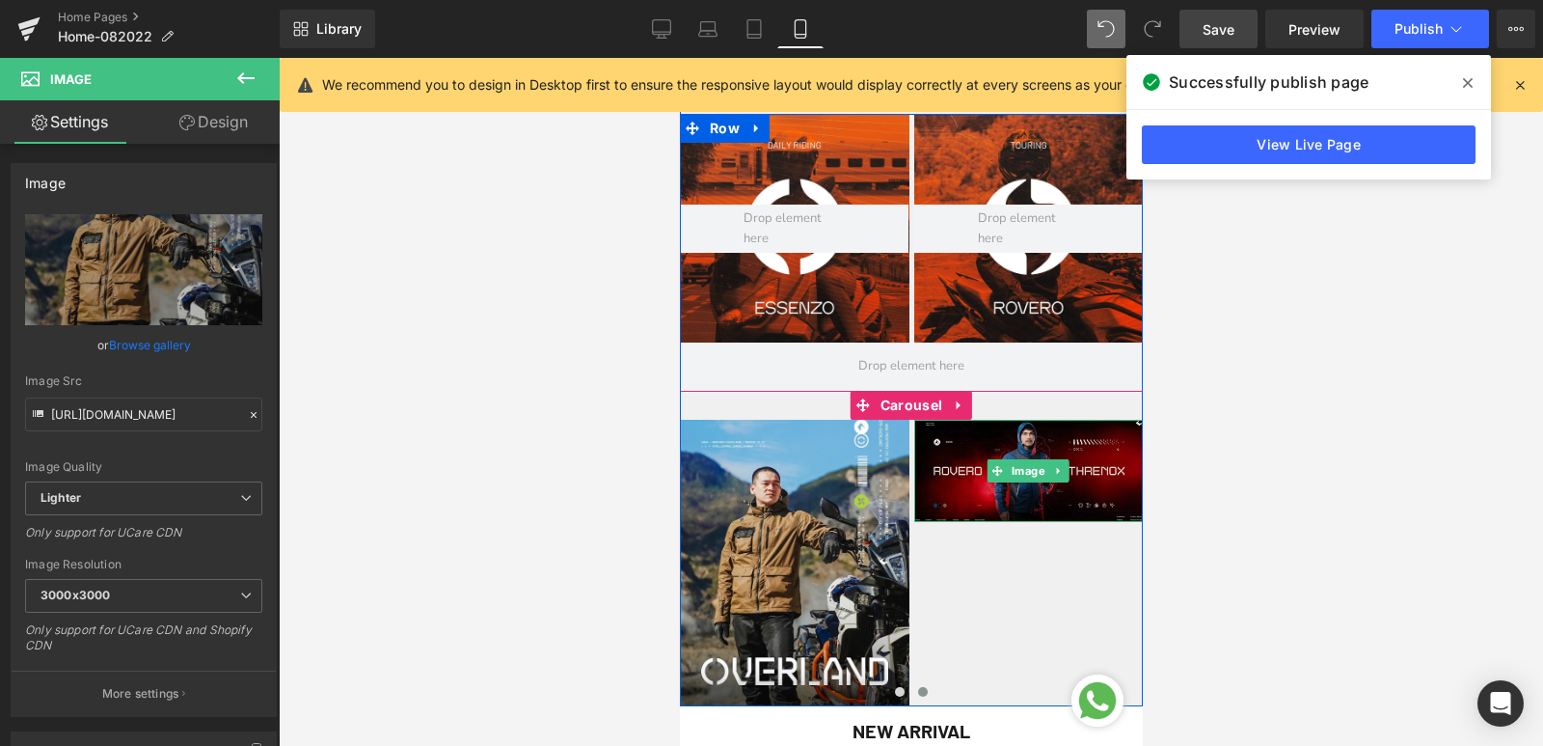
click at [939, 499] on img at bounding box center [1028, 471] width 230 height 102
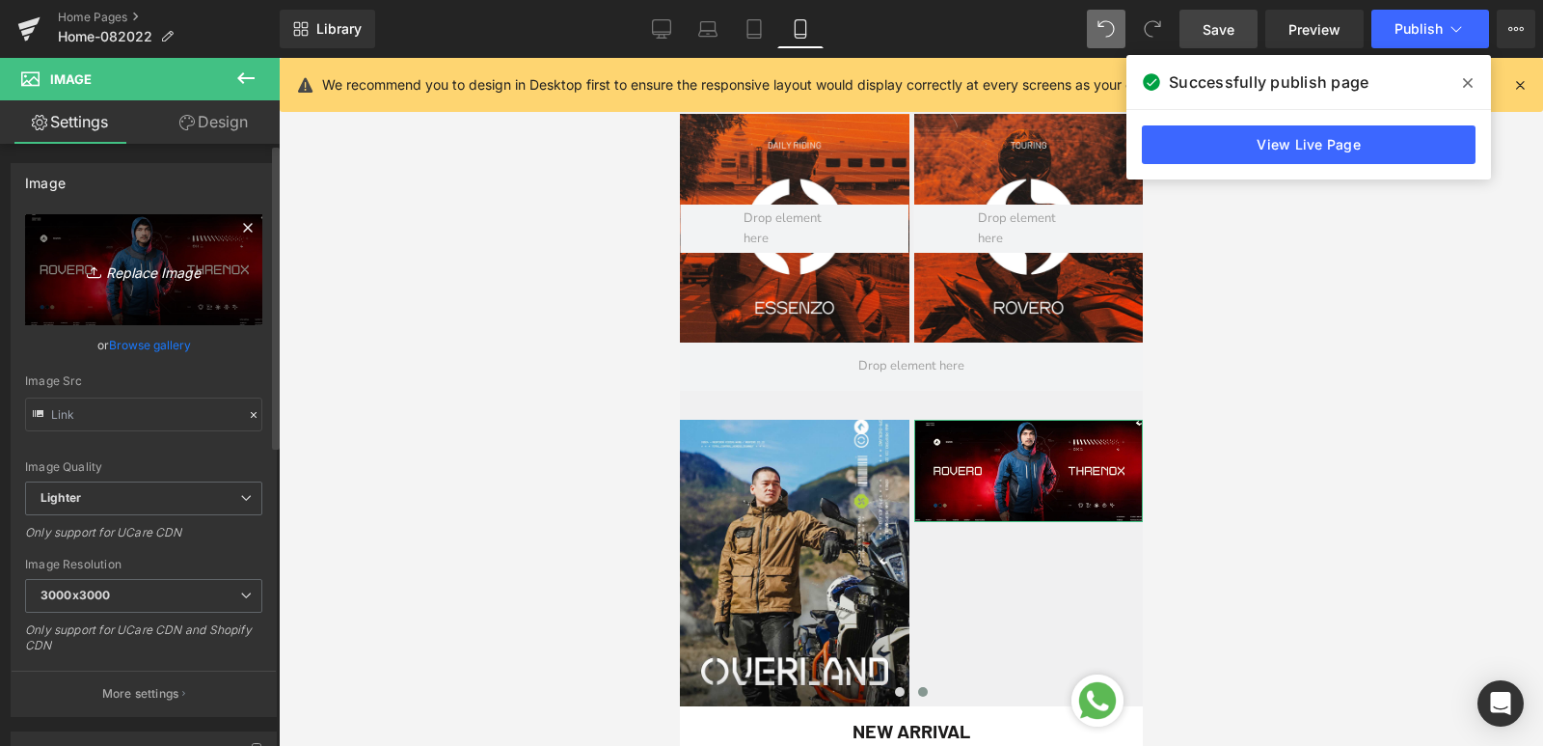
click at [165, 279] on icon "Replace Image" at bounding box center [144, 270] width 154 height 24
type input "C:\fakepath\WhatsApp Image [DATE] 10.16.01 AM.jpeg"
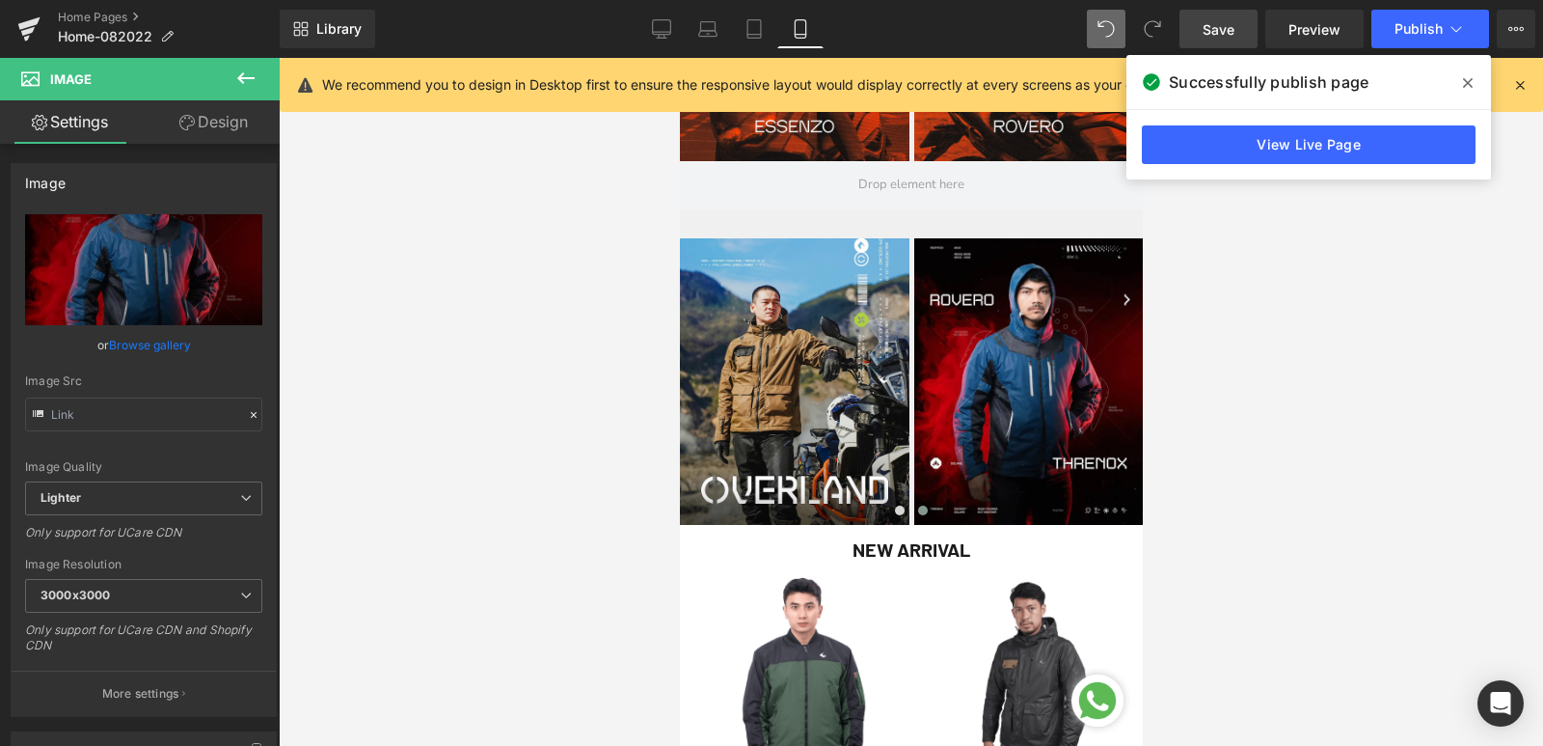
scroll to position [868, 0]
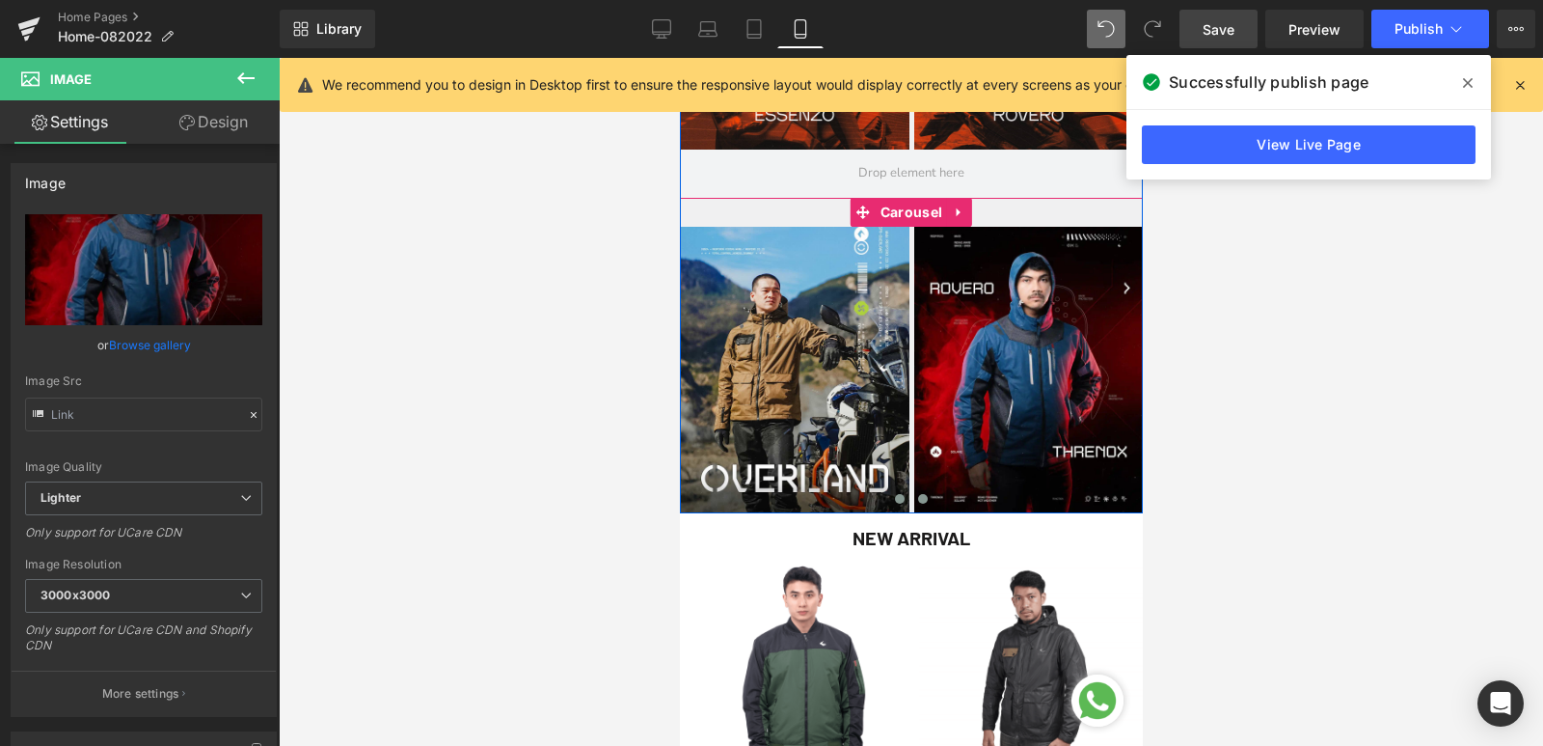
click at [894, 497] on span at bounding box center [899, 499] width 10 height 10
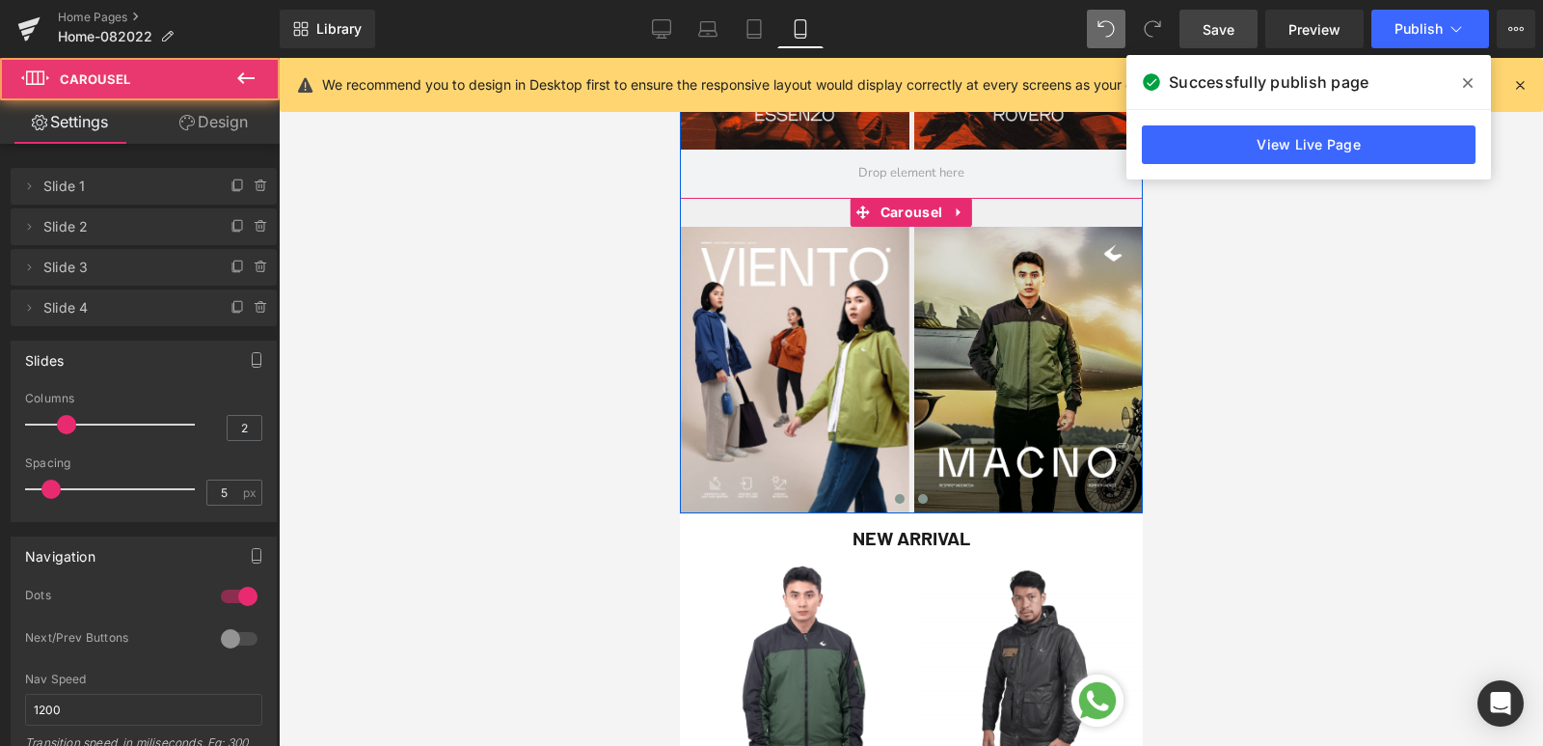
click at [912, 504] on button at bounding box center [921, 498] width 23 height 19
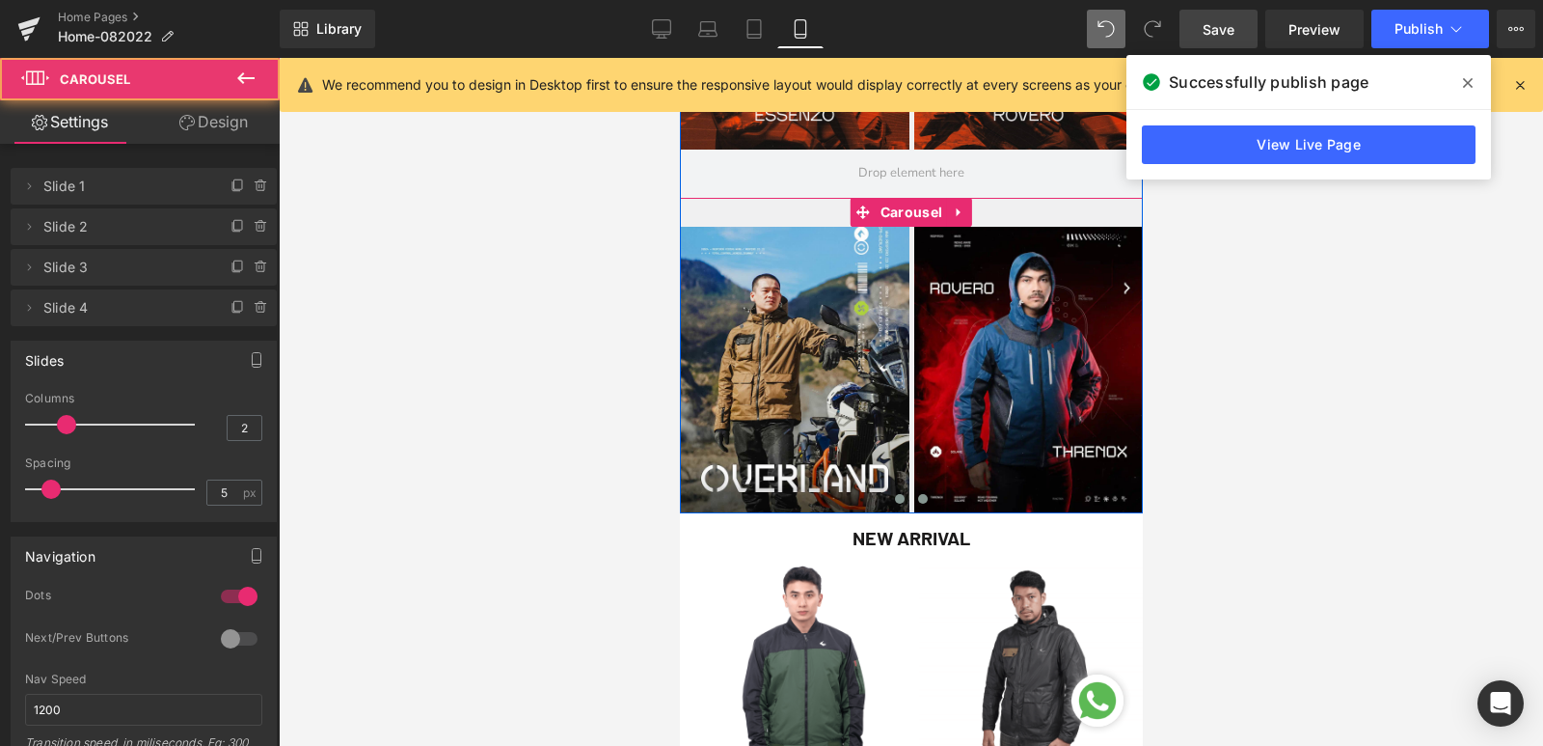
click at [894, 498] on span at bounding box center [899, 499] width 10 height 10
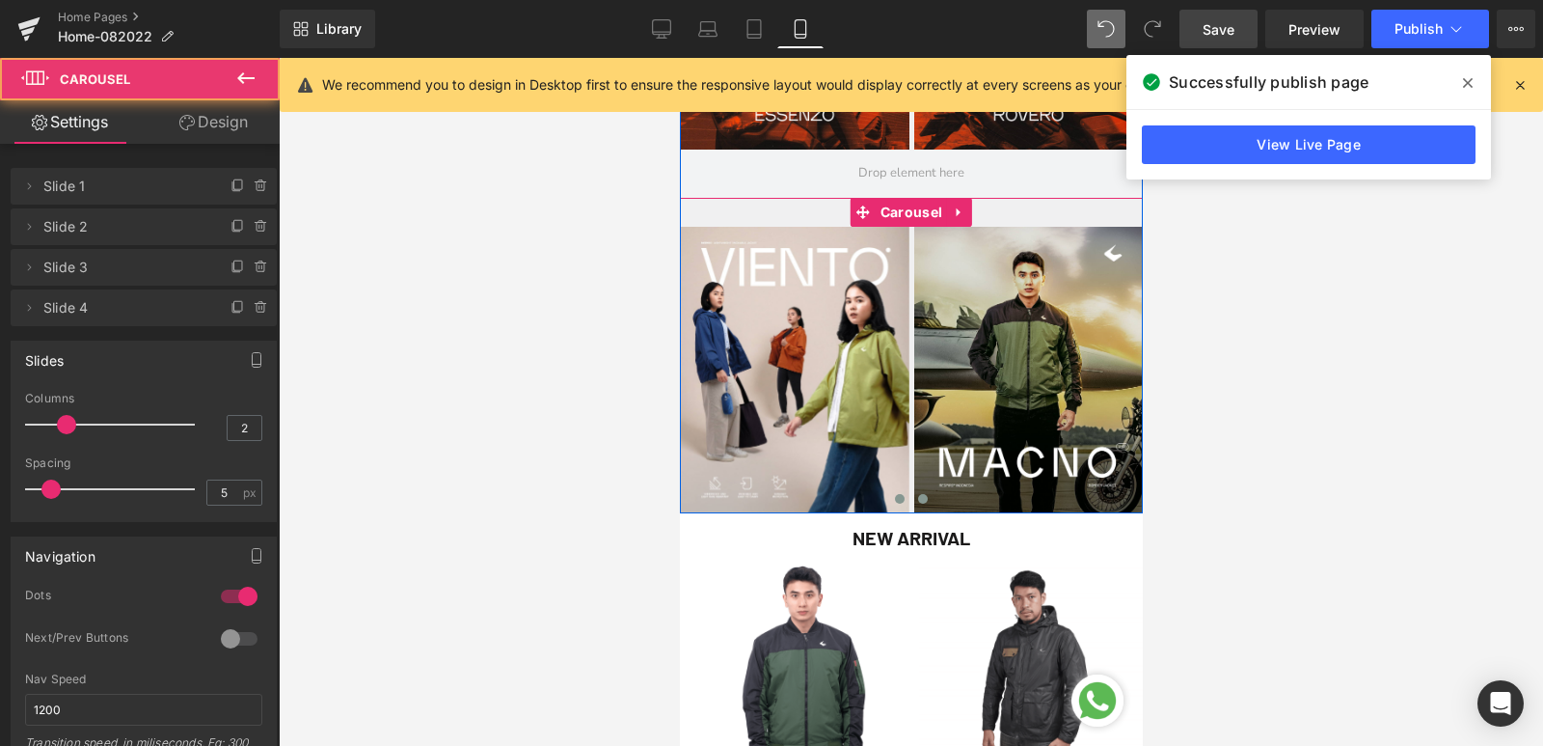
click at [917, 496] on span at bounding box center [922, 499] width 10 height 10
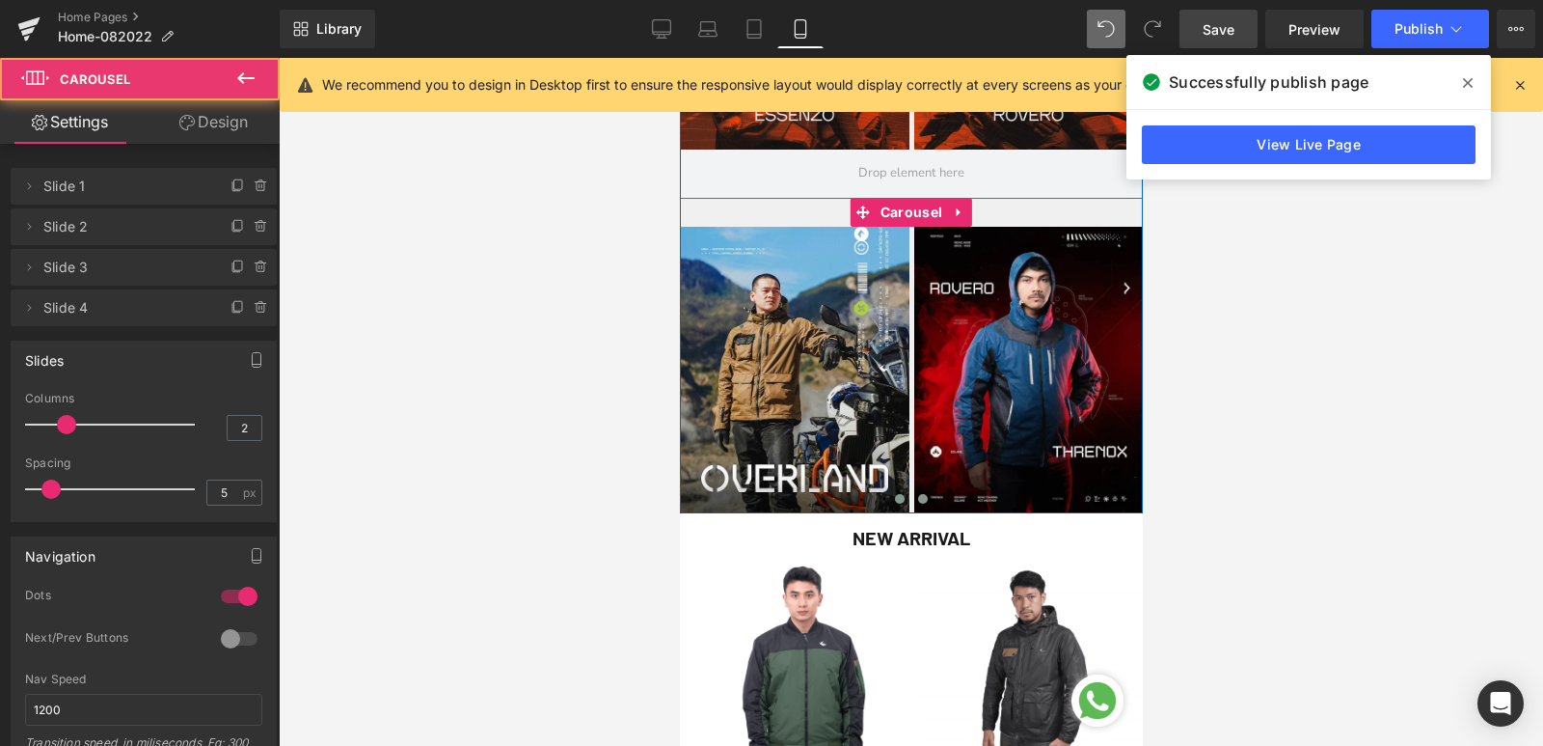
click at [894, 495] on span at bounding box center [899, 499] width 10 height 10
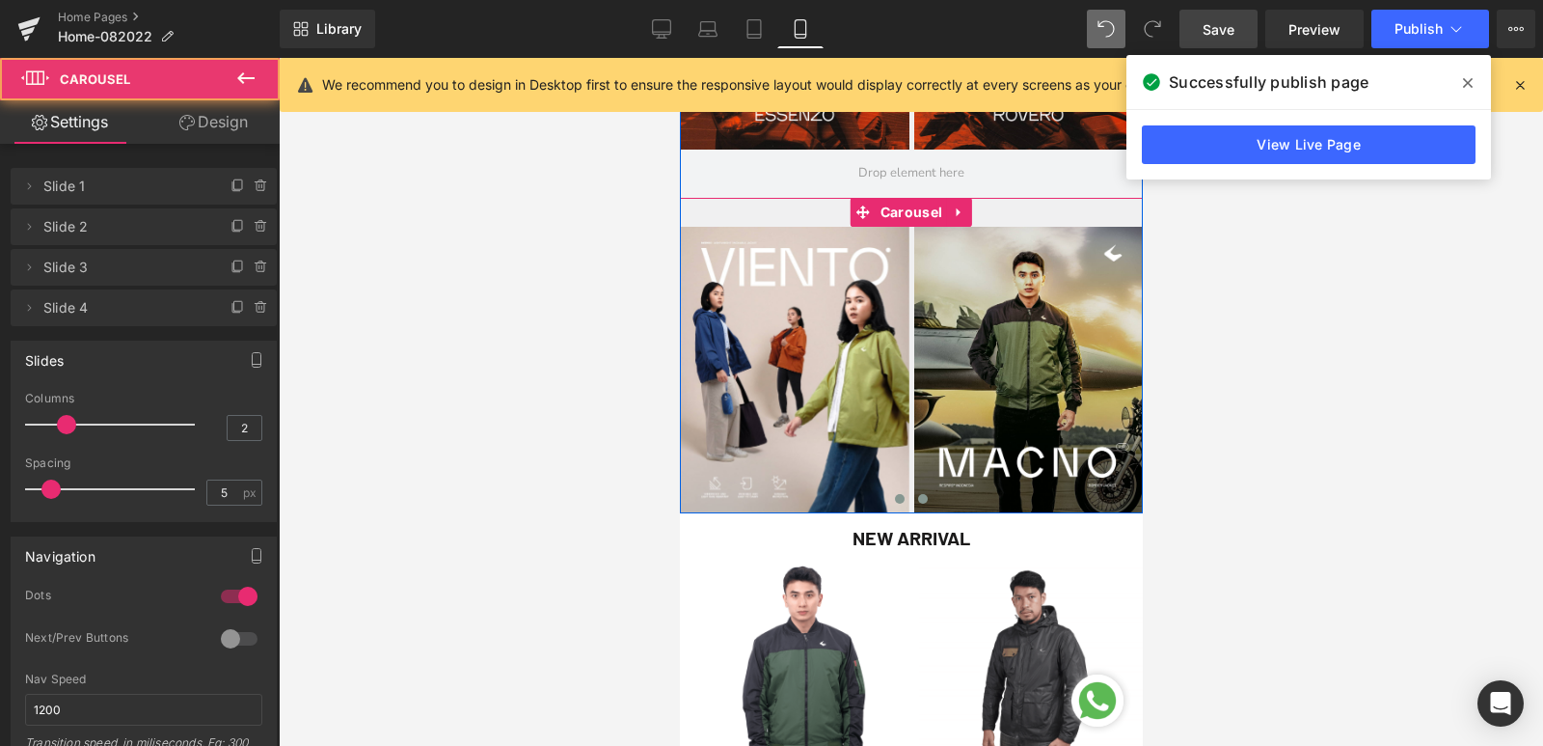
click at [910, 500] on button at bounding box center [921, 498] width 23 height 19
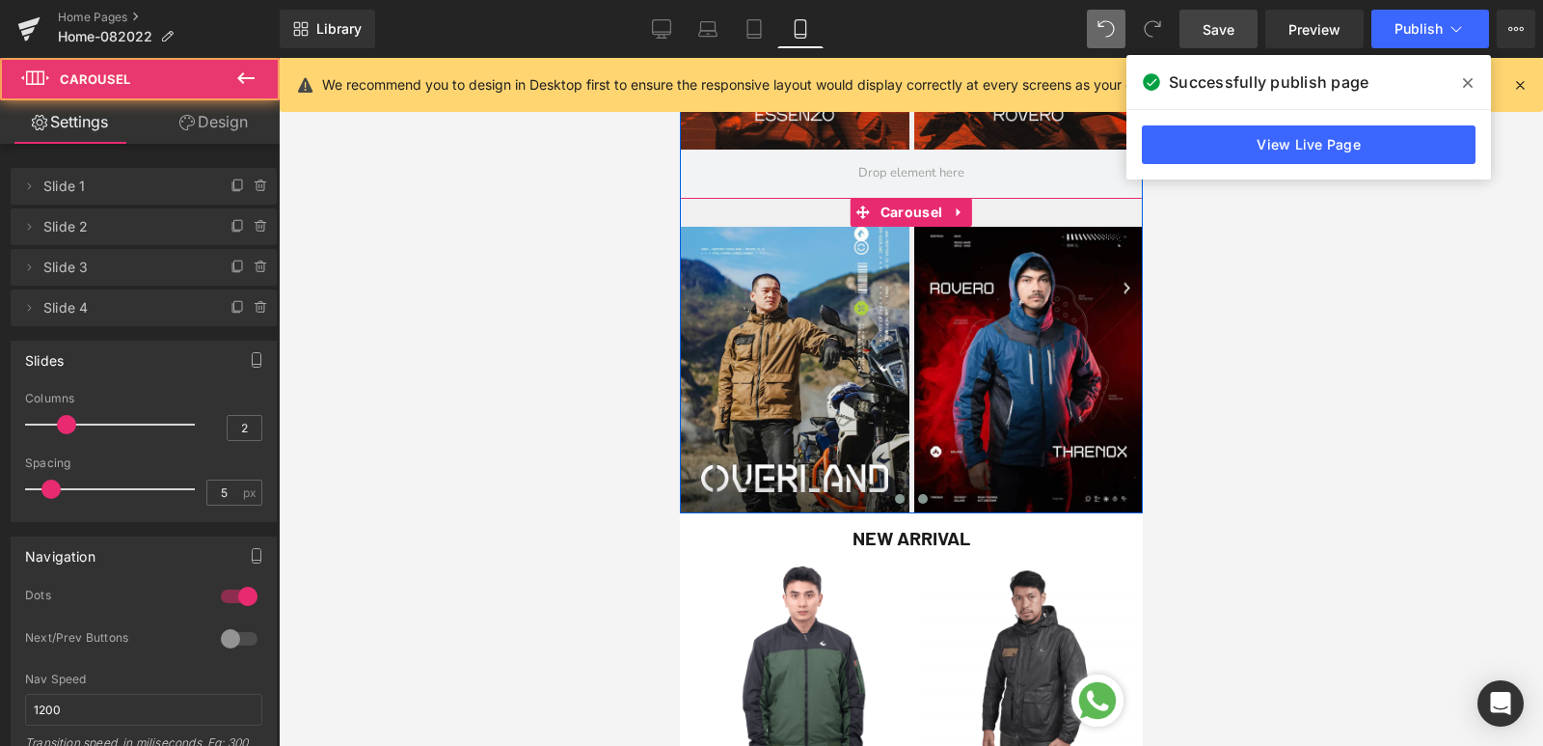
click at [894, 494] on span at bounding box center [899, 499] width 10 height 10
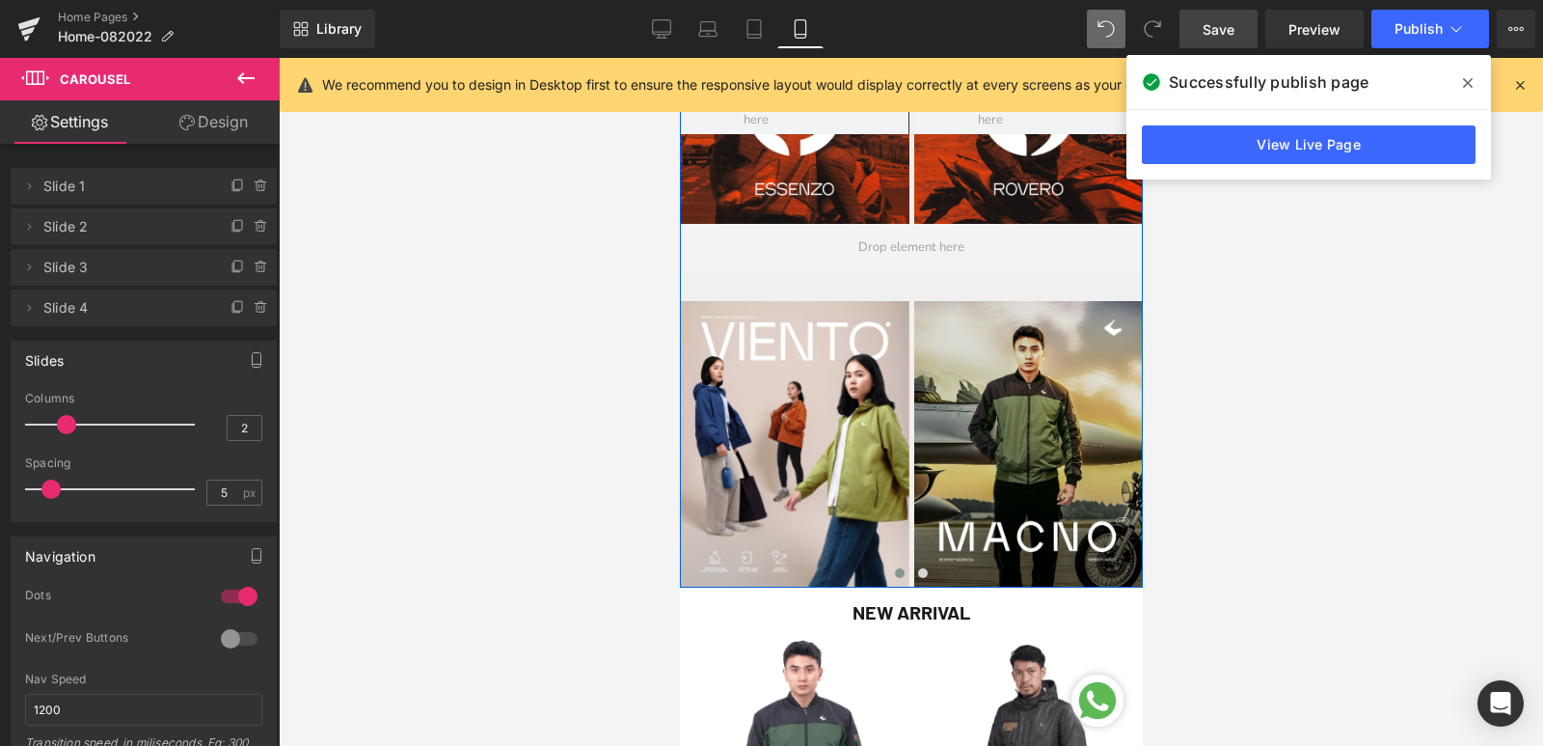
scroll to position [772, 0]
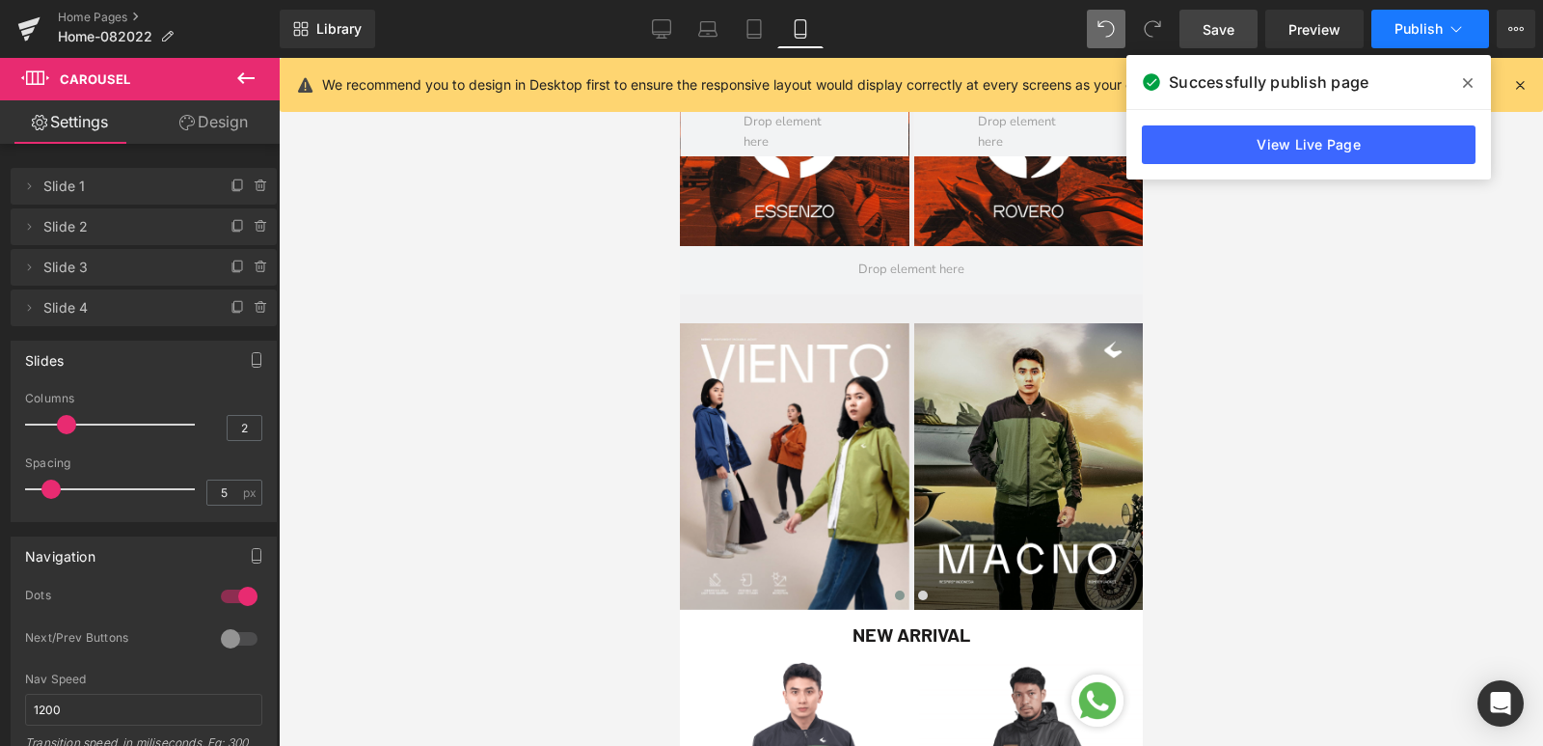
click at [1407, 30] on span "Publish" at bounding box center [1419, 28] width 48 height 15
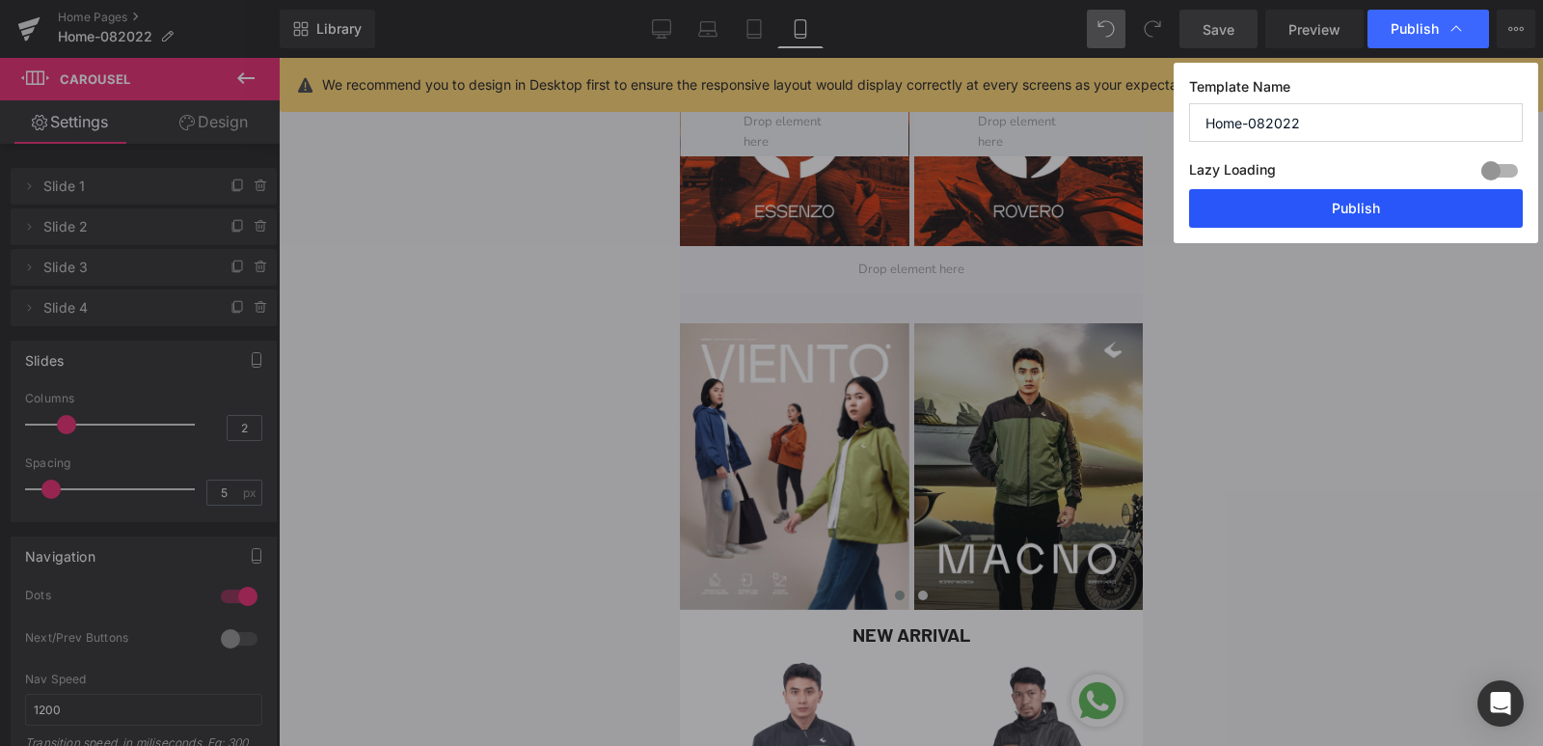
click at [1375, 214] on button "Publish" at bounding box center [1356, 208] width 334 height 39
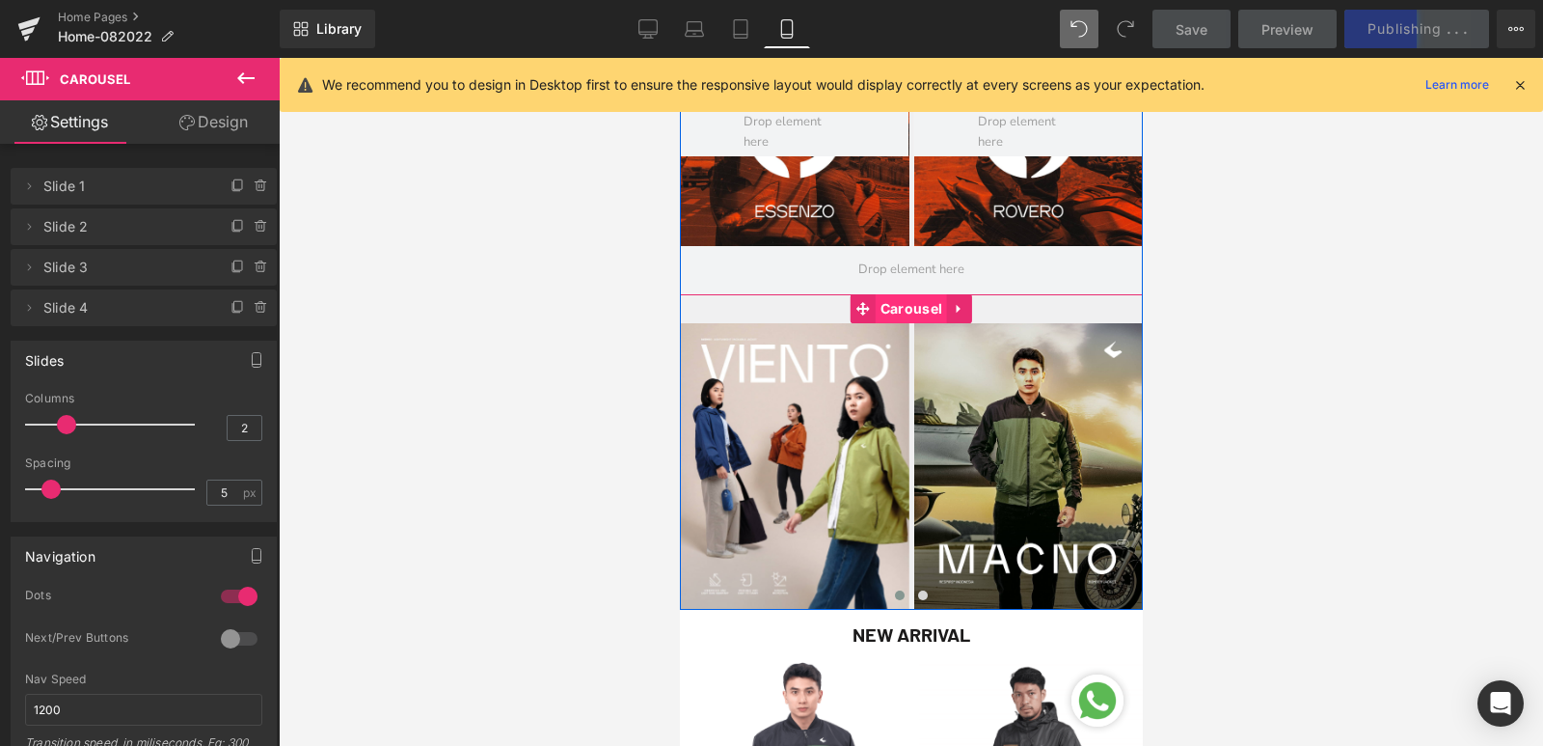
click at [915, 307] on span "Carousel" at bounding box center [910, 308] width 71 height 29
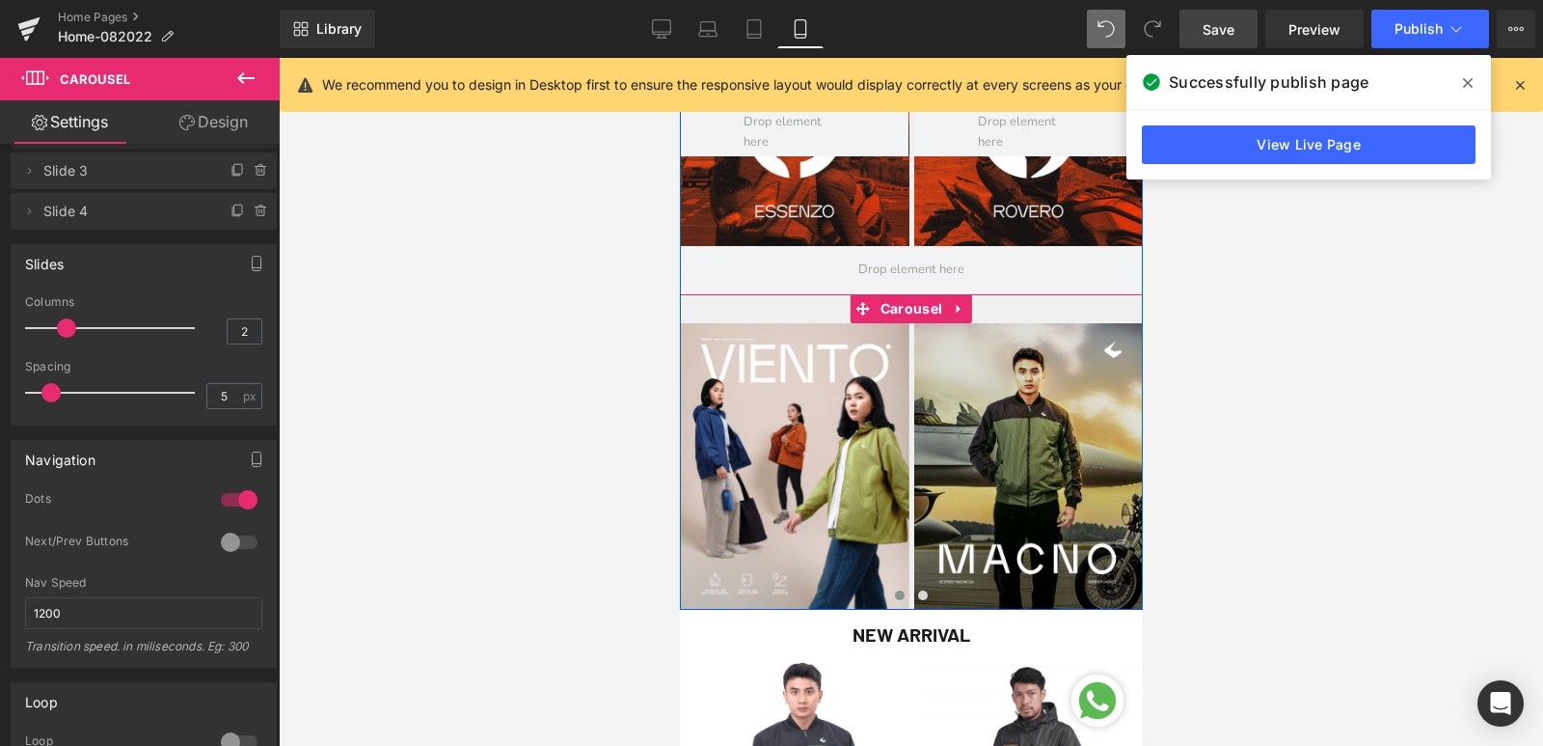
click at [894, 594] on span at bounding box center [899, 595] width 10 height 10
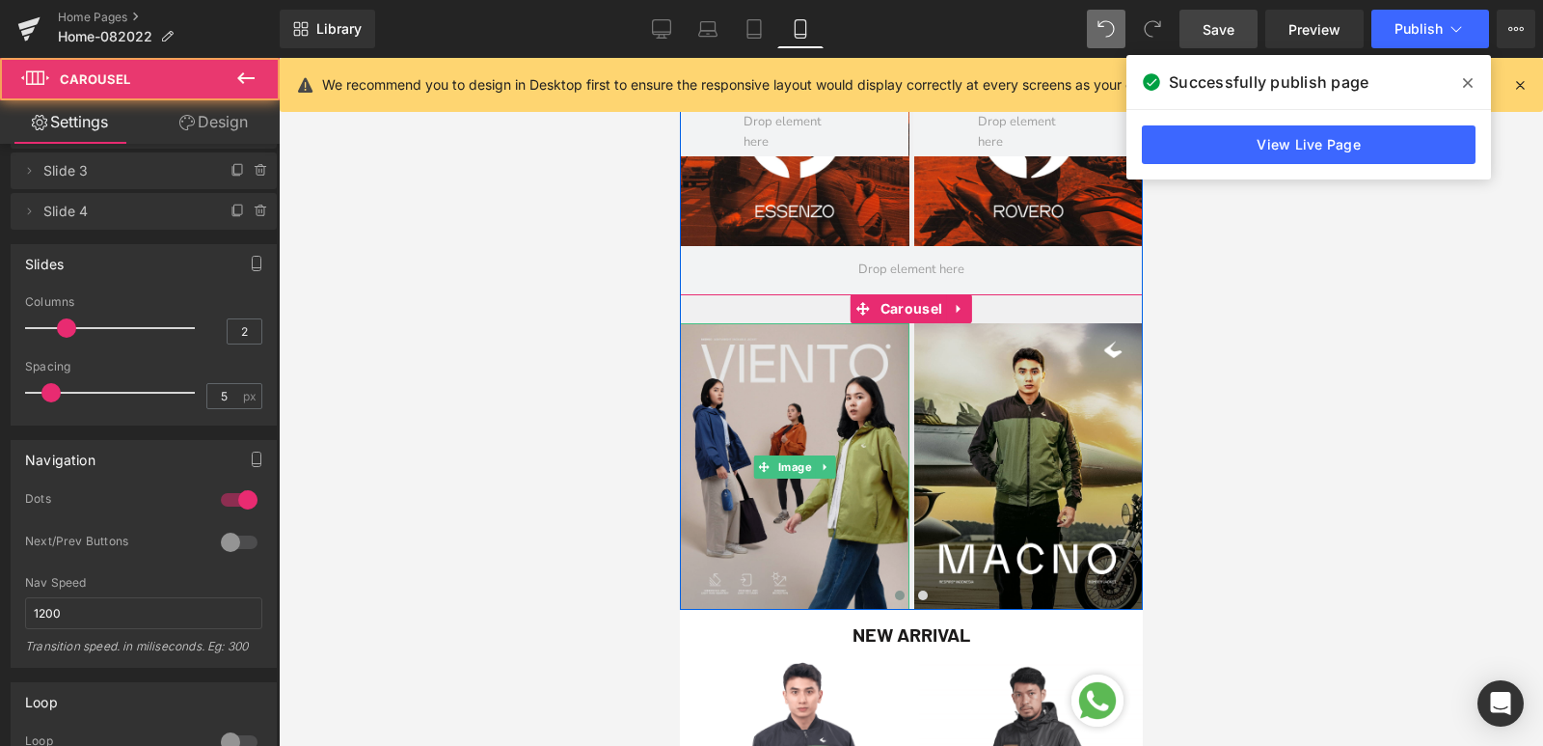
click at [805, 479] on img at bounding box center [794, 466] width 230 height 286
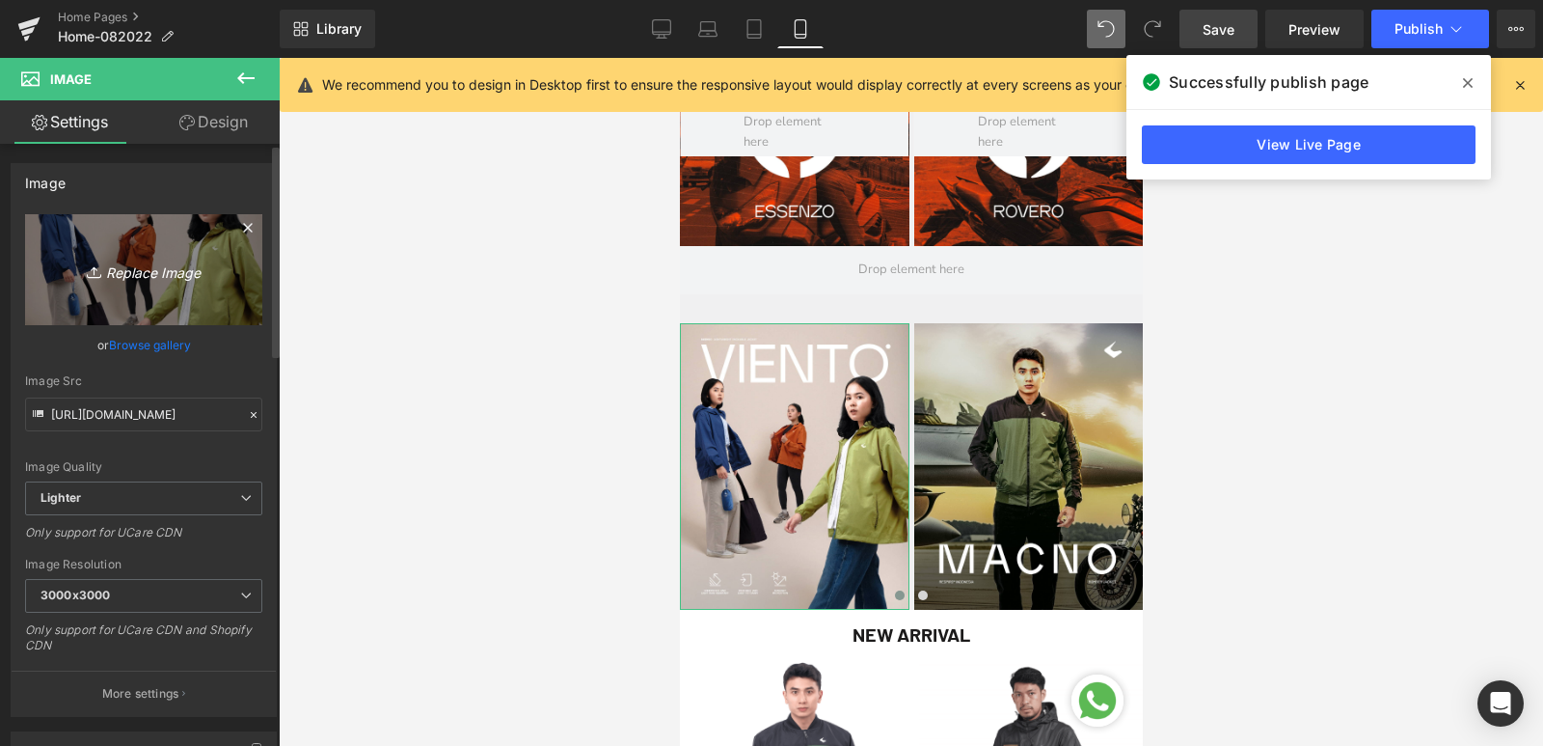
click at [167, 276] on icon "Replace Image" at bounding box center [144, 270] width 154 height 24
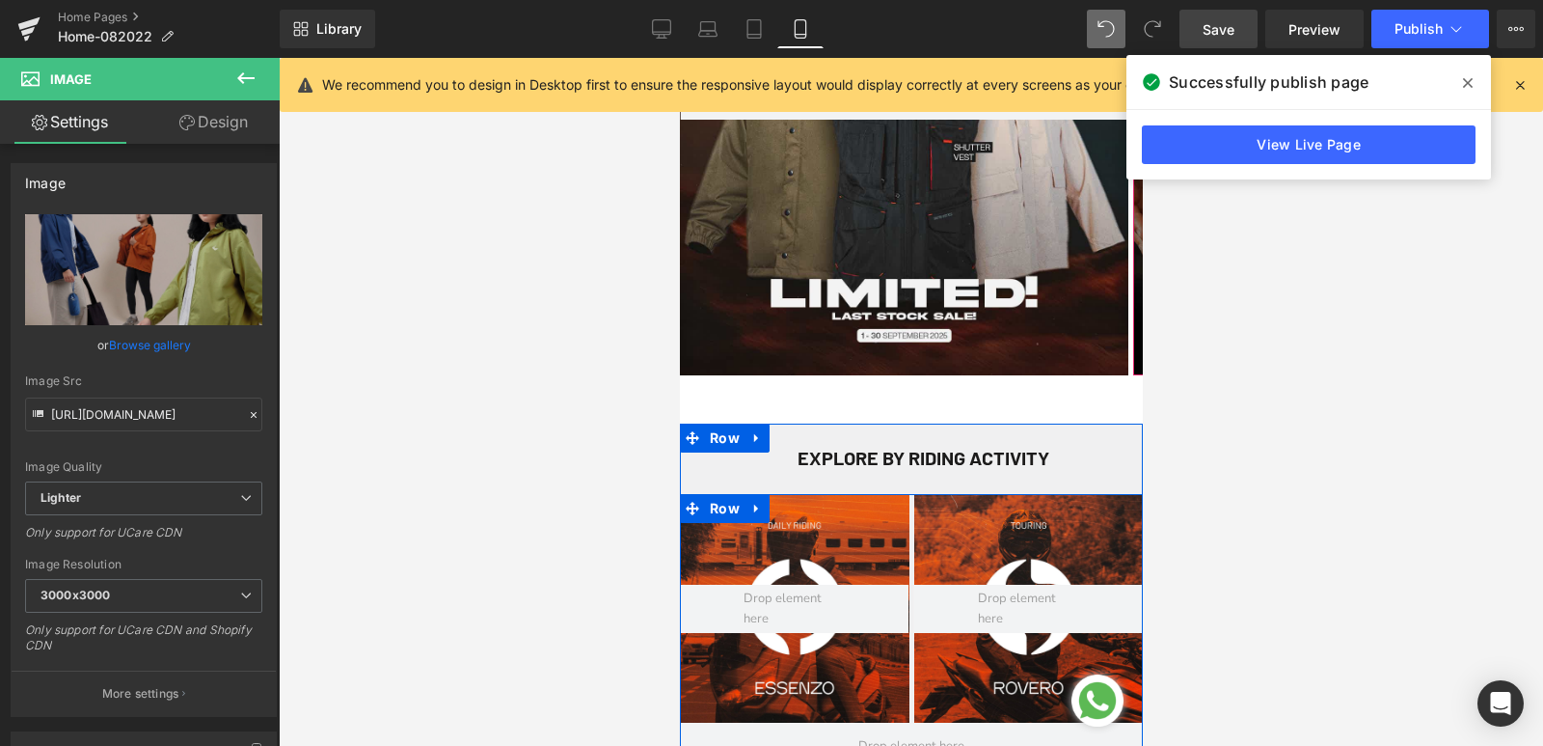
scroll to position [289, 0]
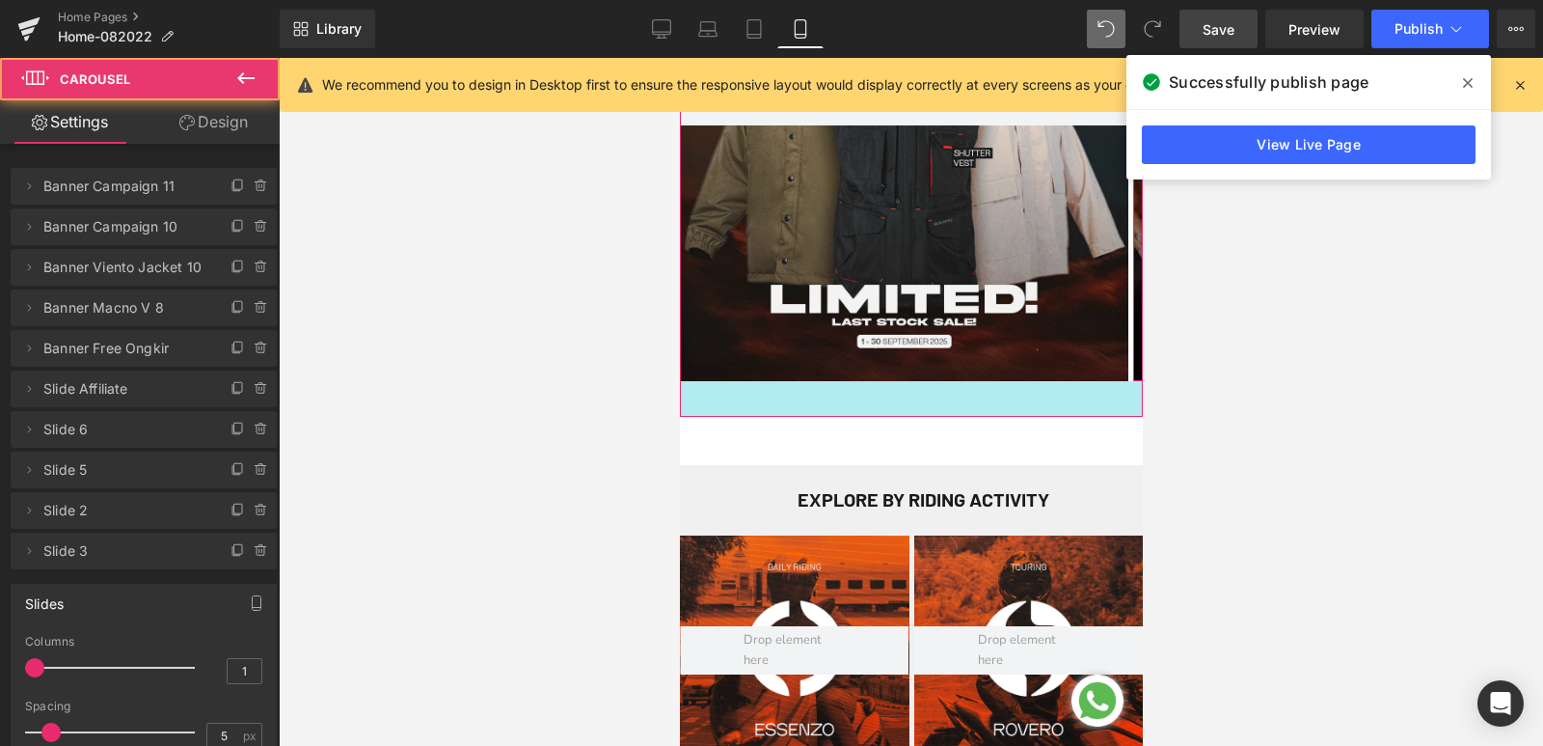
drag, startPoint x: 924, startPoint y: 379, endPoint x: 928, endPoint y: 415, distance: 35.9
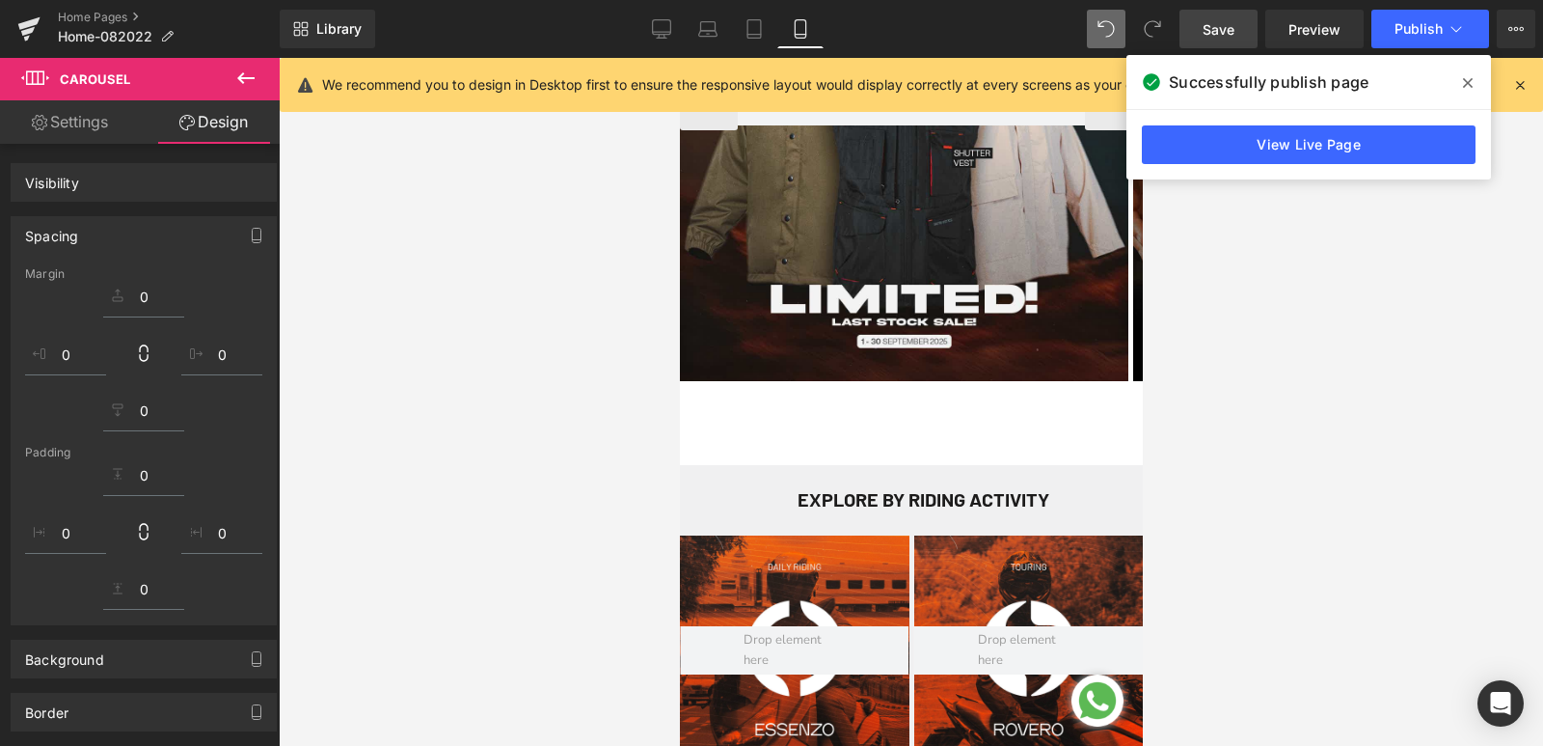
click at [924, 413] on div "Hero Banner Hero Banner Hero Banner Hero Banner Hero Banner" at bounding box center [910, 119] width 463 height 596
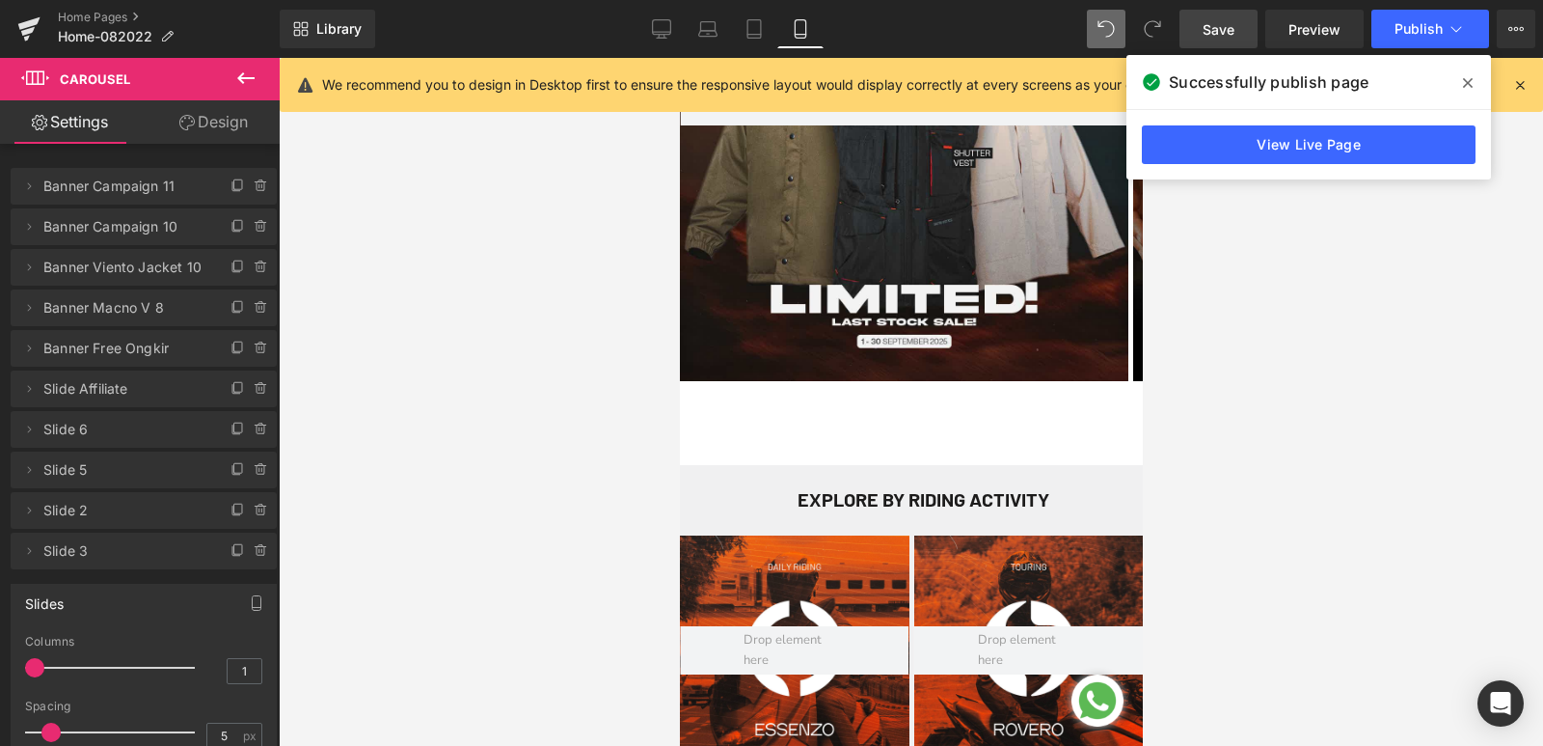
click at [1471, 83] on icon at bounding box center [1468, 82] width 10 height 15
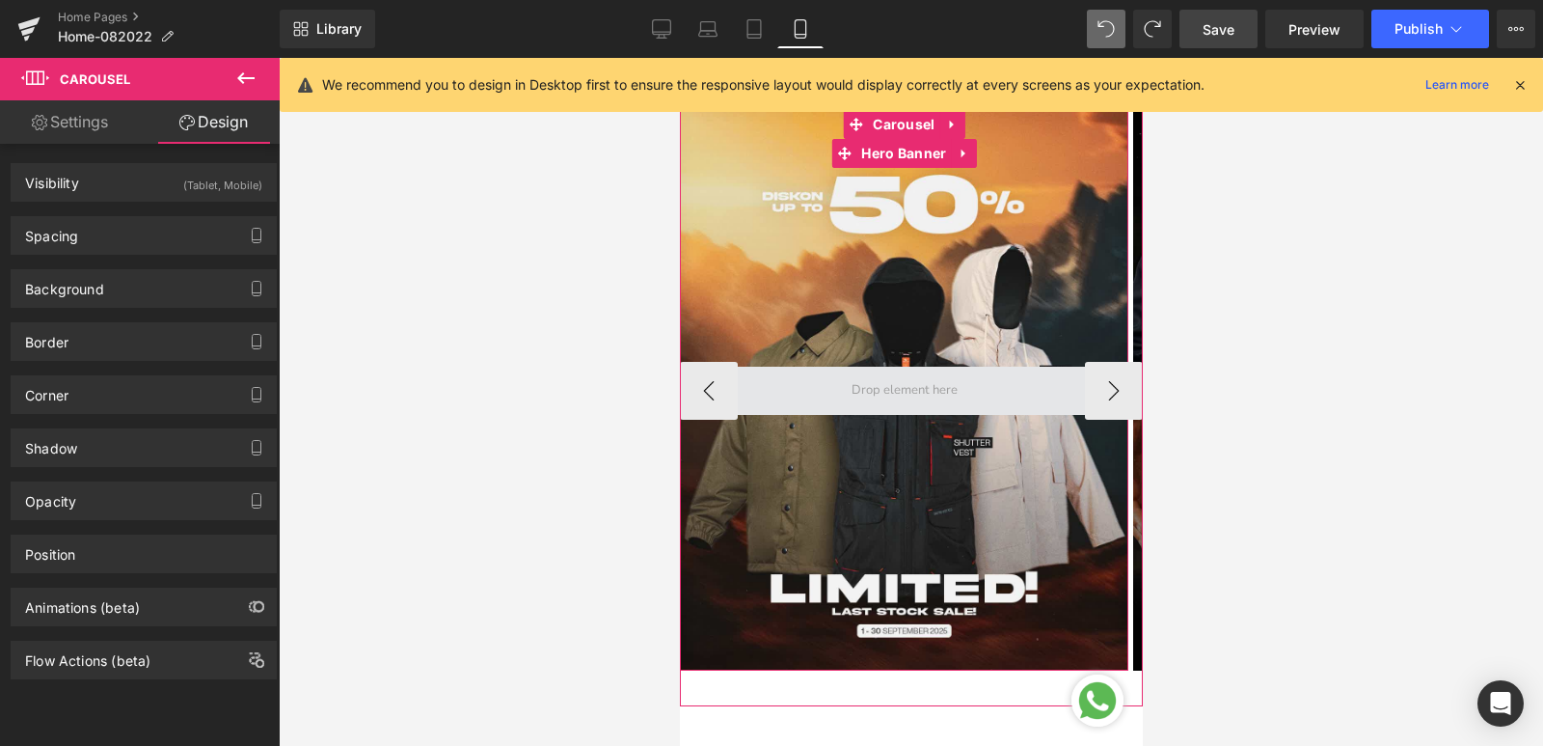
scroll to position [482, 0]
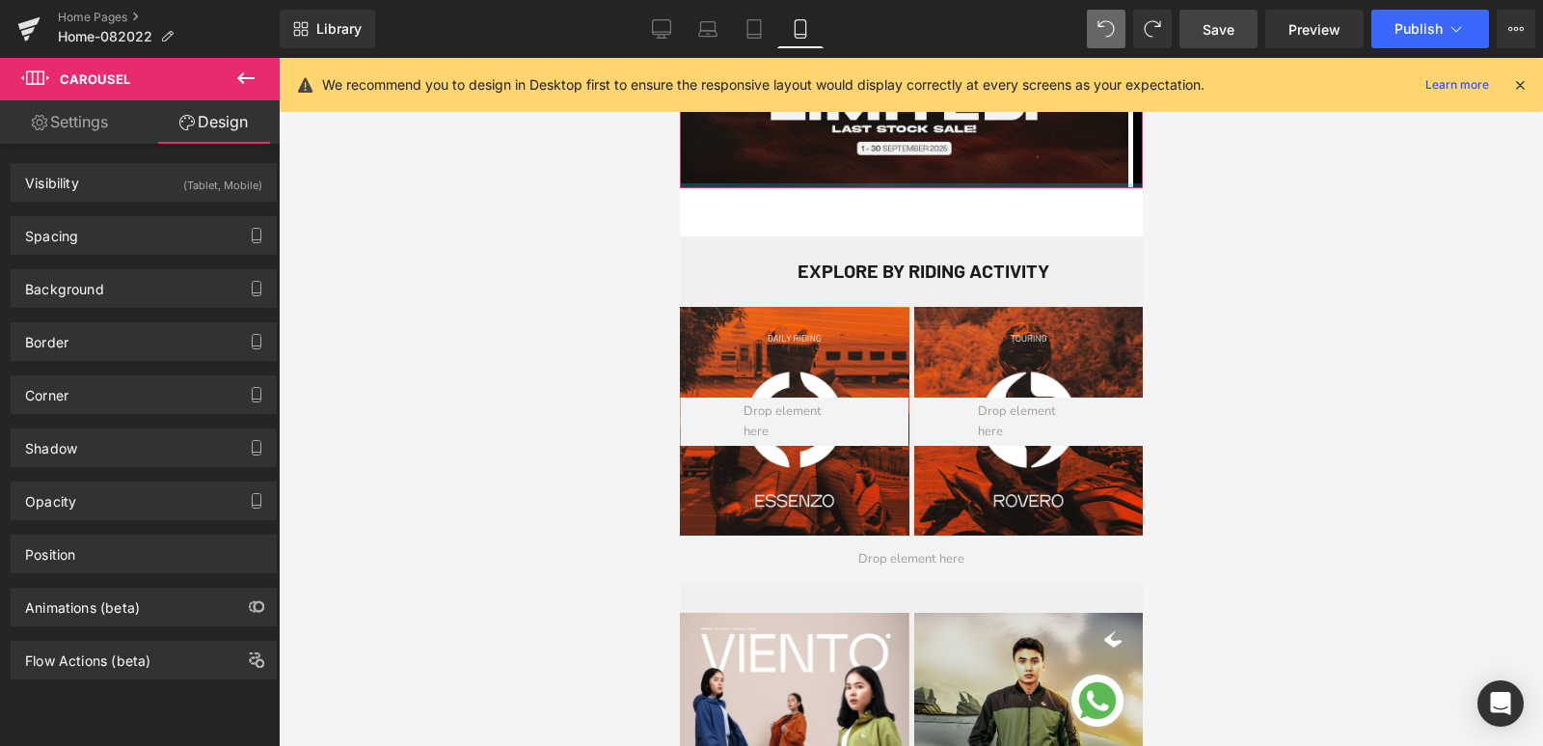
drag, startPoint x: 913, startPoint y: 220, endPoint x: 913, endPoint y: 179, distance: 40.5
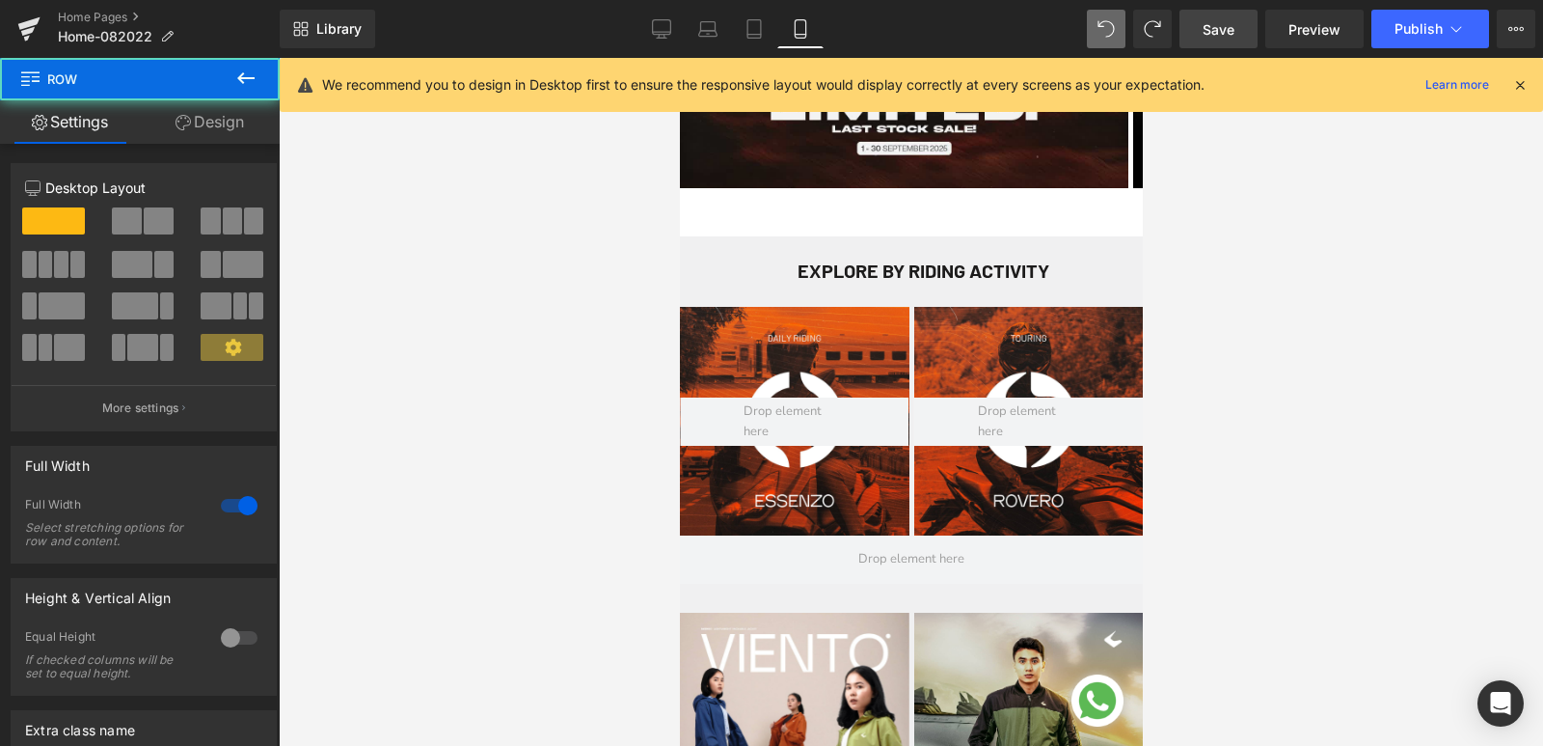
drag, startPoint x: 902, startPoint y: 238, endPoint x: 908, endPoint y: 227, distance: 12.9
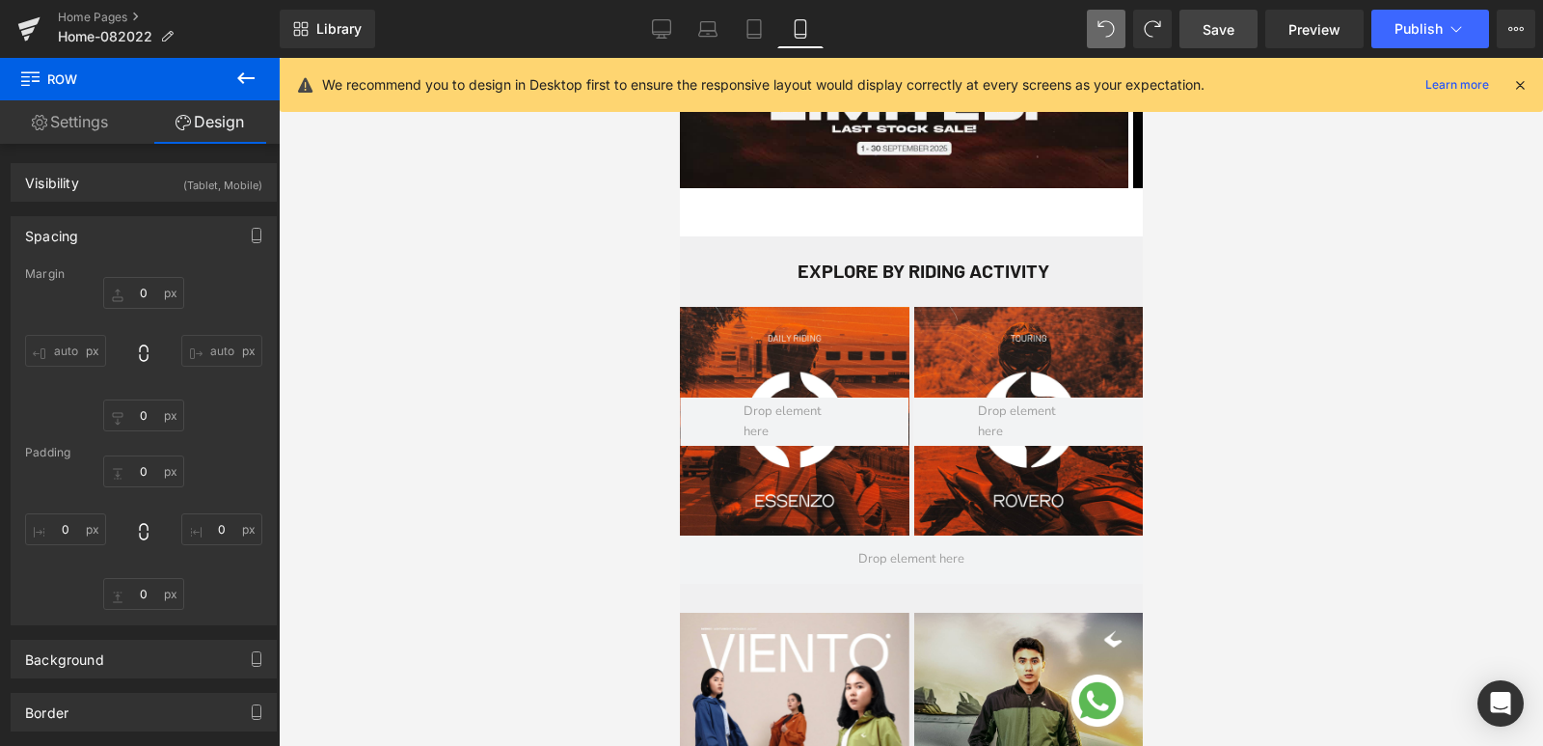
click at [910, 236] on div "EXPLORE BY RIDING ACTIVITY Heading Hero Banner Hero Banner" at bounding box center [910, 567] width 463 height 663
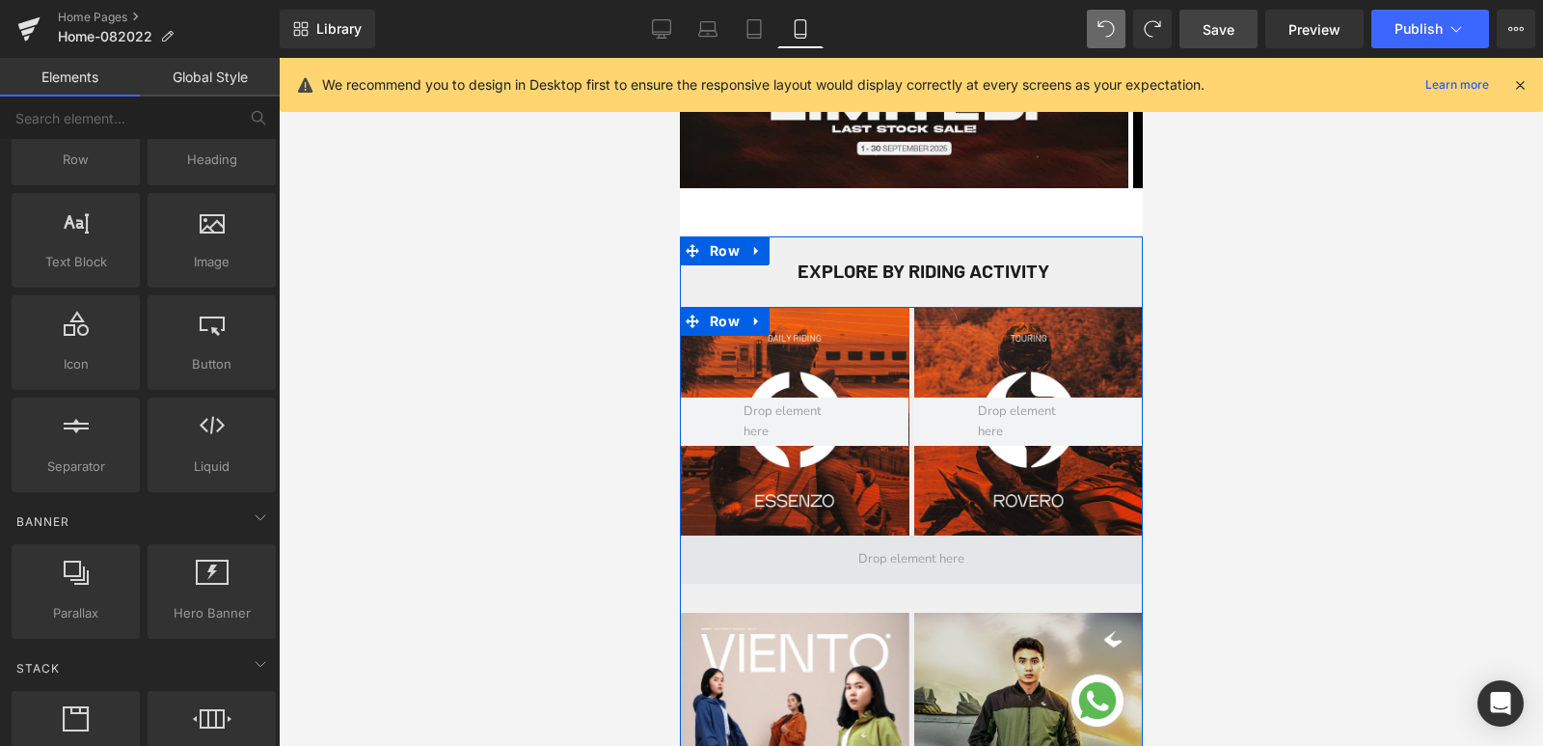
click at [882, 565] on span at bounding box center [911, 560] width 120 height 30
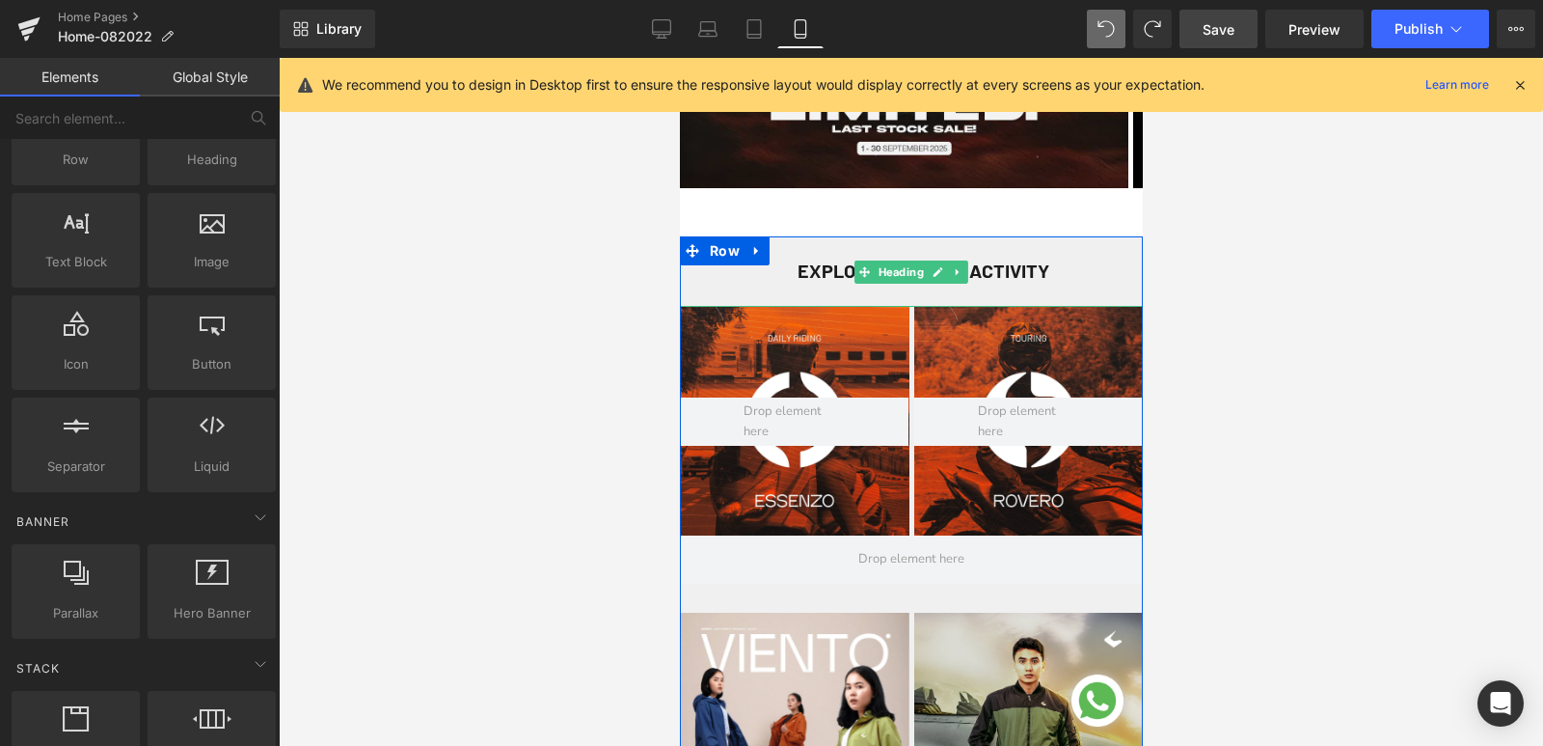
click at [914, 246] on h1 at bounding box center [922, 247] width 439 height 23
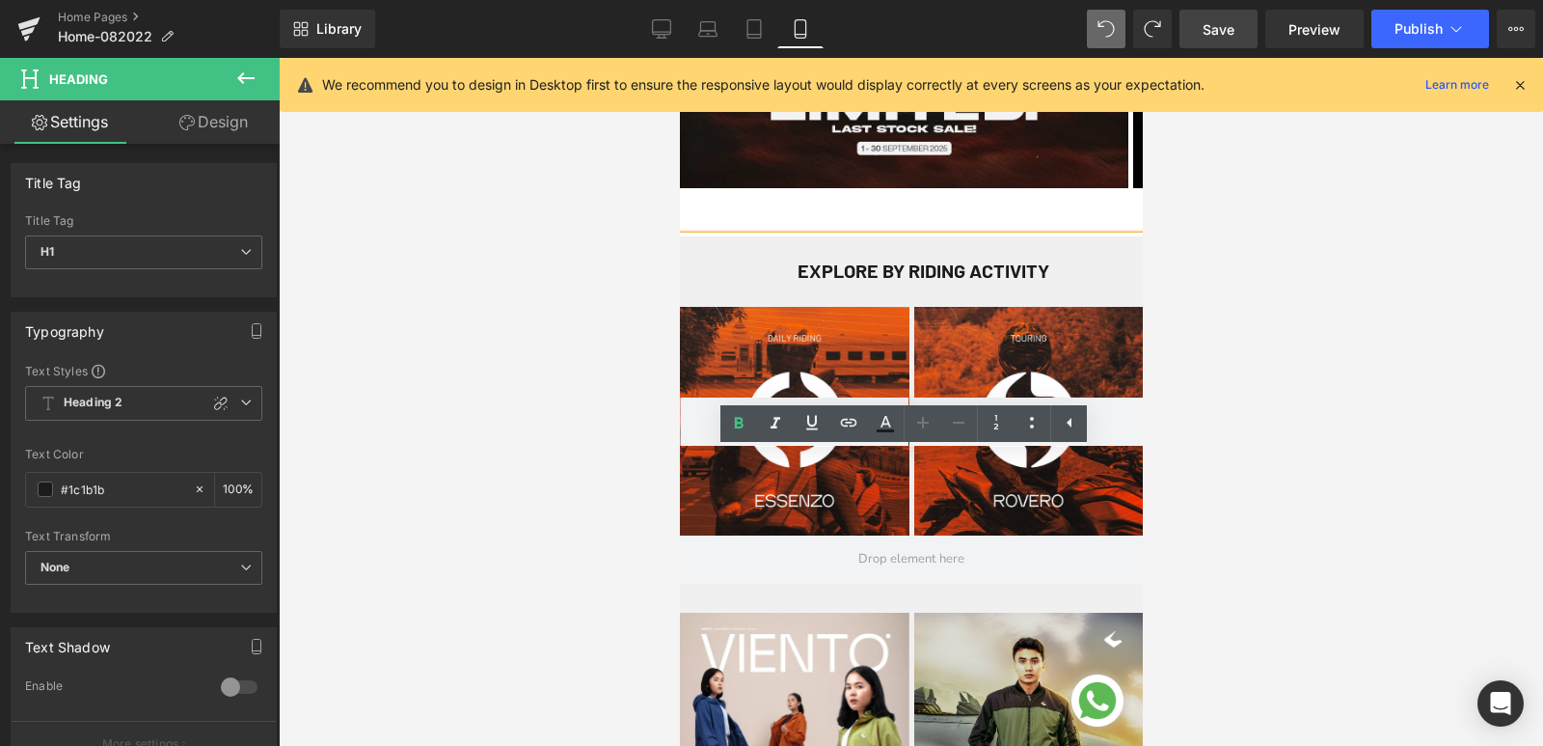
scroll to position [193, 0]
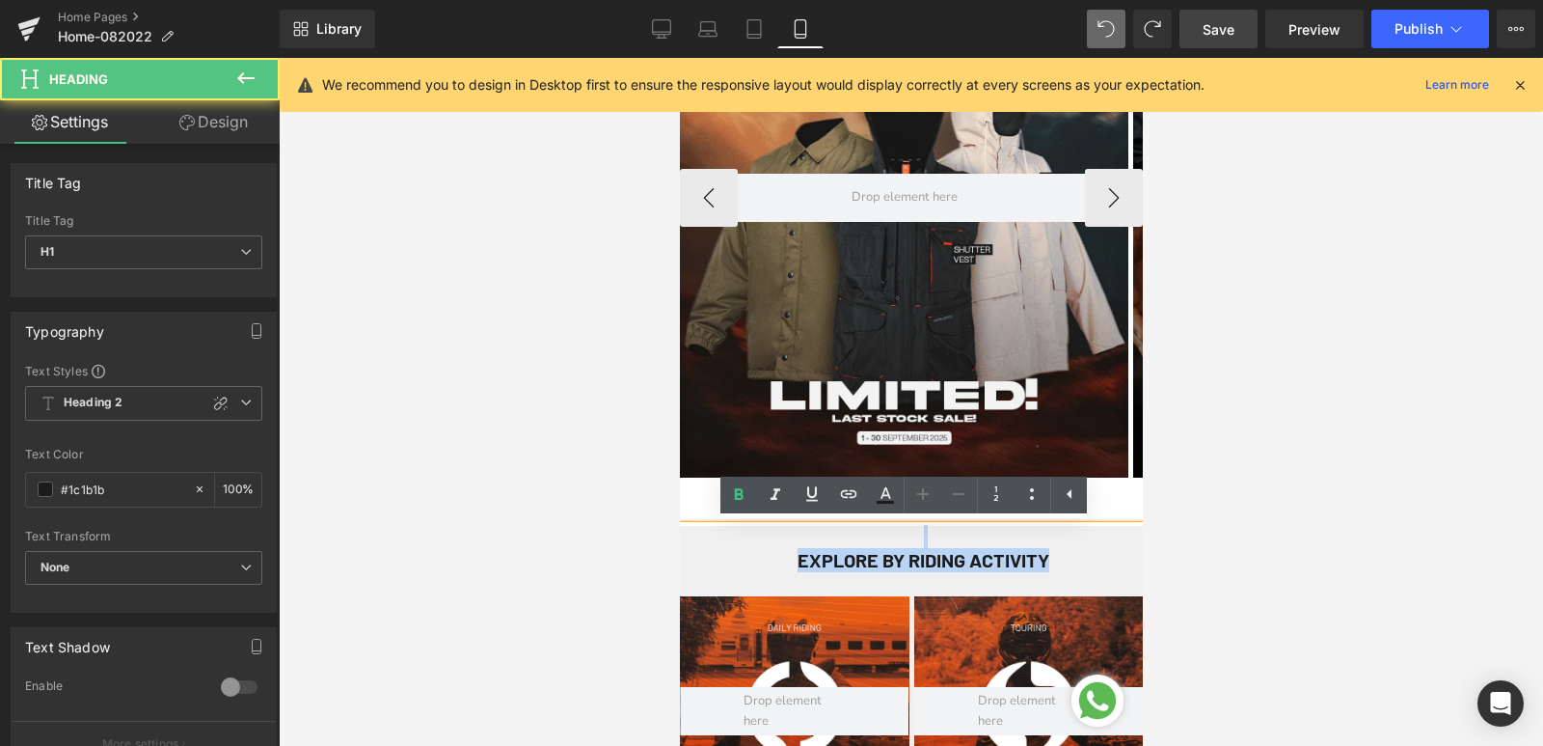
drag, startPoint x: 704, startPoint y: 523, endPoint x: 693, endPoint y: 497, distance: 28.1
click at [704, 526] on div "EXPLORE BY RIDING ACTIVITY" at bounding box center [910, 561] width 463 height 70
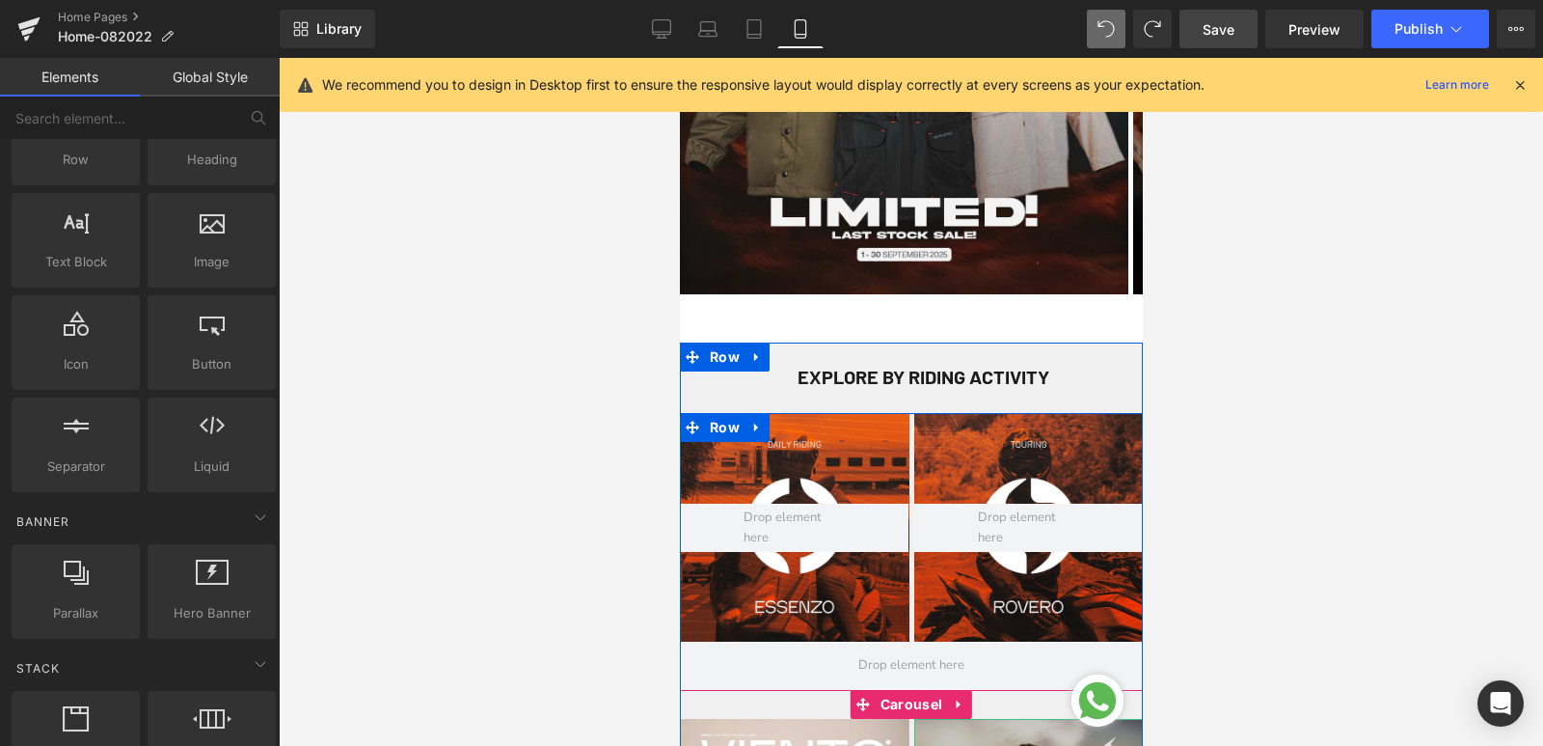
scroll to position [408, 0]
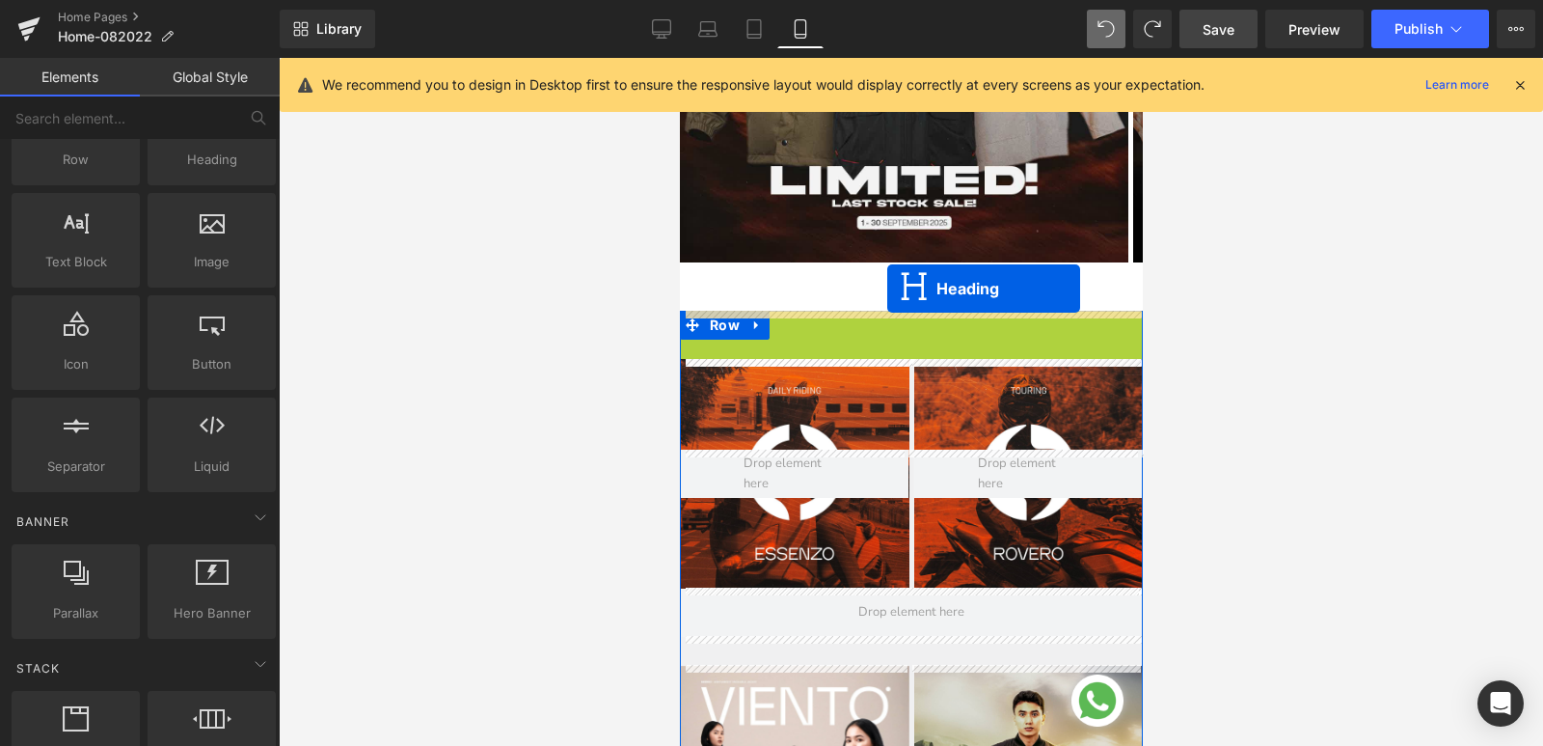
drag, startPoint x: 903, startPoint y: 343, endPoint x: 886, endPoint y: 288, distance: 57.4
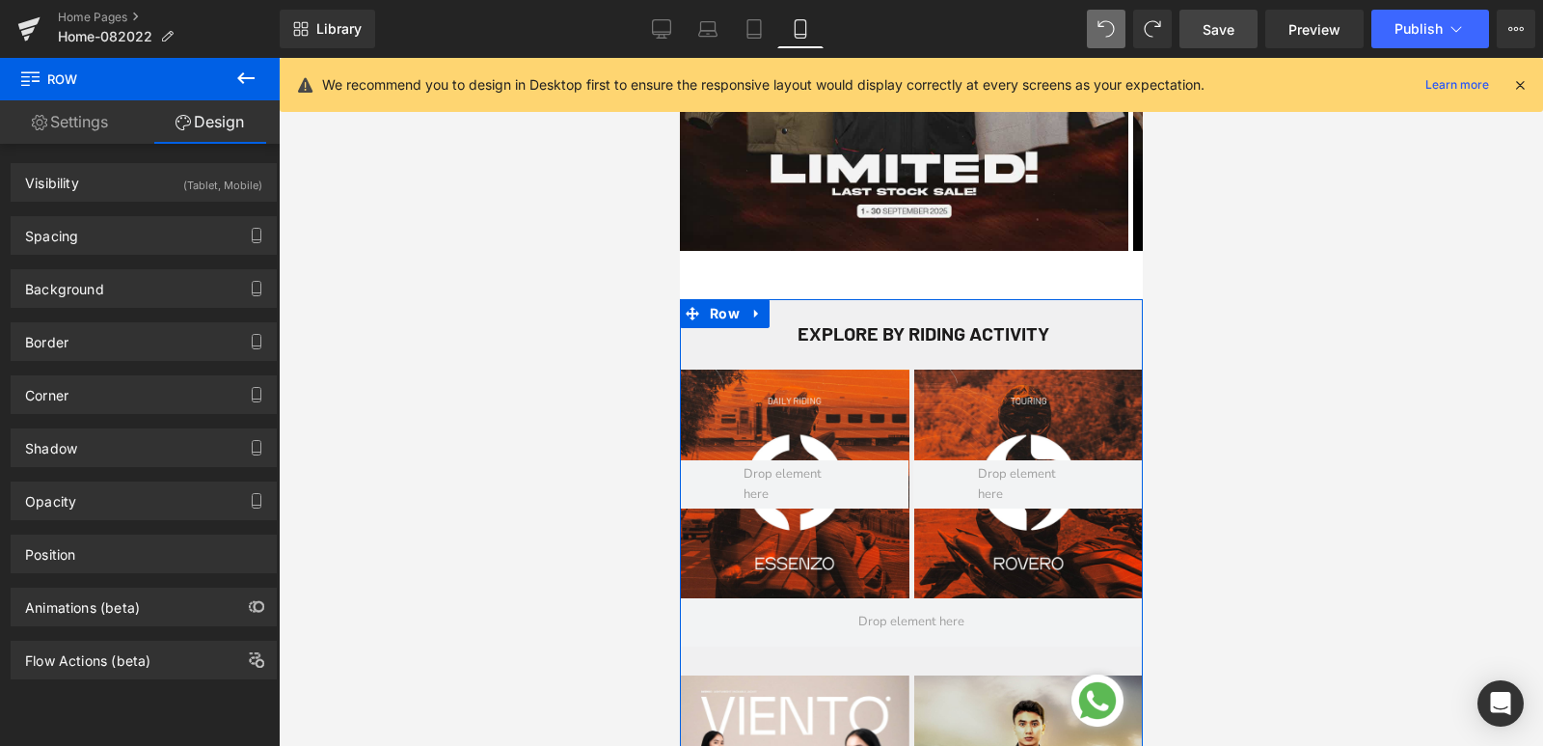
scroll to position [215, 0]
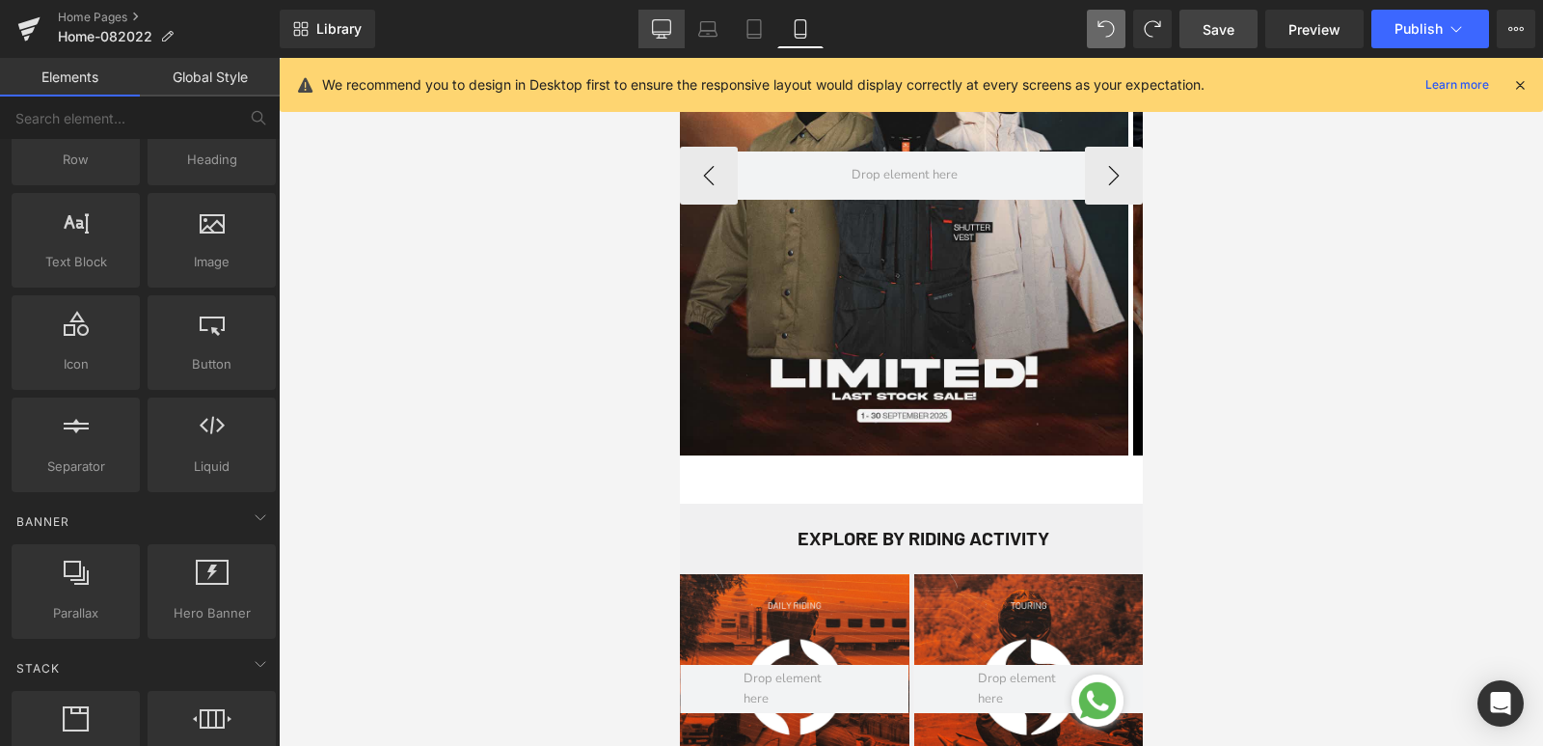
click at [668, 30] on icon at bounding box center [661, 28] width 19 height 19
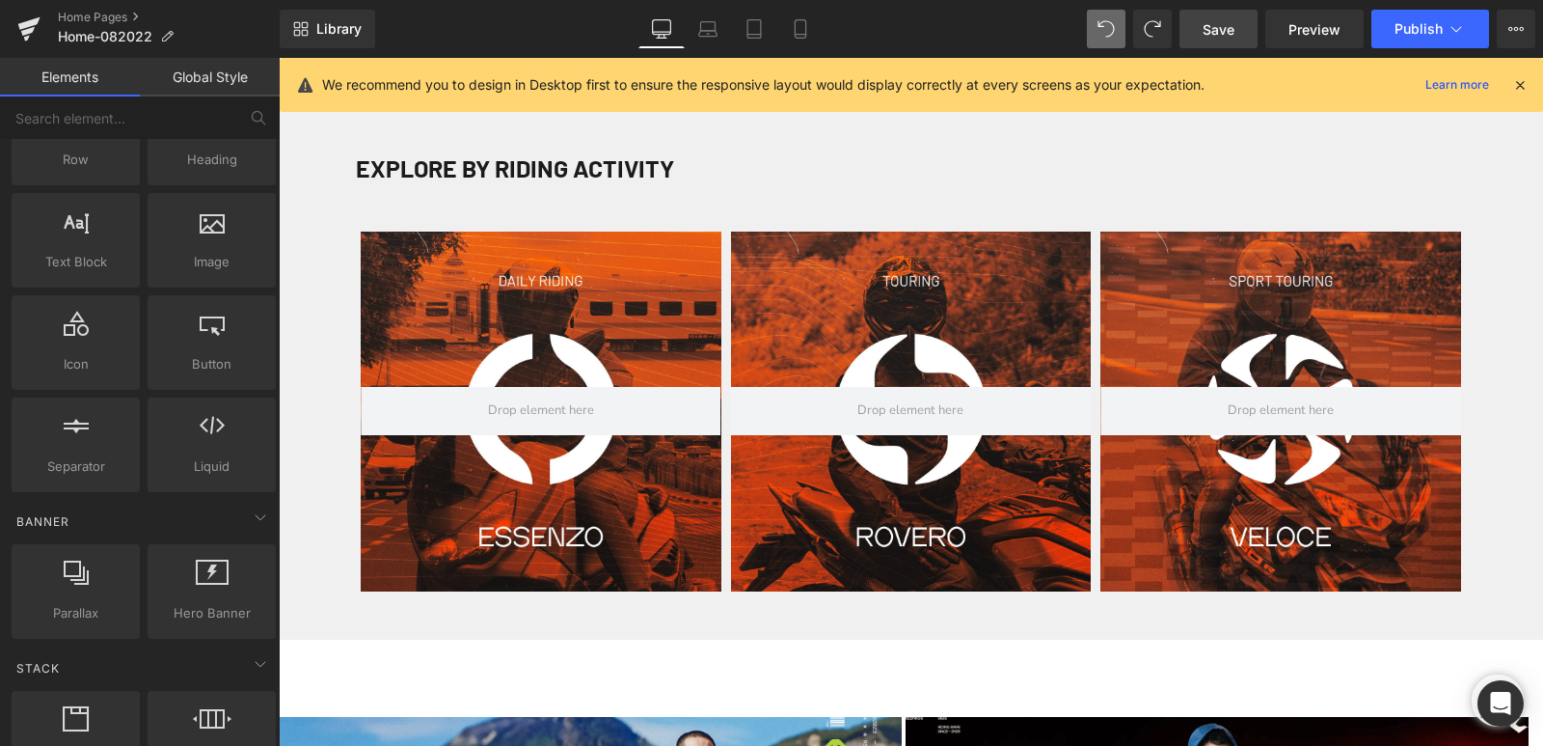
scroll to position [155, 0]
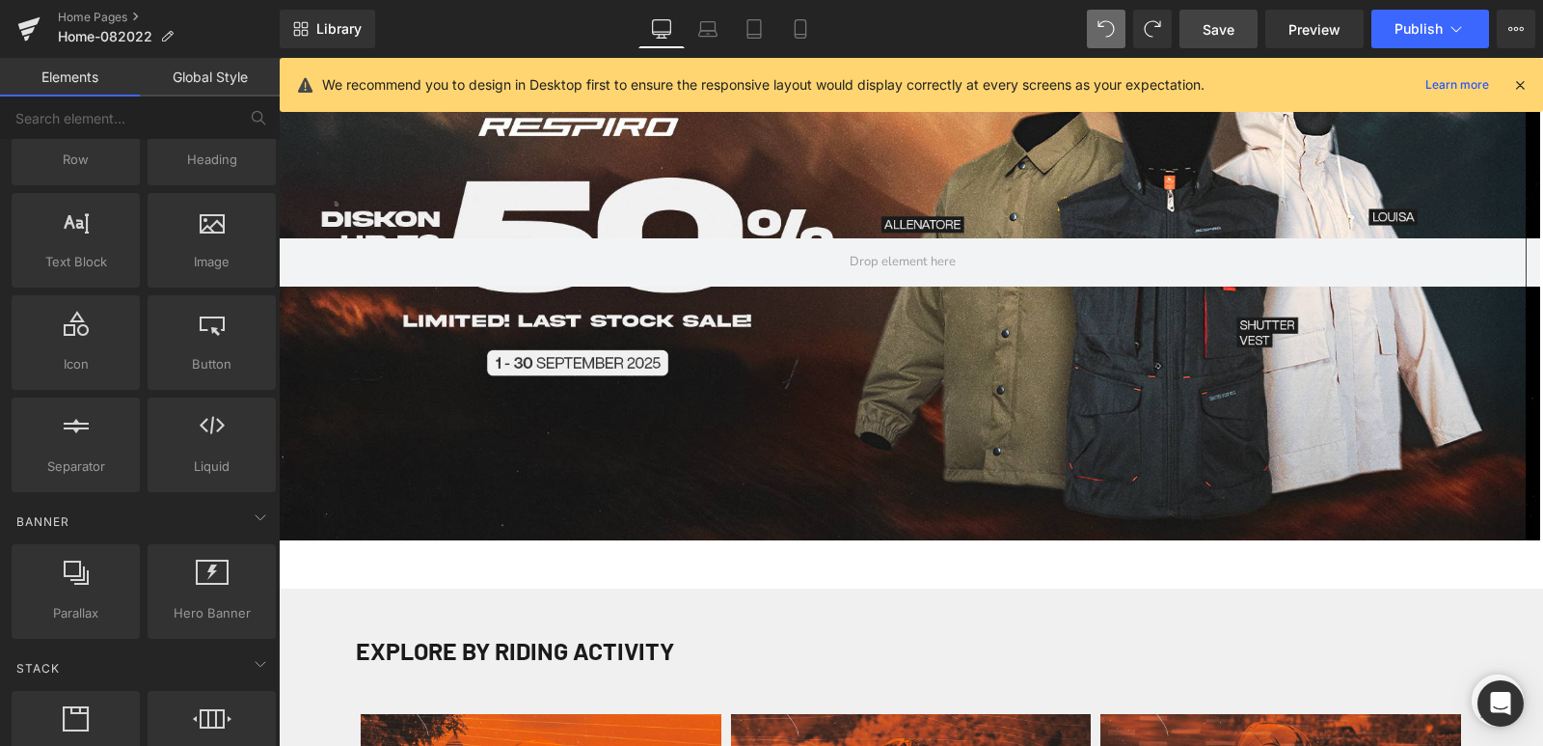
click at [805, 29] on icon at bounding box center [800, 29] width 11 height 18
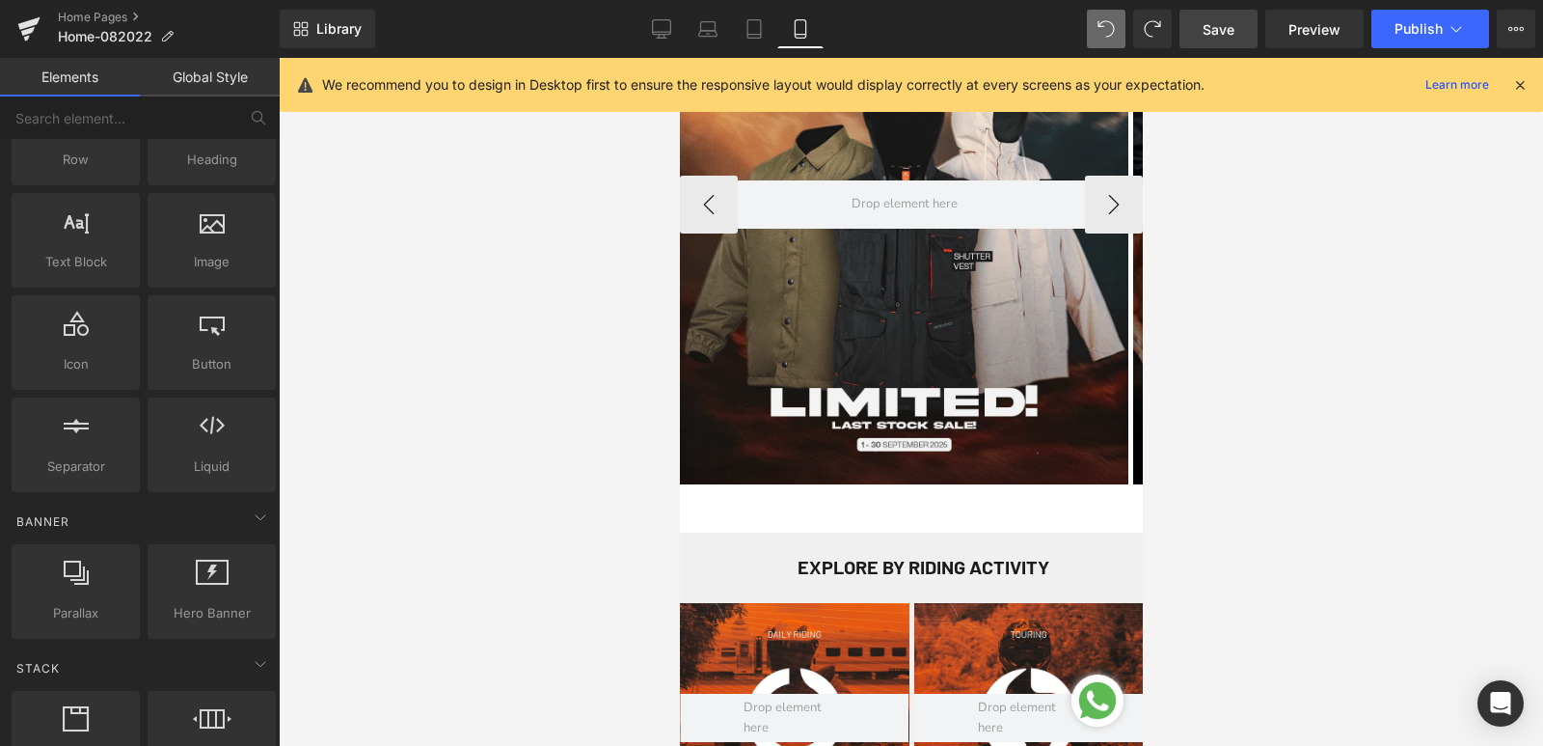
scroll to position [245, 0]
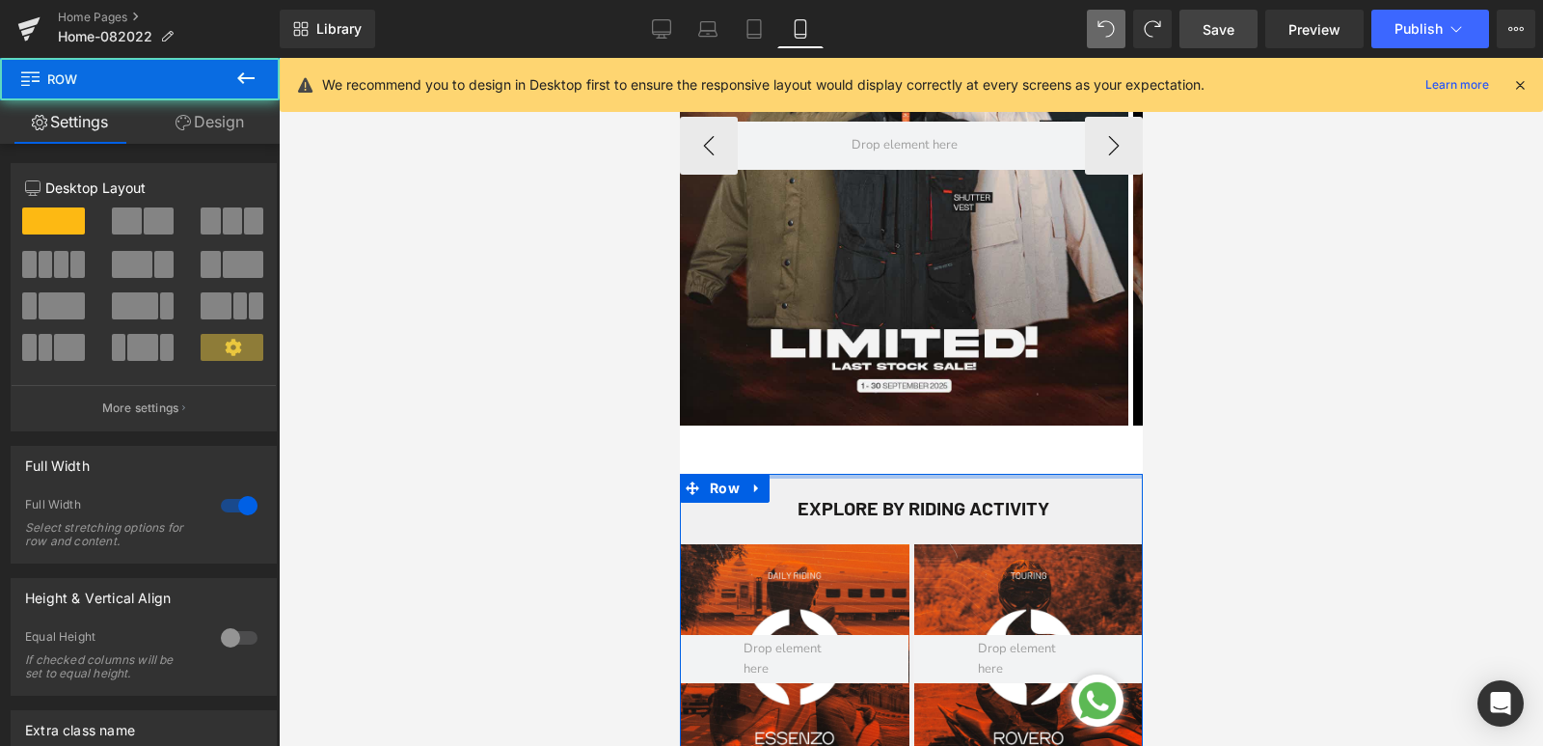
drag, startPoint x: 827, startPoint y: 474, endPoint x: 819, endPoint y: 440, distance: 34.6
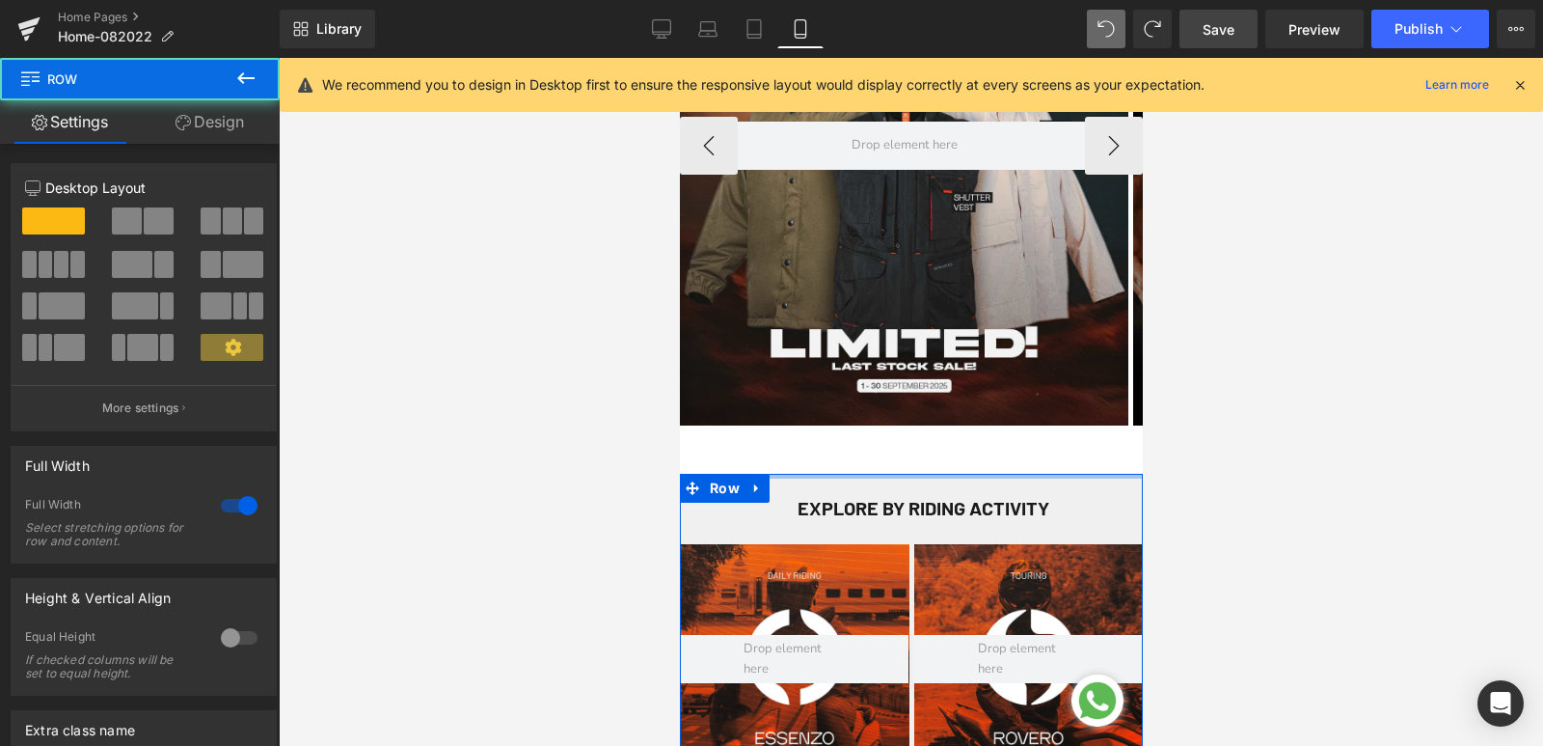
drag, startPoint x: 936, startPoint y: 477, endPoint x: 923, endPoint y: 429, distance: 49.8
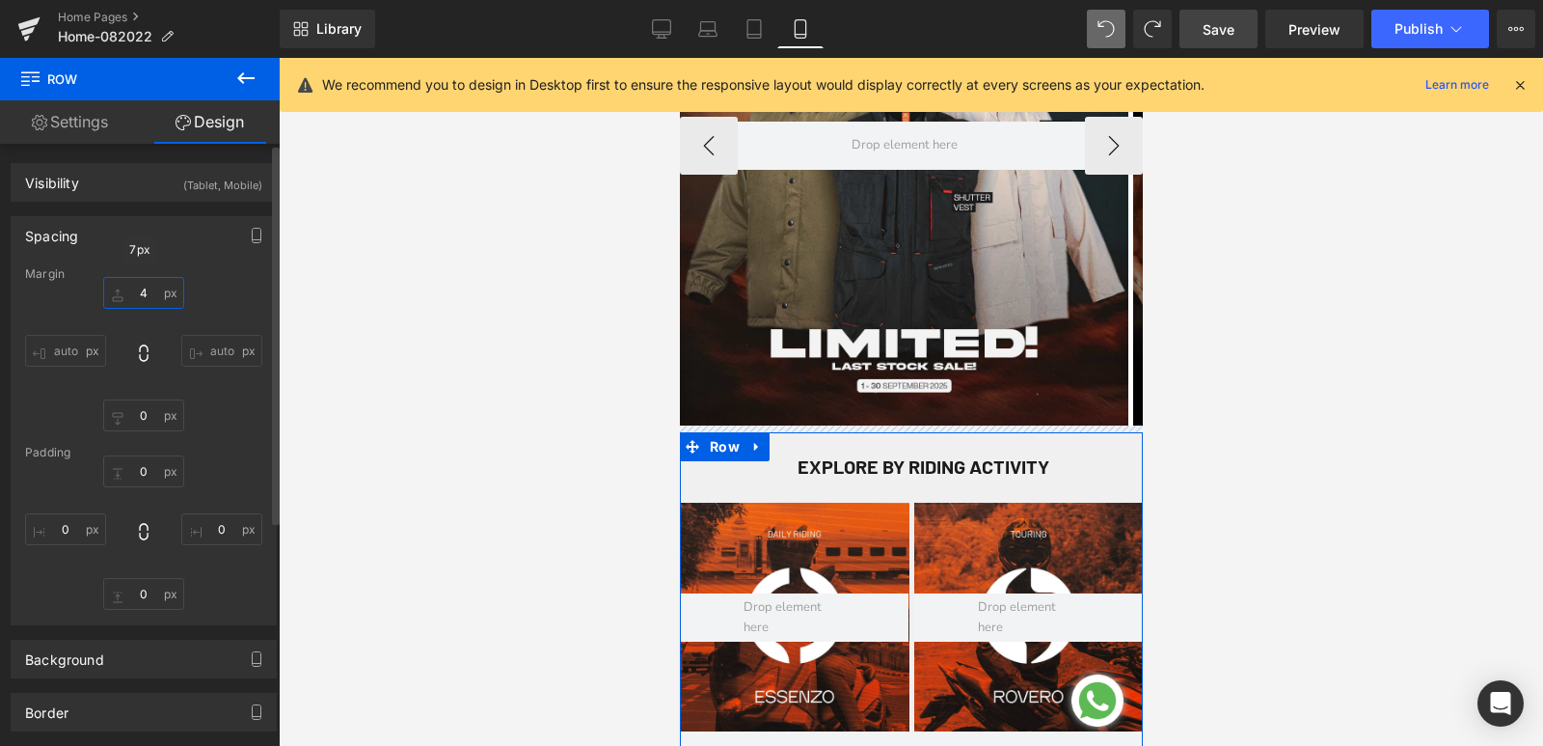
click at [145, 294] on input "text" at bounding box center [143, 293] width 81 height 32
type input "0"
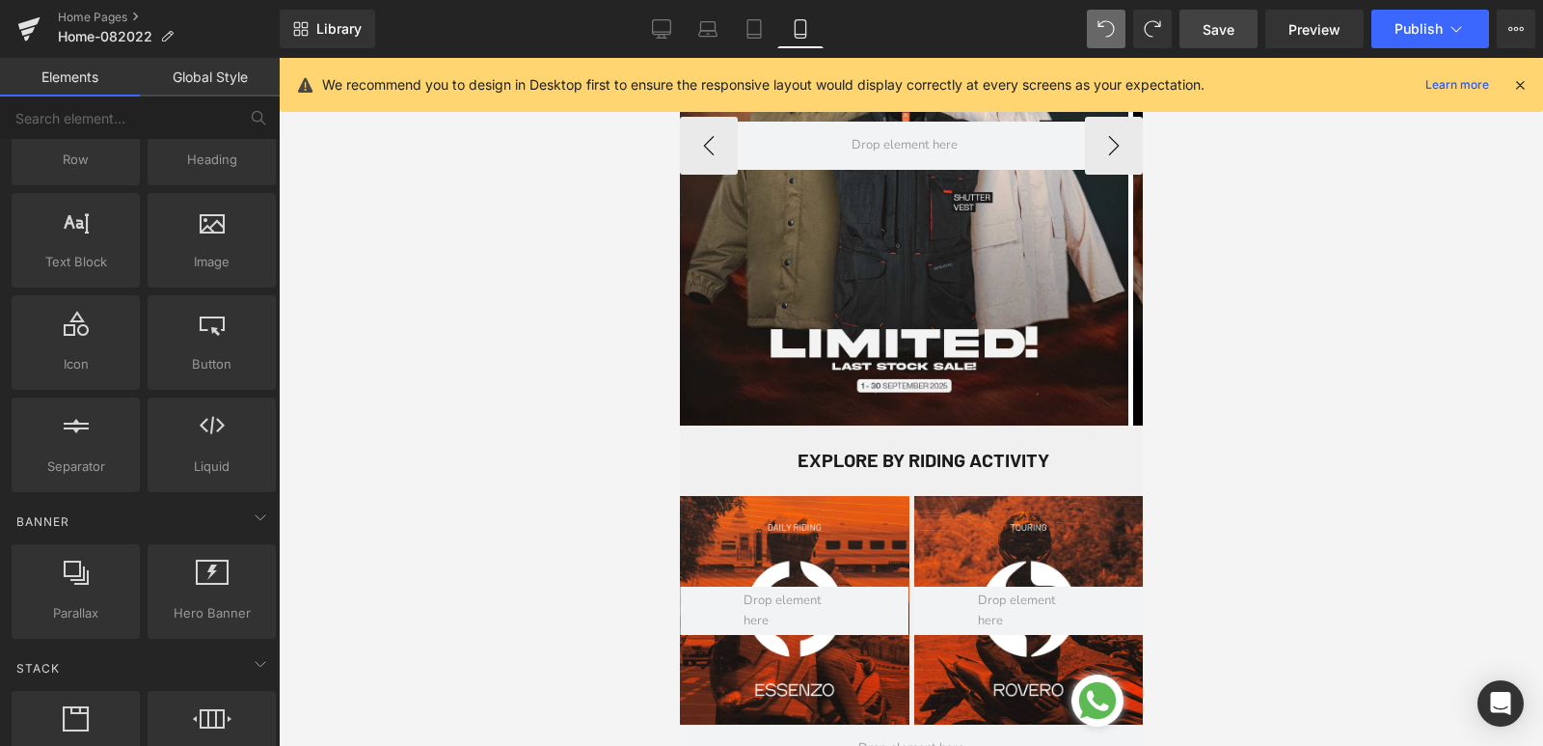
click at [420, 363] on div at bounding box center [911, 402] width 1264 height 688
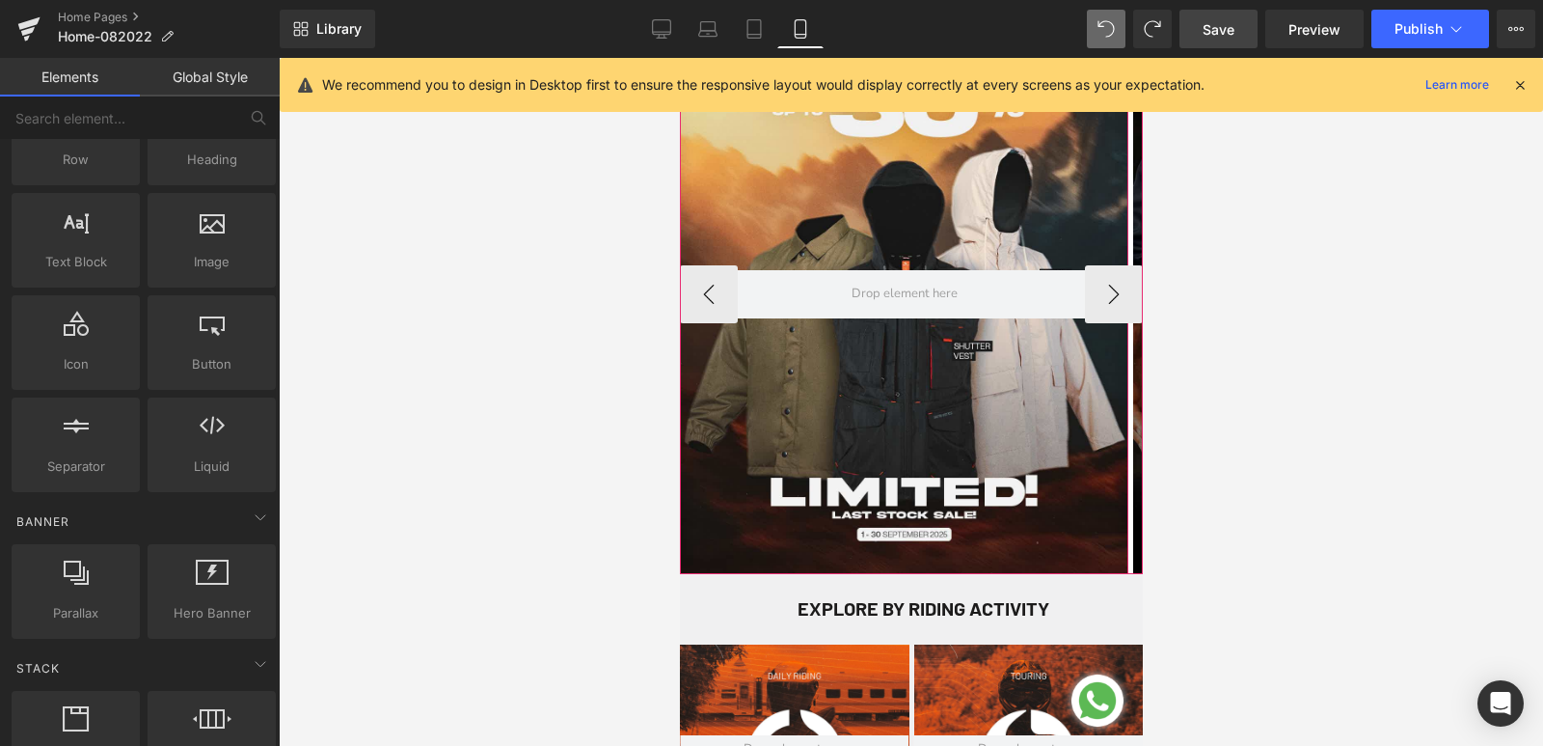
scroll to position [0, 0]
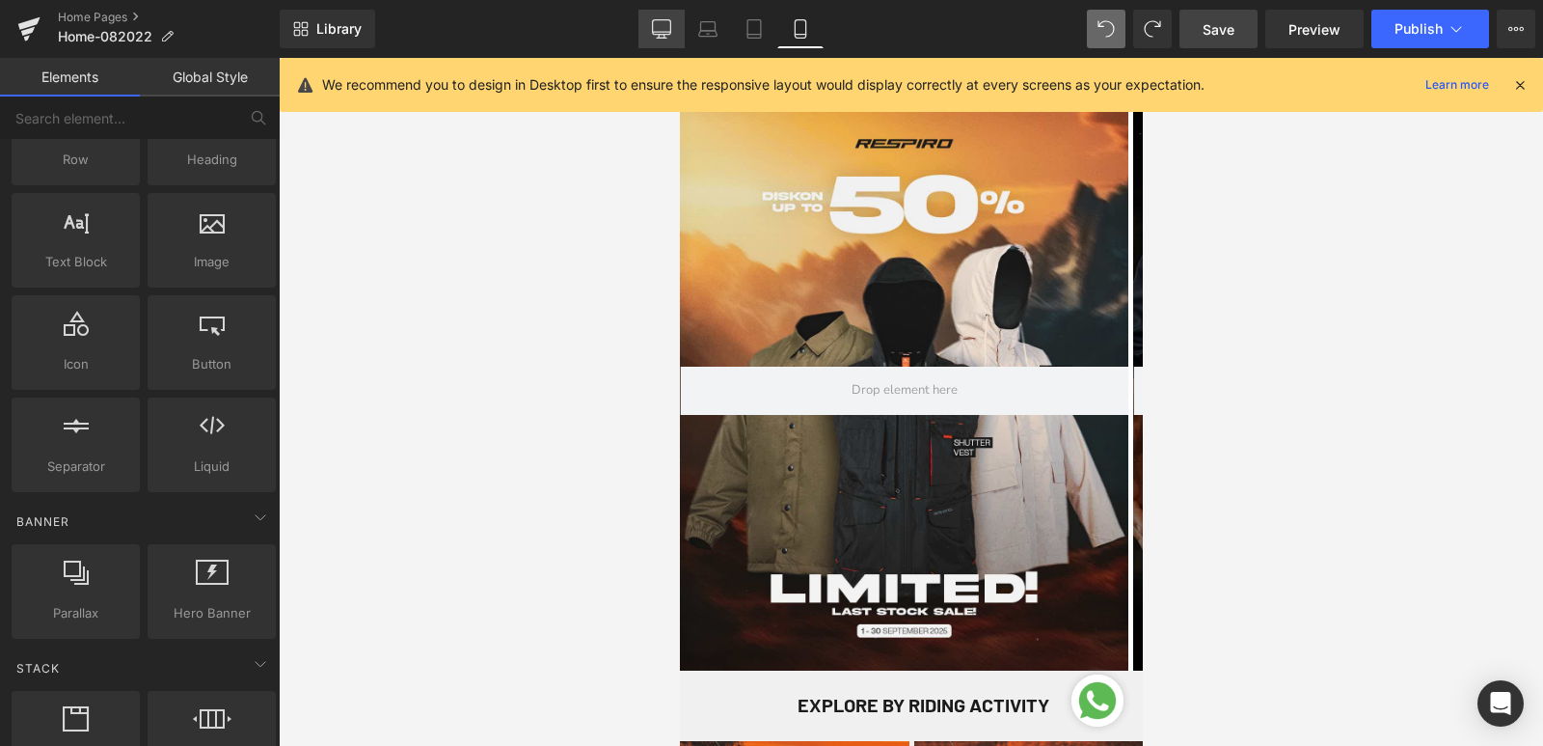
click at [659, 28] on icon at bounding box center [661, 28] width 19 height 19
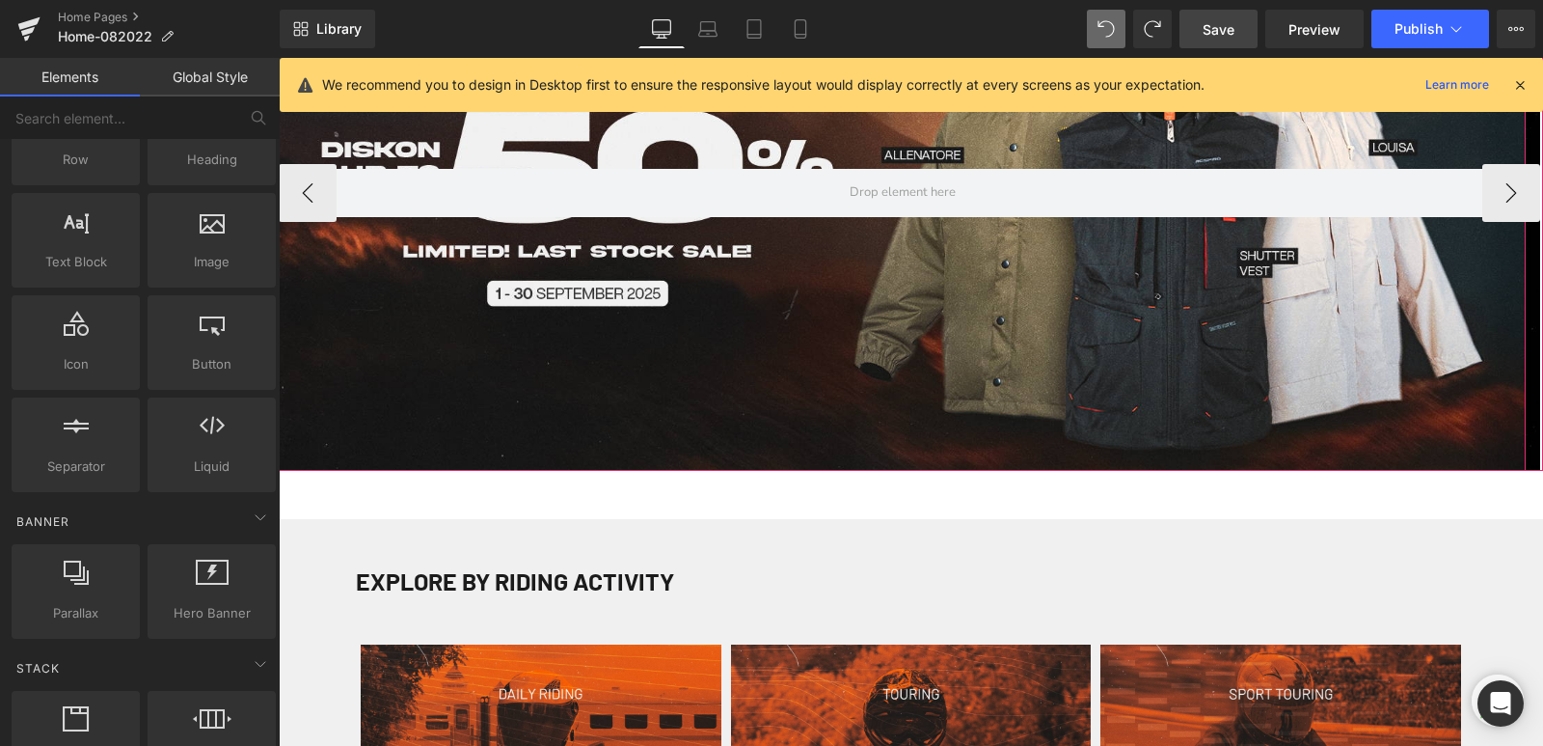
scroll to position [276, 0]
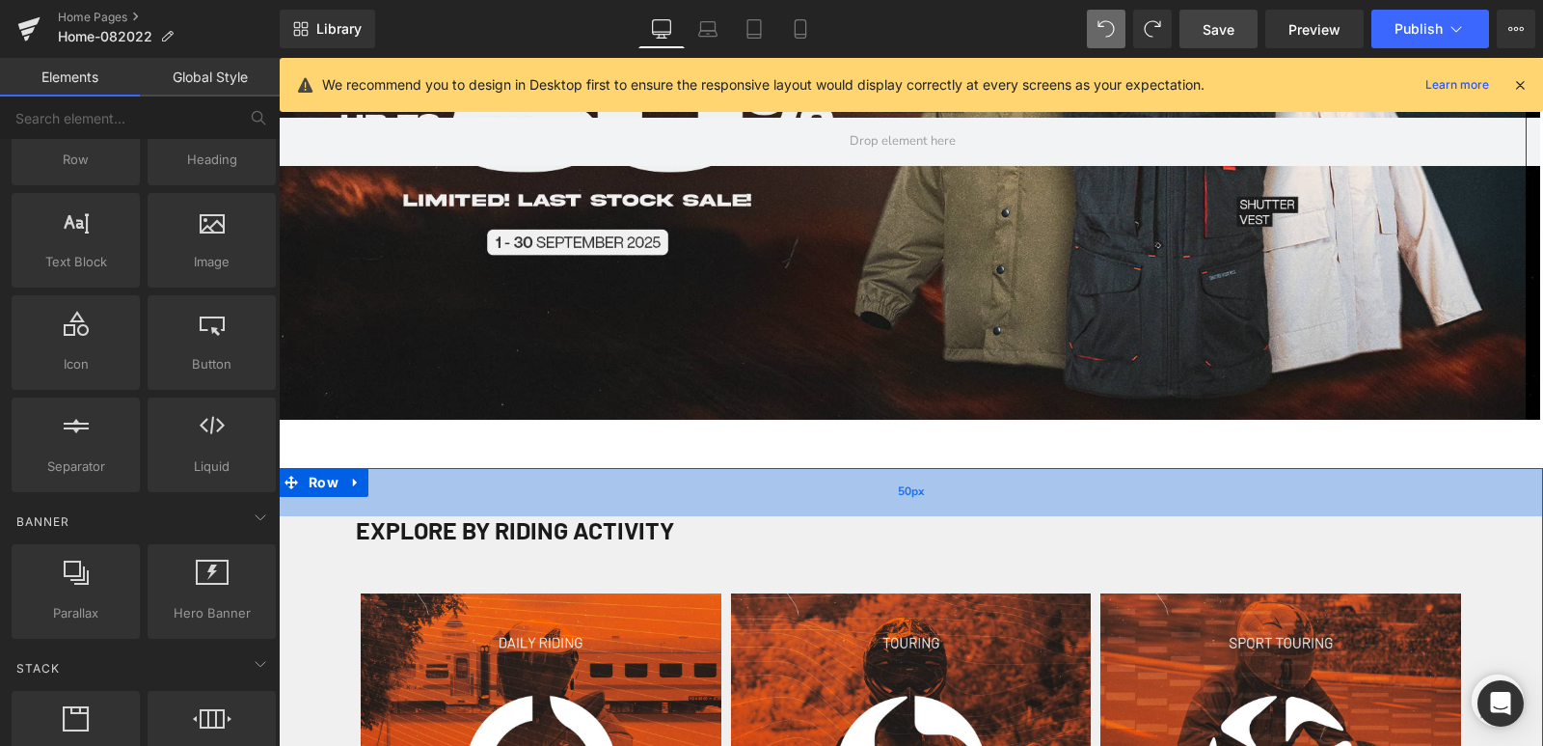
click at [621, 471] on div "50px" at bounding box center [911, 492] width 1264 height 48
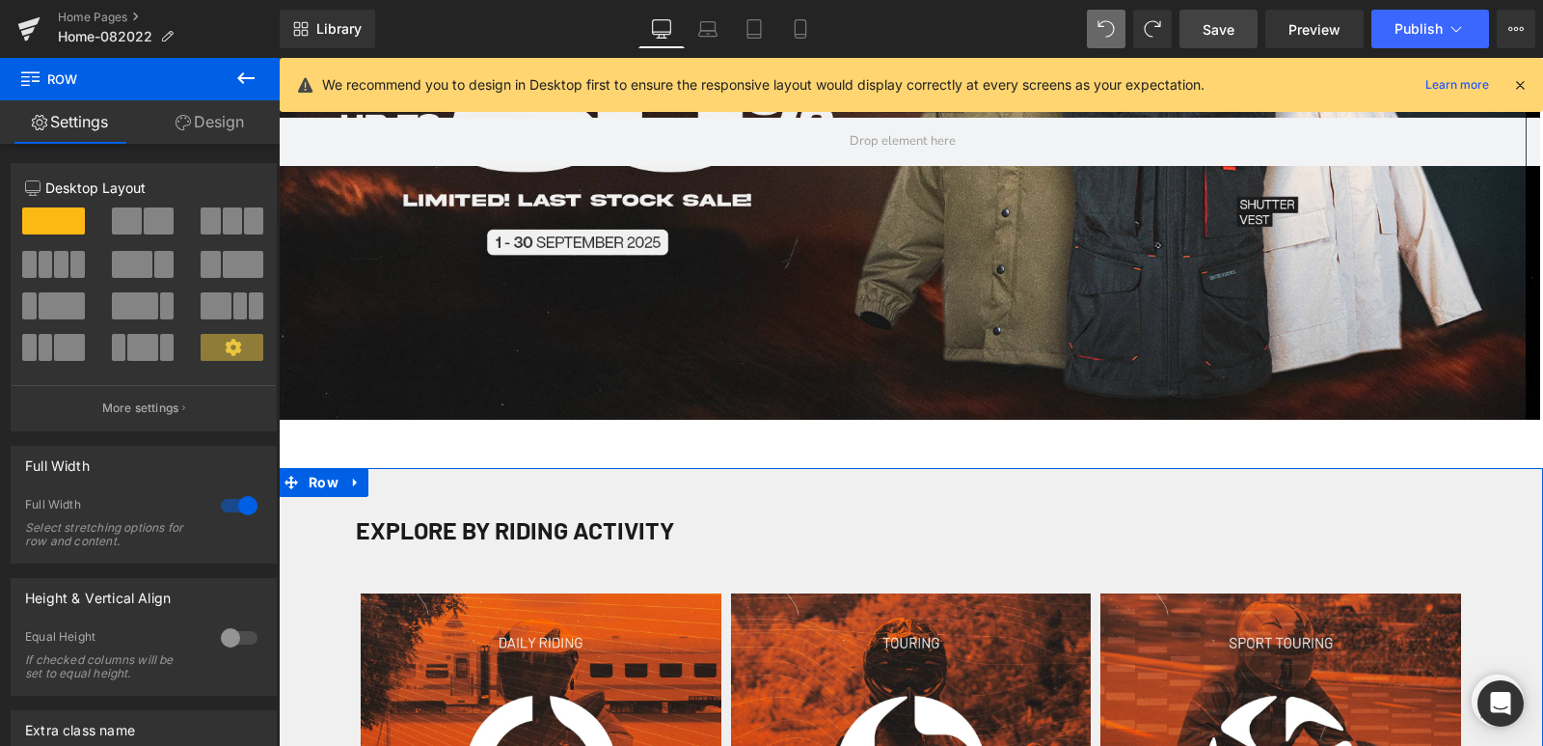
click at [211, 127] on link "Design" at bounding box center [210, 121] width 140 height 43
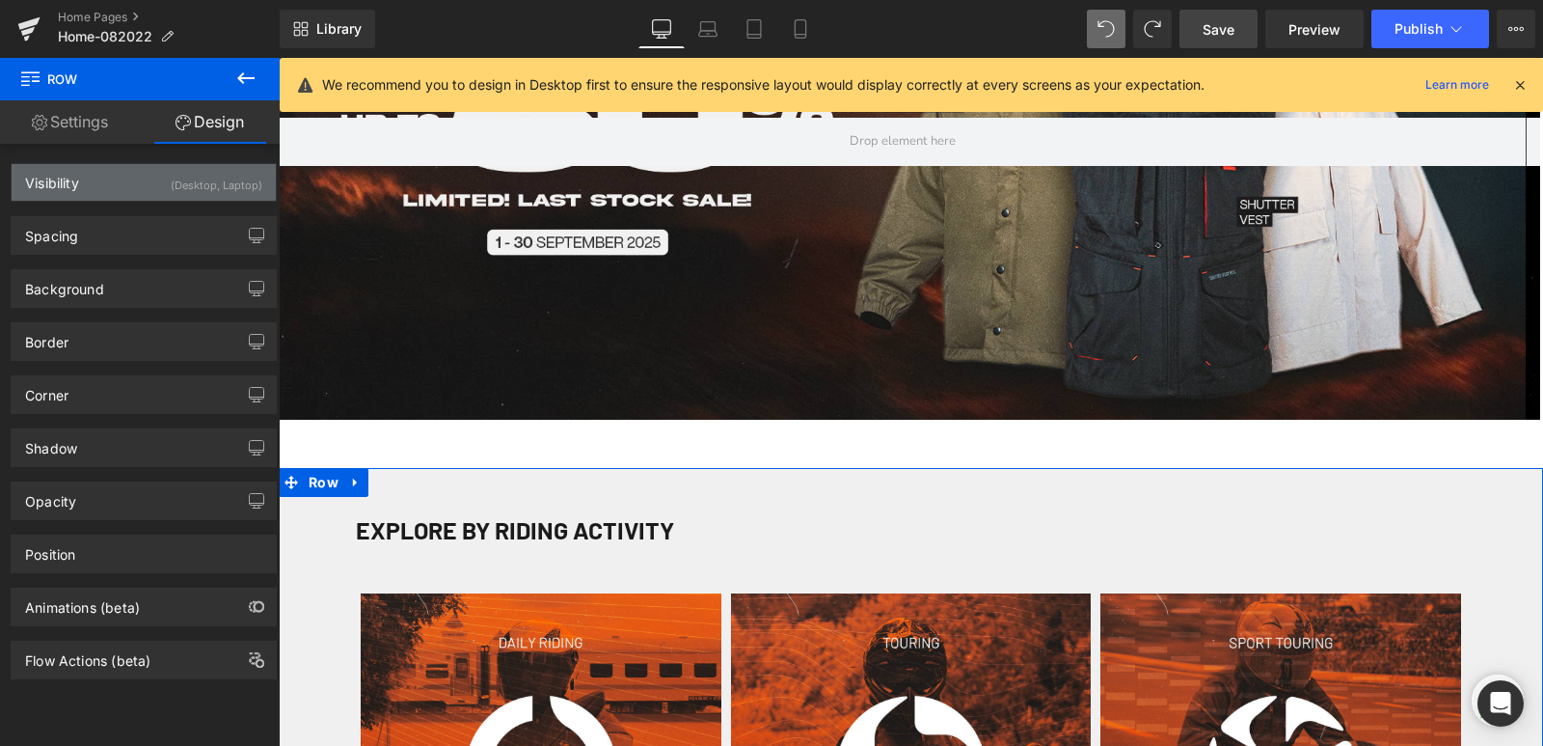
click at [176, 173] on div "(Desktop, Laptop)" at bounding box center [217, 180] width 92 height 32
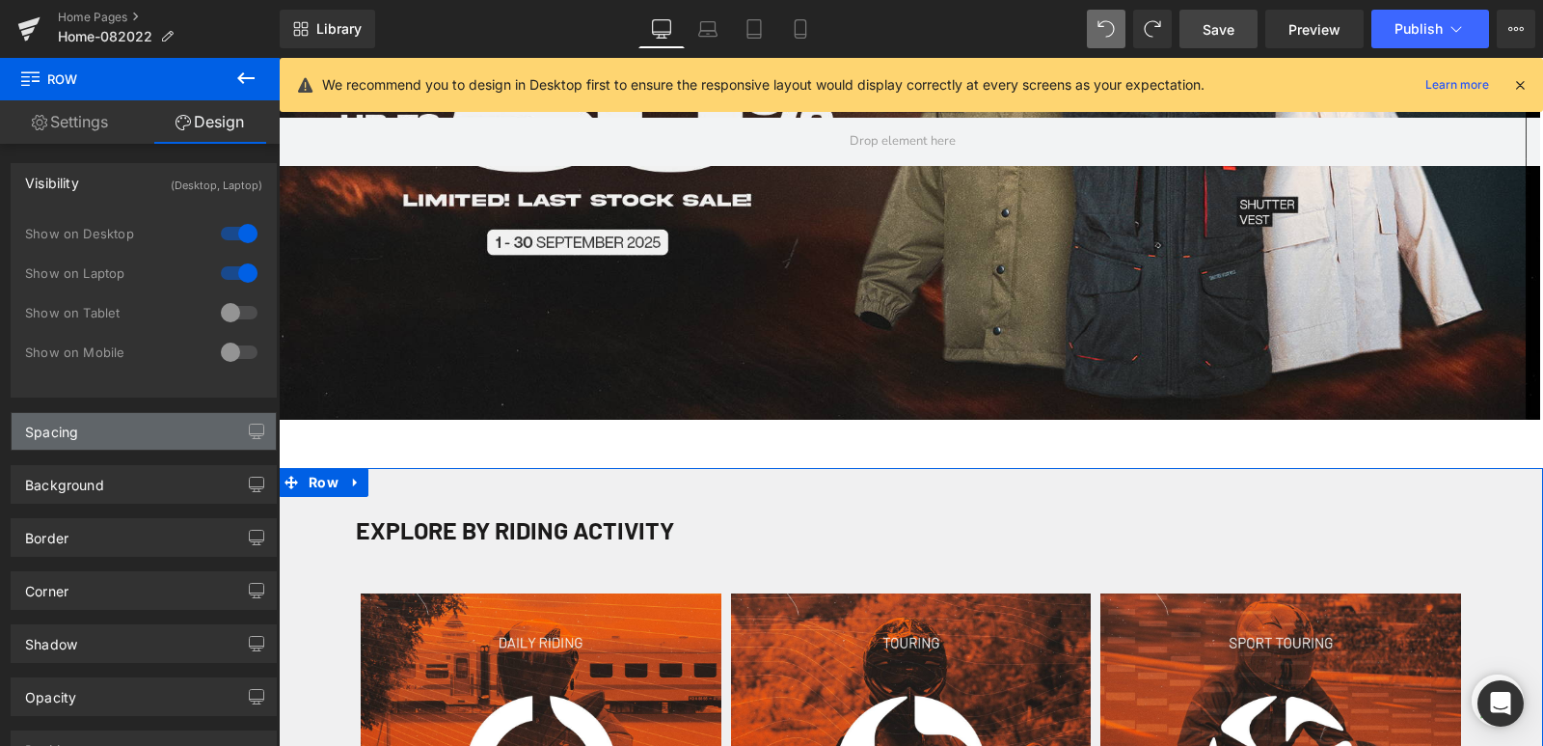
click at [159, 439] on div "Spacing" at bounding box center [144, 431] width 264 height 37
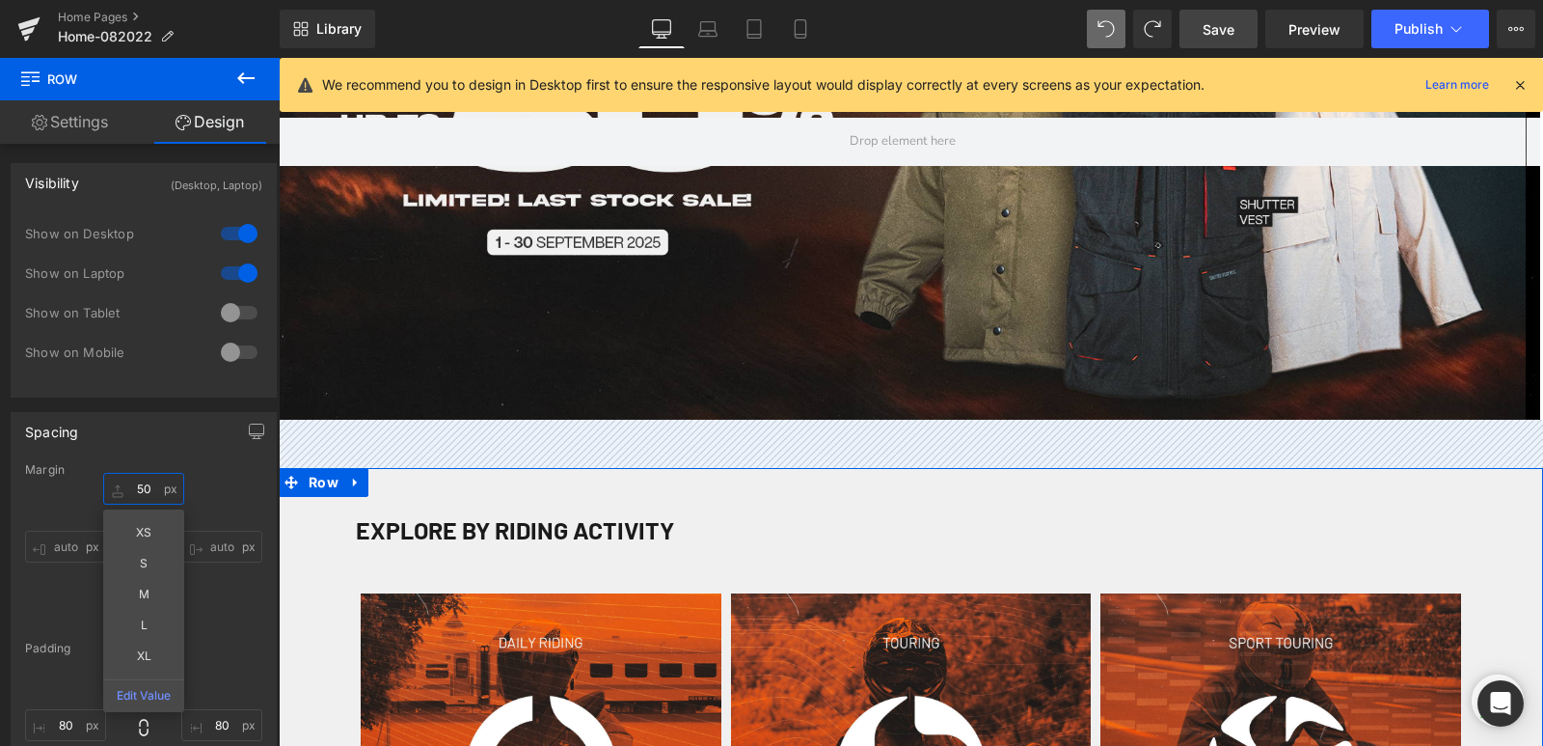
click at [148, 498] on input "text" at bounding box center [143, 489] width 81 height 32
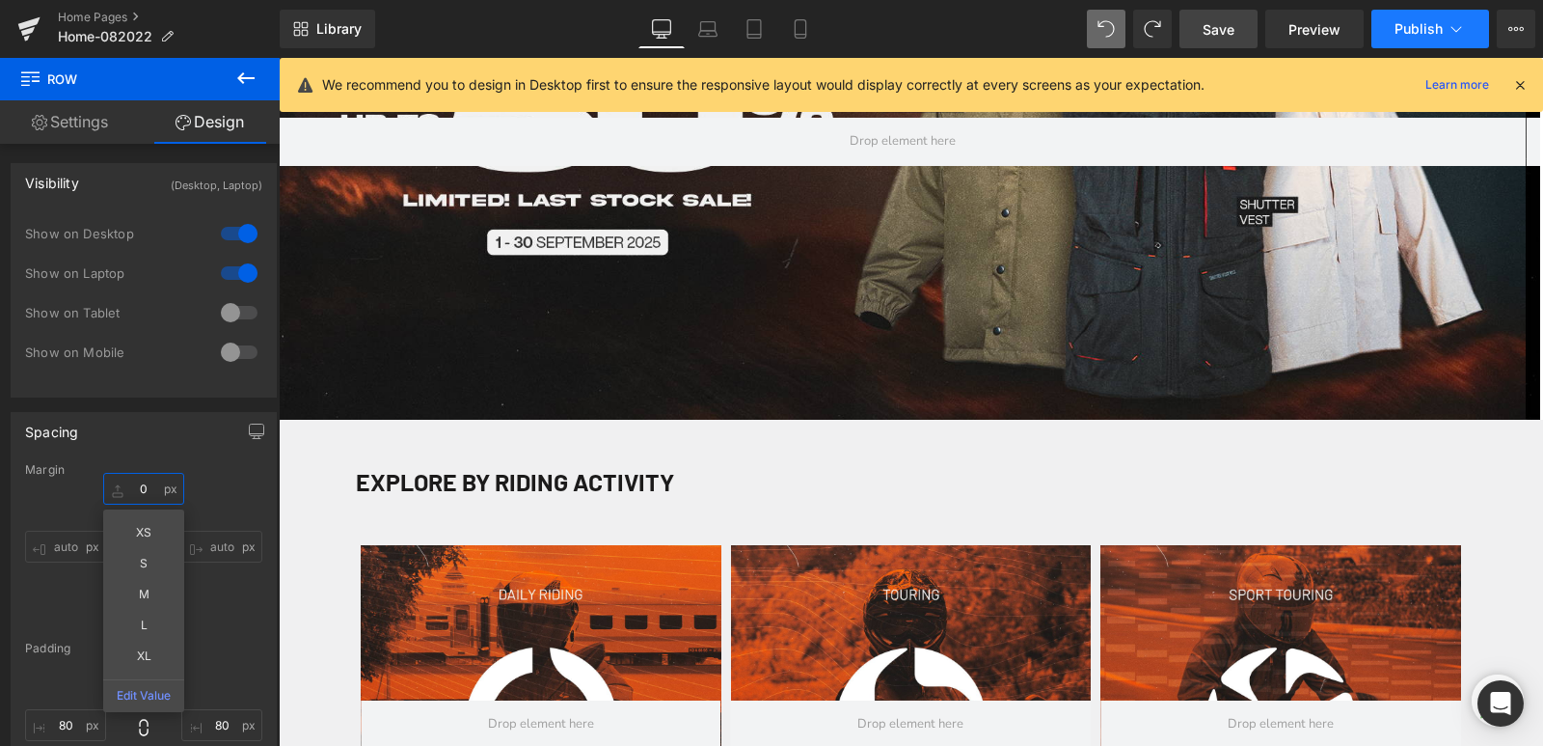
type input "0"
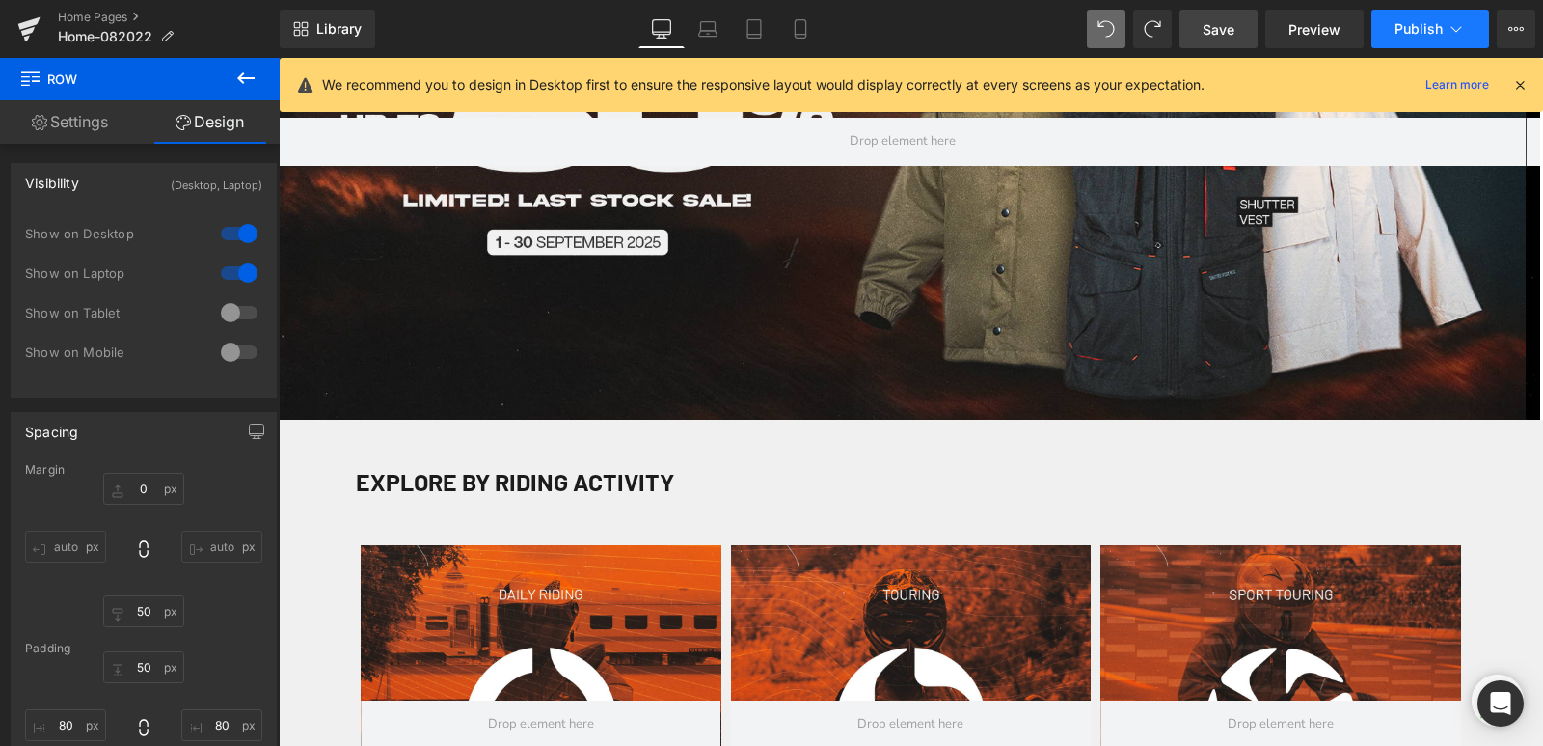
click at [1402, 27] on span "Publish" at bounding box center [1419, 28] width 48 height 15
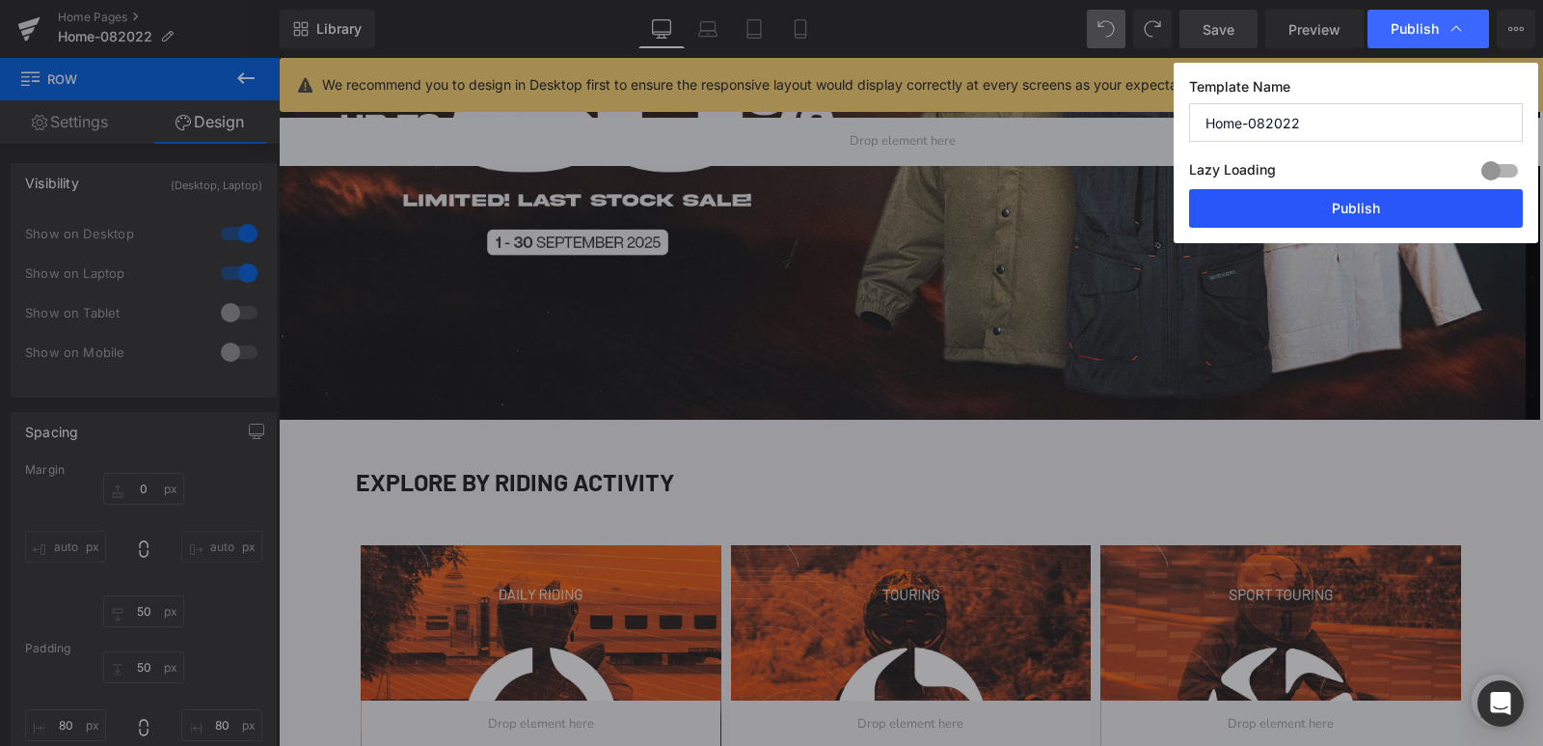
click at [1365, 204] on button "Publish" at bounding box center [1356, 208] width 334 height 39
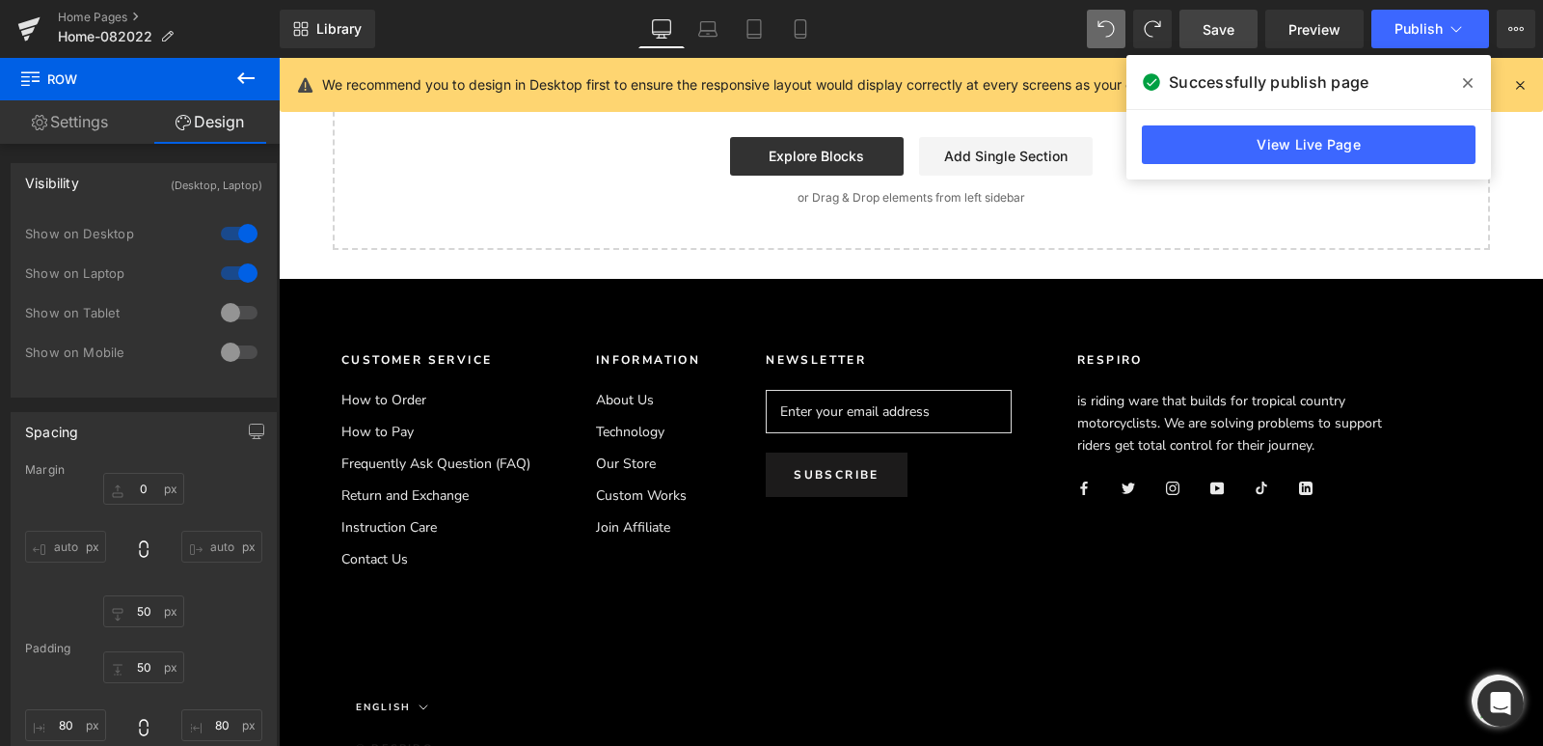
scroll to position [4616, 0]
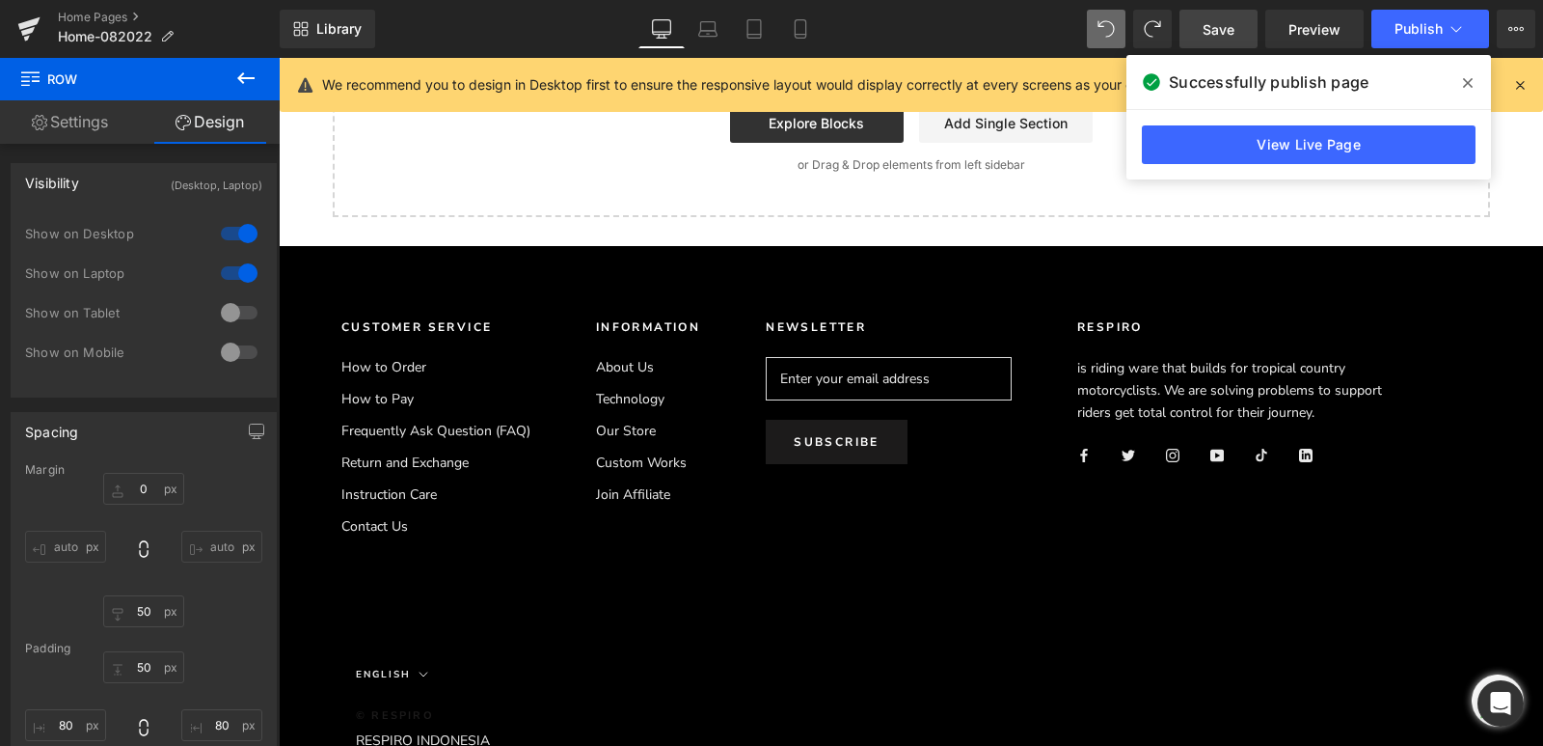
click at [393, 408] on ul "How to Order How to Pay Frequently Ask Question (FAQ) Return and Exchange Instr…" at bounding box center [435, 446] width 189 height 179
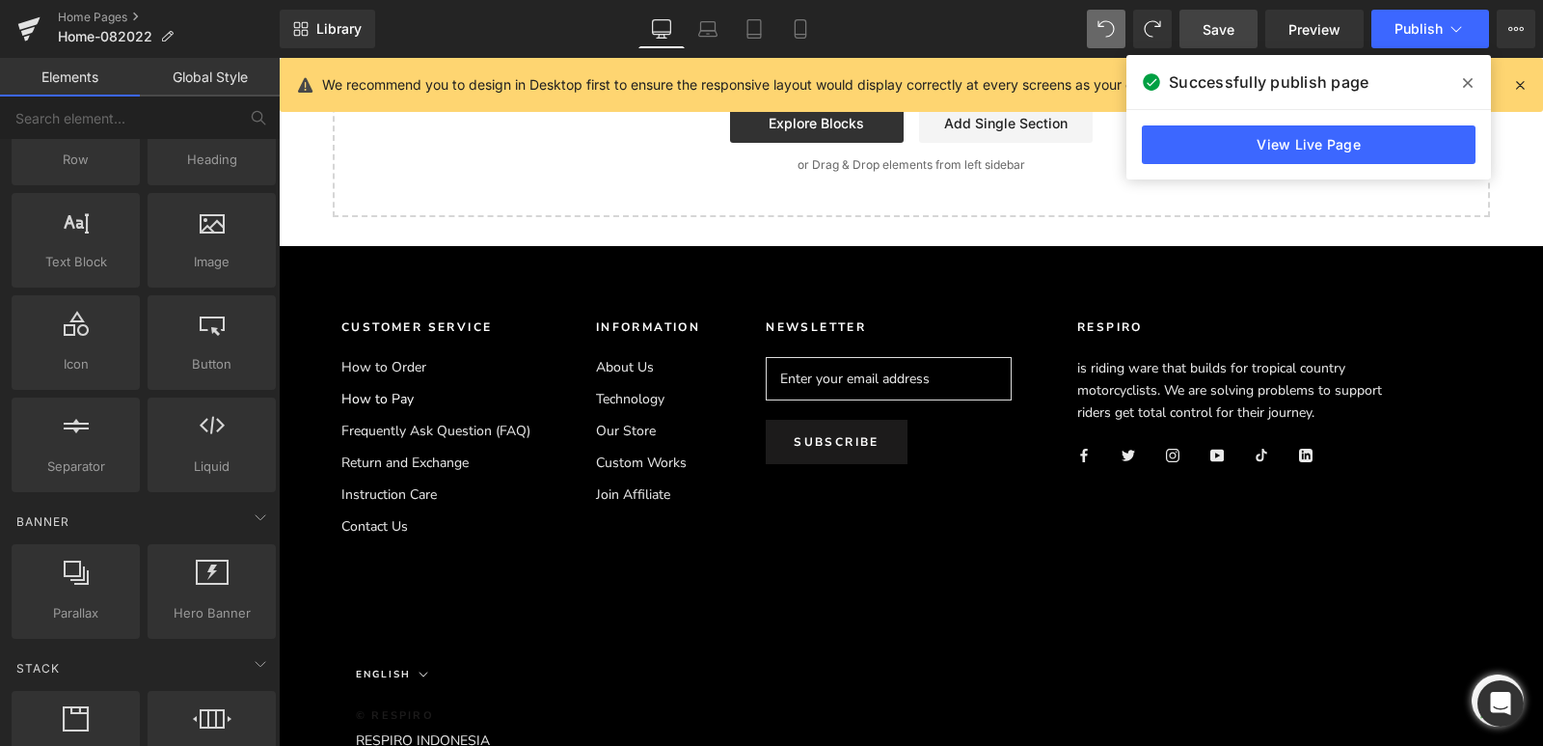
click at [383, 400] on link "How to Pay" at bounding box center [435, 399] width 189 height 20
click at [82, 24] on link "Home Pages" at bounding box center [169, 17] width 222 height 15
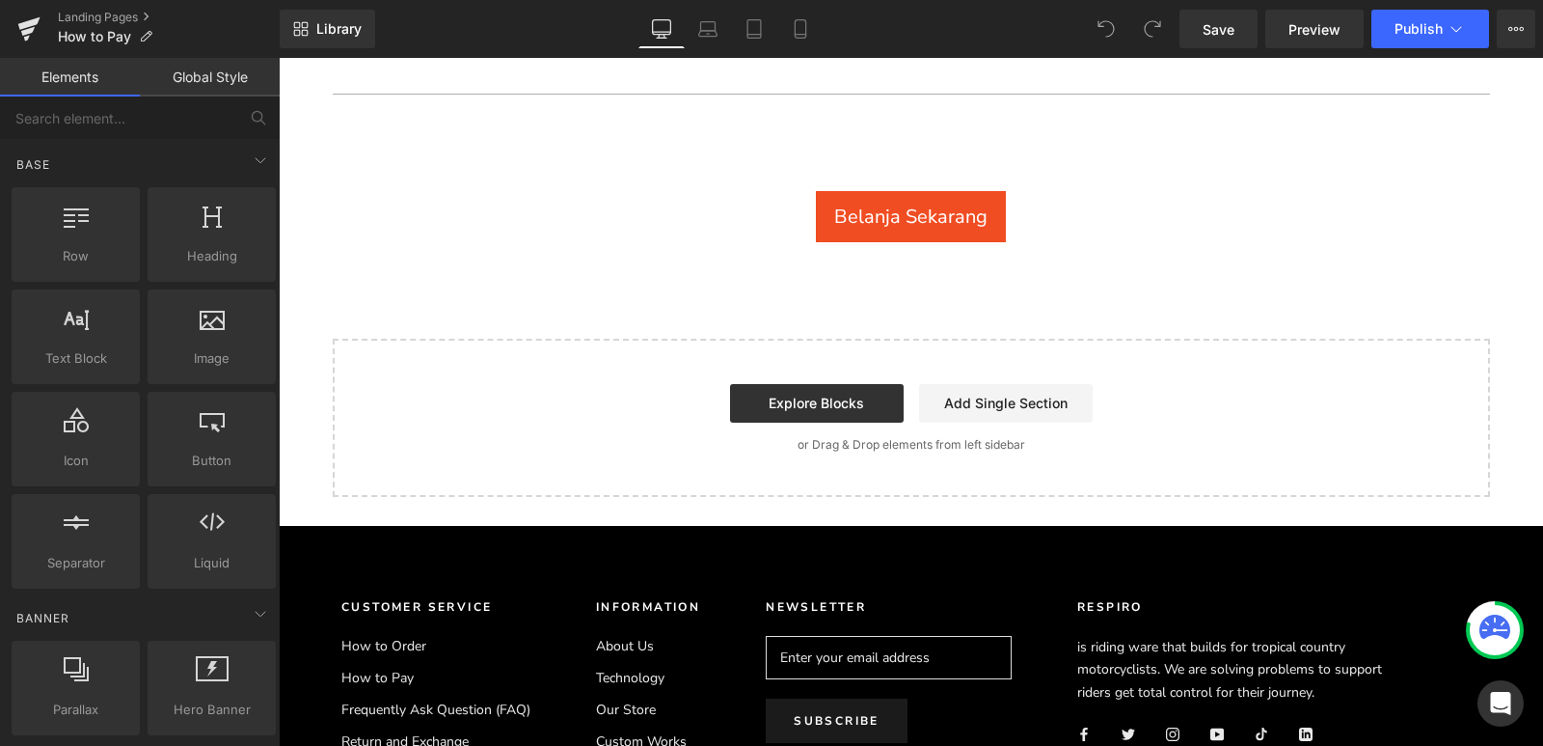
scroll to position [5016, 0]
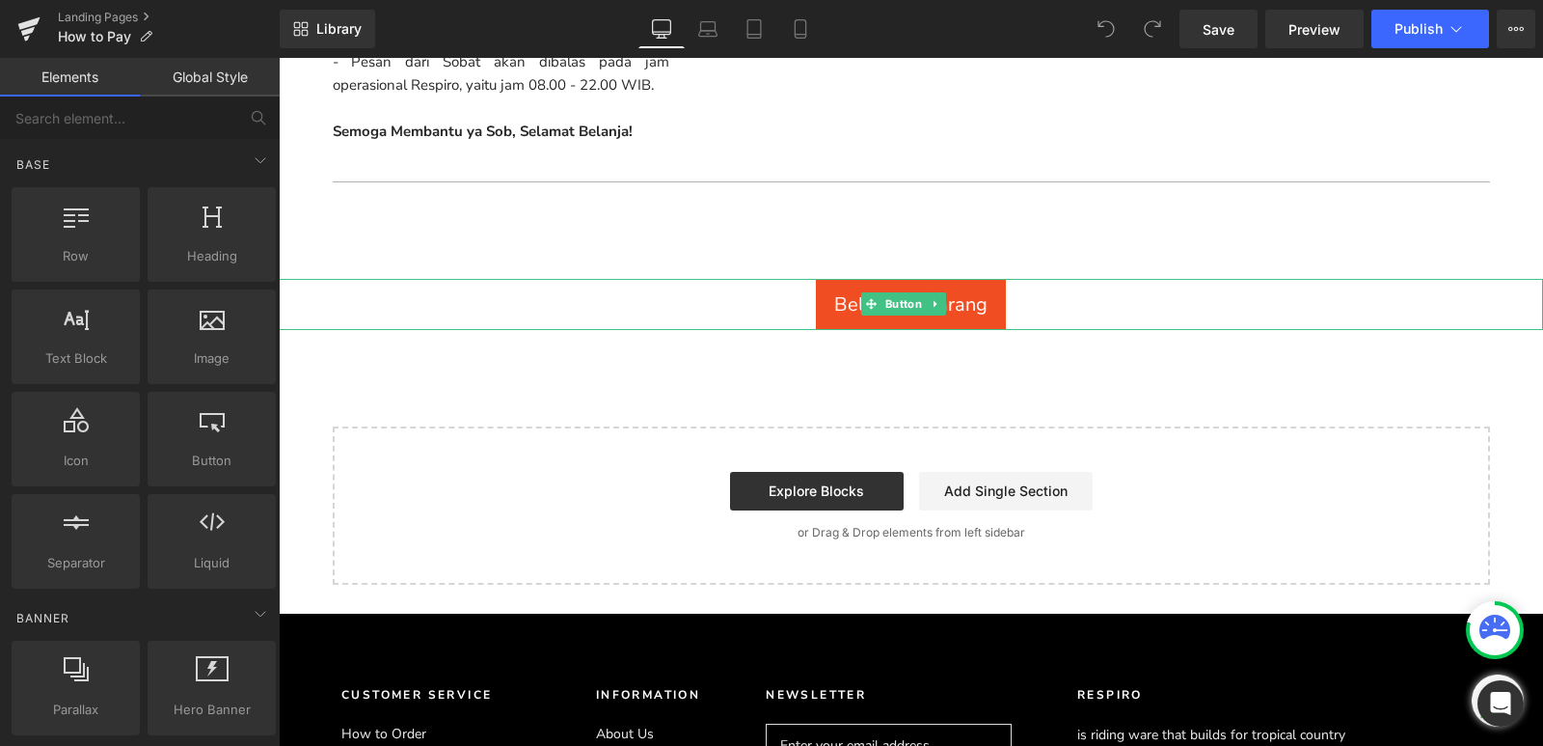
click at [836, 301] on span "Belanja Sekarang" at bounding box center [910, 304] width 153 height 26
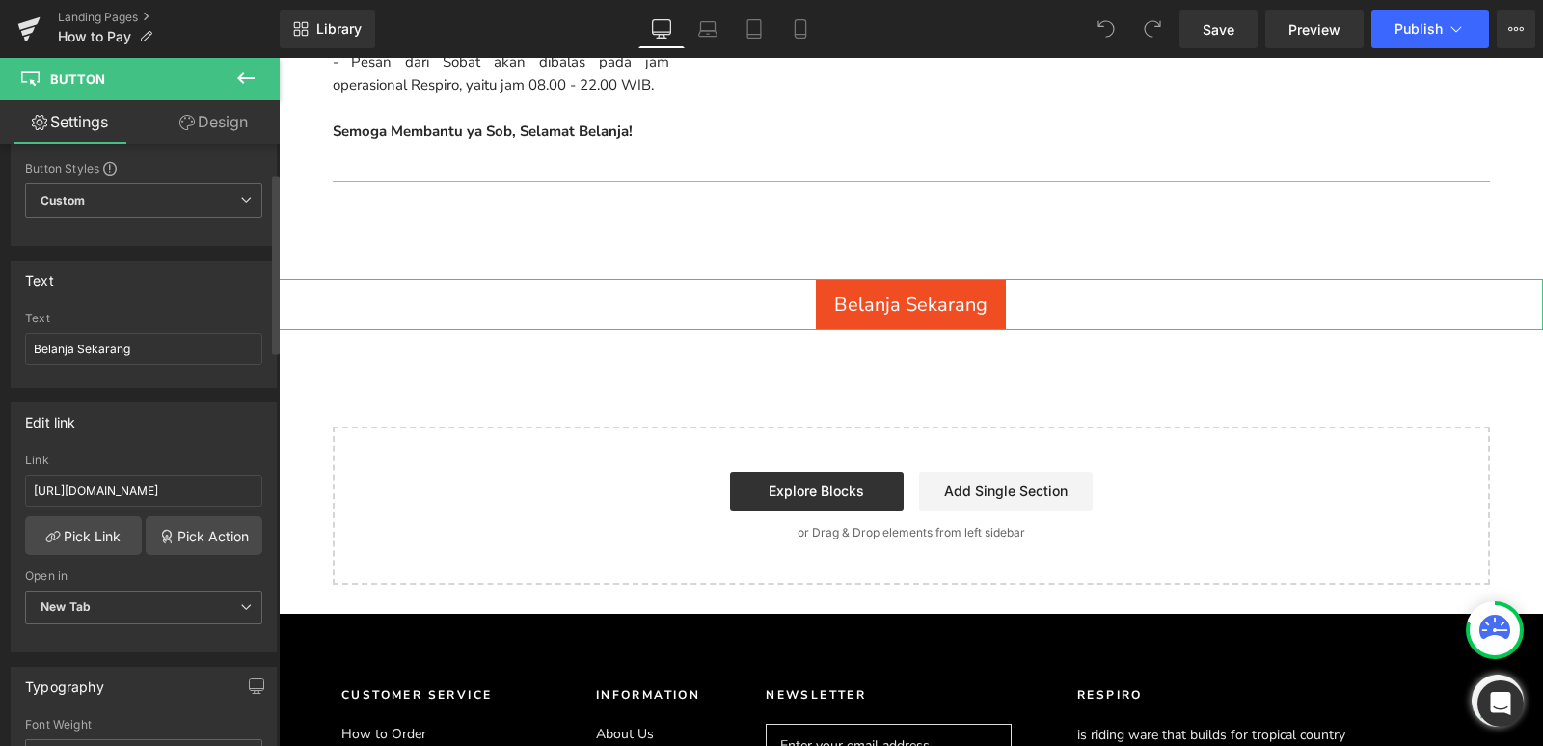
scroll to position [96, 0]
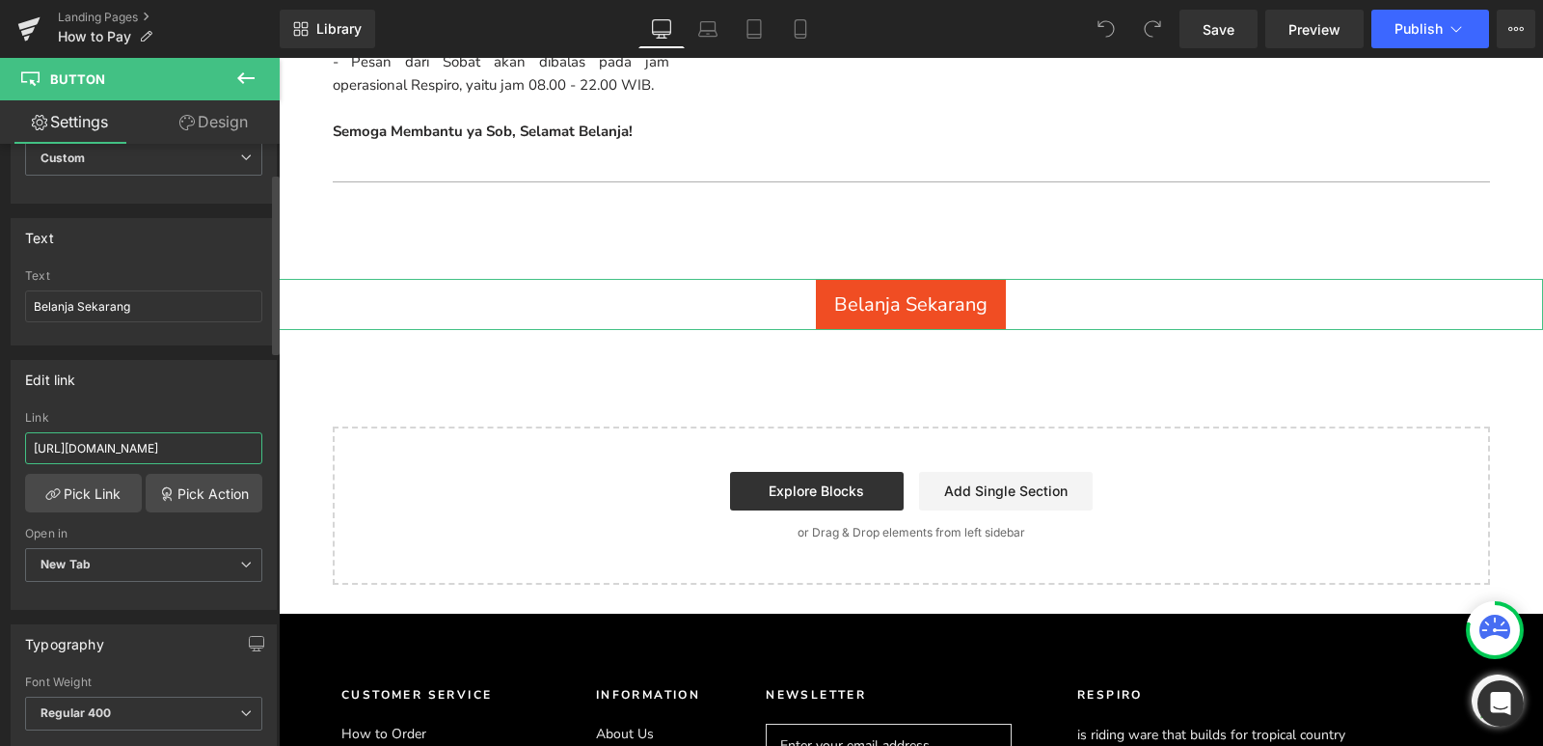
click at [170, 451] on input "https://respiro.co.id/collections/jacket-1" at bounding box center [143, 448] width 237 height 32
drag, startPoint x: 144, startPoint y: 448, endPoint x: 0, endPoint y: 411, distance: 148.5
click at [0, 411] on div "Edit link https://respiro.co.id/collections/jacket-1 Link https://respiro.co.id…" at bounding box center [144, 477] width 288 height 264
drag, startPoint x: 141, startPoint y: 453, endPoint x: 0, endPoint y: 447, distance: 141.0
click at [0, 447] on div "Edit link collections/jacket-1 Link collections/jacket-1 Pick Link Pick Action …" at bounding box center [144, 477] width 288 height 264
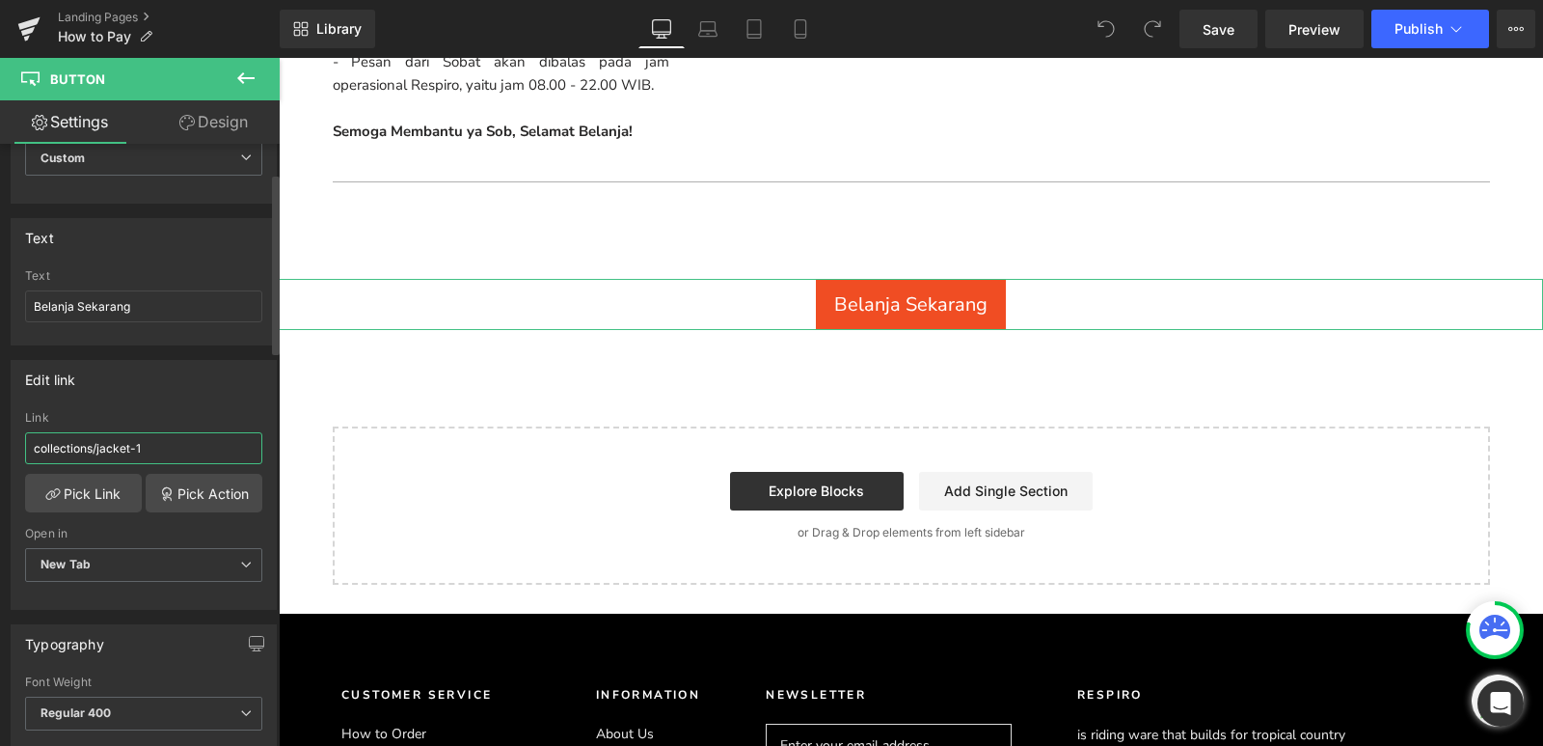
paste input "/collections/promotion"
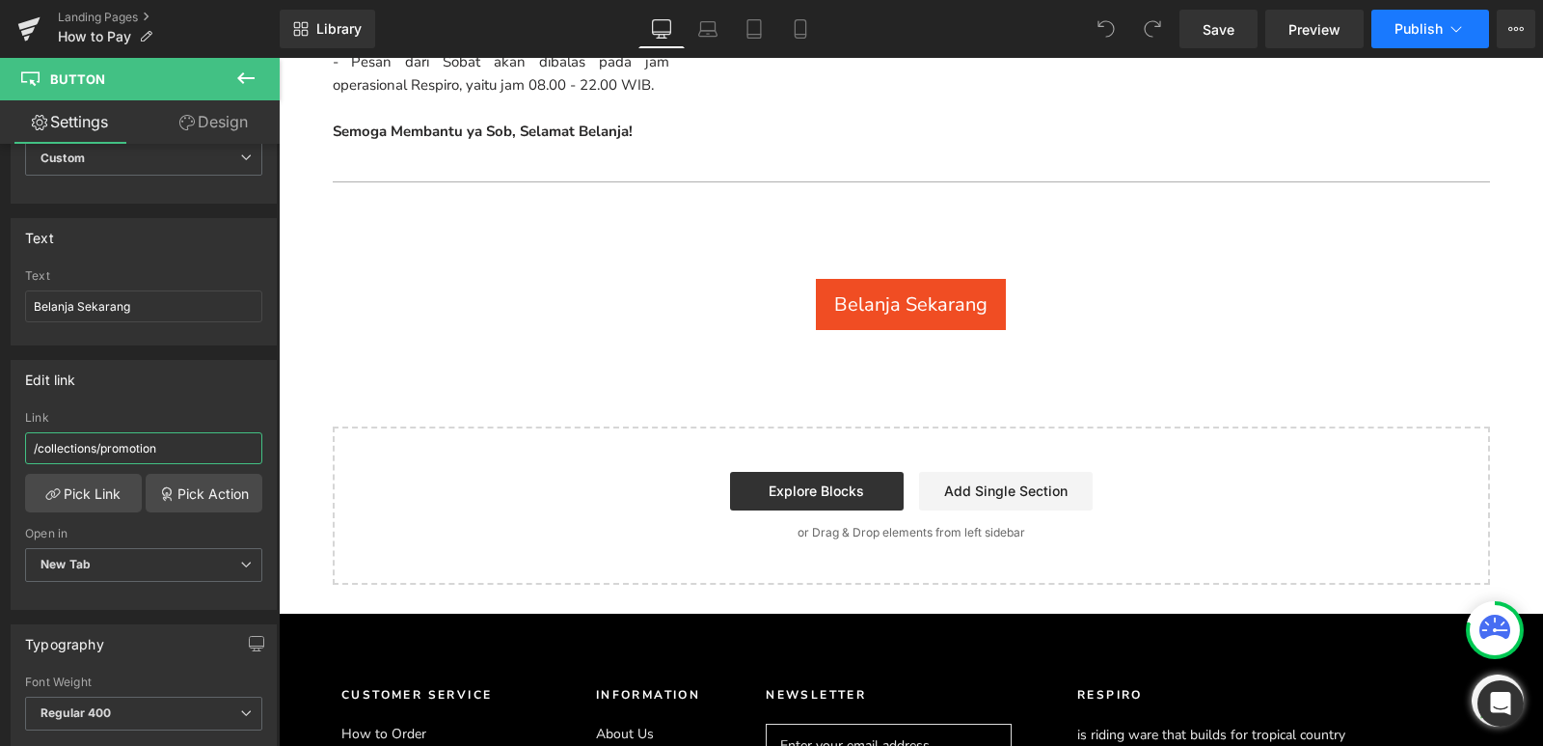
type input "/collections/promotion"
click at [1419, 21] on span "Publish" at bounding box center [1419, 28] width 48 height 15
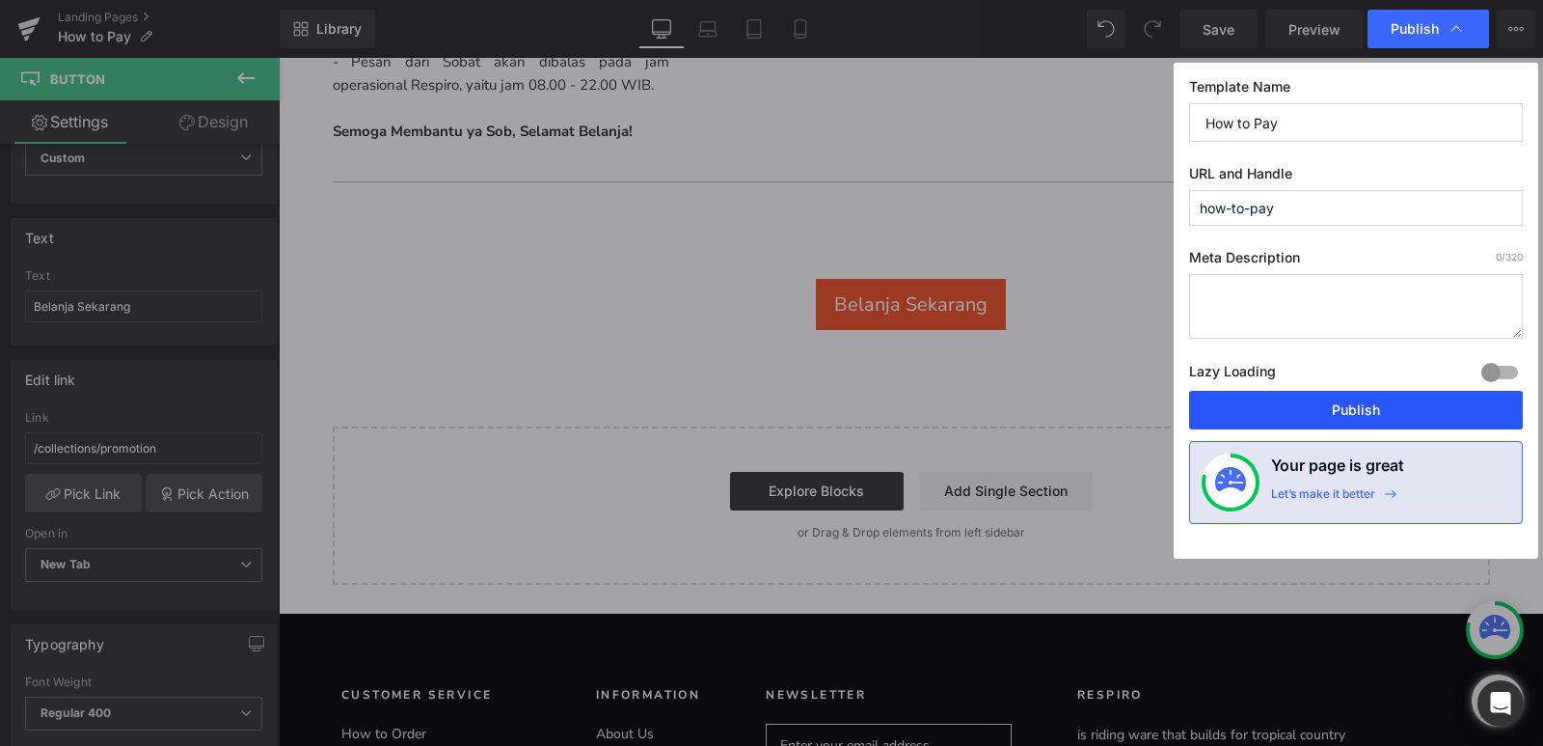
click at [1392, 411] on button "Publish" at bounding box center [1356, 410] width 334 height 39
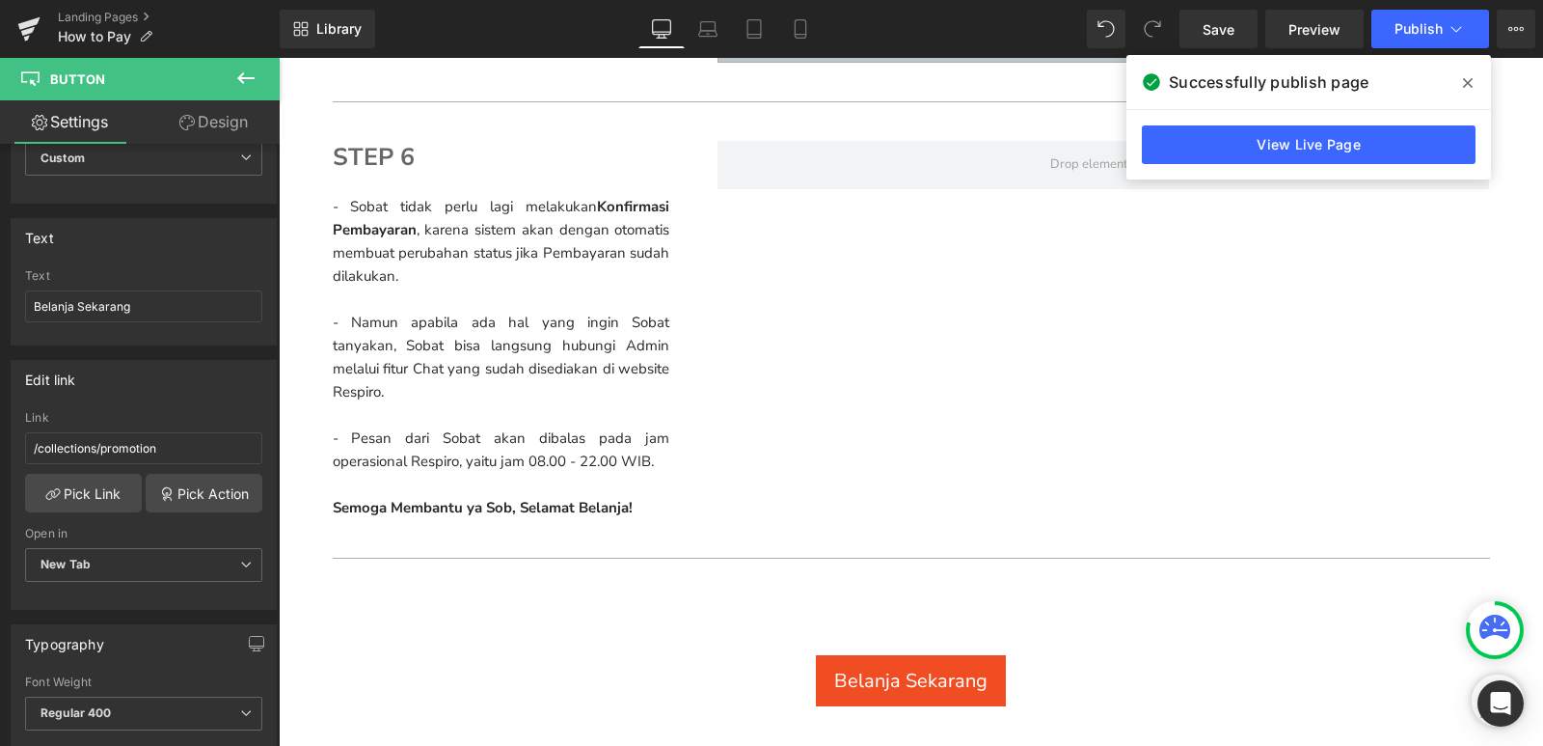
scroll to position [4534, 0]
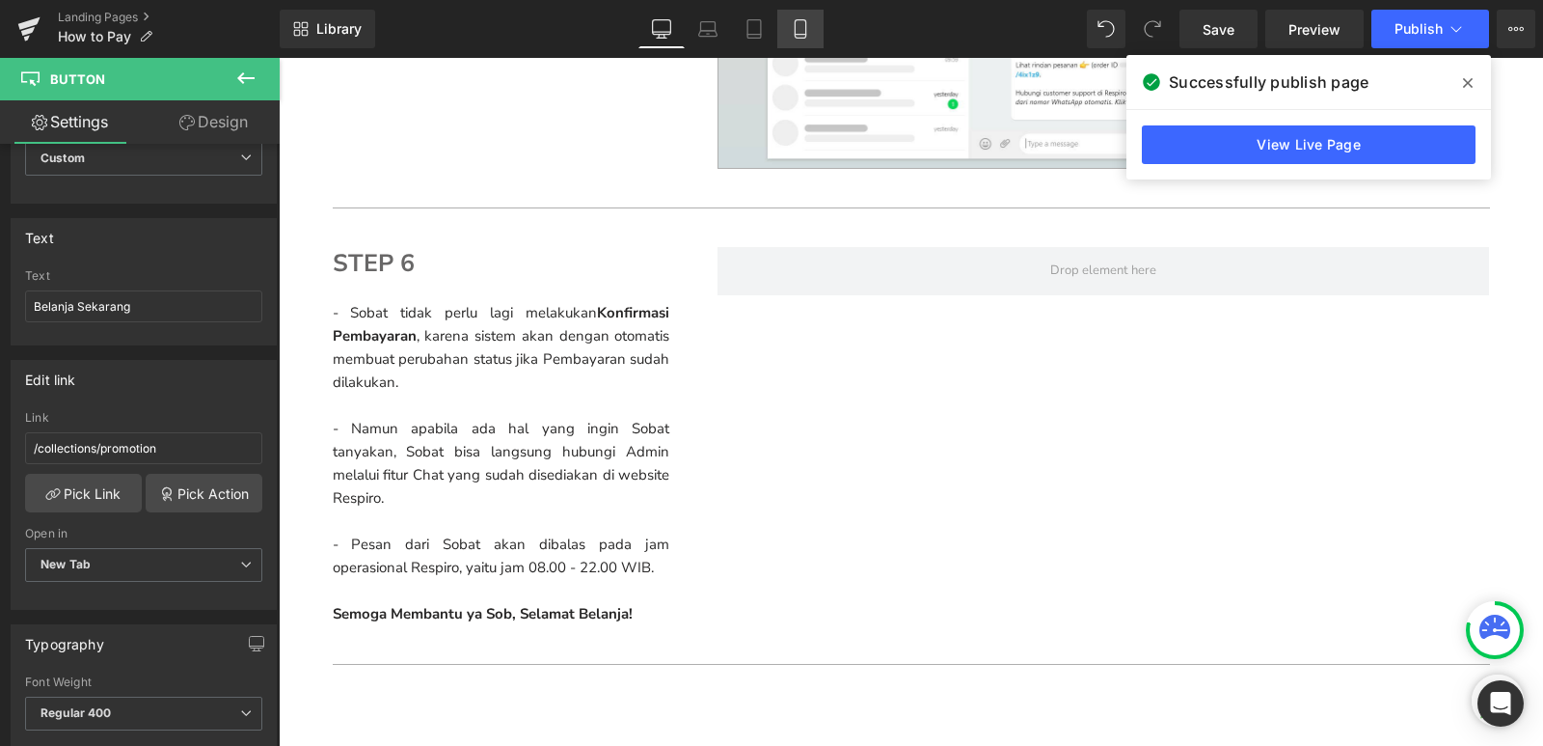
click at [808, 20] on icon at bounding box center [800, 28] width 19 height 19
type input "23"
type input "100"
type input "50"
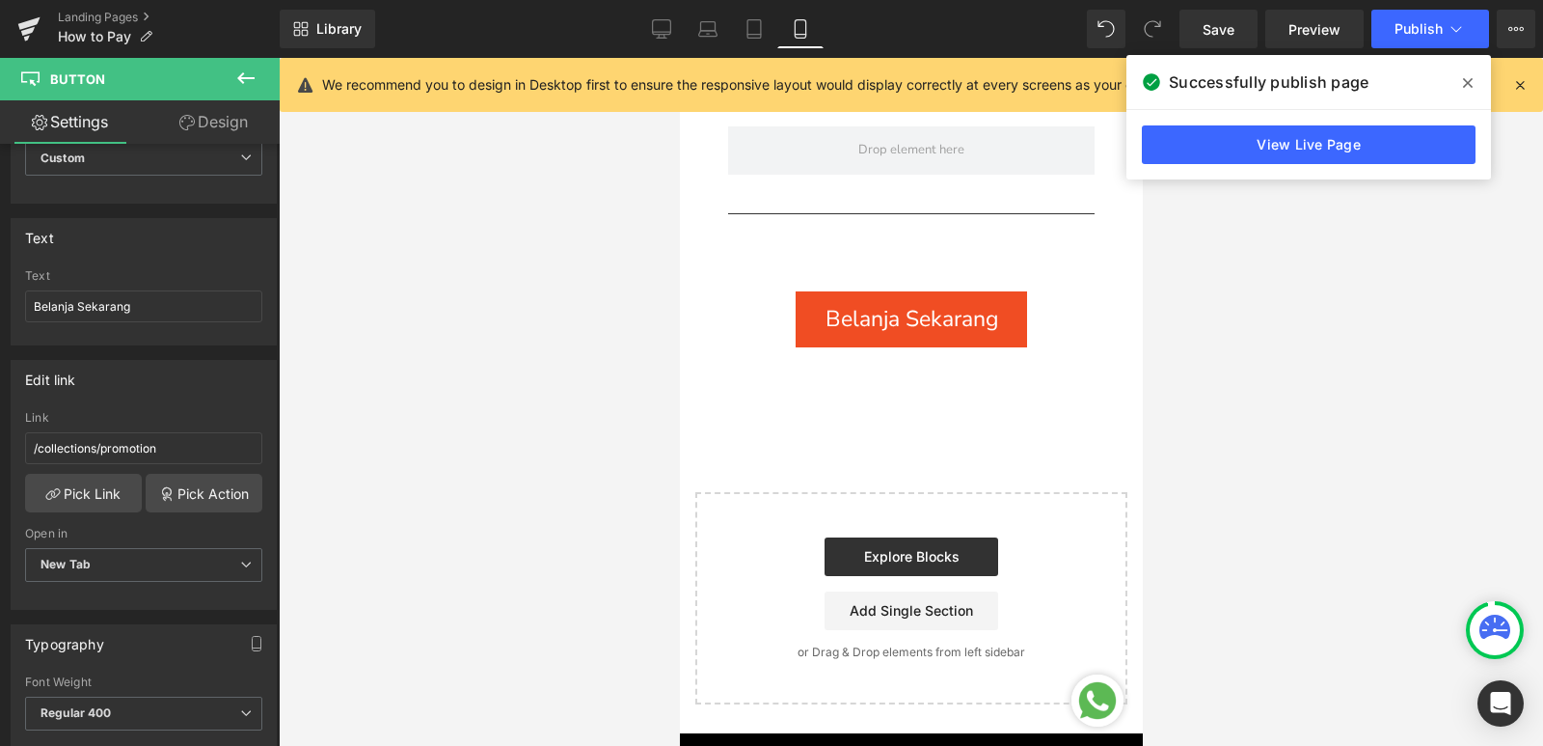
scroll to position [6860, 0]
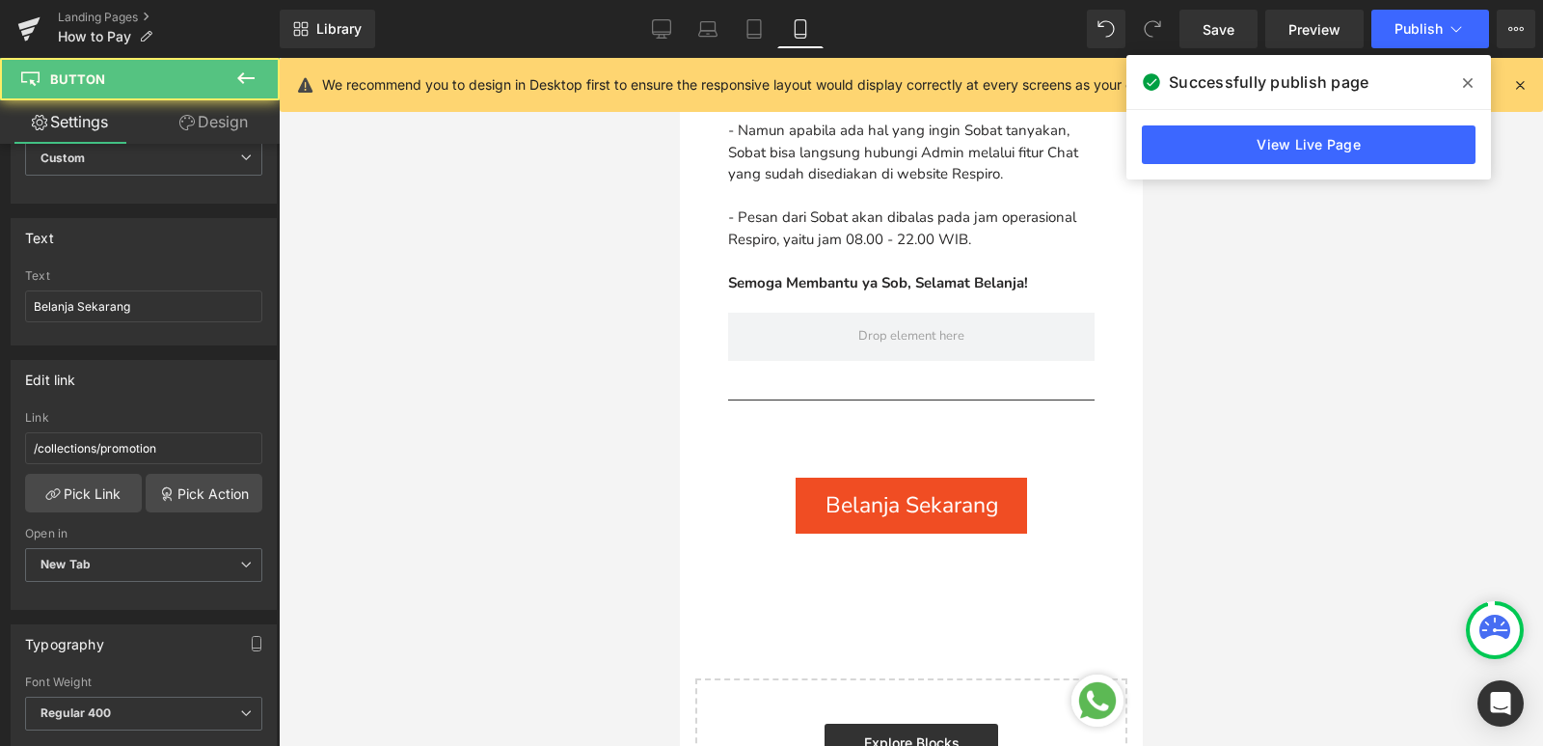
click at [964, 490] on span "Belanja Sekarang" at bounding box center [911, 505] width 173 height 30
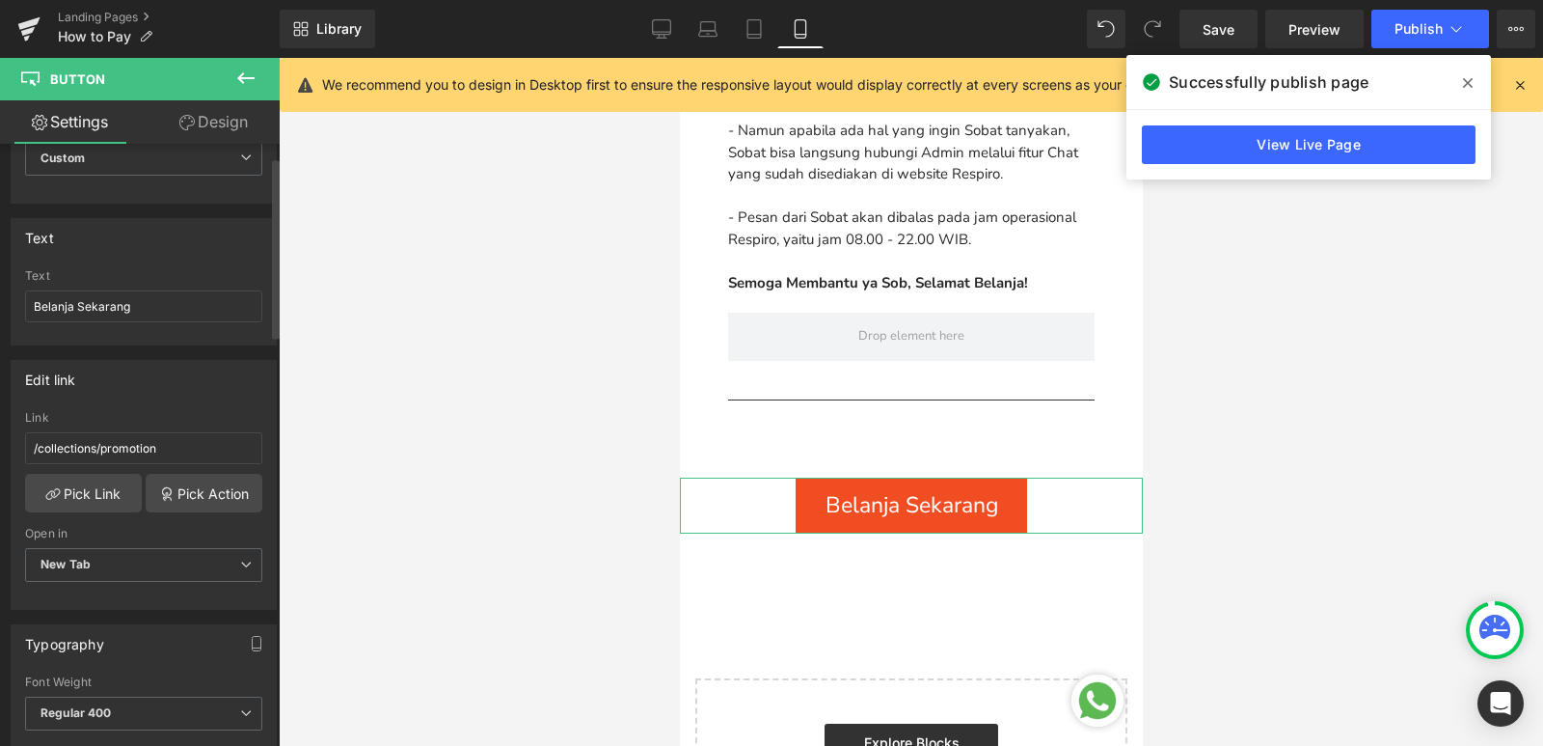
scroll to position [0, 0]
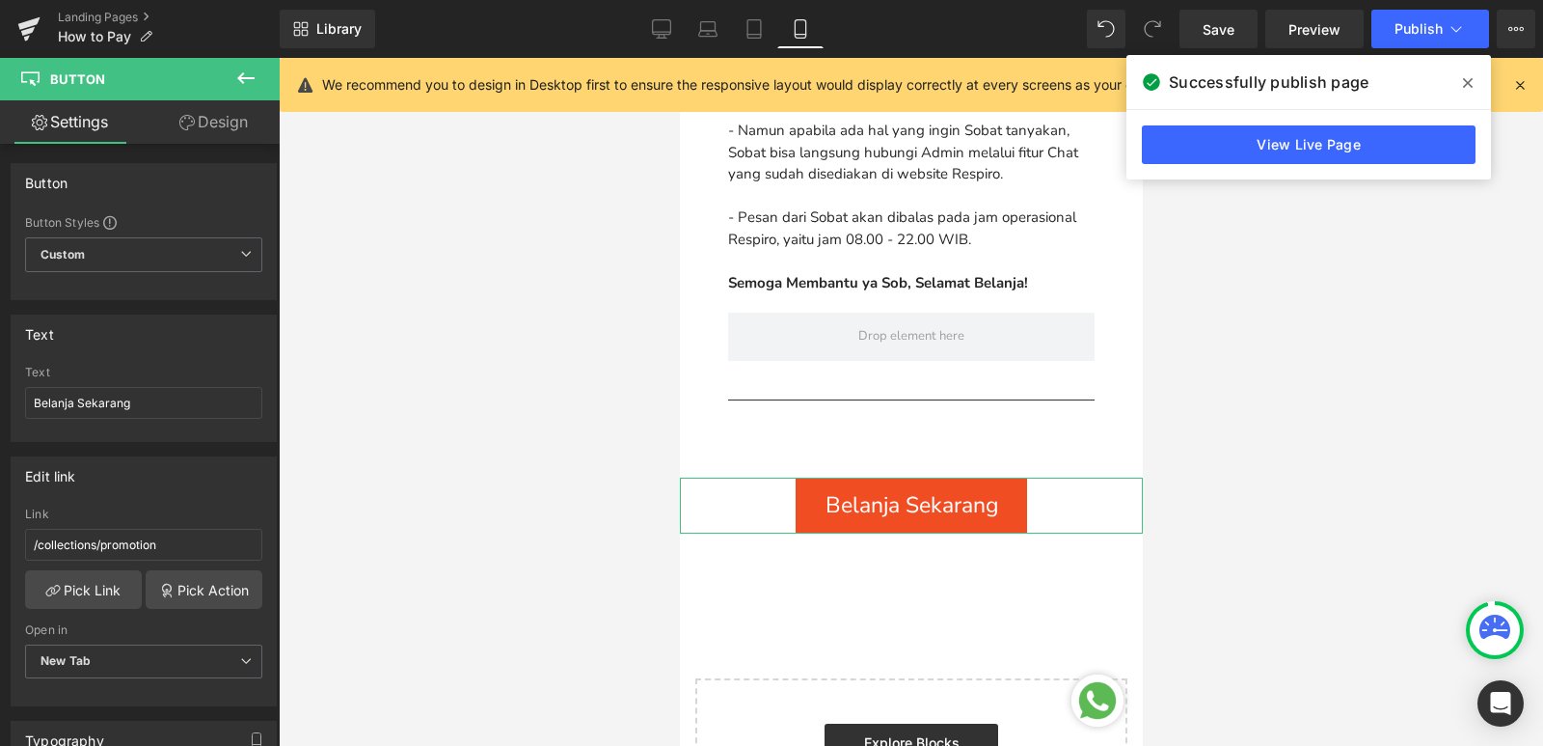
click at [248, 124] on link "Design" at bounding box center [214, 121] width 140 height 43
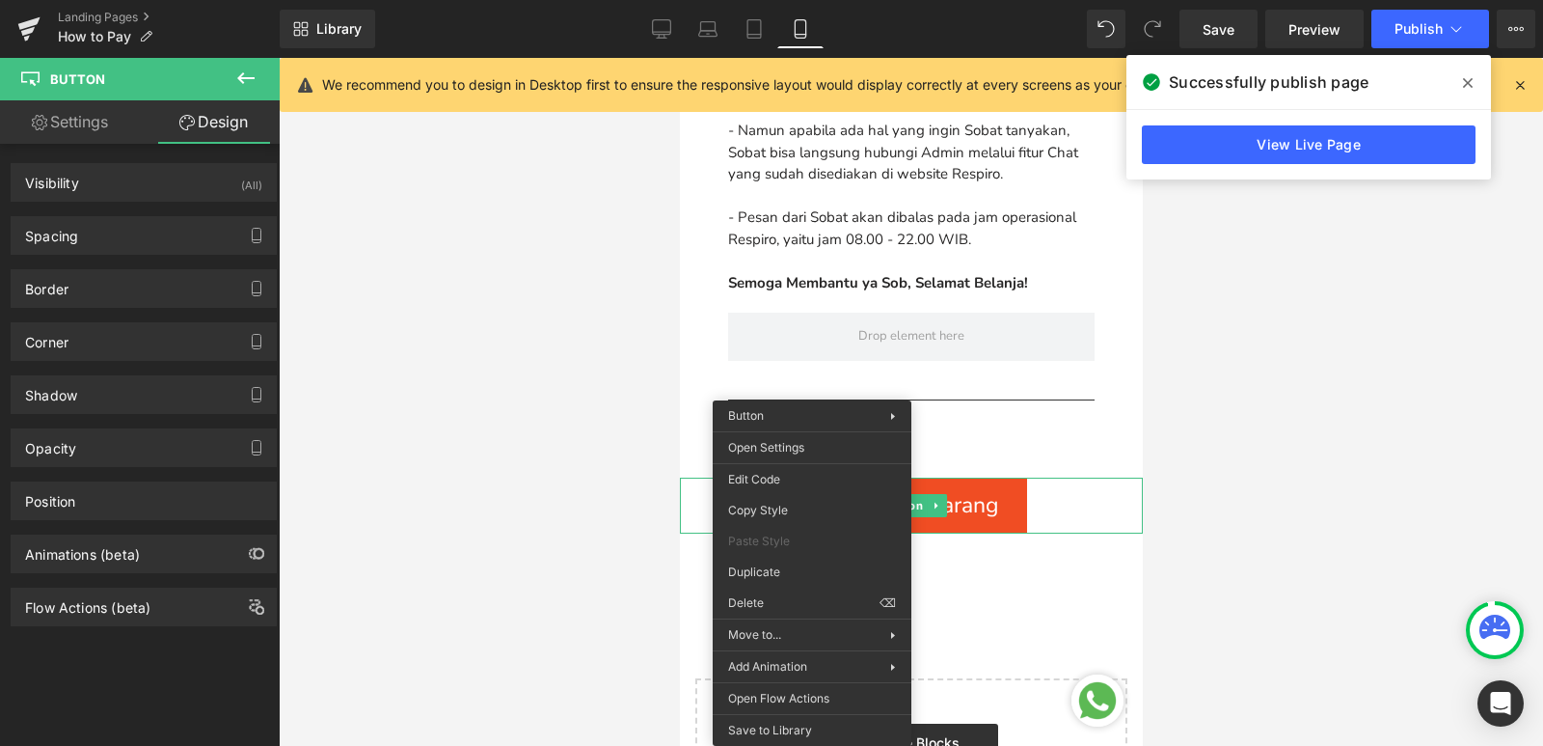
click at [946, 477] on link "Belanja Sekarang" at bounding box center [910, 505] width 231 height 56
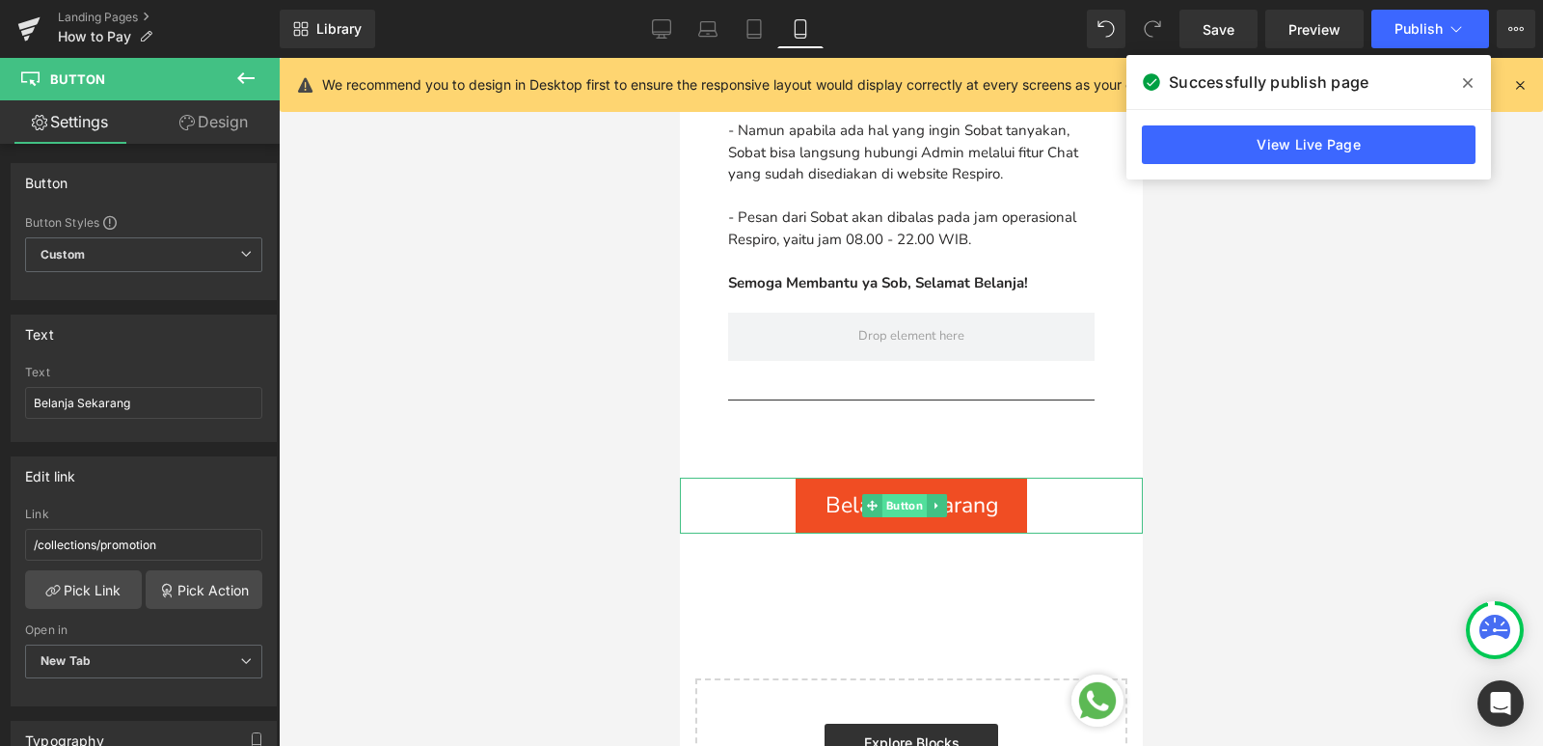
click at [909, 494] on span "Button" at bounding box center [903, 505] width 44 height 23
click at [762, 477] on div "Belanja Sekarang" at bounding box center [910, 505] width 463 height 56
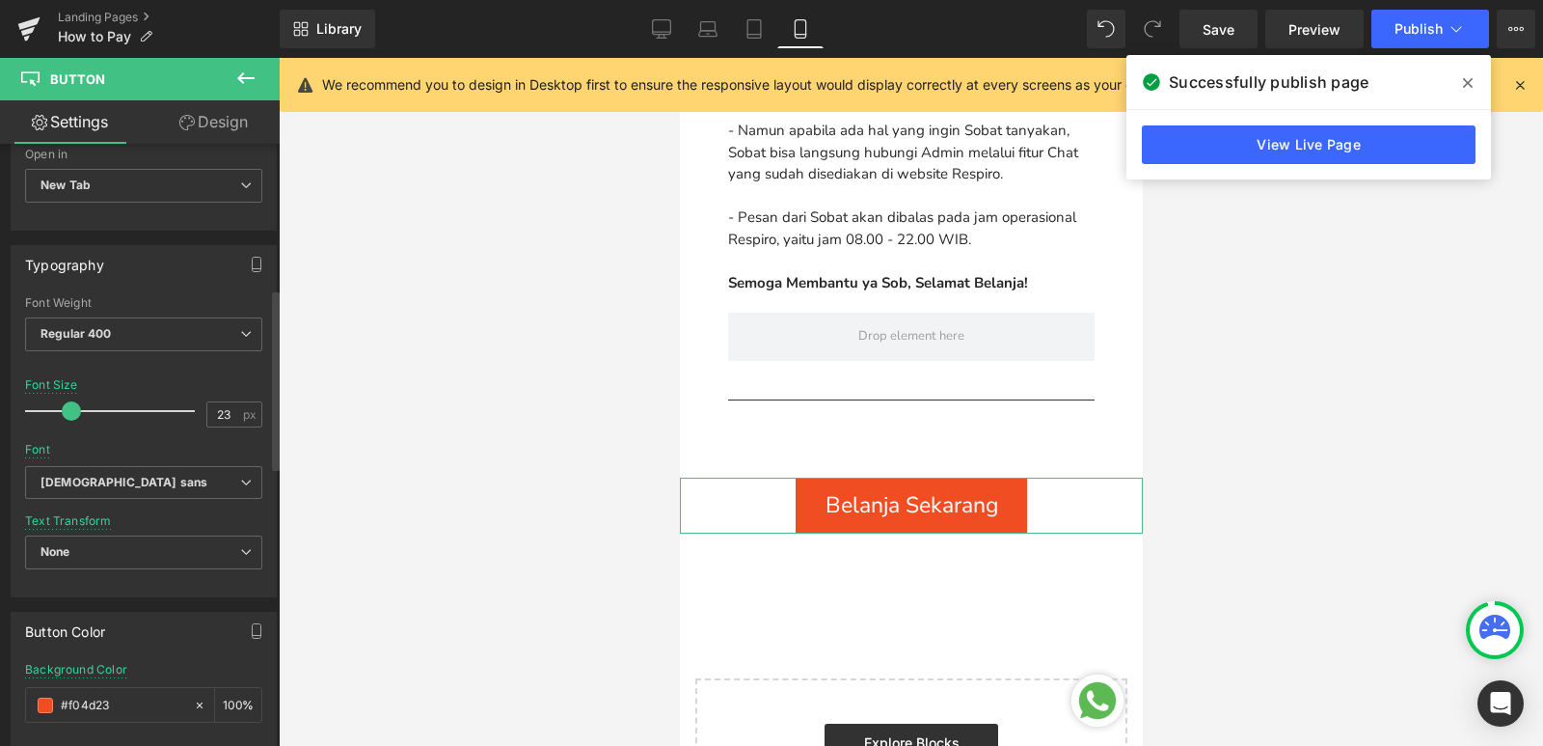
scroll to position [482, 0]
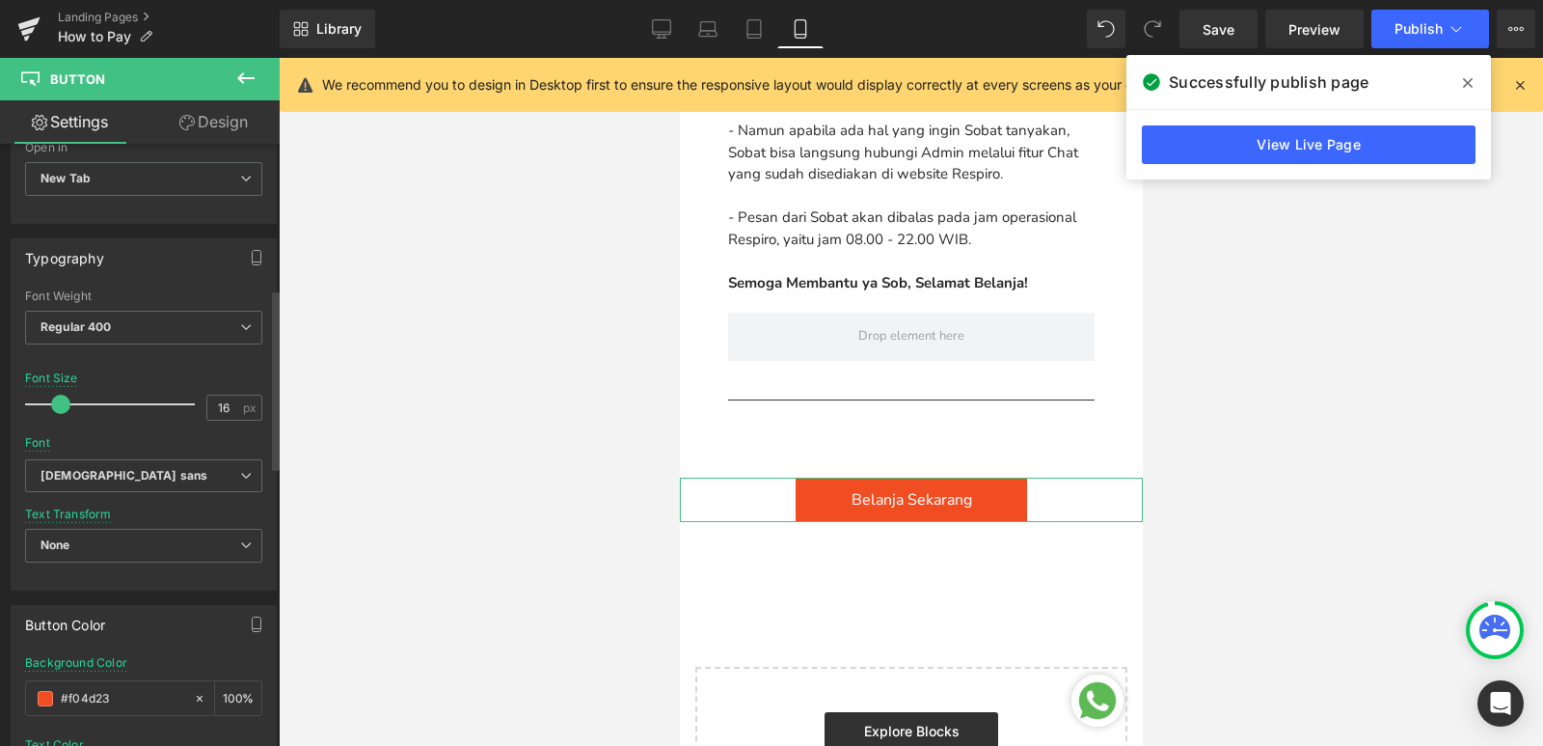
drag, startPoint x: 72, startPoint y: 405, endPoint x: 62, endPoint y: 398, distance: 12.6
click at [62, 398] on span at bounding box center [60, 403] width 19 height 19
click at [1467, 83] on icon at bounding box center [1468, 83] width 10 height 10
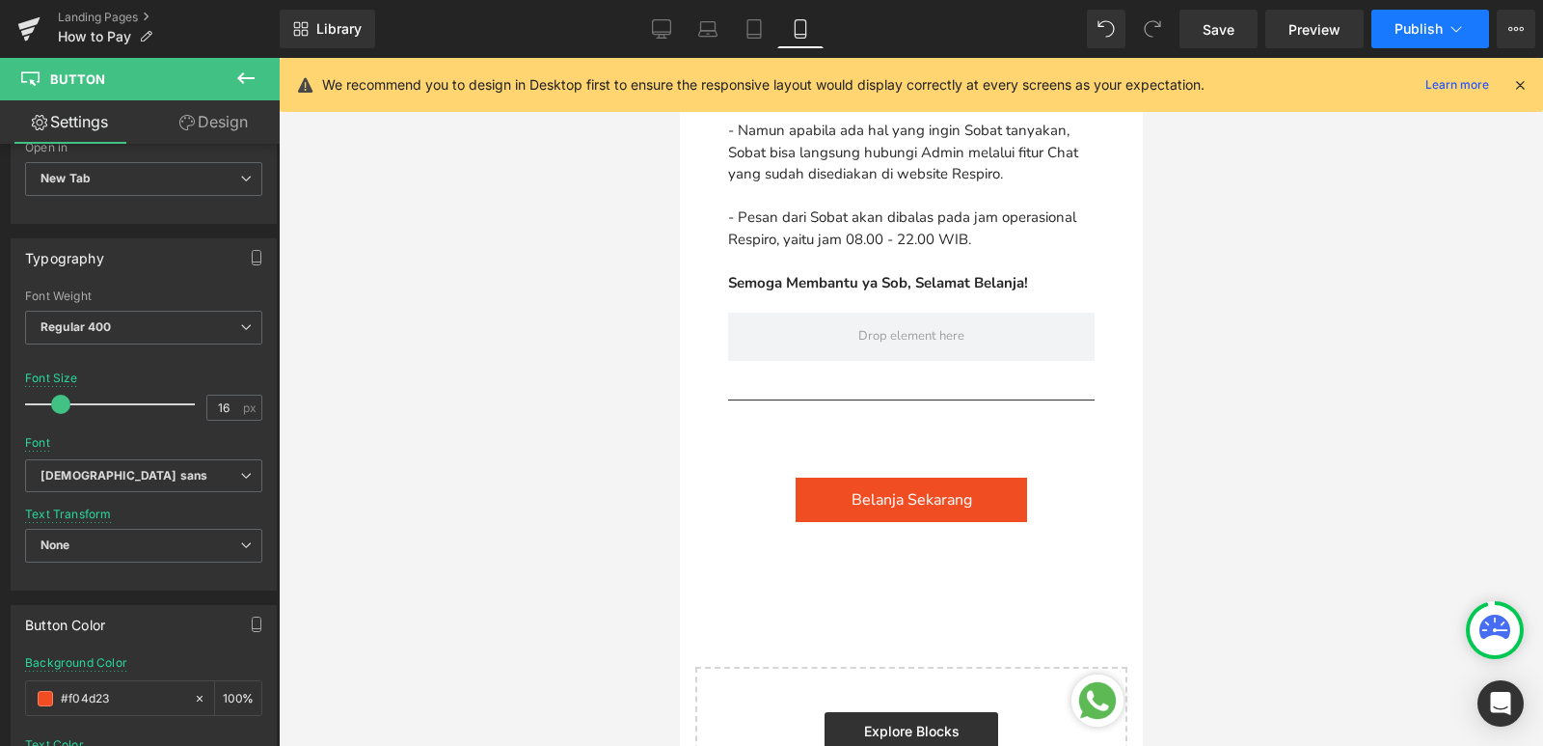
click at [1428, 24] on span "Publish" at bounding box center [1419, 28] width 48 height 15
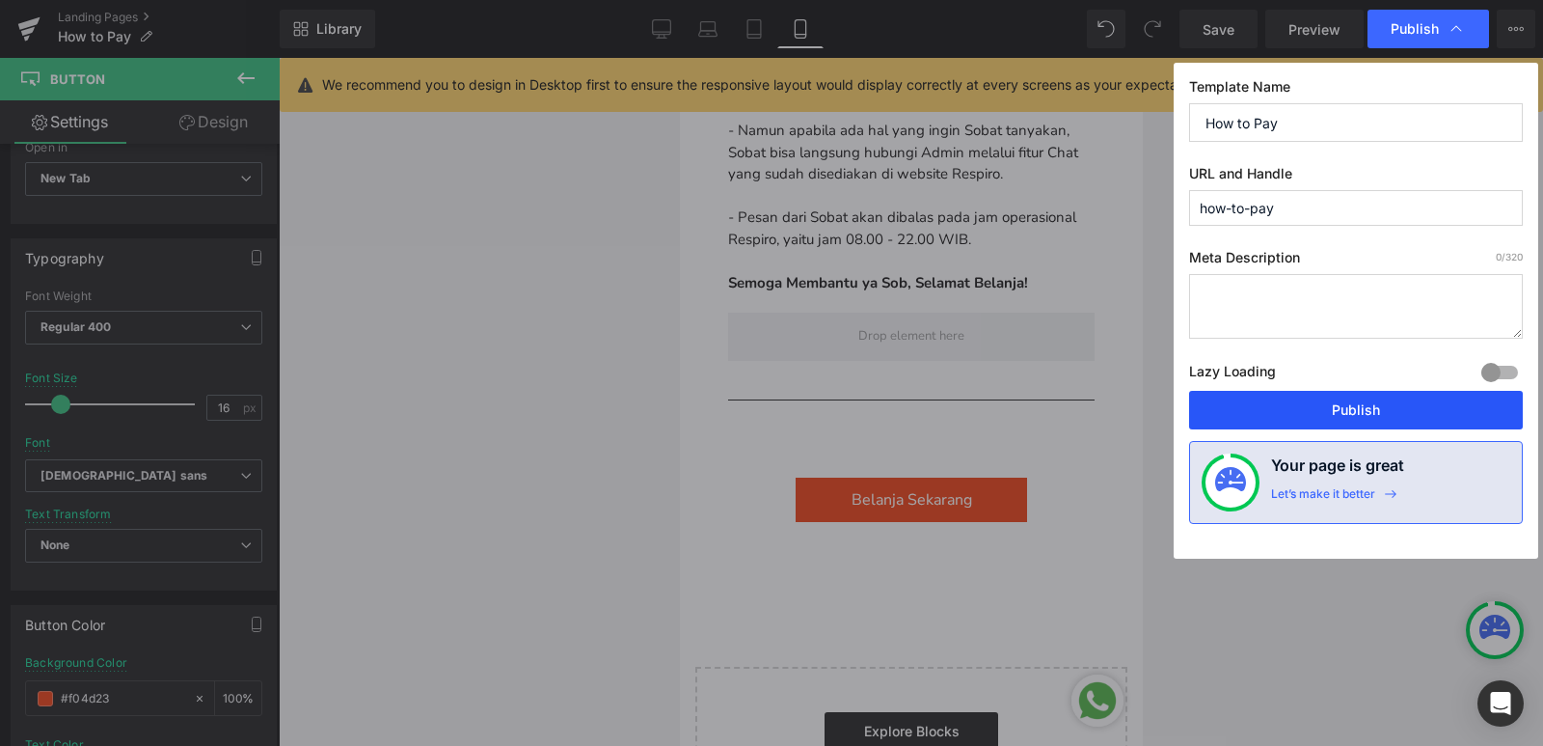
click at [1365, 417] on button "Publish" at bounding box center [1356, 410] width 334 height 39
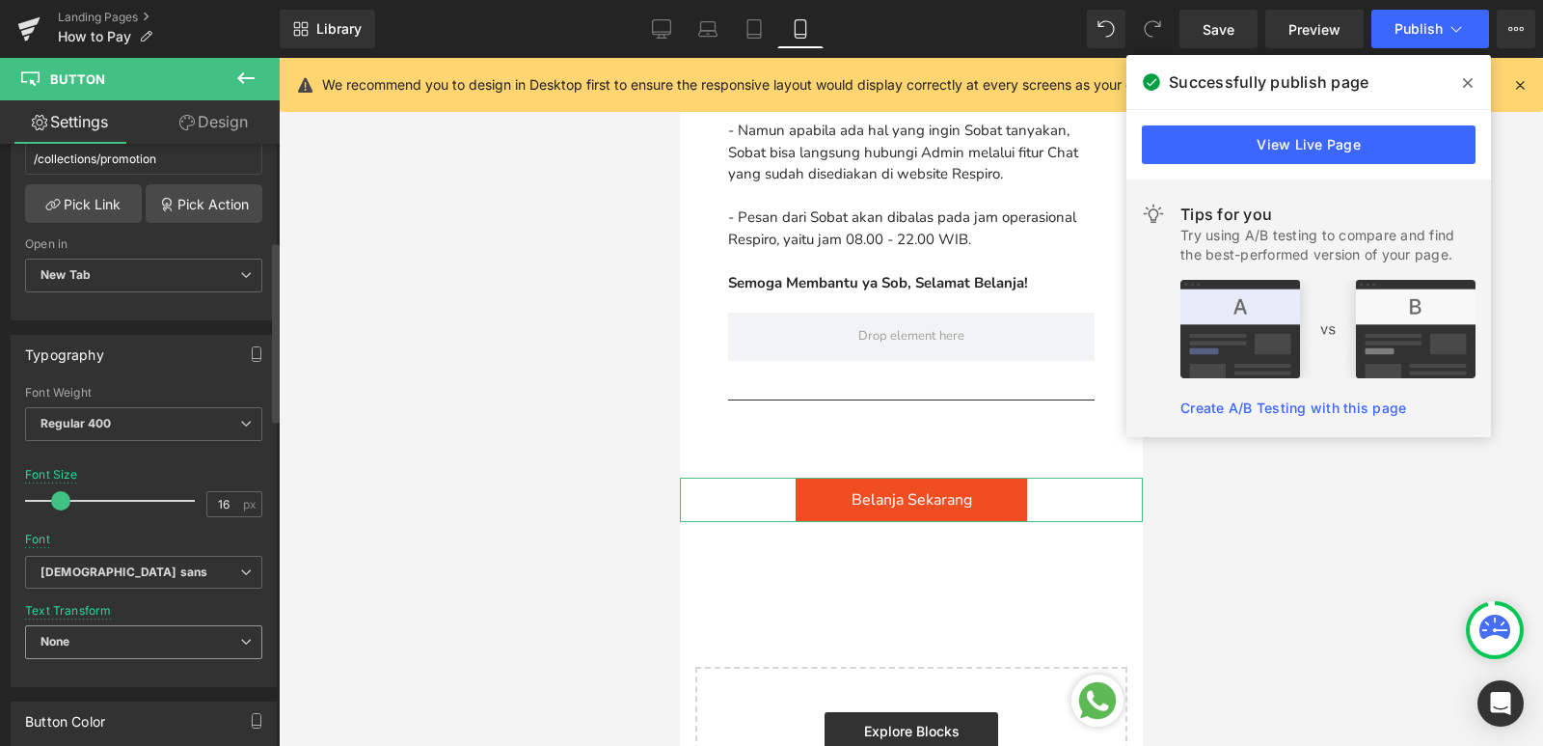
scroll to position [289, 0]
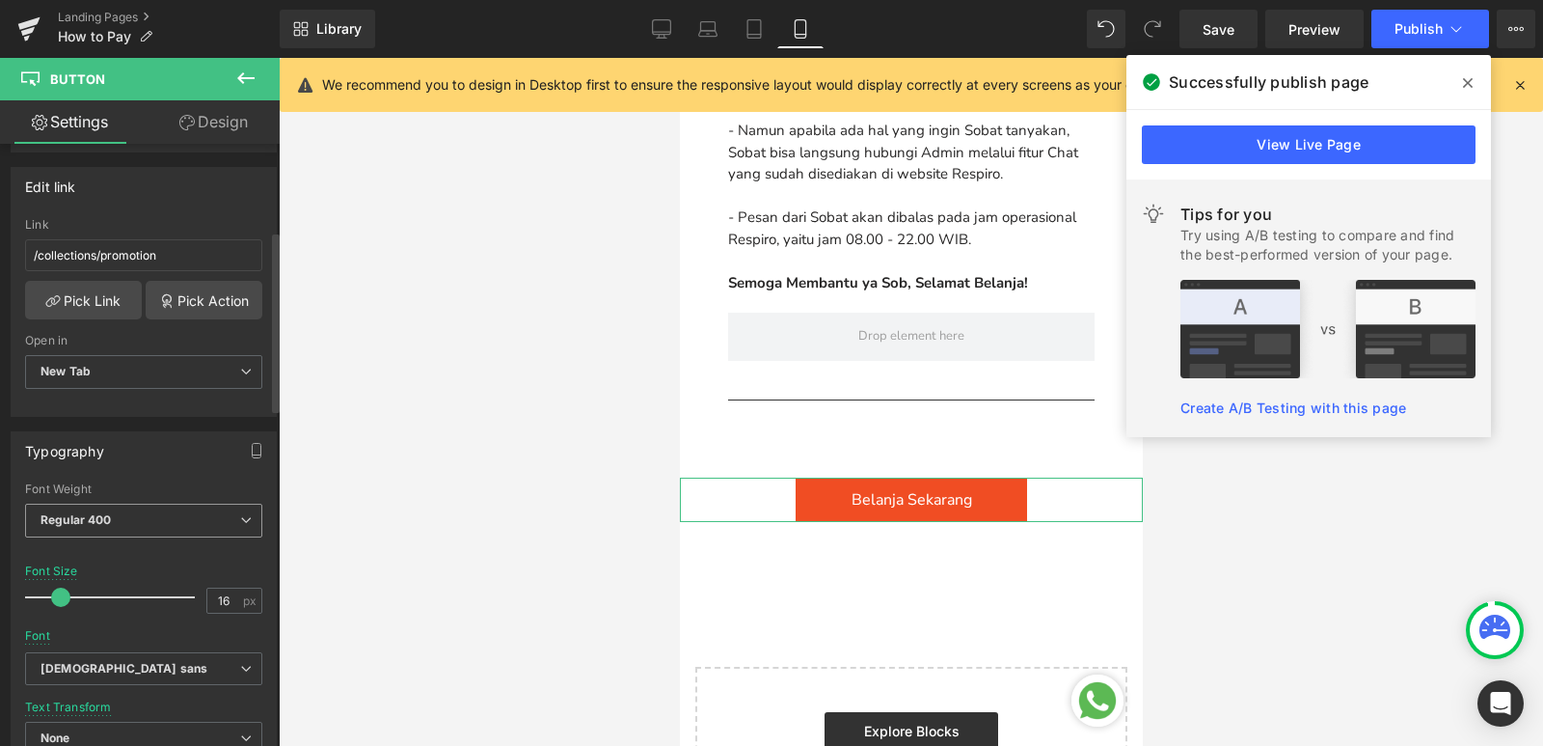
click at [135, 521] on span "Regular 400" at bounding box center [143, 520] width 237 height 34
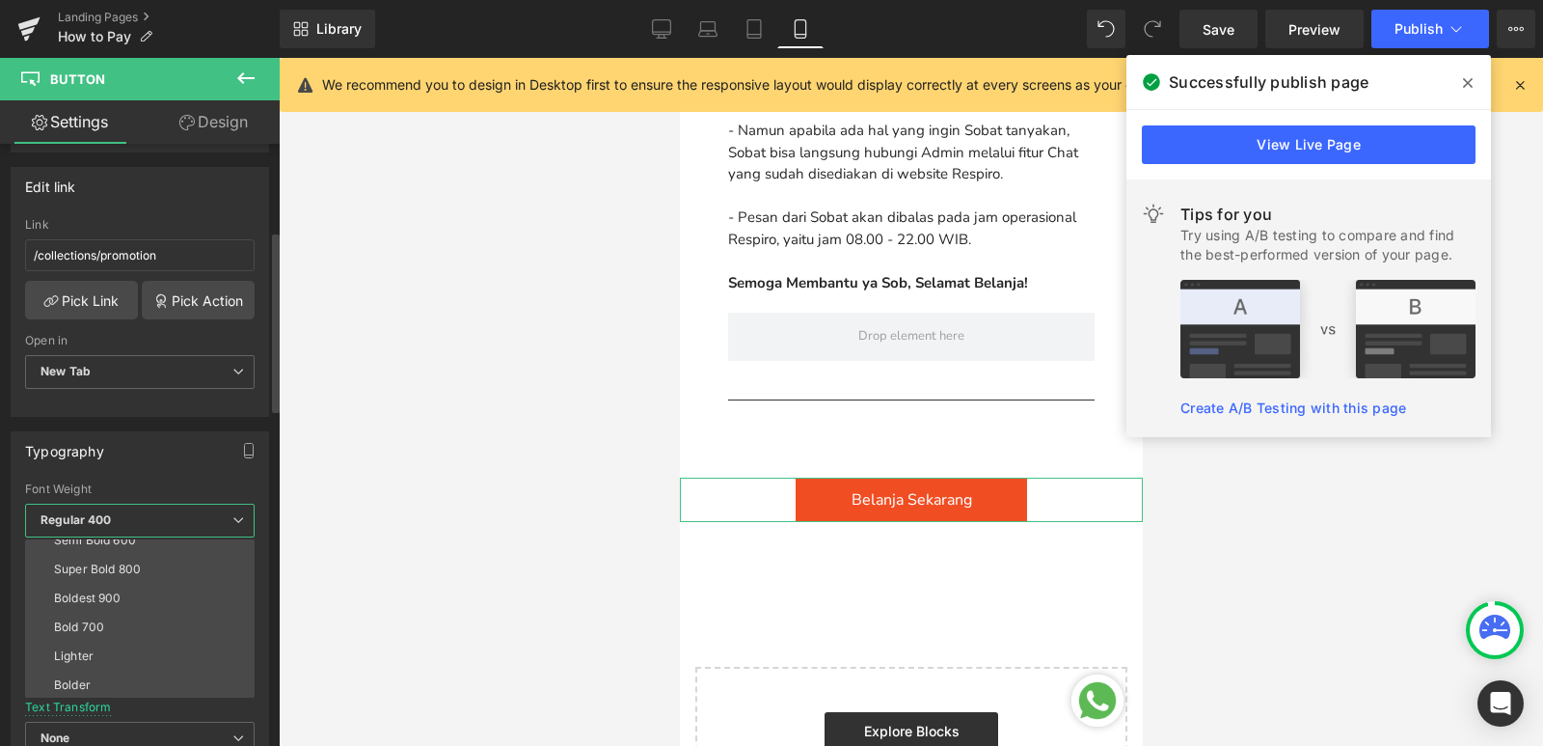
scroll to position [160, 0]
click at [140, 616] on li "Bold 700" at bounding box center [144, 625] width 238 height 29
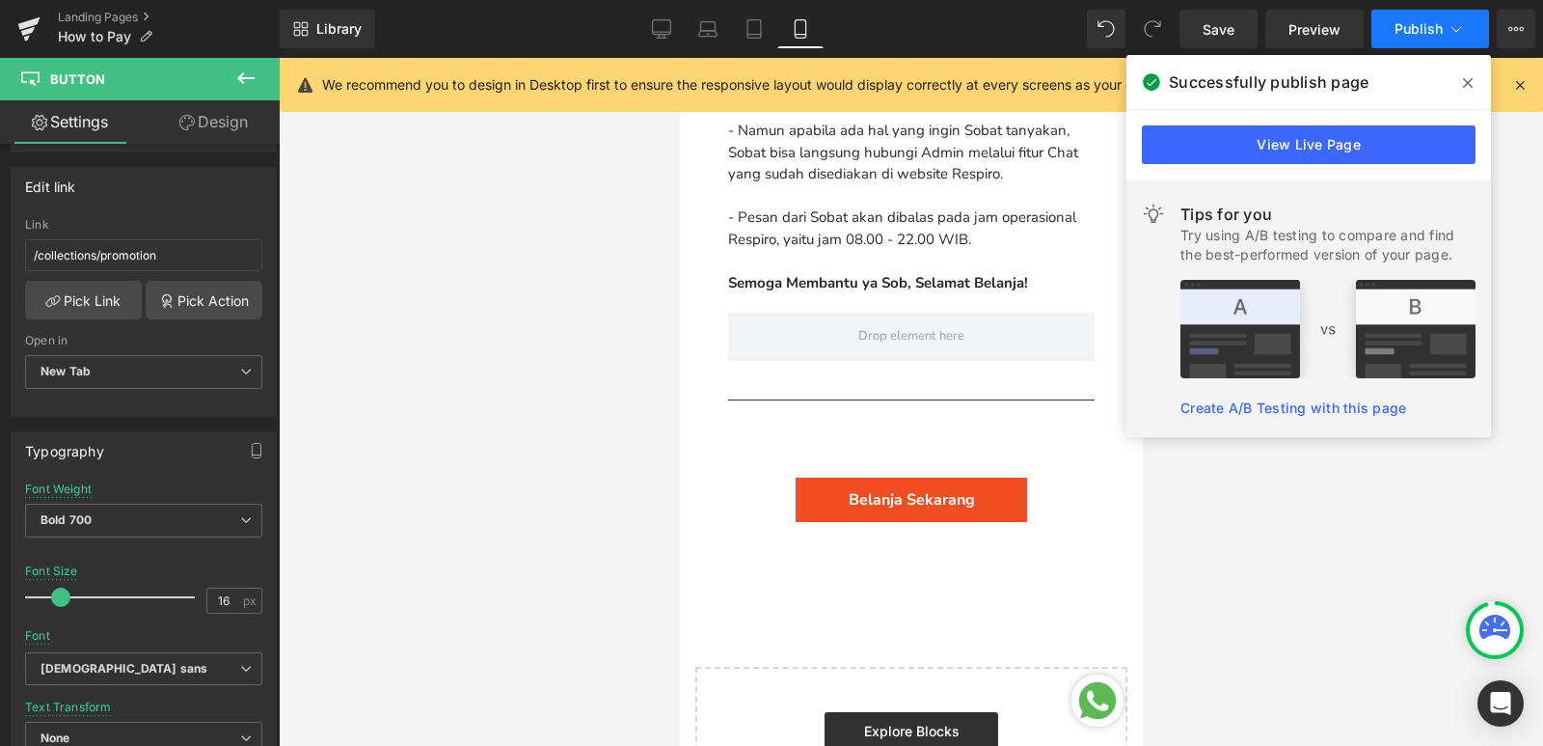
click at [1436, 28] on span "Publish" at bounding box center [1419, 28] width 48 height 15
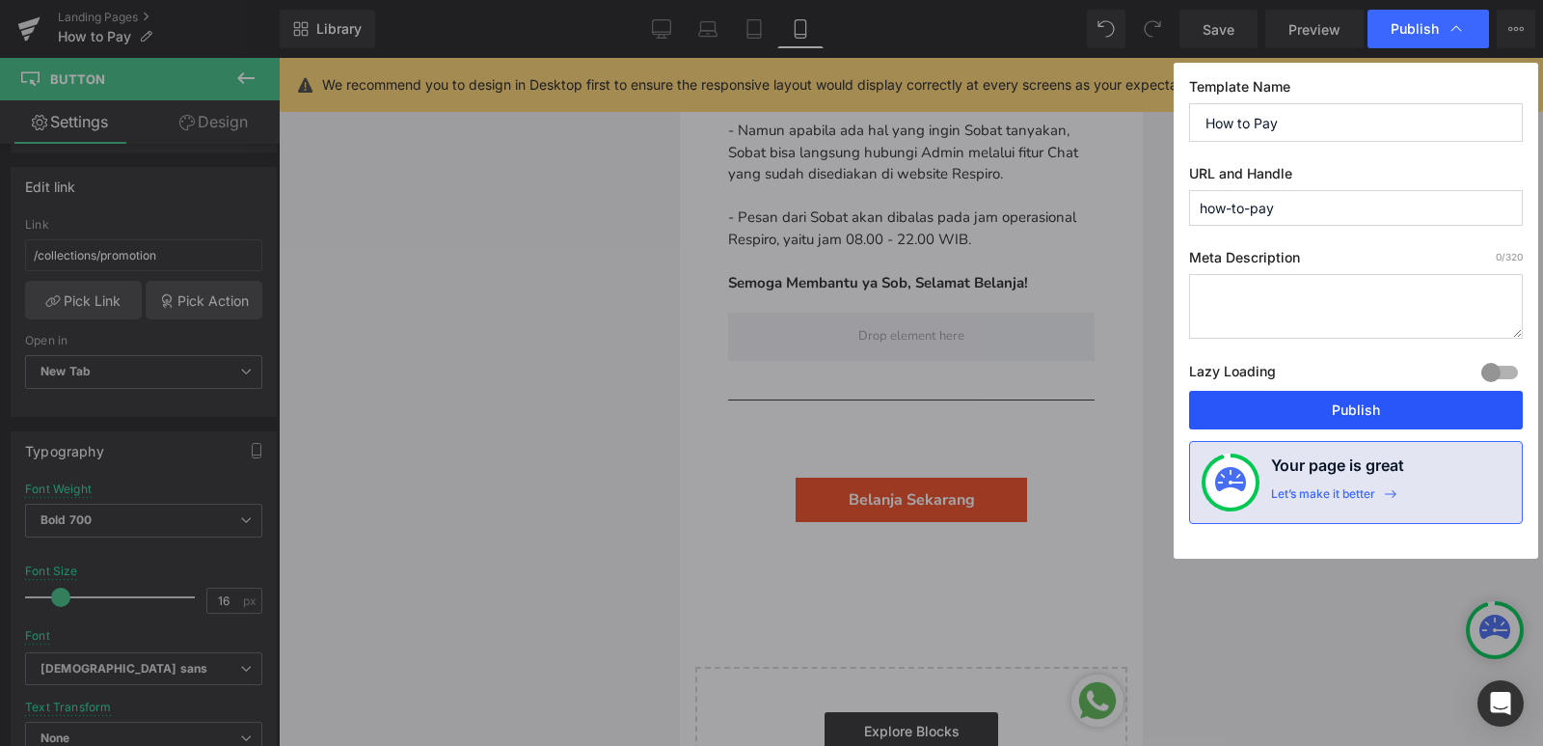
click at [1380, 413] on button "Publish" at bounding box center [1356, 410] width 334 height 39
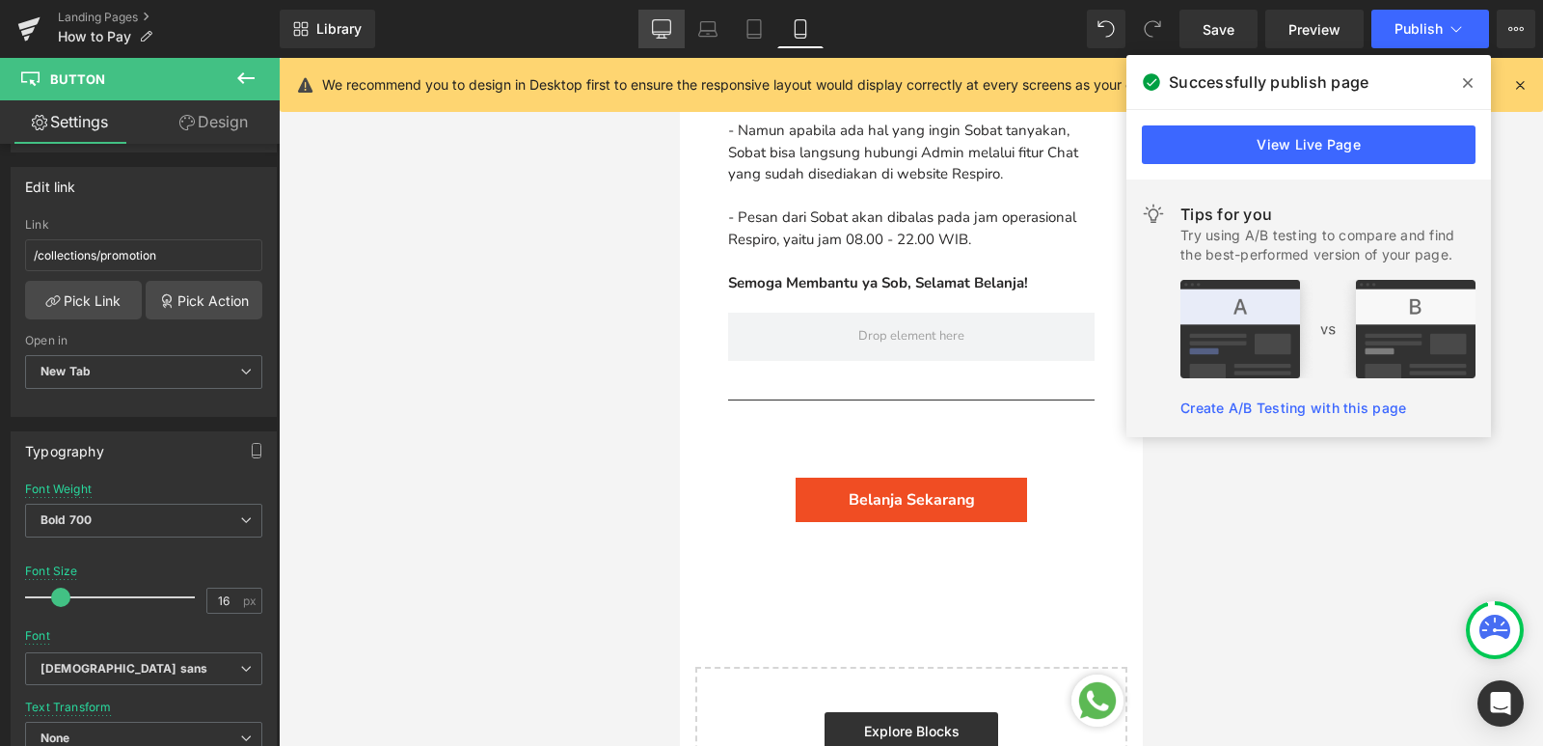
click at [663, 36] on icon at bounding box center [661, 28] width 19 height 19
type input "20"
type input "100"
type input "15"
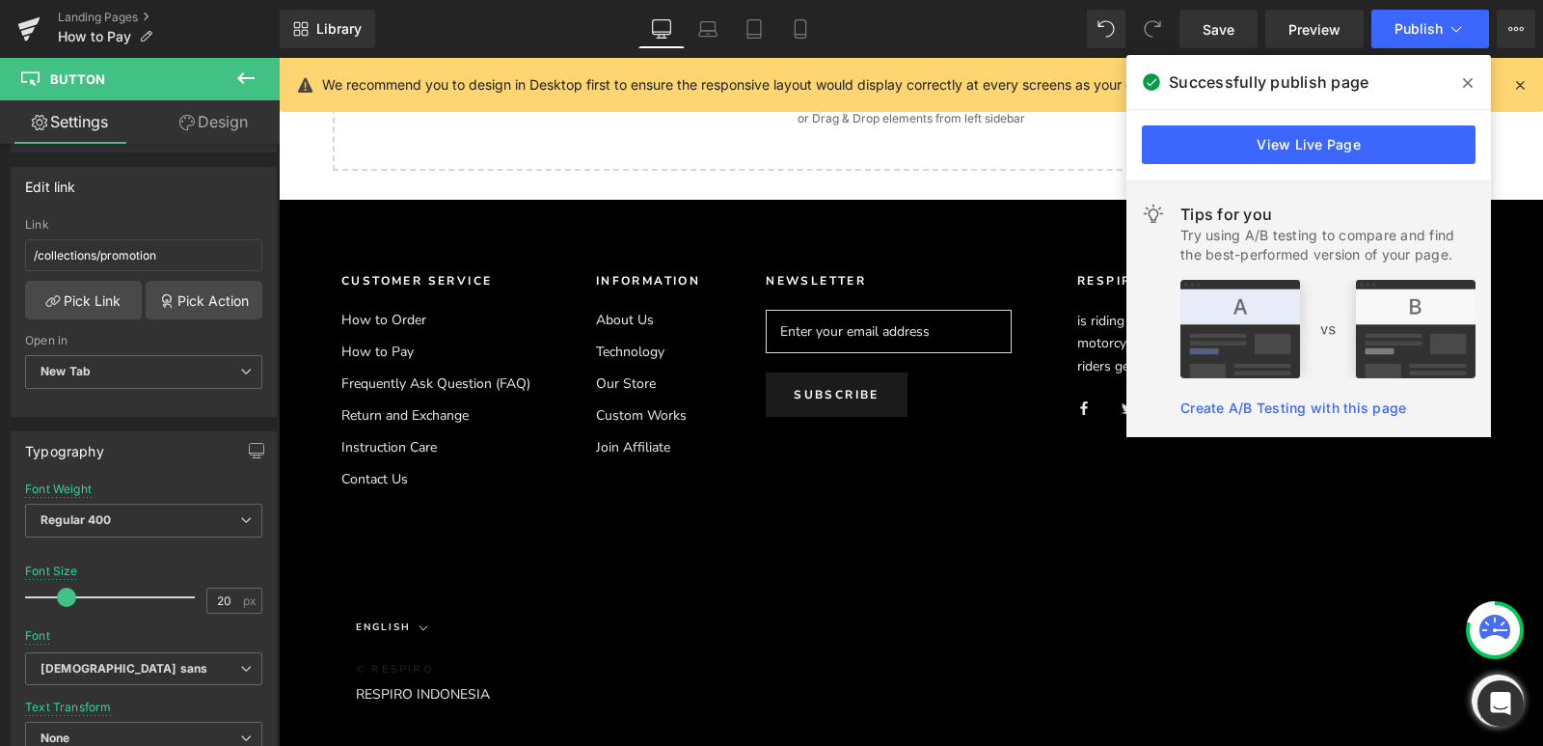
scroll to position [4905, 0]
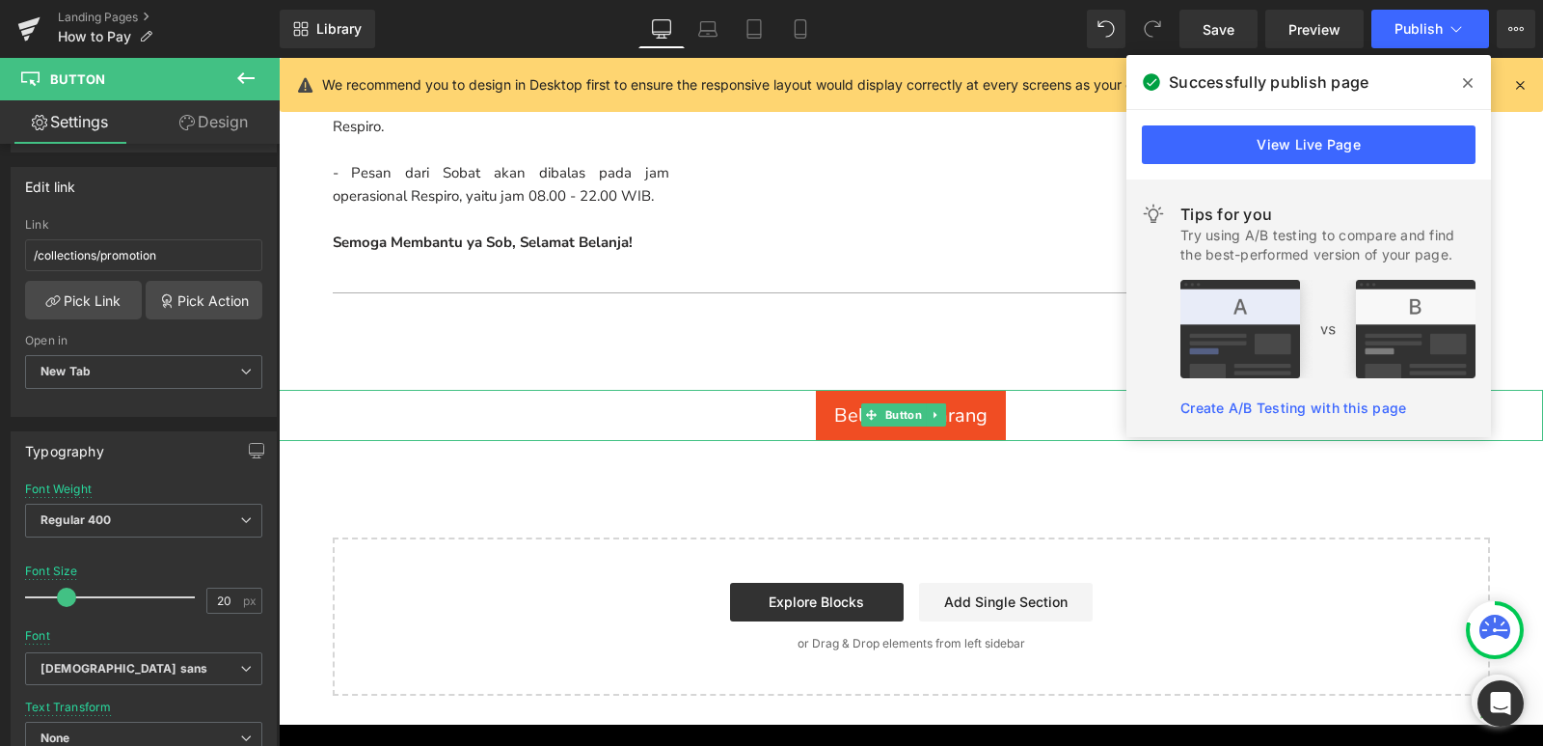
click at [834, 418] on span "Belanja Sekarang" at bounding box center [910, 415] width 153 height 26
click at [172, 529] on span "Regular 400" at bounding box center [143, 520] width 237 height 34
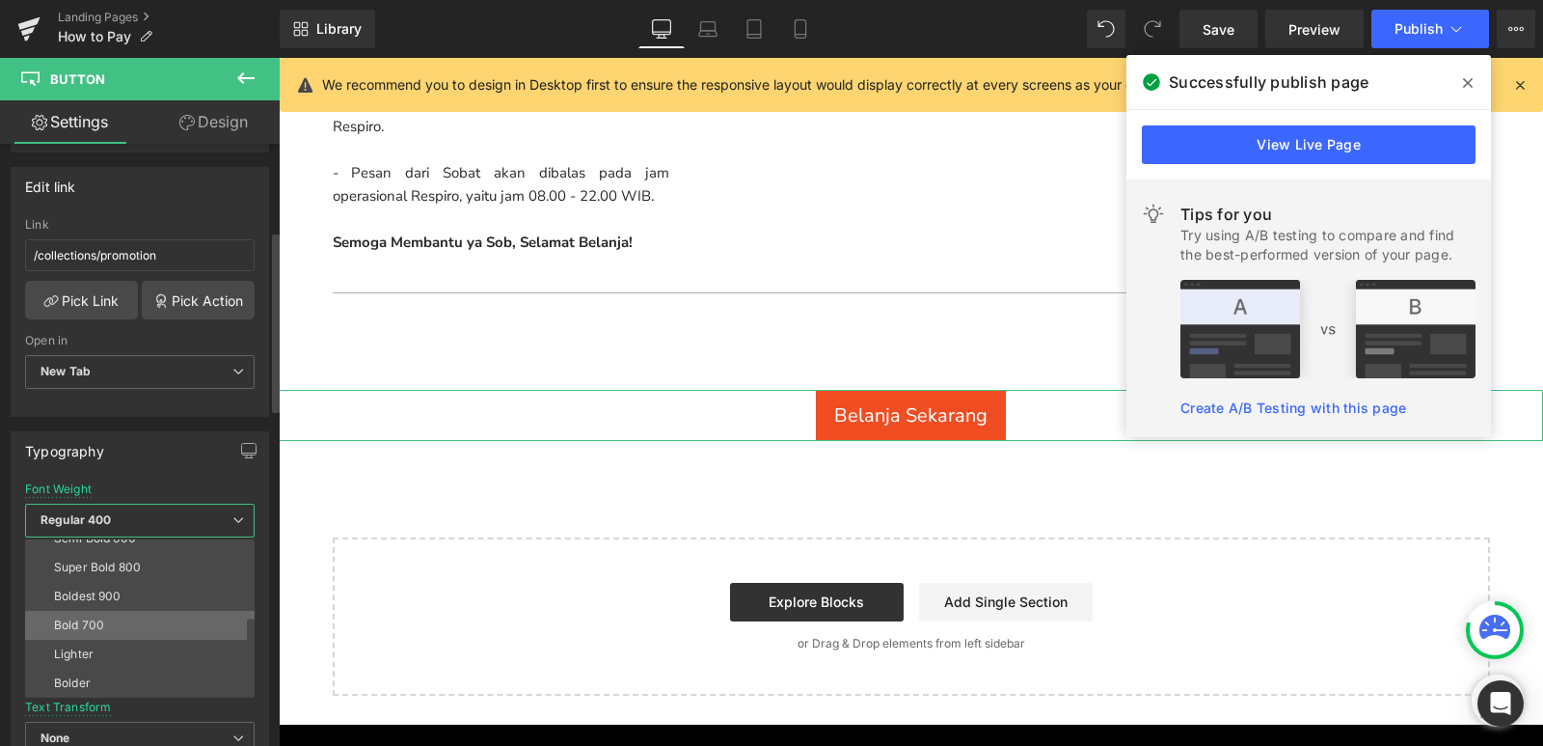
click at [128, 621] on li "Bold 700" at bounding box center [144, 625] width 238 height 29
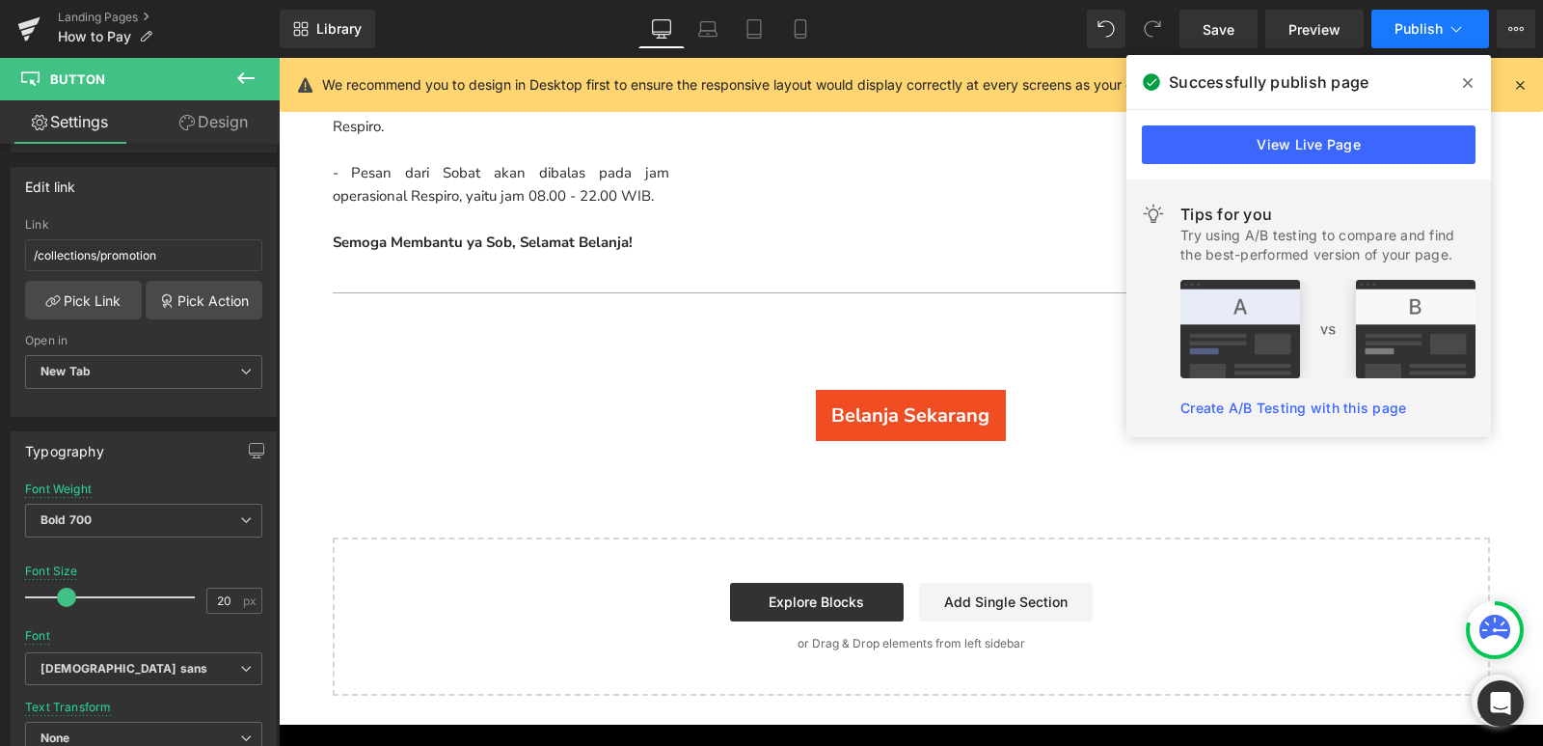
click at [1423, 22] on span "Publish" at bounding box center [1419, 28] width 48 height 15
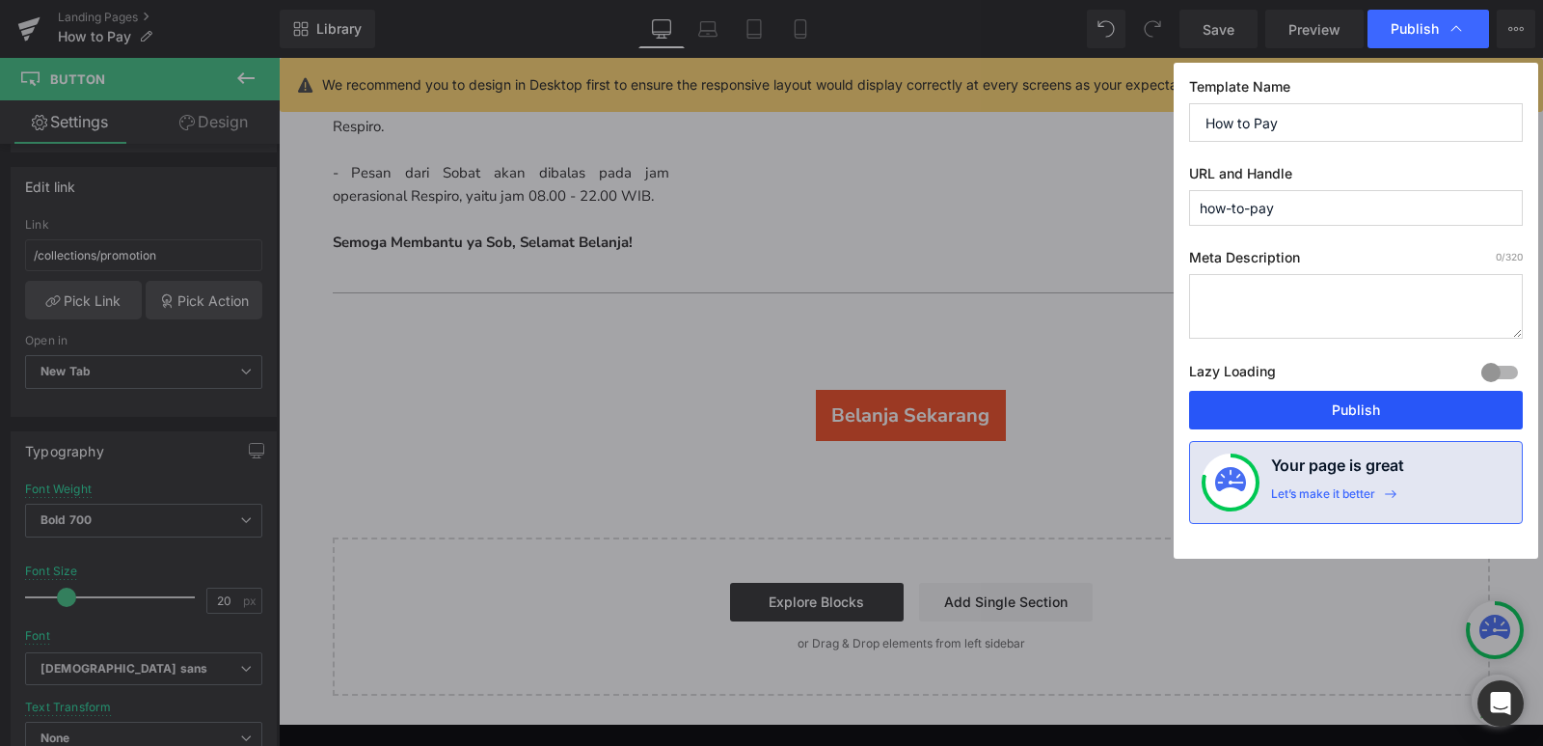
click at [1315, 405] on button "Publish" at bounding box center [1356, 410] width 334 height 39
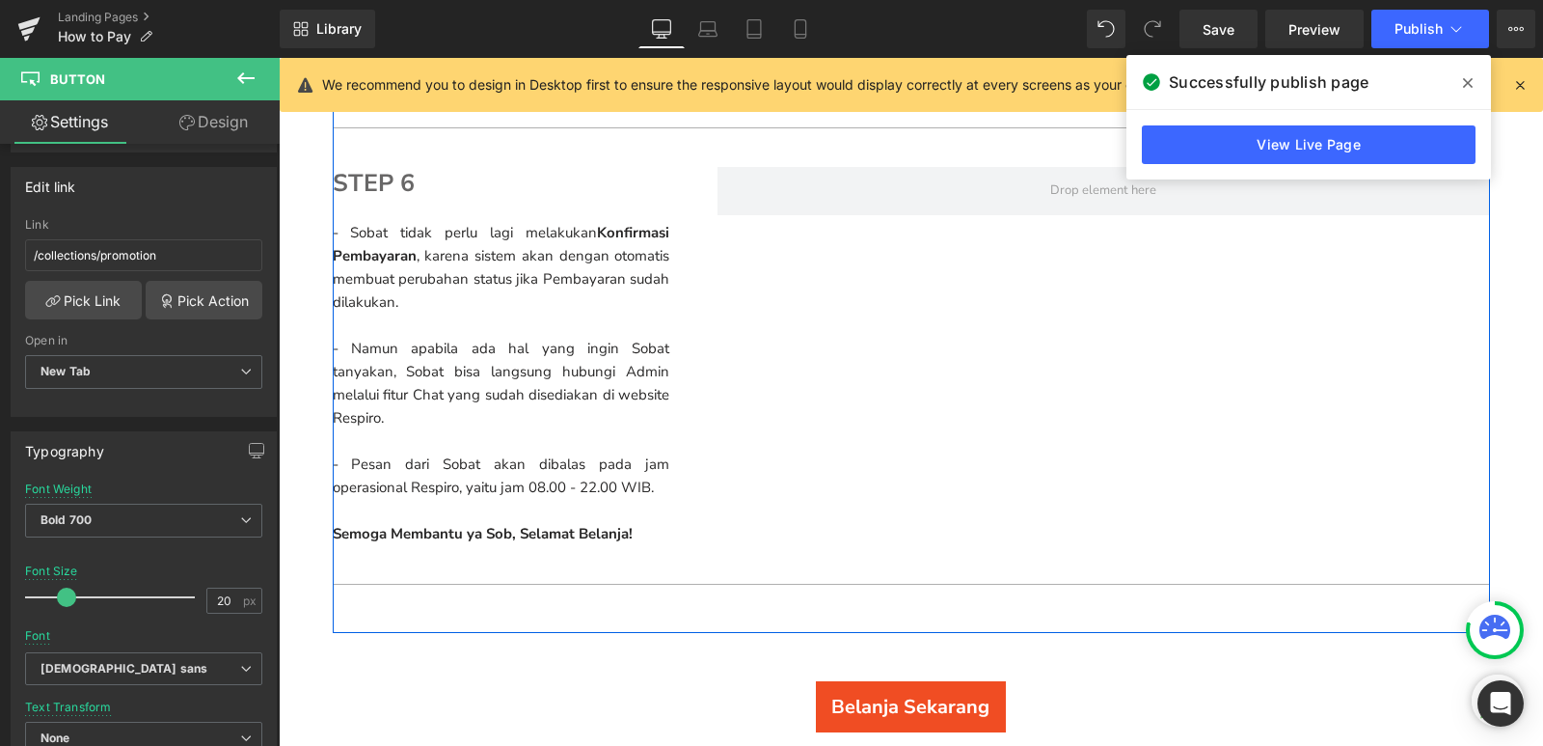
scroll to position [4616, 0]
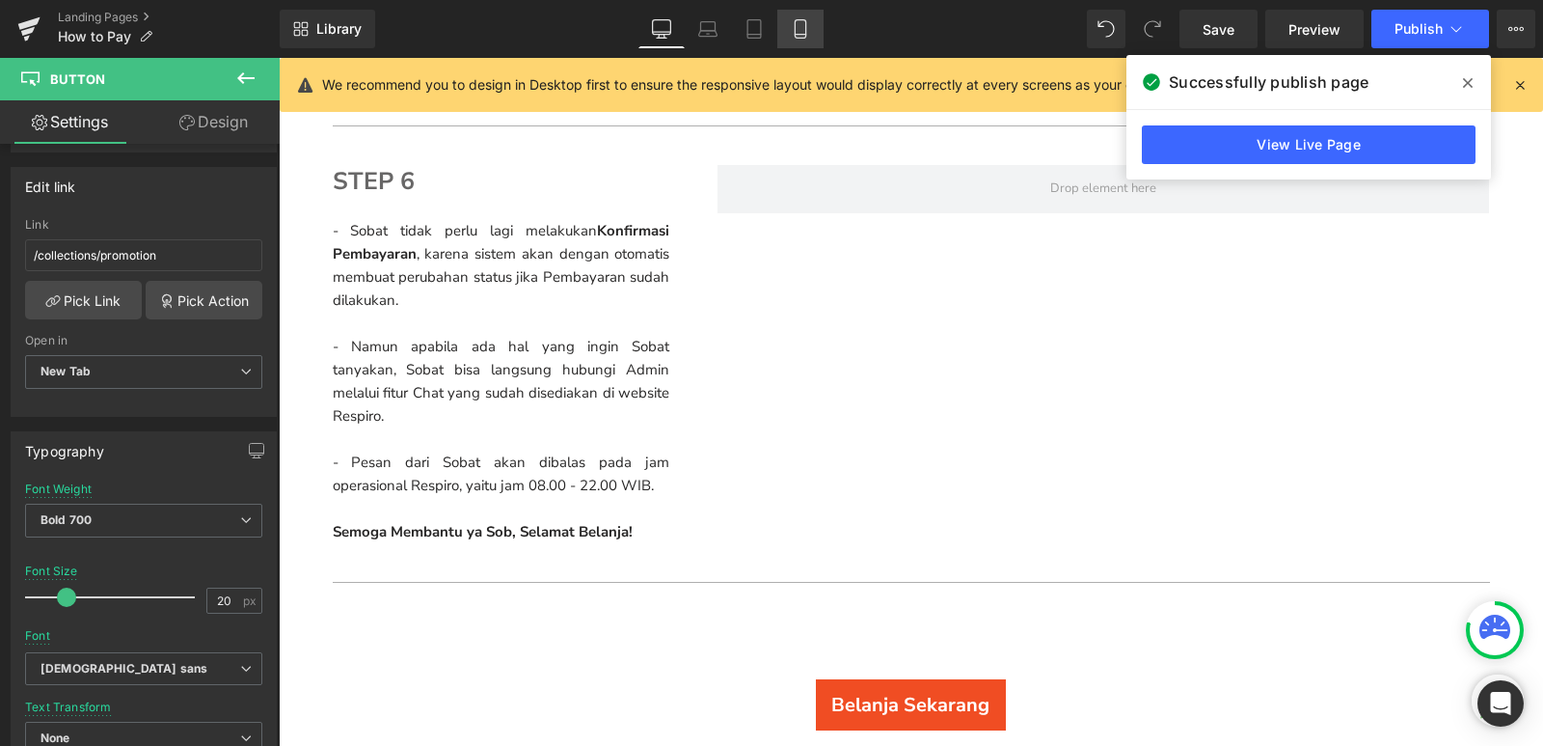
click at [801, 26] on icon at bounding box center [800, 28] width 19 height 19
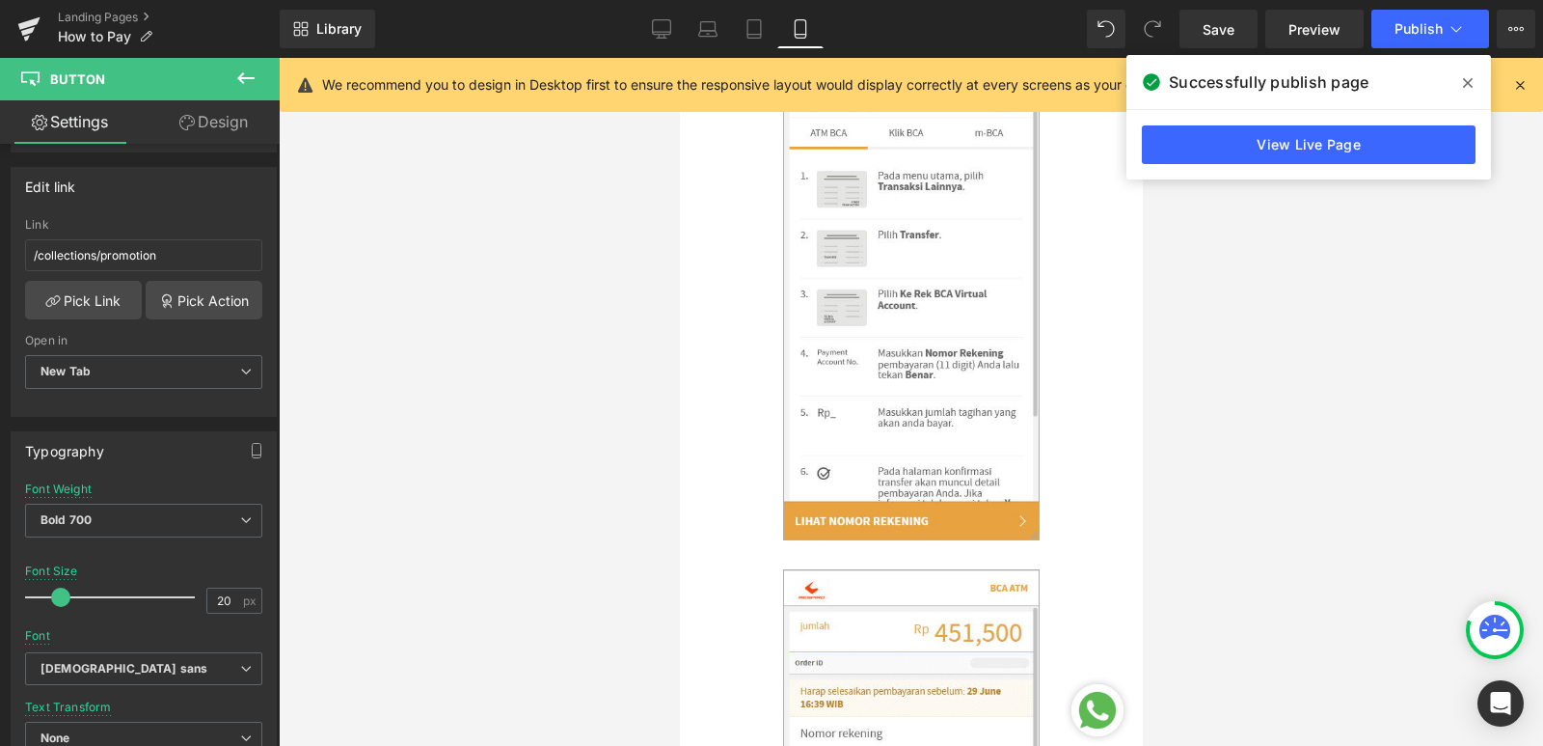
type input "16"
type input "100"
type input "50"
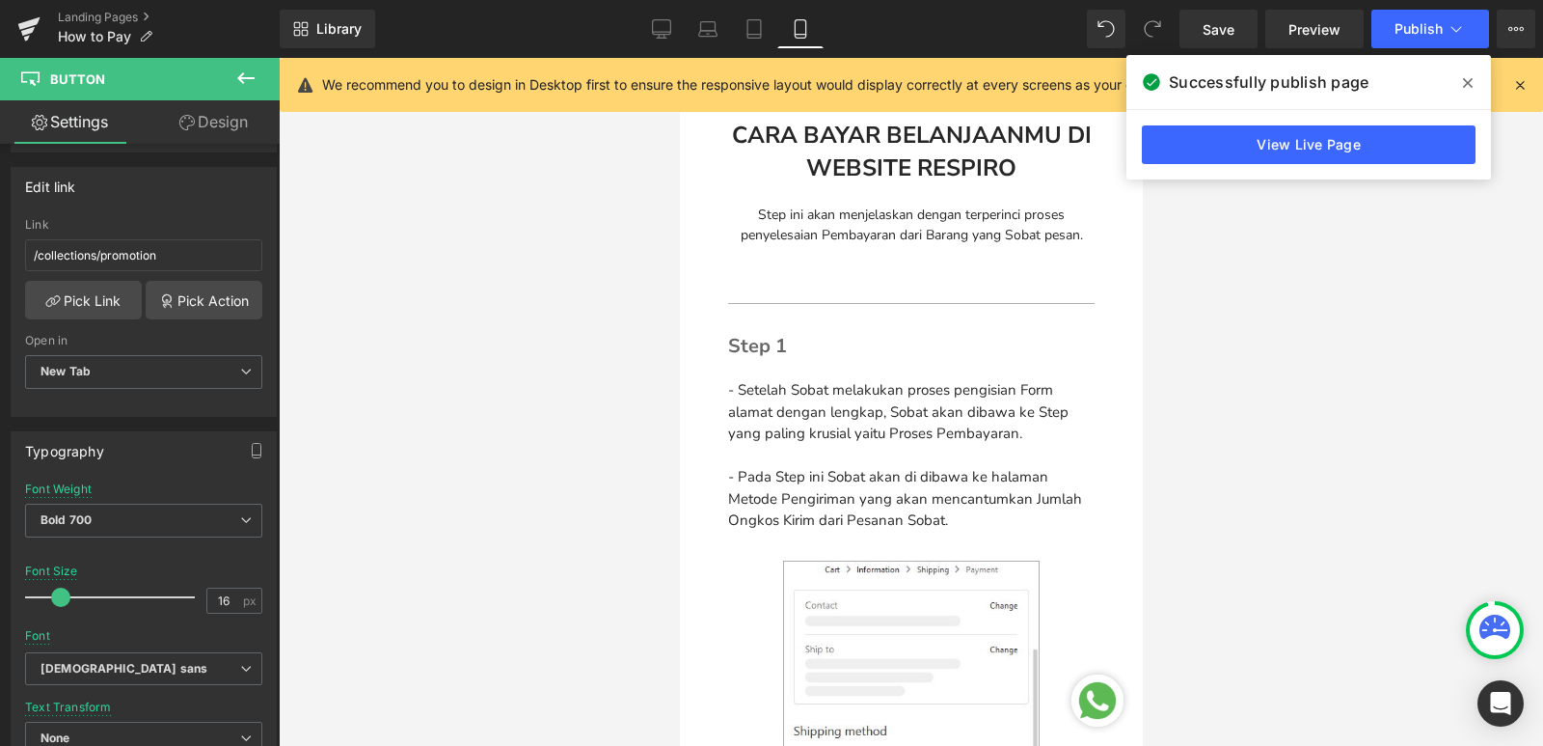
scroll to position [0, 0]
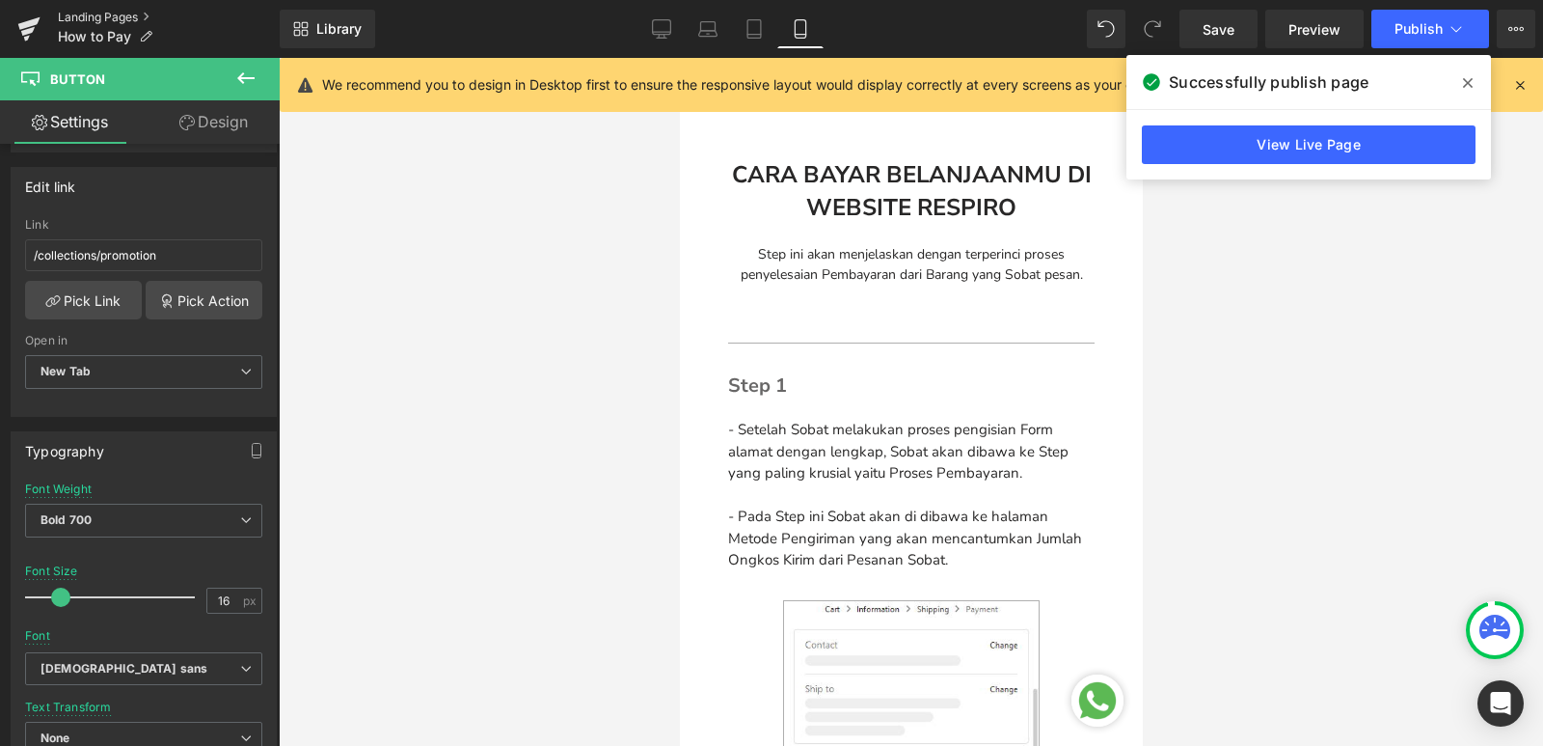
click at [75, 18] on link "Landing Pages" at bounding box center [169, 17] width 222 height 15
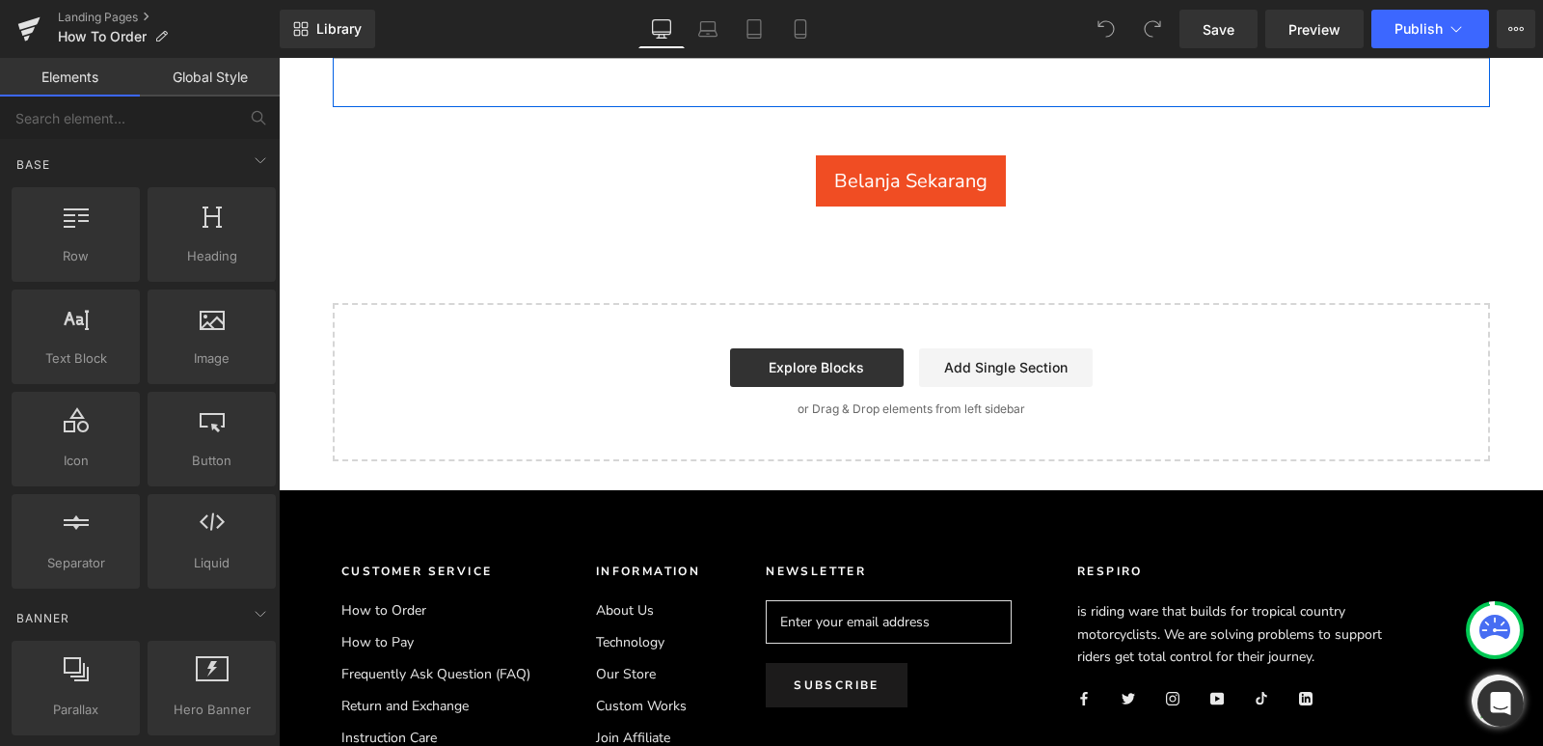
scroll to position [2122, 0]
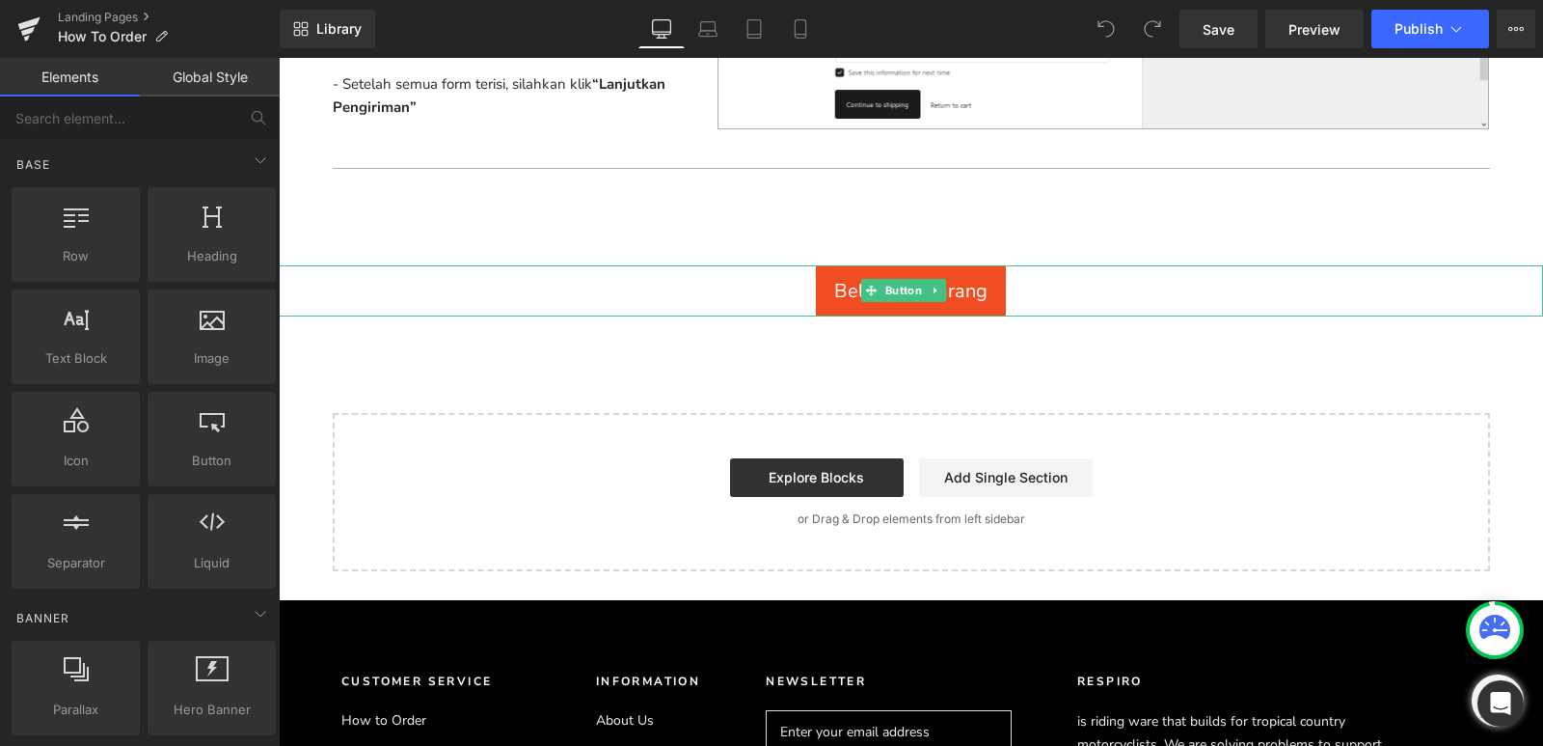
click at [967, 301] on span "Belanja Sekarang" at bounding box center [910, 291] width 153 height 26
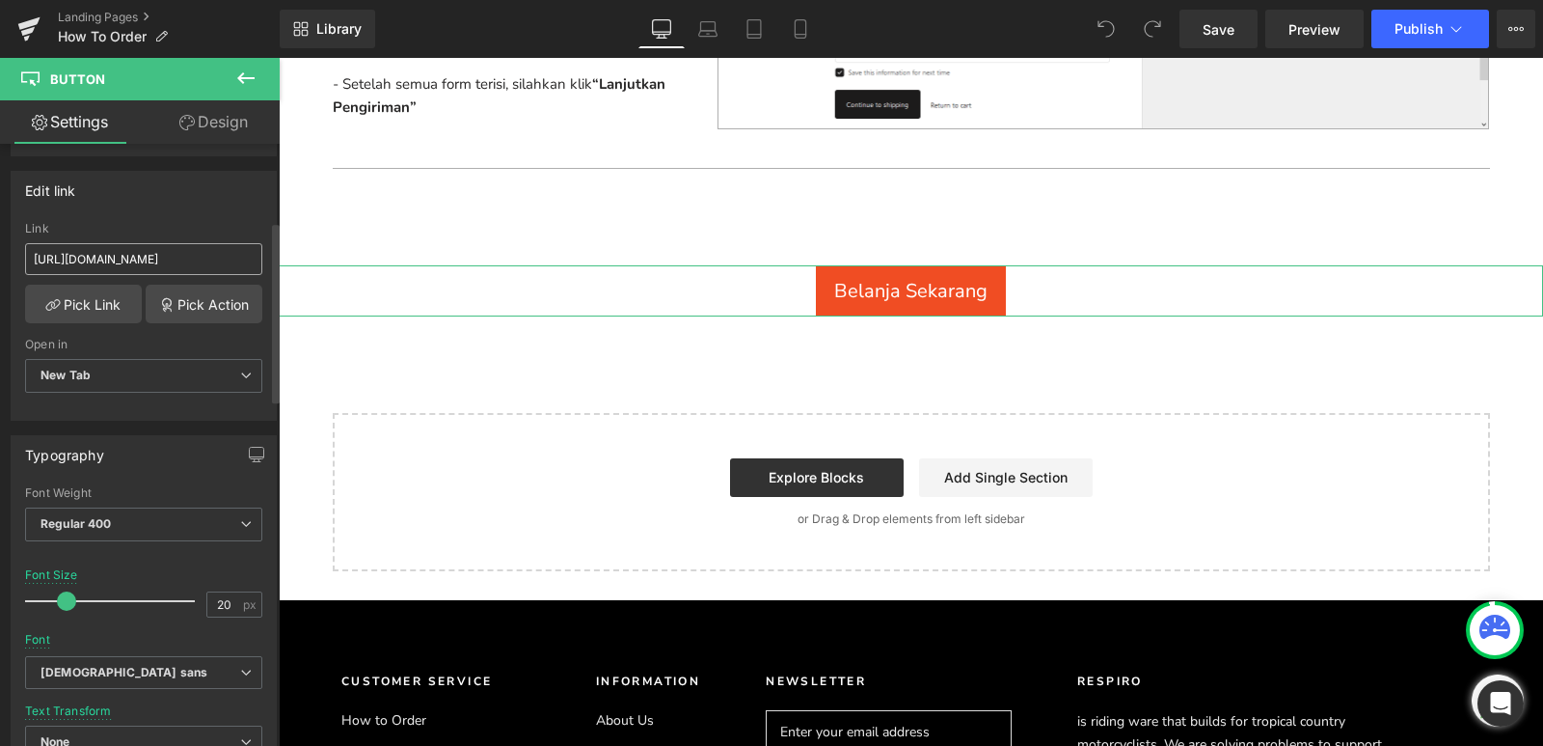
scroll to position [289, 0]
click at [81, 514] on b "Regular 400" at bounding box center [76, 519] width 71 height 14
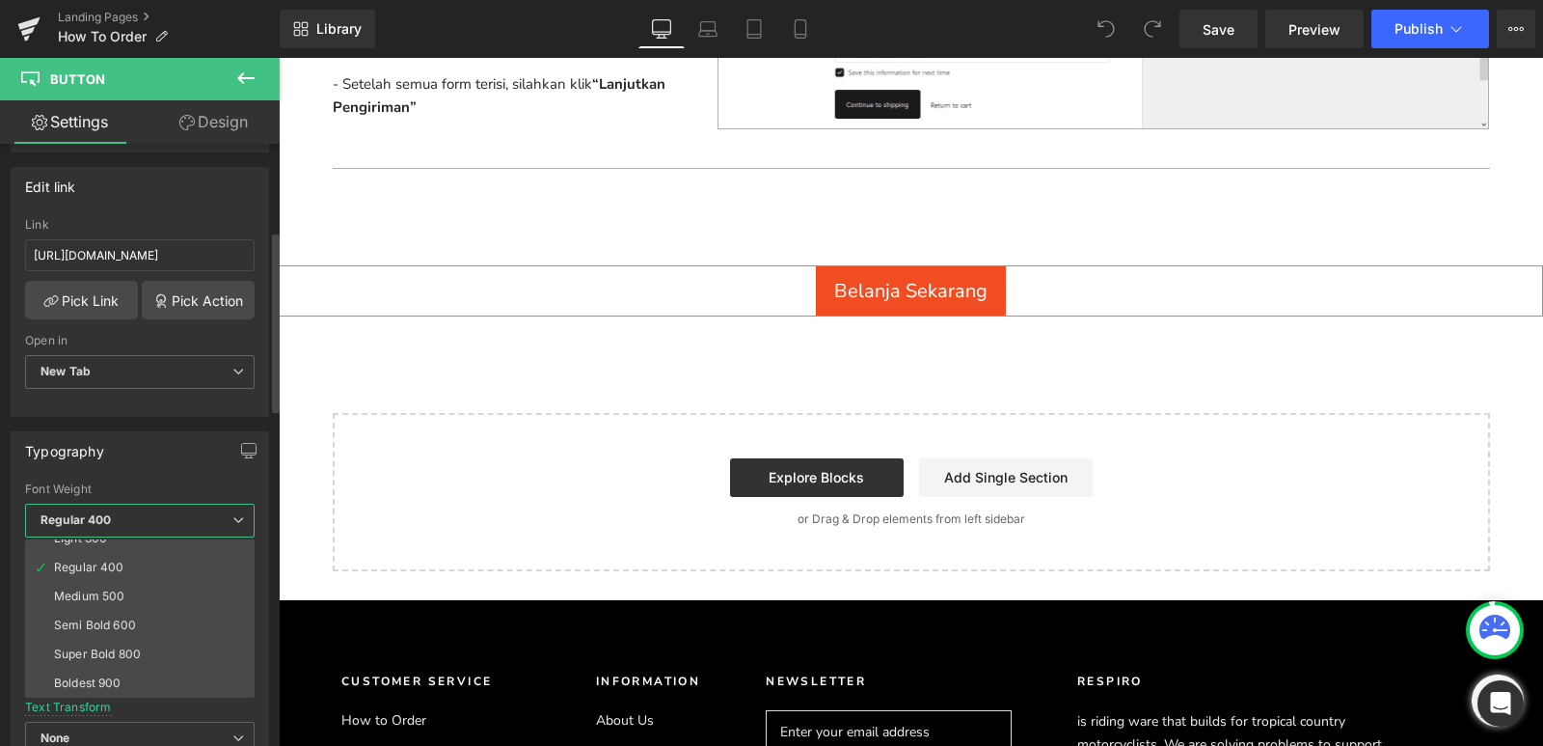
scroll to position [160, 0]
click at [106, 620] on li "Bold 700" at bounding box center [144, 625] width 238 height 29
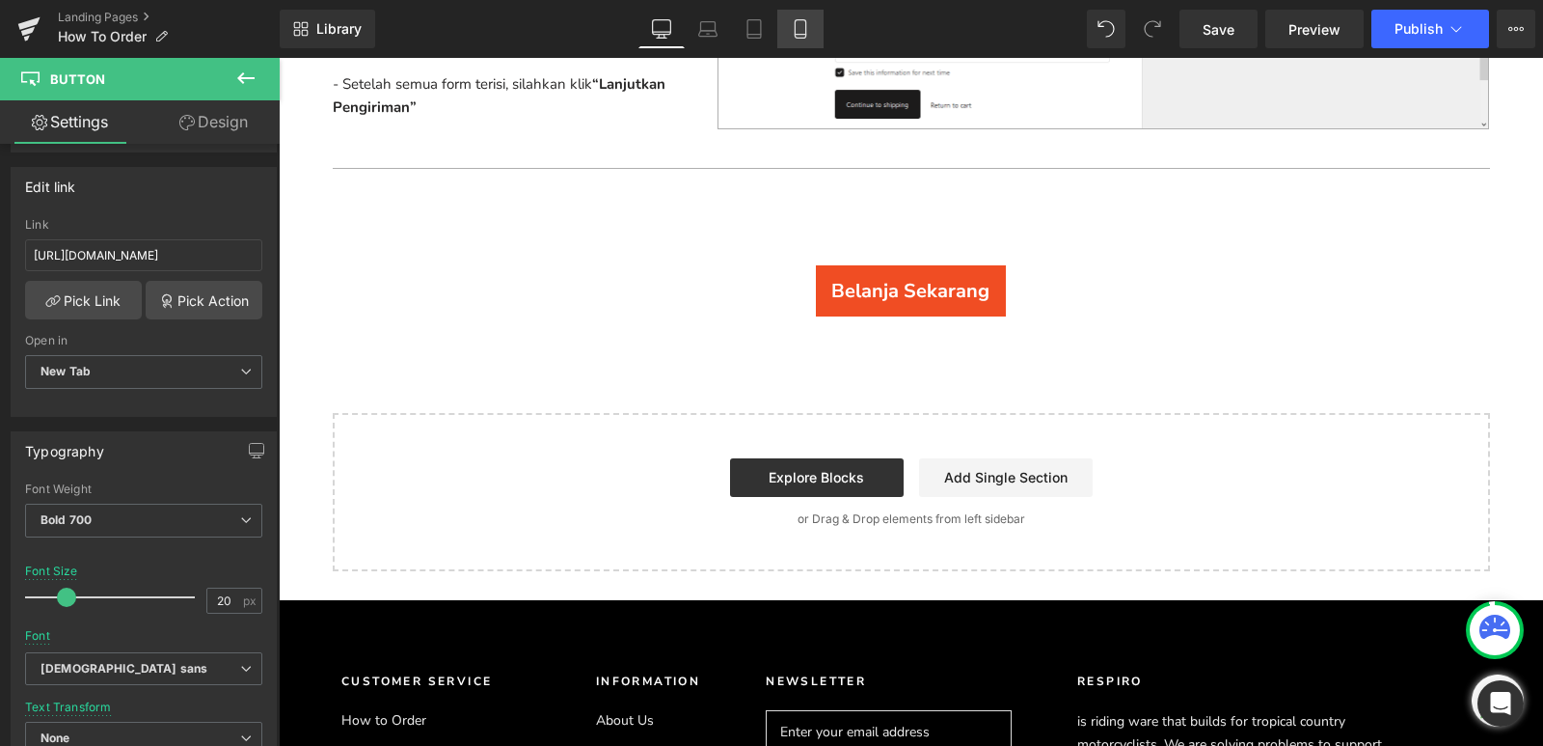
click at [807, 19] on icon at bounding box center [800, 28] width 19 height 19
type input "23"
type input "100"
type input "50"
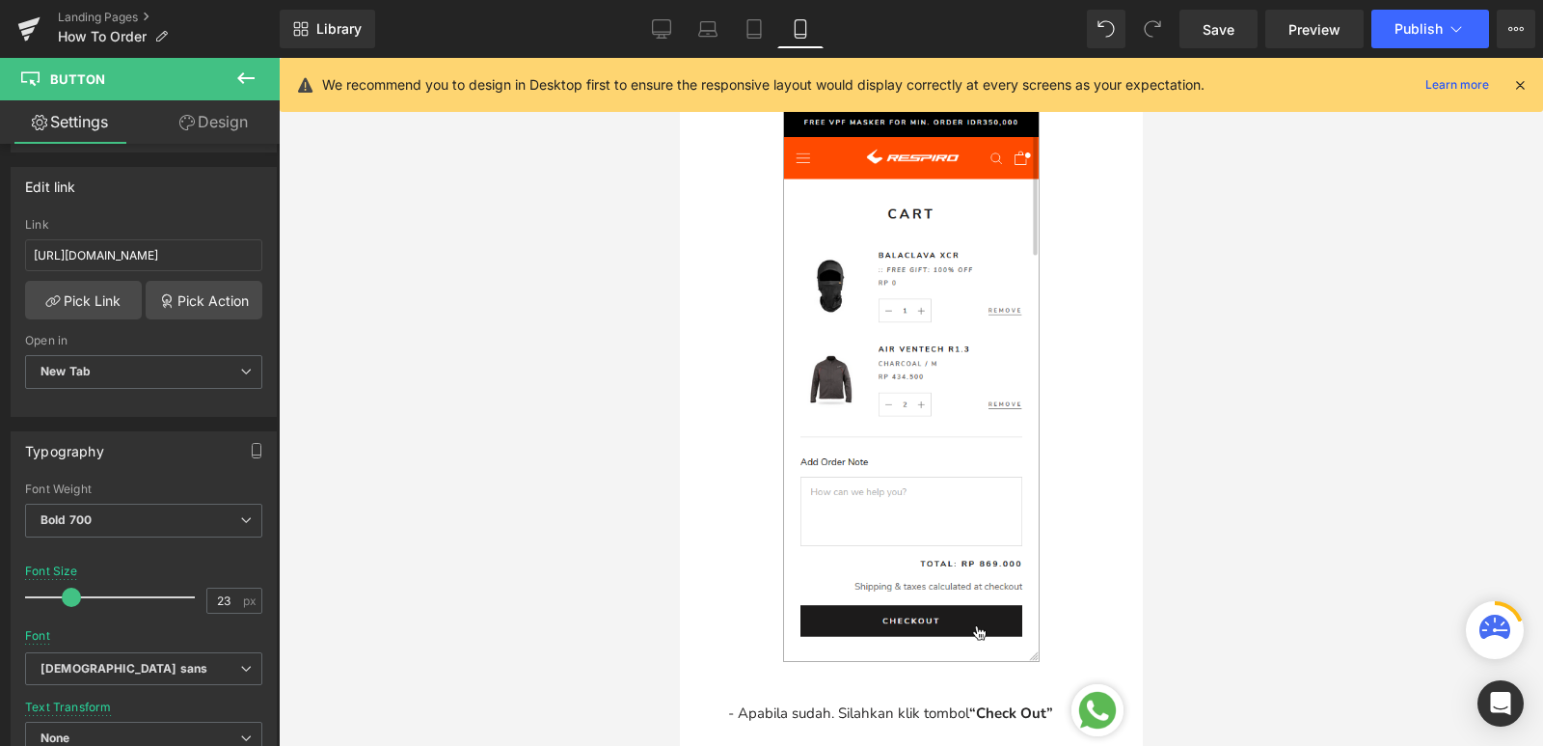
scroll to position [3738, 0]
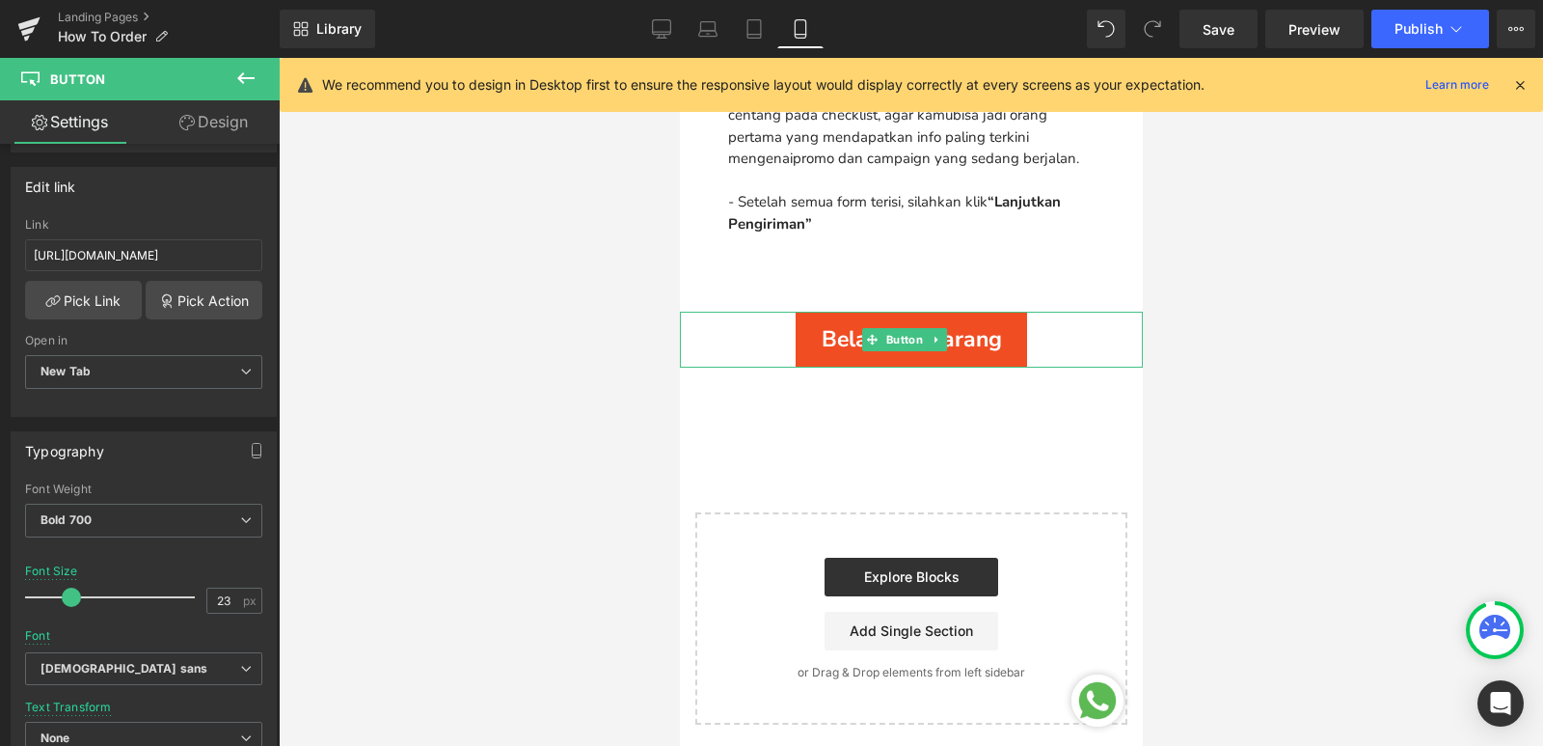
click at [897, 328] on span "Button" at bounding box center [903, 339] width 44 height 23
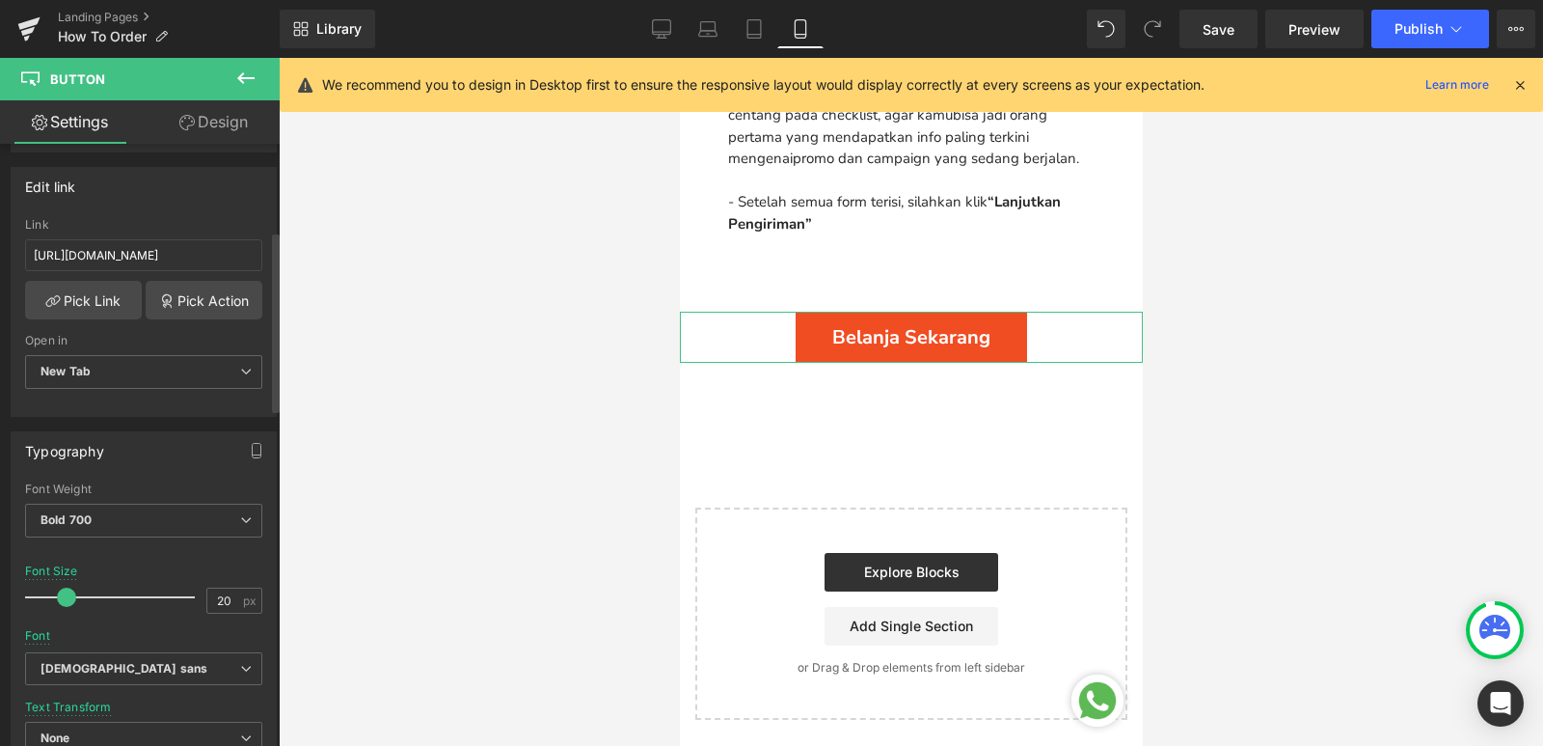
type input "19"
drag, startPoint x: 71, startPoint y: 595, endPoint x: 66, endPoint y: 604, distance: 10.4
click at [66, 604] on span at bounding box center [65, 596] width 19 height 19
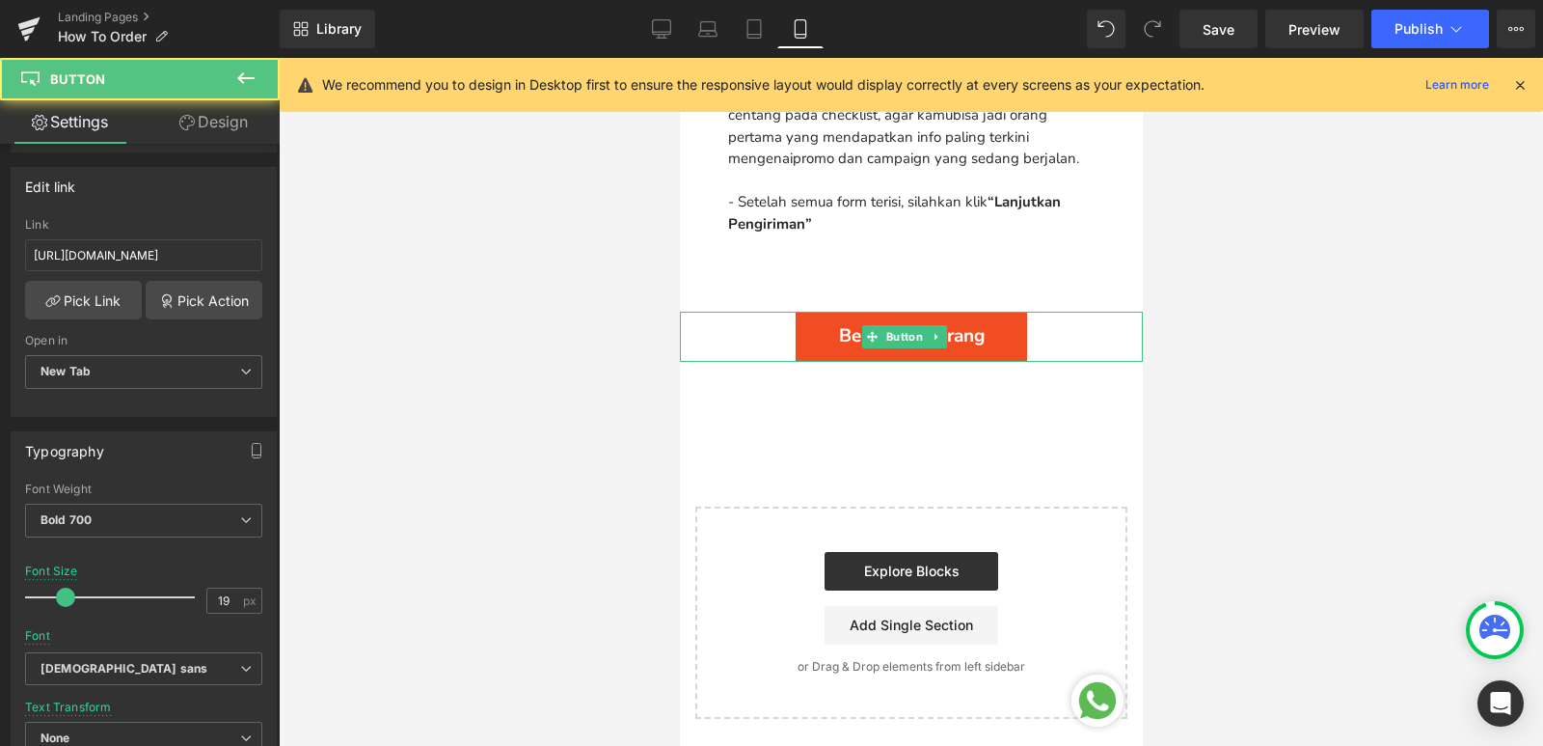
click at [799, 321] on link "Belanja Sekarang" at bounding box center [910, 336] width 231 height 49
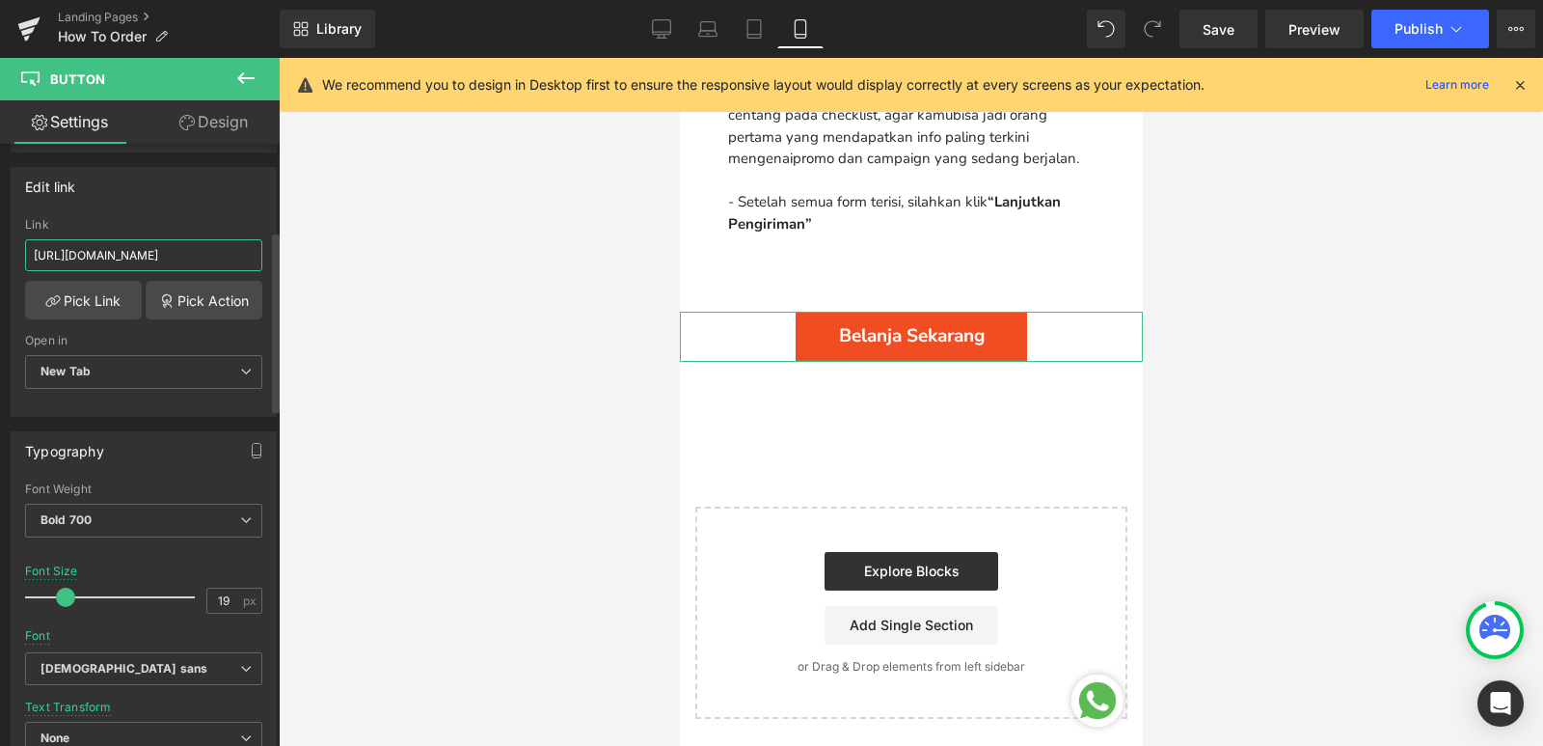
click at [225, 258] on input "https://respiro.co.id/collections/jacket-1" at bounding box center [143, 255] width 237 height 32
paste input "/collections/promotion"
type input "/collections/promotion"
click at [650, 27] on link "Desktop" at bounding box center [661, 29] width 46 height 39
type input "20"
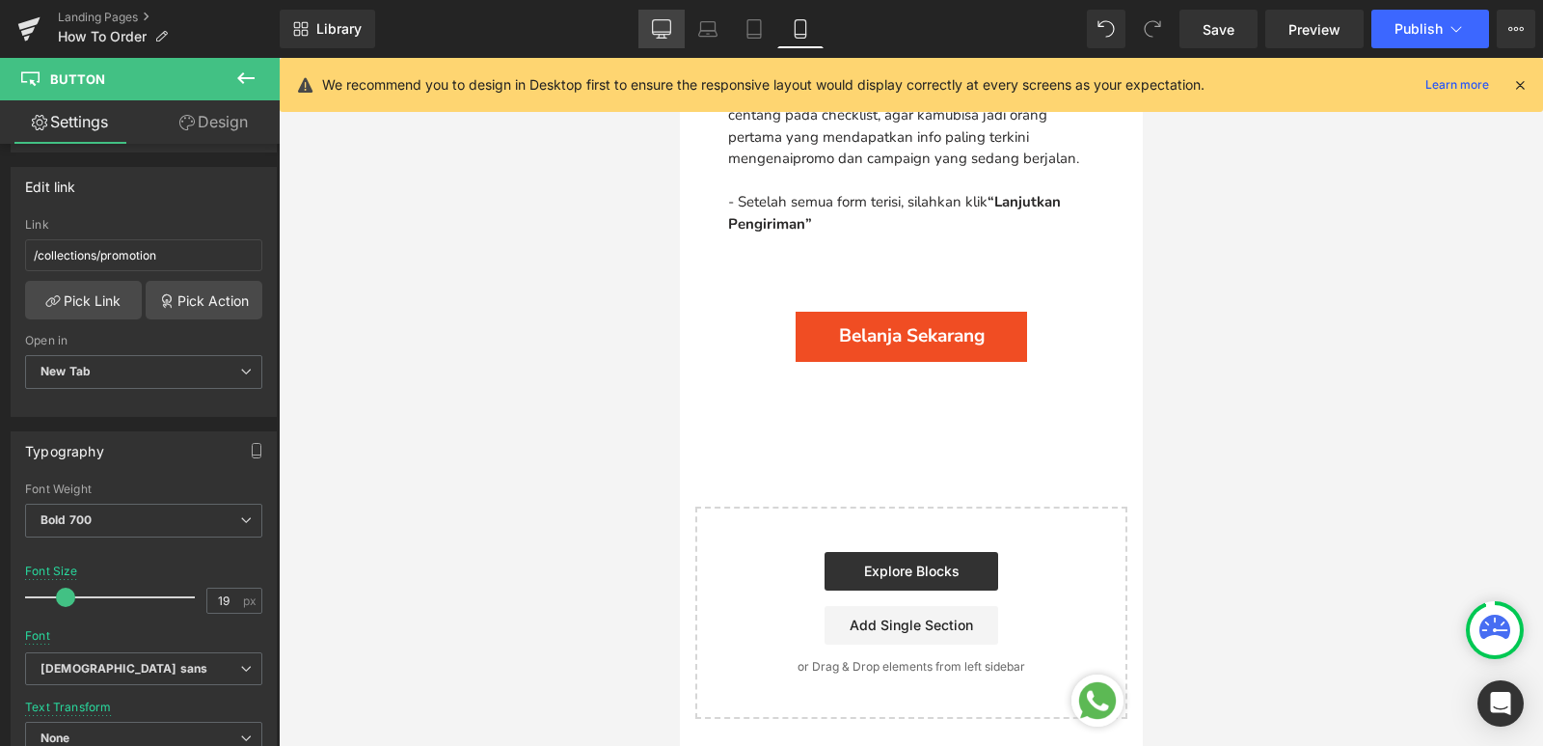
type input "100"
type input "15"
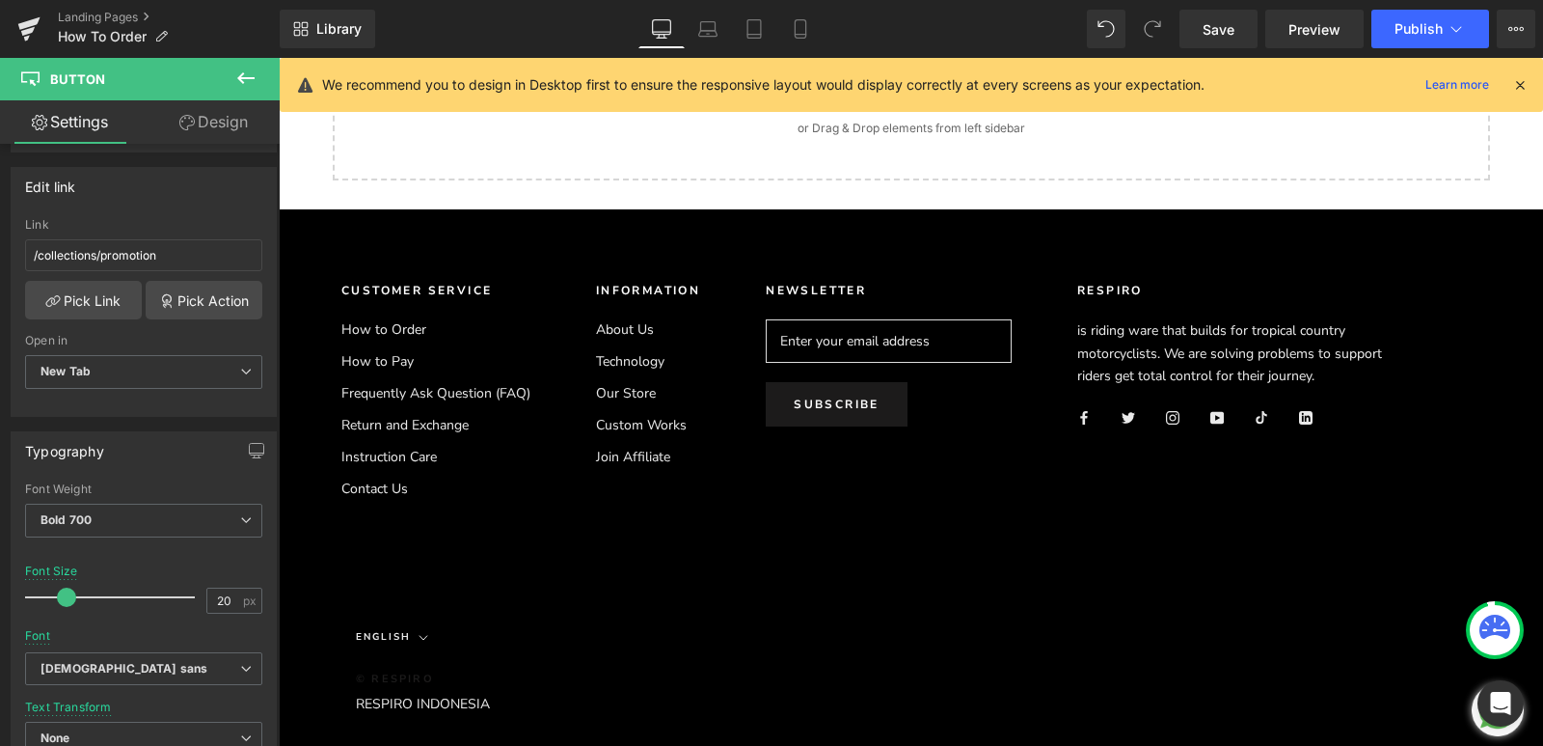
scroll to position [2097, 0]
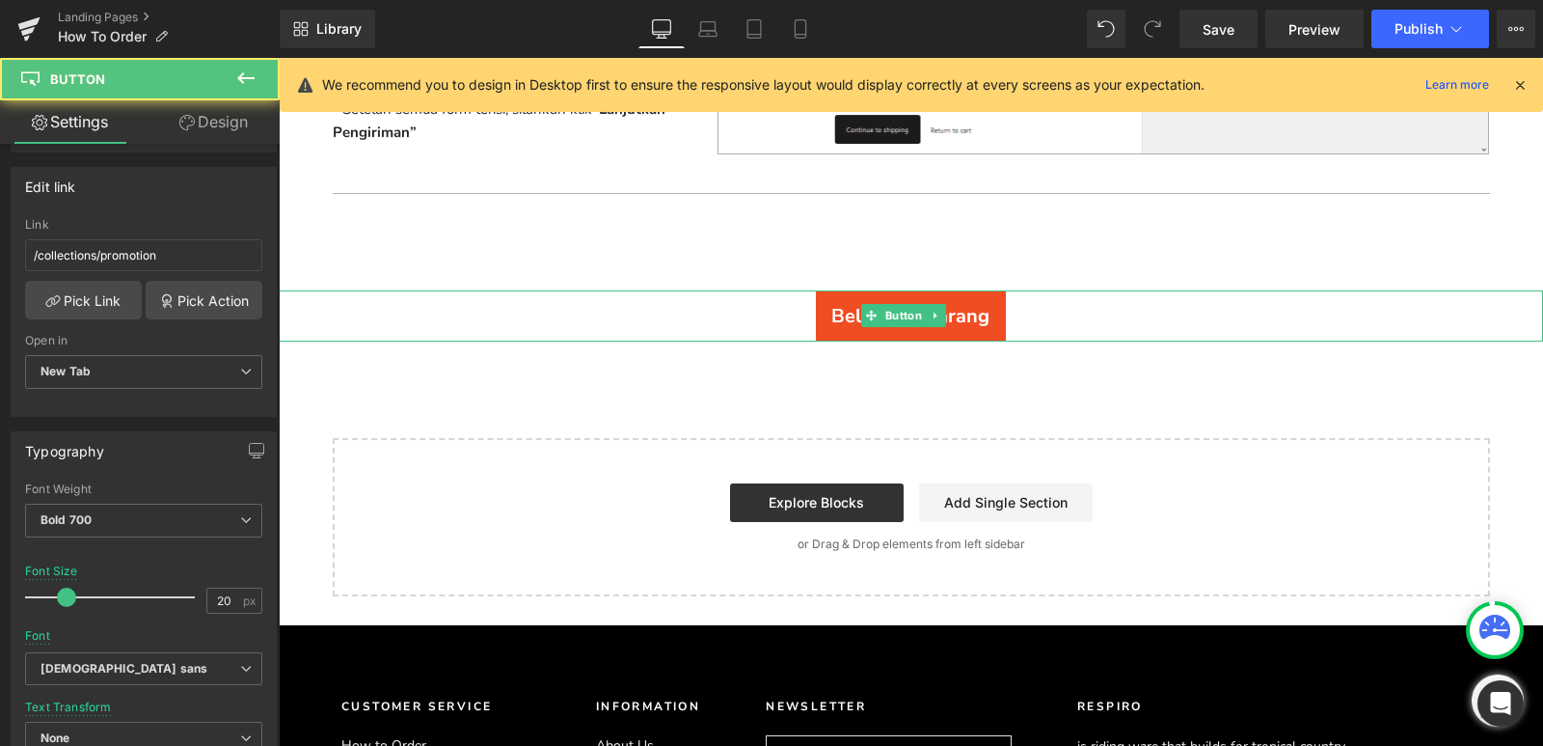
click at [844, 325] on span "Belanja Sekarang" at bounding box center [910, 316] width 158 height 26
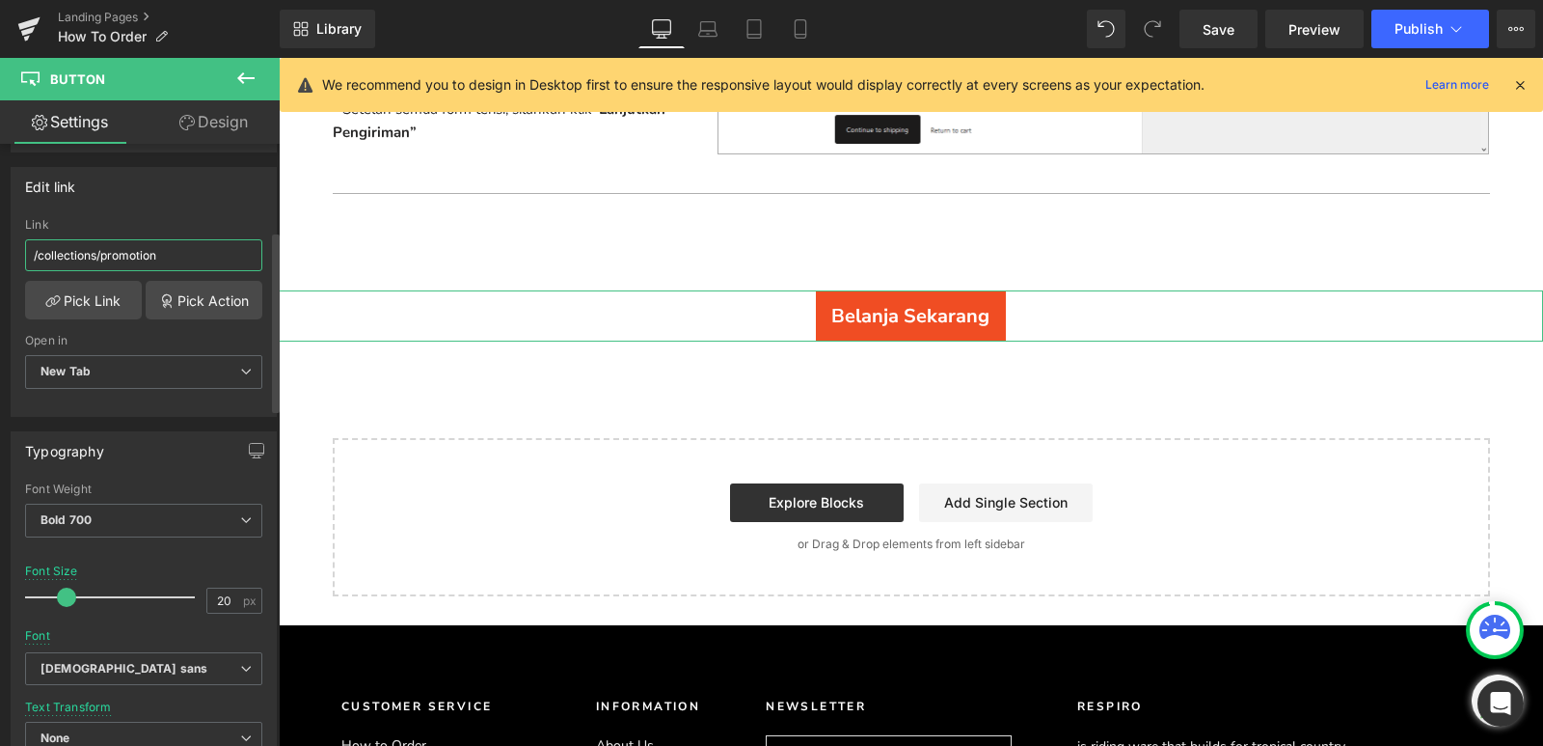
click at [193, 253] on input "/collections/promotion" at bounding box center [143, 255] width 237 height 32
click at [1412, 29] on span "Publish" at bounding box center [1419, 28] width 48 height 15
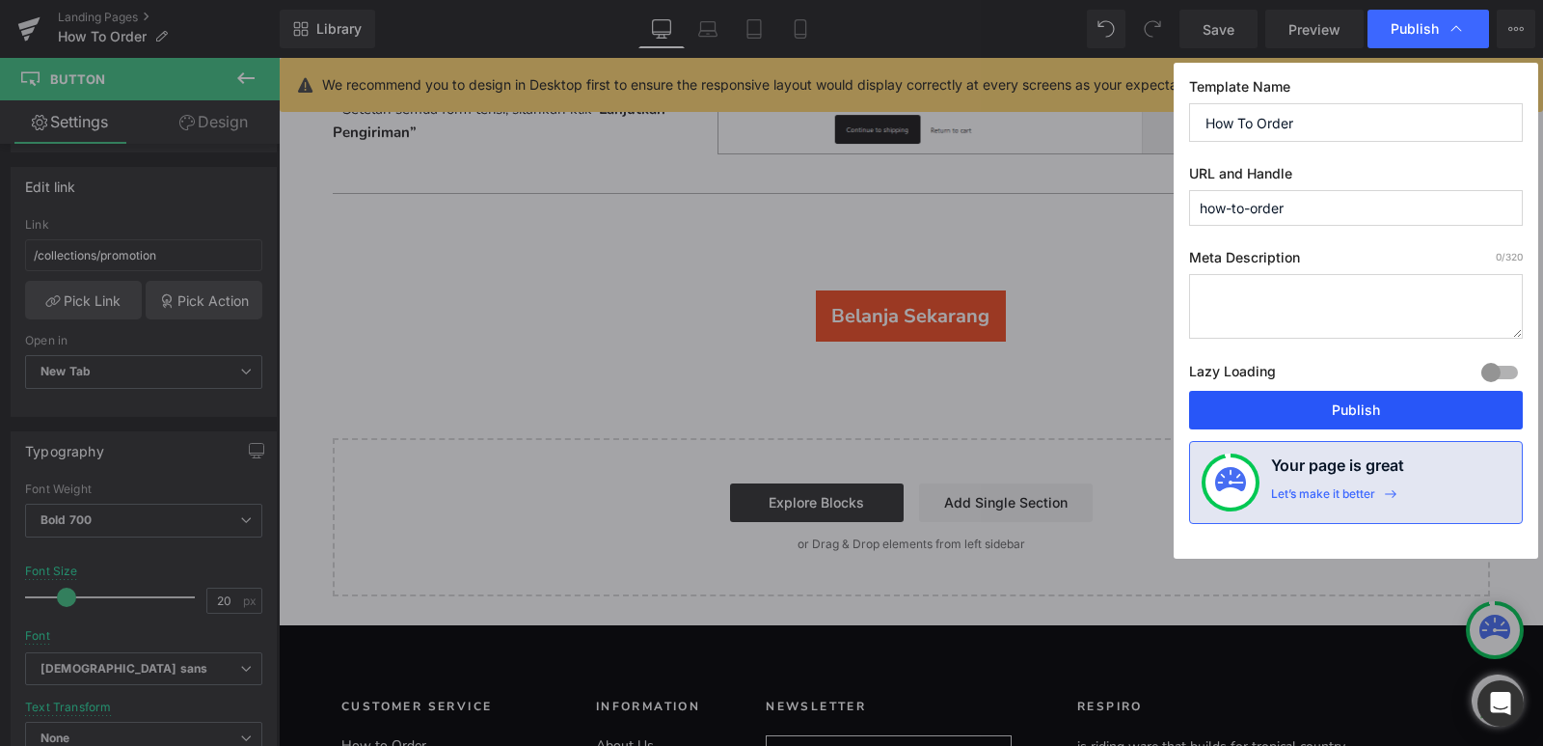
click at [1400, 414] on button "Publish" at bounding box center [1356, 410] width 334 height 39
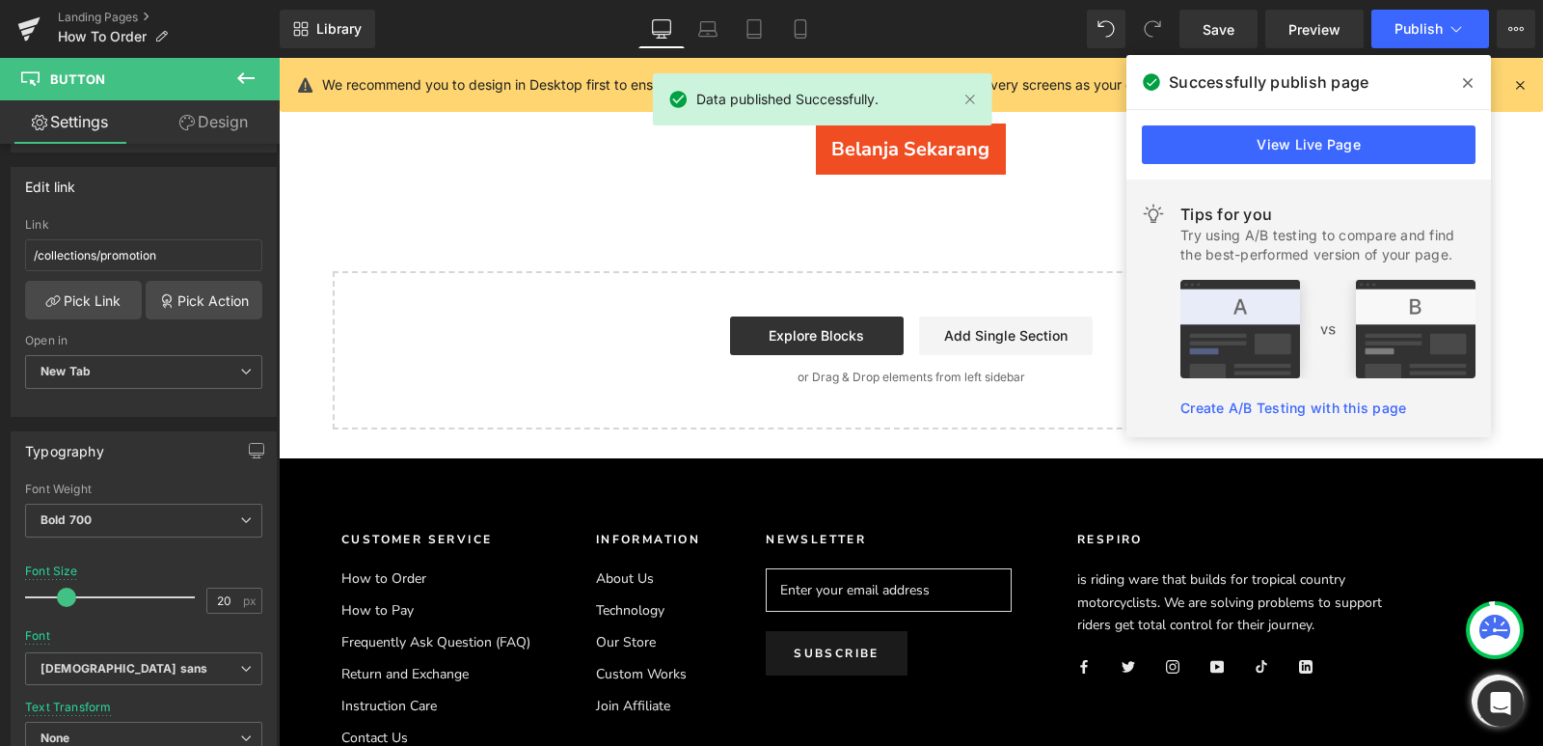
scroll to position [2522, 0]
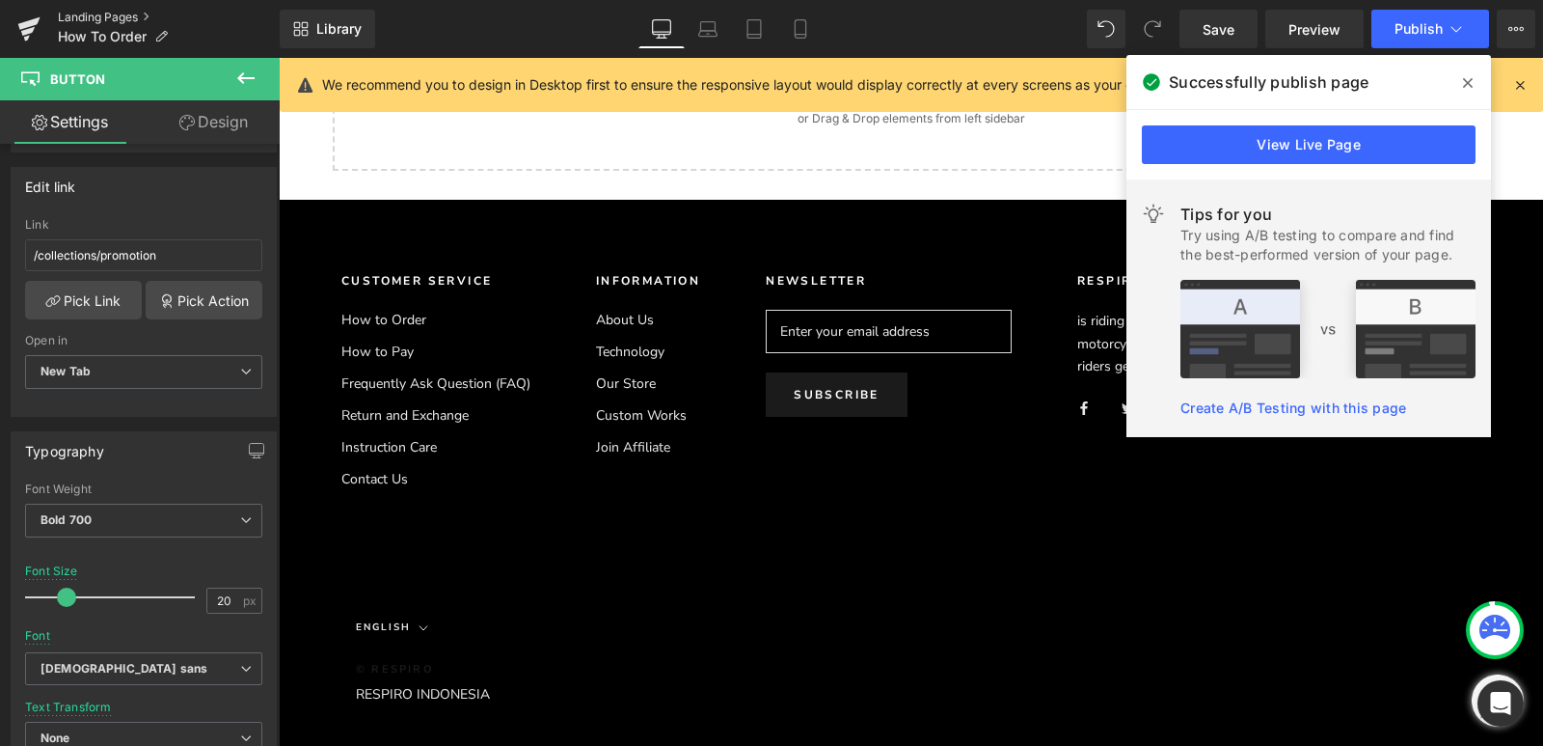
click at [74, 18] on link "Landing Pages" at bounding box center [169, 17] width 222 height 15
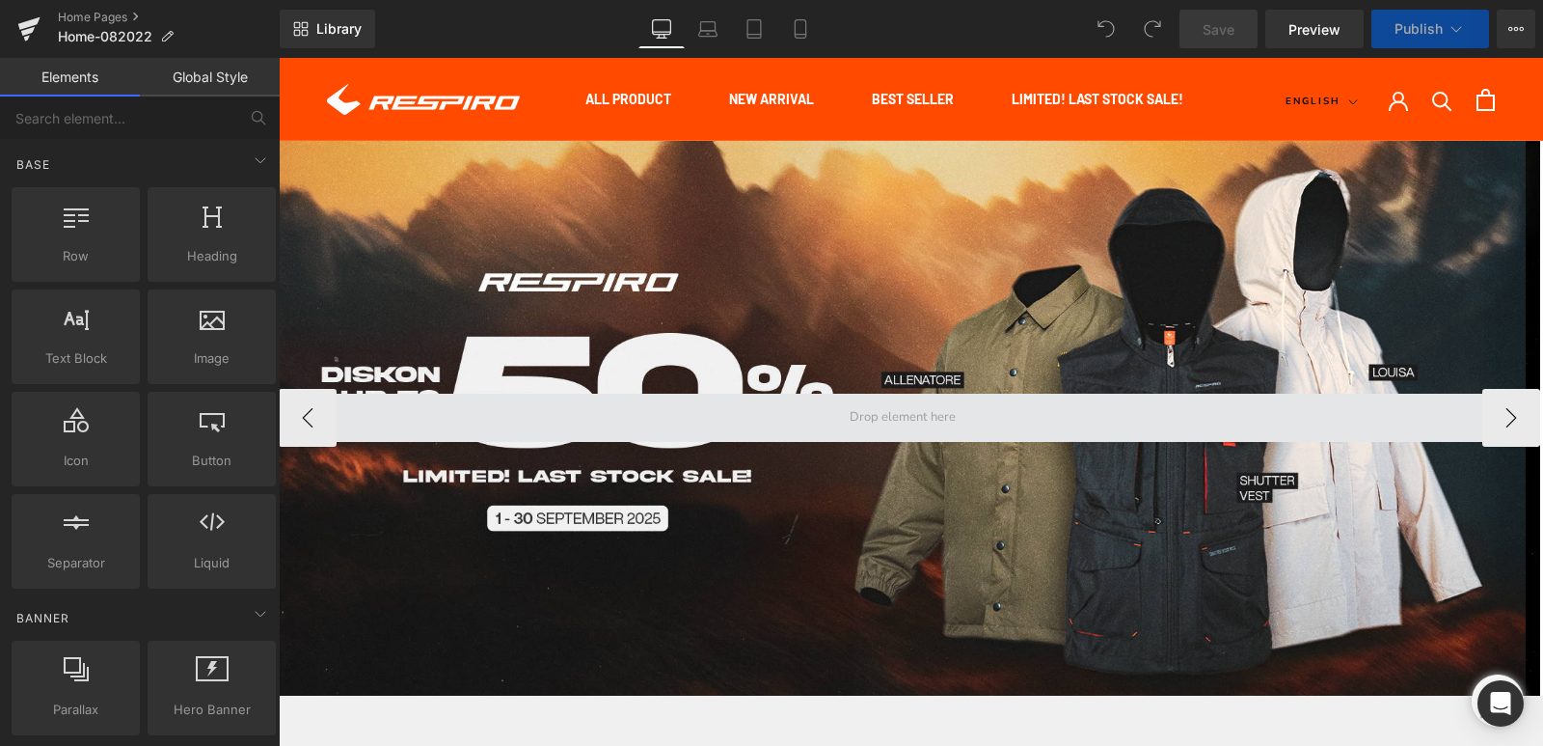
scroll to position [2026, 0]
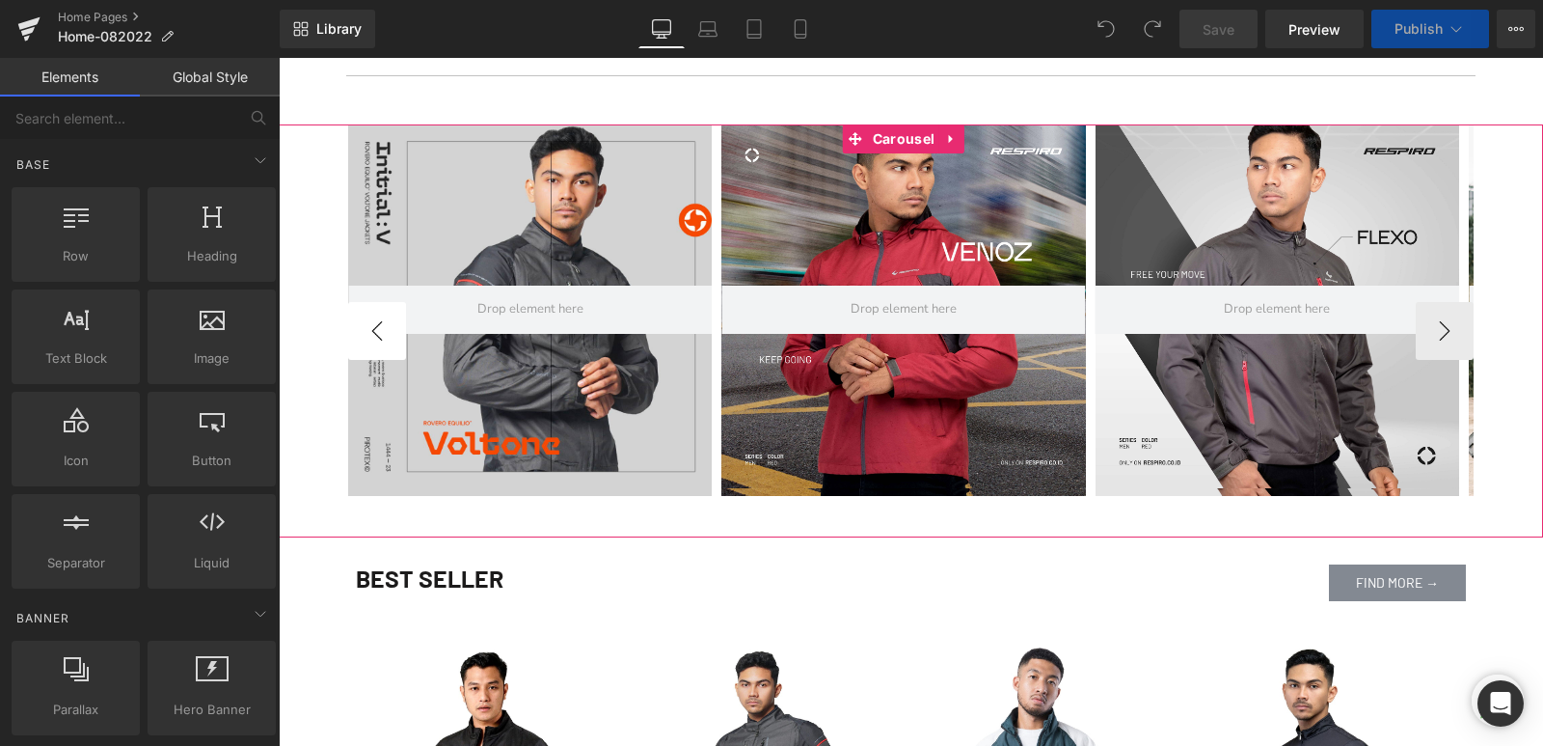
click at [381, 337] on button "‹" at bounding box center [377, 331] width 58 height 58
click at [1433, 321] on button "›" at bounding box center [1445, 331] width 58 height 58
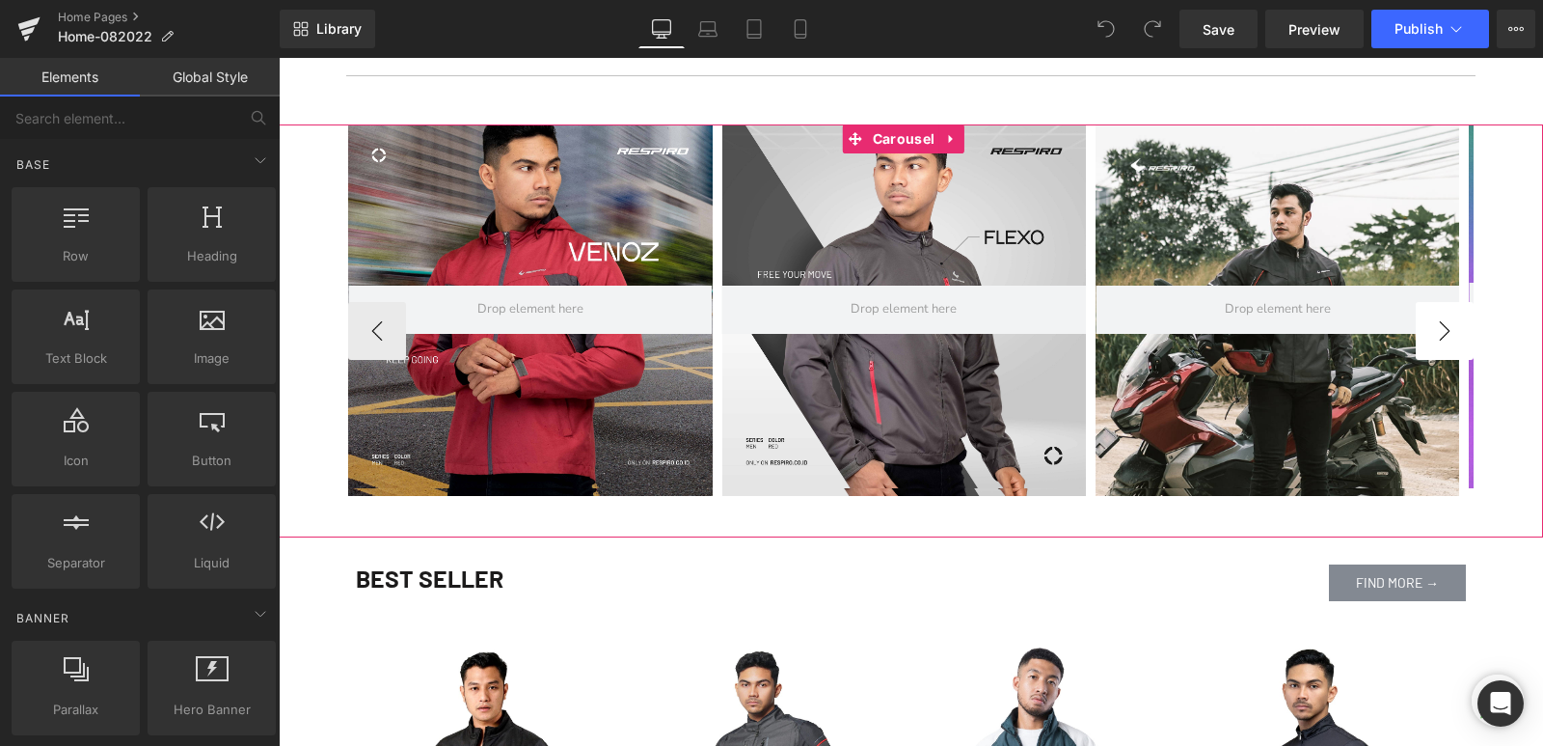
click at [1433, 321] on button "›" at bounding box center [1445, 331] width 58 height 58
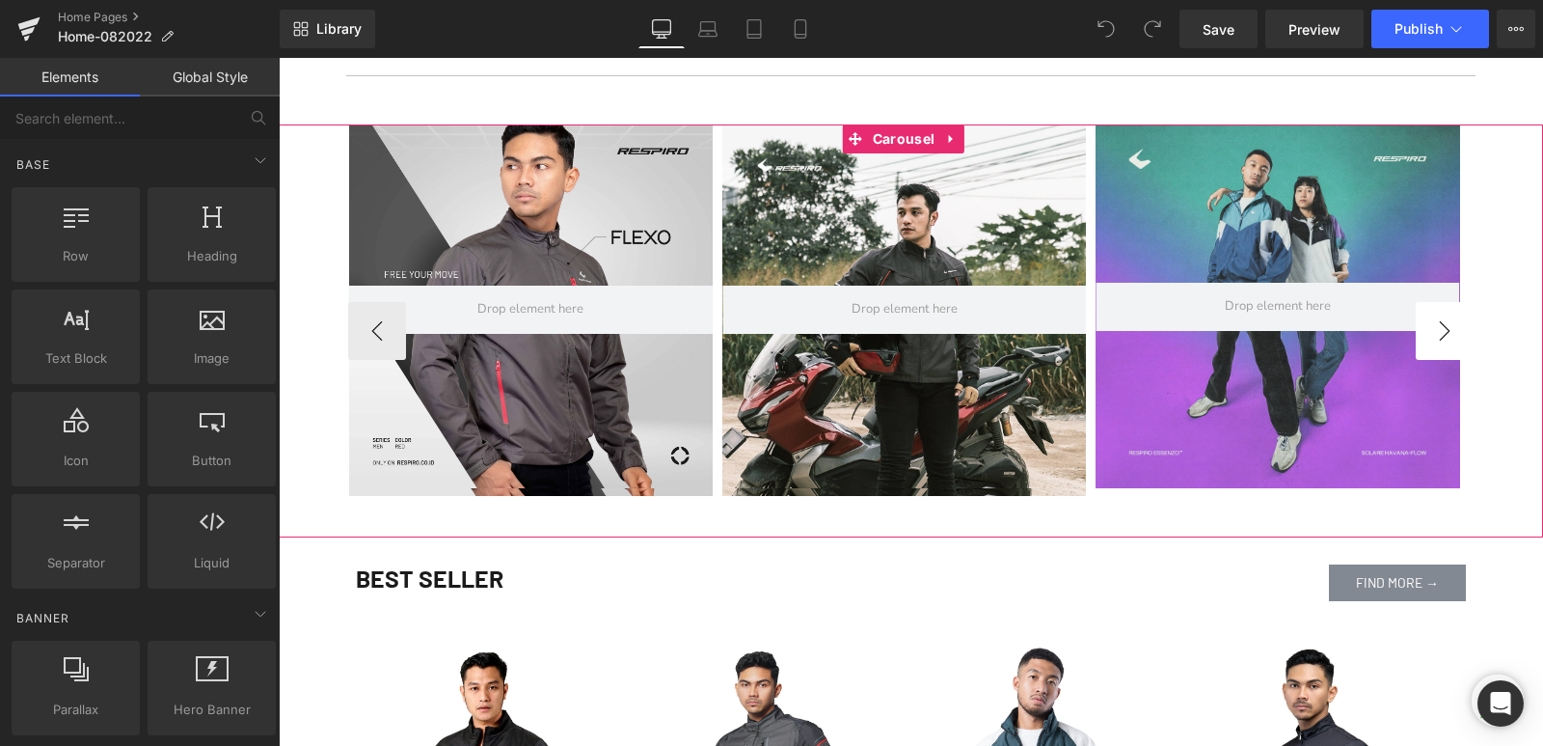
click at [1433, 321] on button "›" at bounding box center [1445, 331] width 58 height 58
click at [383, 325] on button "‹" at bounding box center [377, 331] width 58 height 58
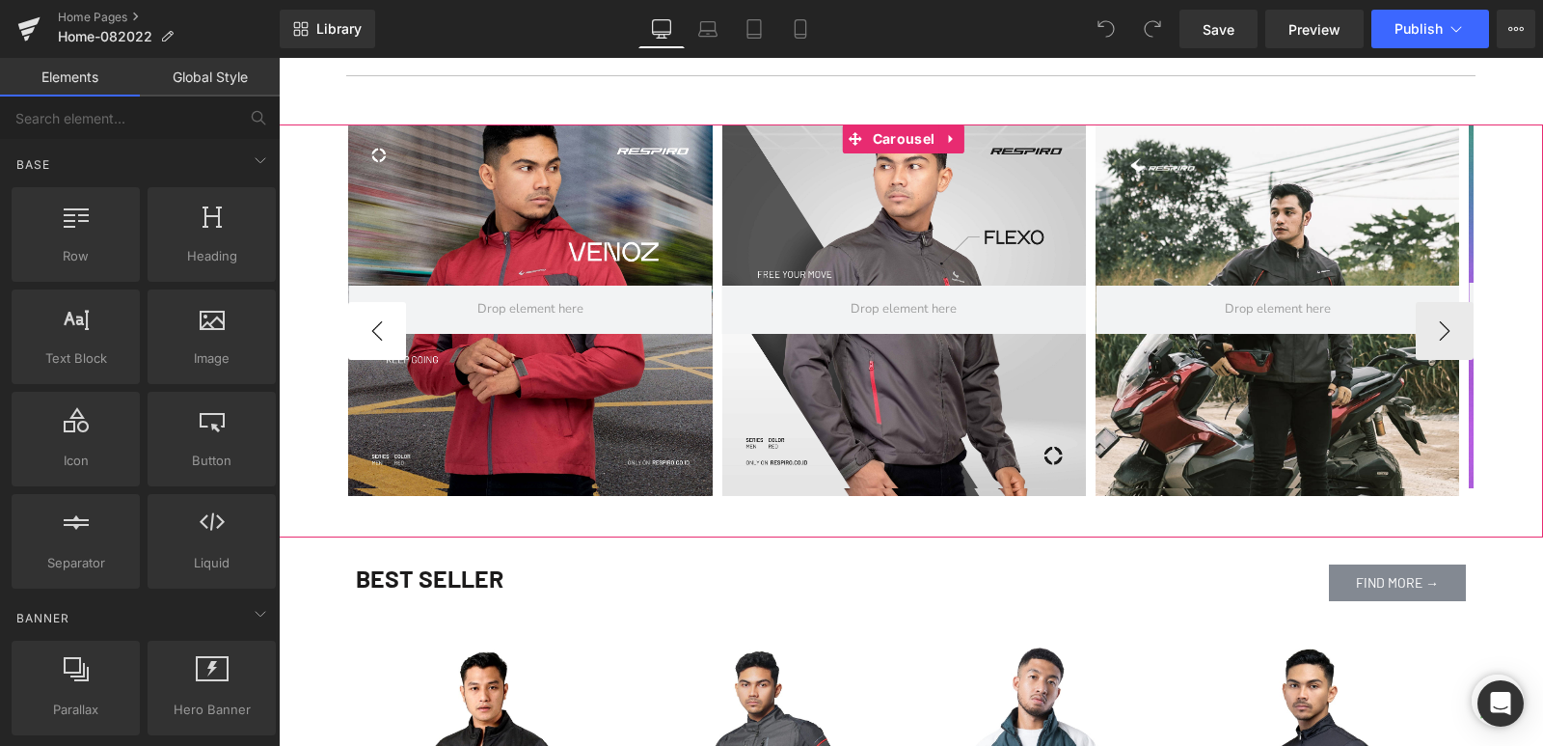
click at [383, 325] on button "‹" at bounding box center [377, 331] width 58 height 58
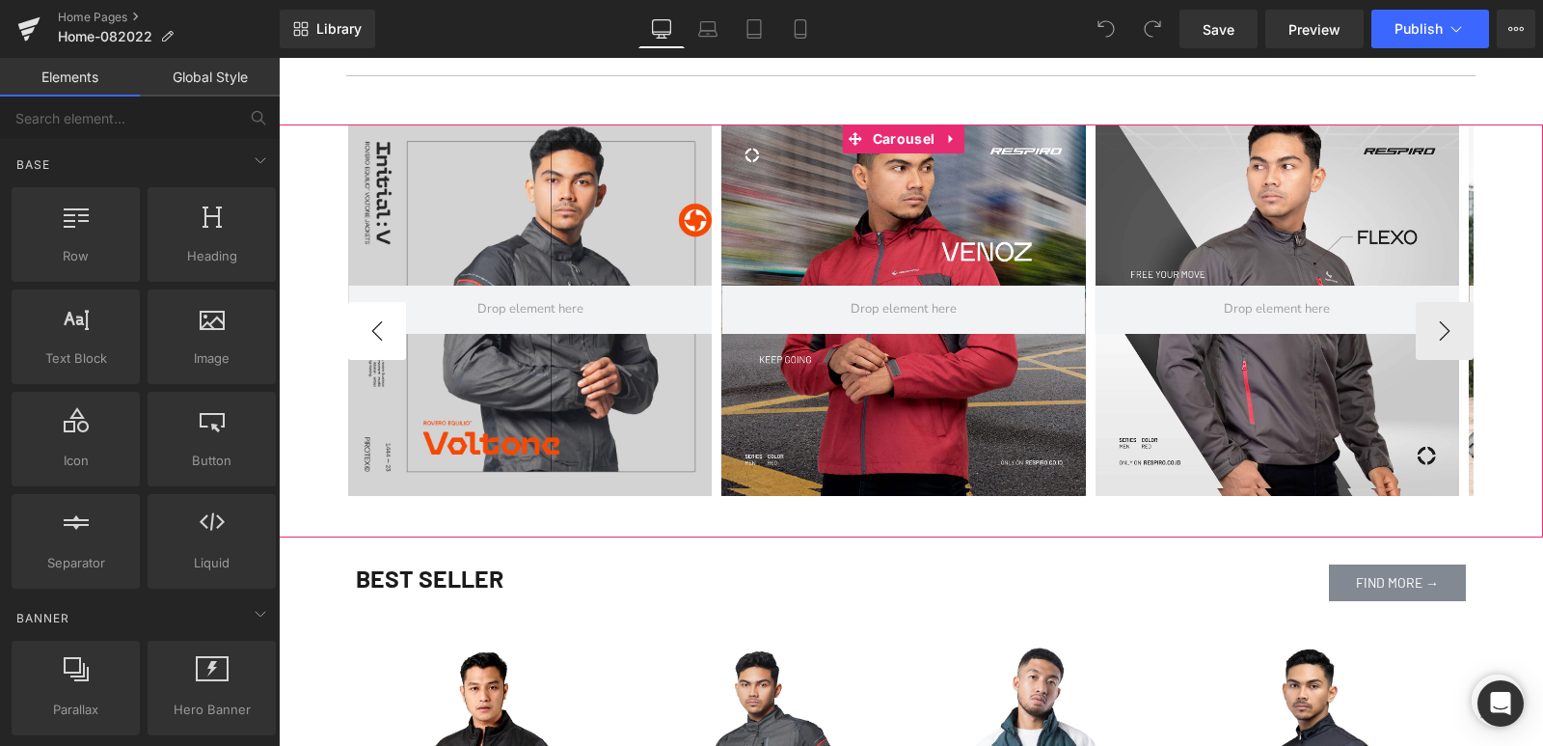
click at [383, 325] on button "‹" at bounding box center [377, 331] width 58 height 58
